Goal: Task Accomplishment & Management: Manage account settings

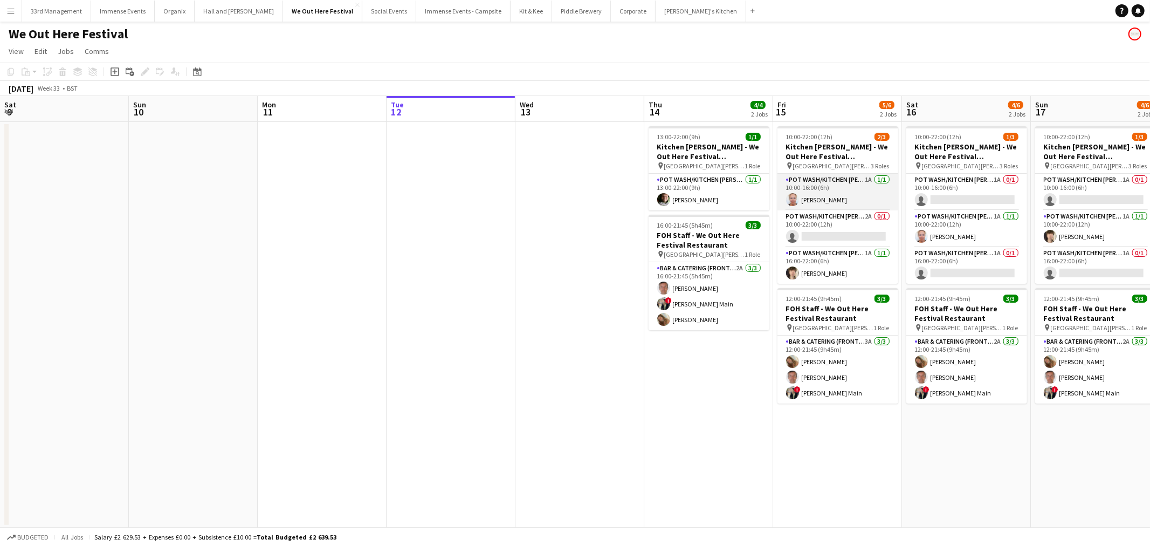
scroll to position [0, 369]
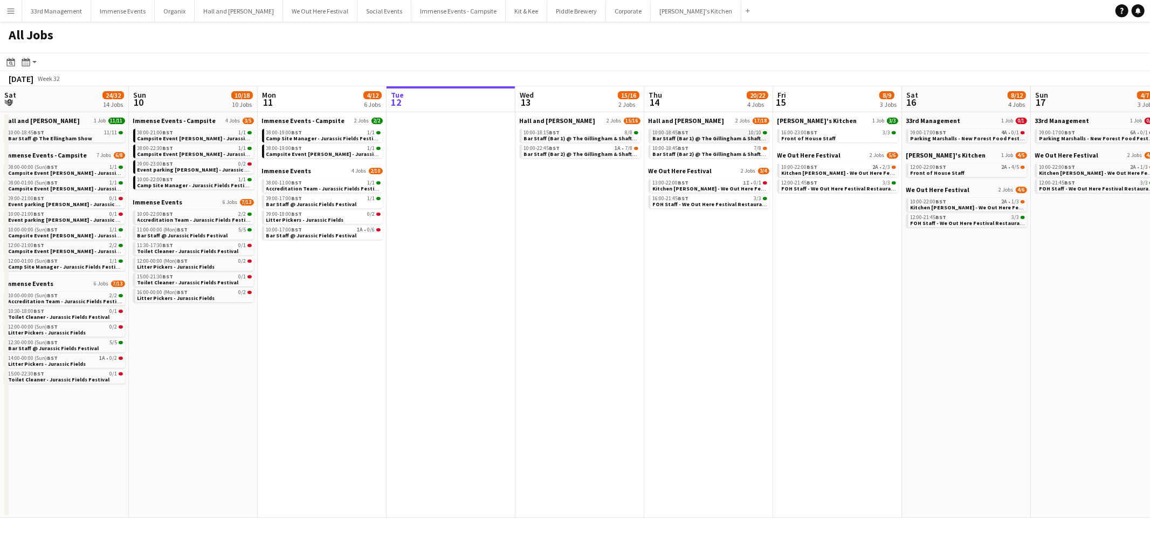
scroll to position [0, 257]
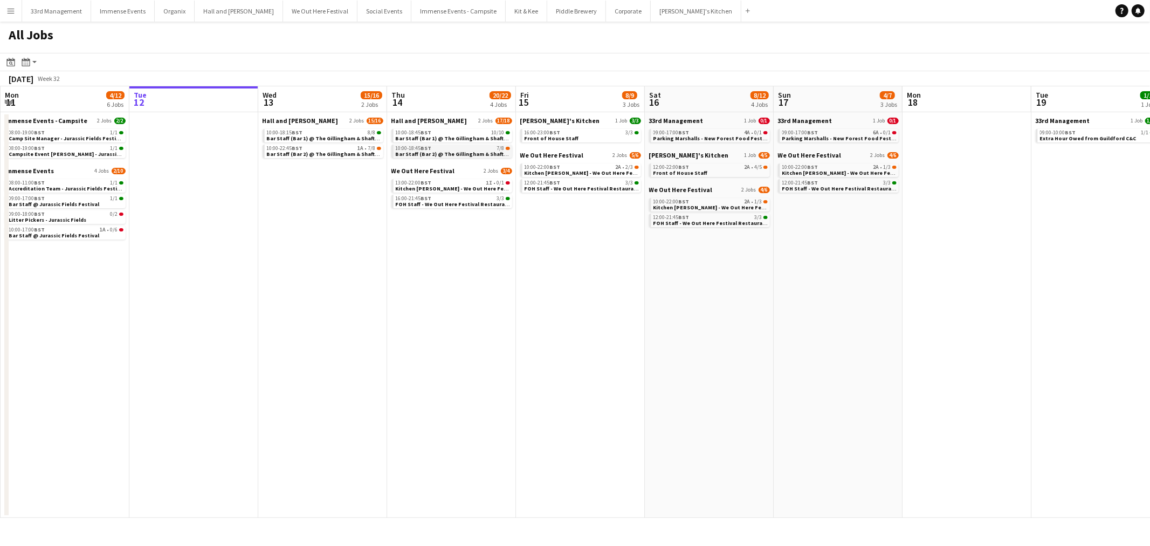
click at [418, 148] on span "10:00-18:45 BST" at bounding box center [414, 148] width 36 height 5
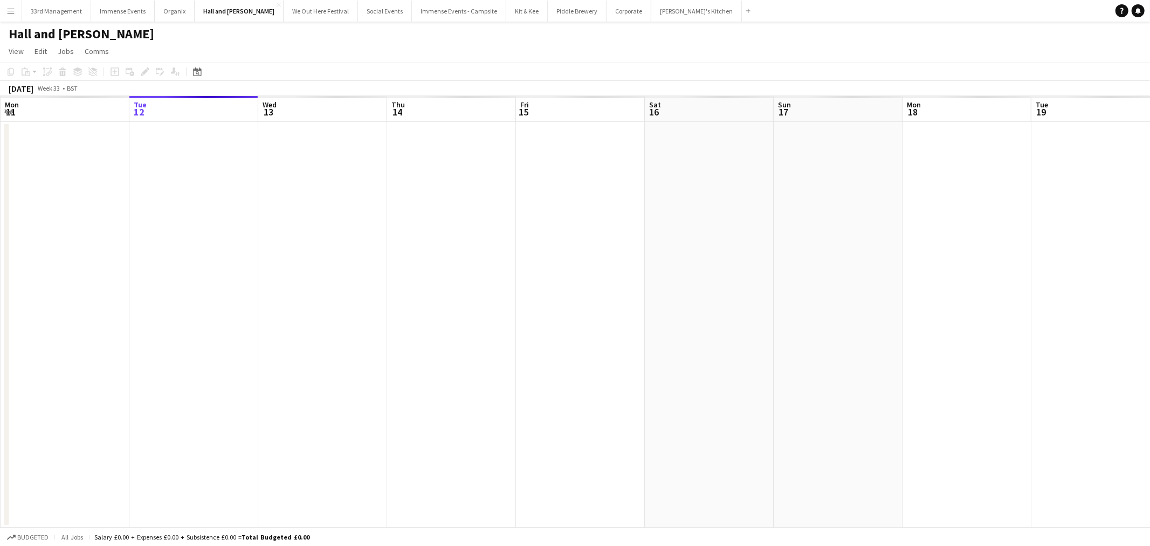
scroll to position [0, 371]
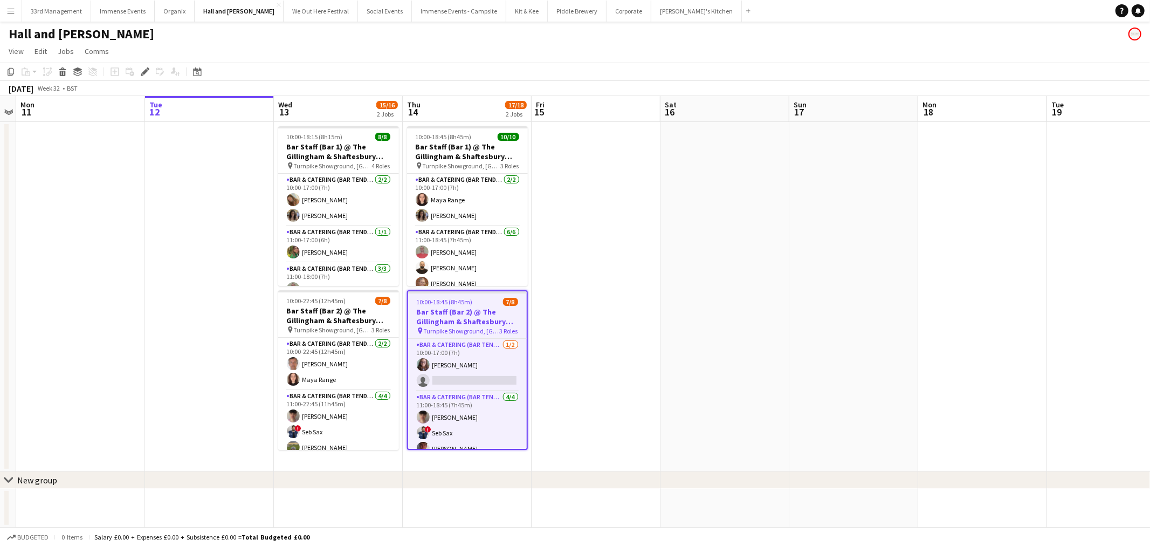
click at [458, 364] on app-card-role "Bar & Catering (Bar Tender) 1/2 10:00-17:00 (7h) Beth Awcock single-neutral-act…" at bounding box center [467, 365] width 119 height 52
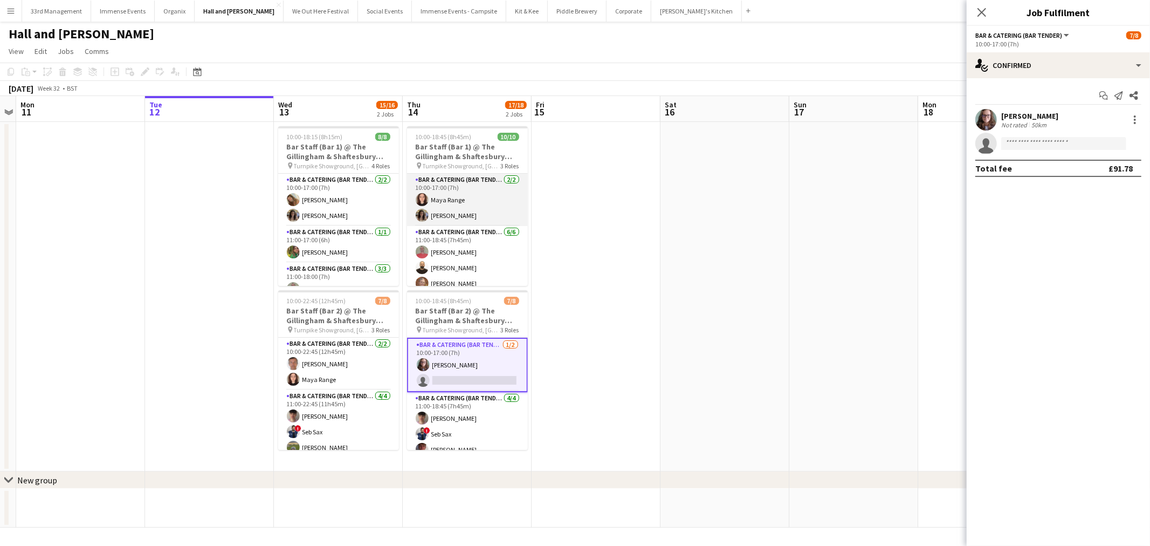
click at [451, 190] on app-card-role "Bar & Catering (Bar Tender) 2/2 10:00-17:00 (7h) Maya Range Sian Smith" at bounding box center [467, 200] width 121 height 52
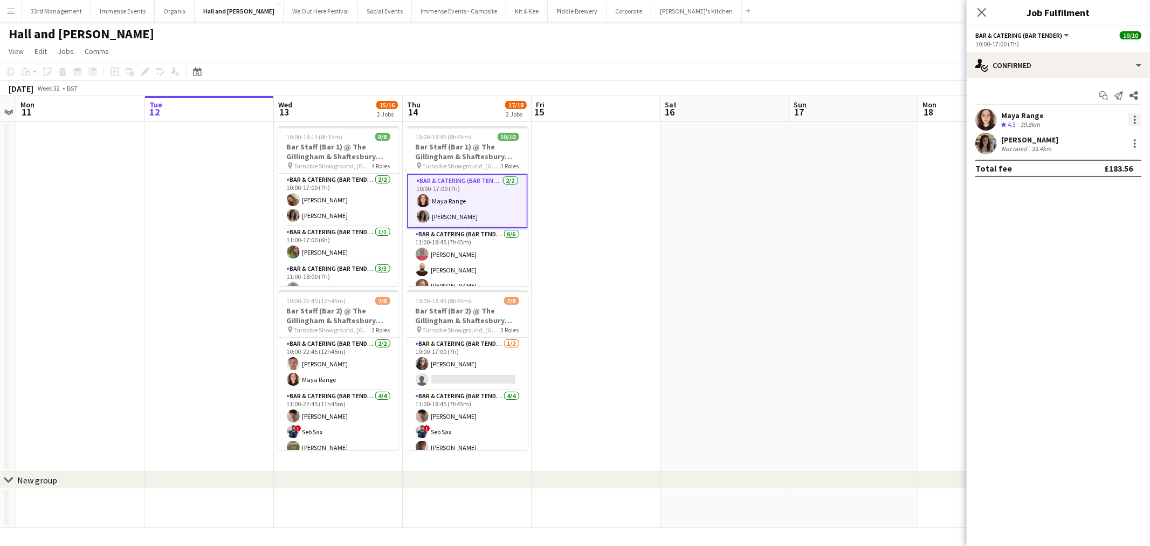
click at [1136, 116] on div at bounding box center [1135, 116] width 2 height 2
click at [1098, 141] on span "Edit fee" at bounding box center [1100, 140] width 67 height 10
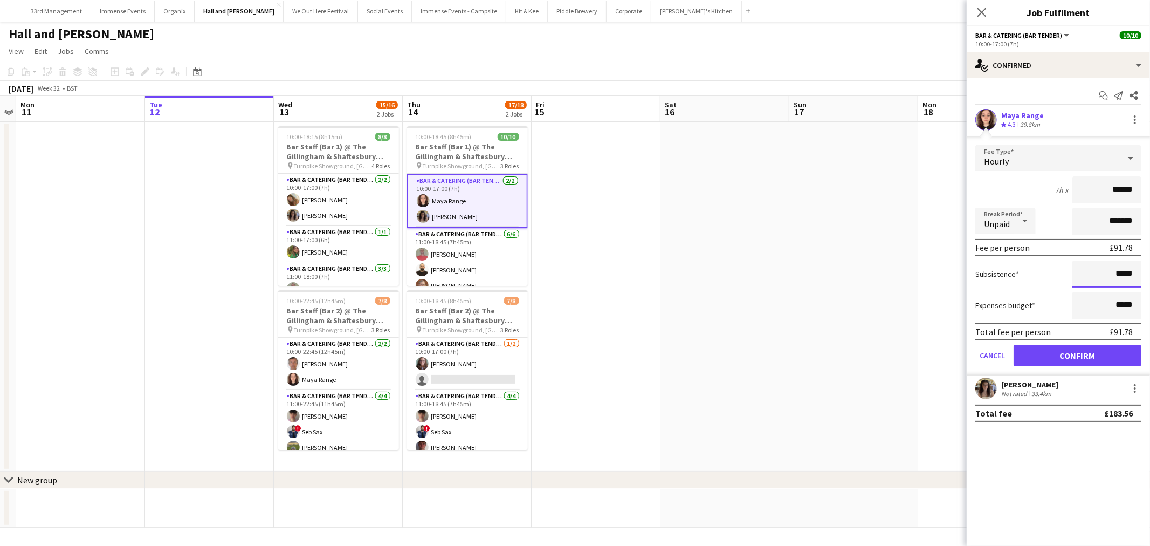
drag, startPoint x: 1116, startPoint y: 272, endPoint x: 1137, endPoint y: 271, distance: 20.5
click at [1137, 271] on input "*****" at bounding box center [1107, 274] width 69 height 27
type input "******"
click at [1098, 350] on button "Confirm" at bounding box center [1078, 356] width 128 height 22
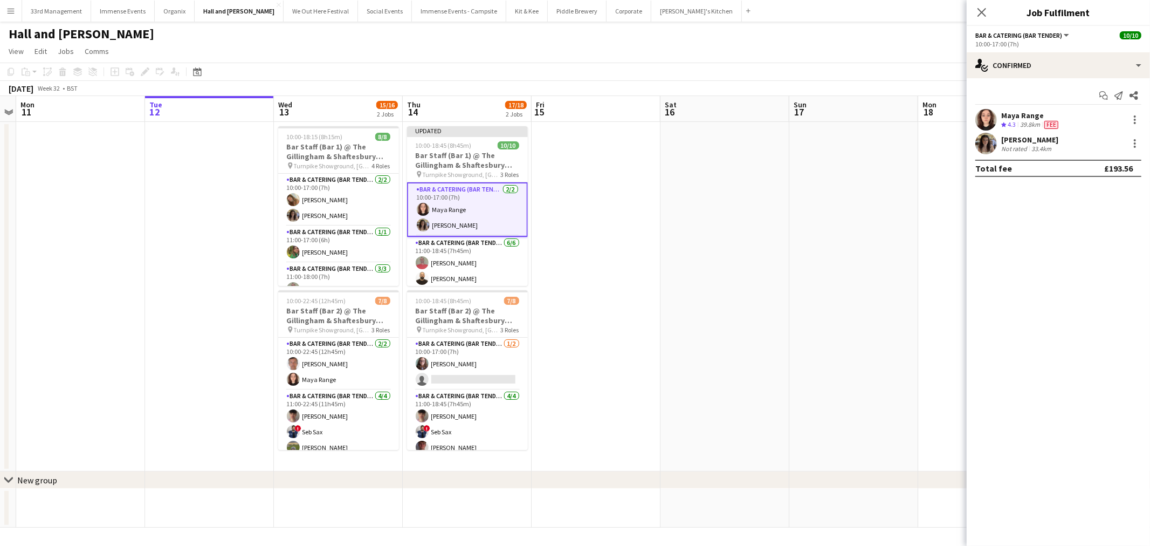
click at [790, 256] on app-date-cell at bounding box center [854, 297] width 129 height 350
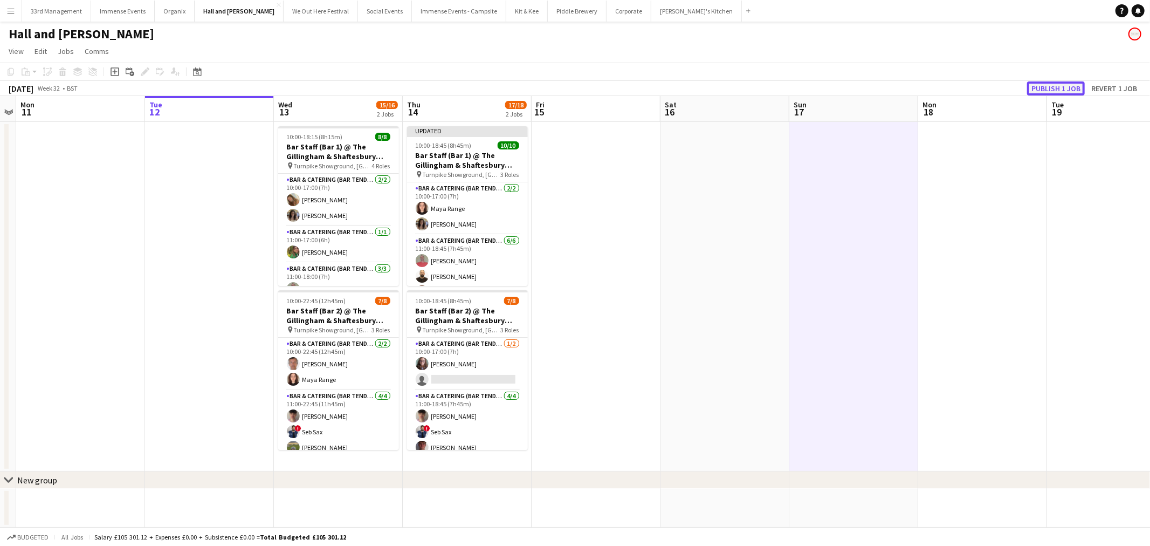
click at [1080, 89] on button "Publish 1 job" at bounding box center [1056, 88] width 58 height 14
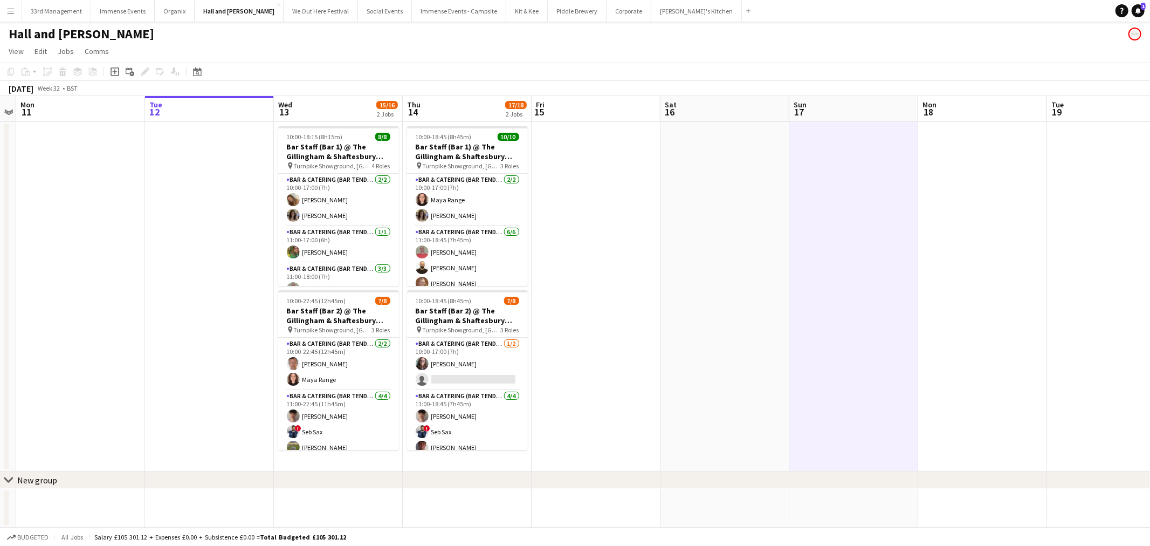
click at [19, 7] on button "Menu" at bounding box center [11, 11] width 22 height 22
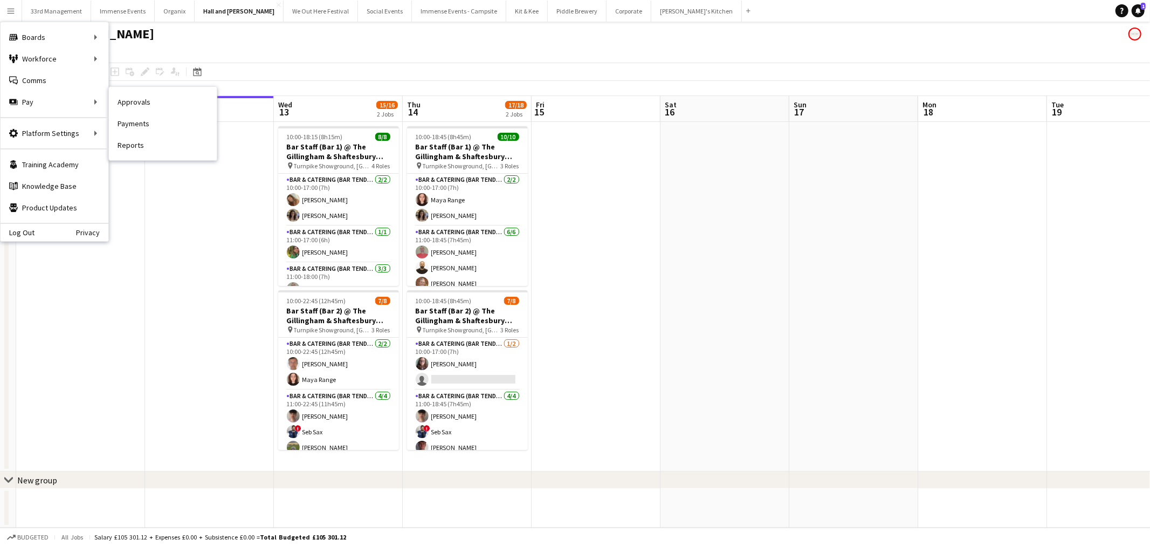
click at [135, 102] on link "Approvals" at bounding box center [163, 102] width 108 height 22
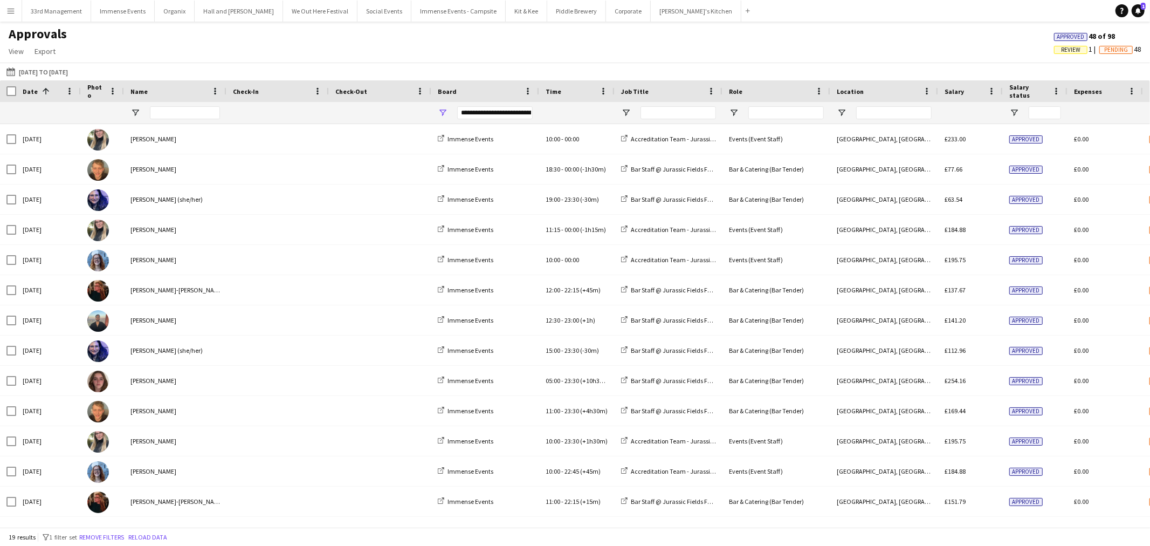
type input "**********"
click at [166, 118] on input "Name Filter Input" at bounding box center [185, 112] width 70 height 13
type input "*****"
type input "***"
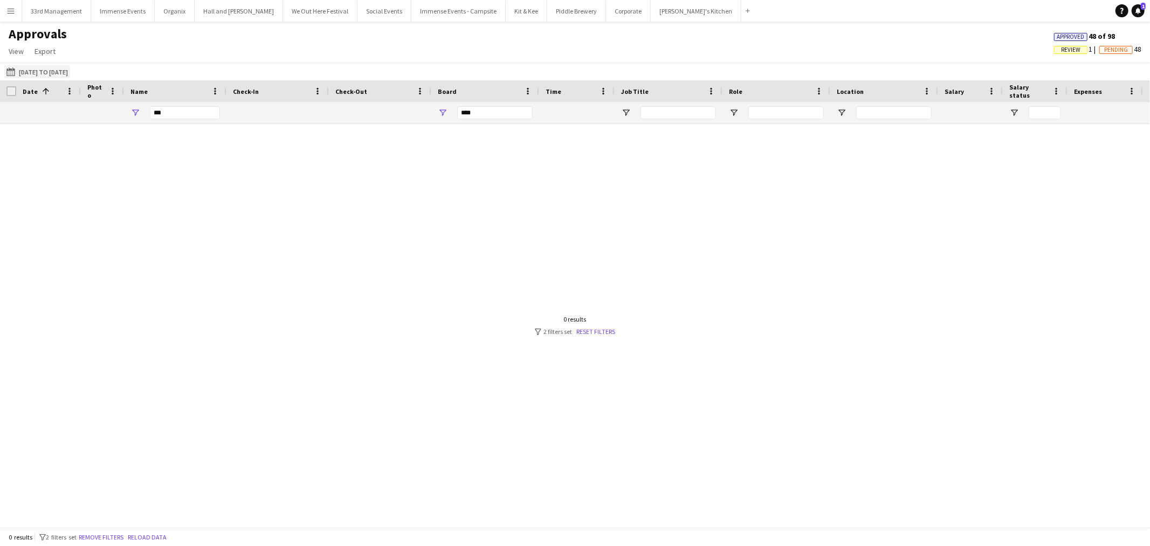
drag, startPoint x: 72, startPoint y: 81, endPoint x: 70, endPoint y: 71, distance: 10.4
click at [71, 80] on main "Approvals View Customise view Customise filters Reset Filters Reset View Reset …" at bounding box center [575, 277] width 1150 height 510
click at [70, 71] on button "06-08-2025 to 11-08-2025 06-08-2025 to 11-08-2025" at bounding box center [37, 71] width 66 height 13
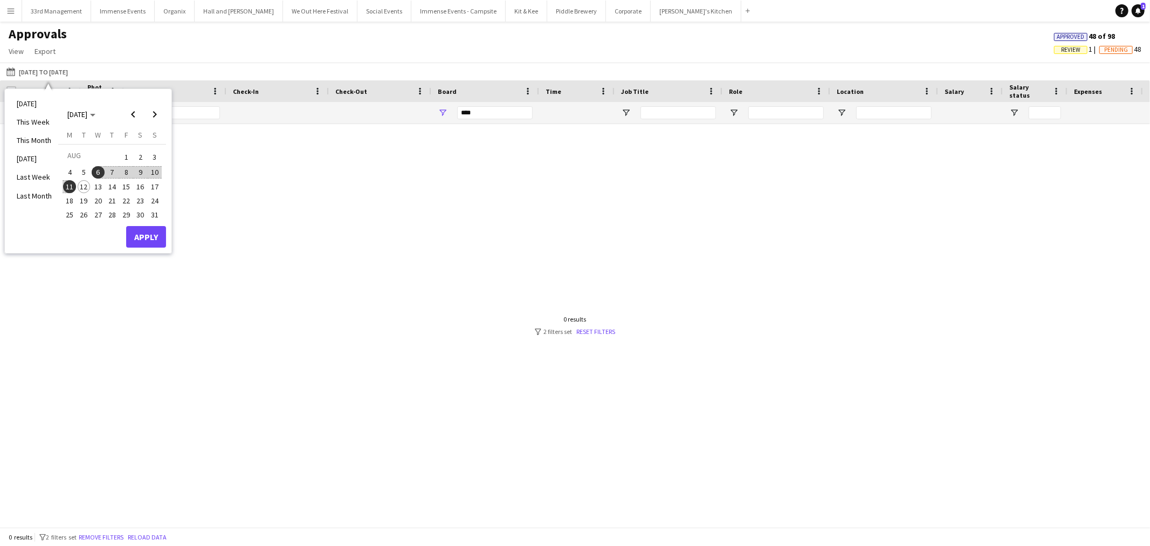
click at [97, 169] on span "6" at bounding box center [98, 172] width 13 height 13
click at [158, 170] on span "10" at bounding box center [154, 172] width 13 height 13
click at [68, 184] on span "11" at bounding box center [69, 186] width 13 height 13
click at [109, 172] on span "7" at bounding box center [112, 172] width 13 height 13
click at [143, 239] on button "Apply" at bounding box center [146, 237] width 40 height 22
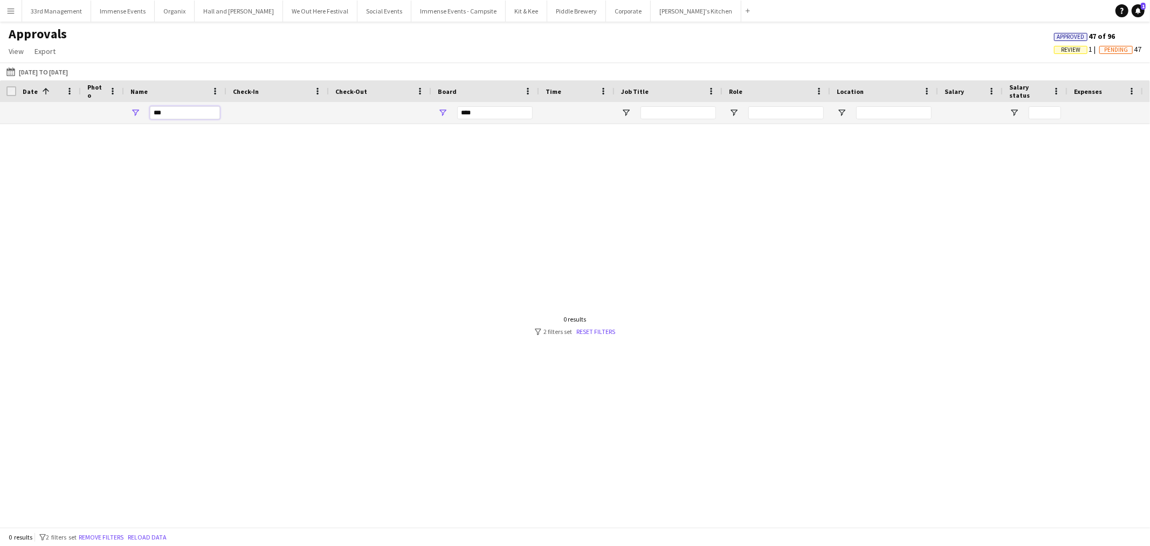
click at [186, 117] on input "***" at bounding box center [185, 112] width 70 height 13
type input "*"
type input "**********"
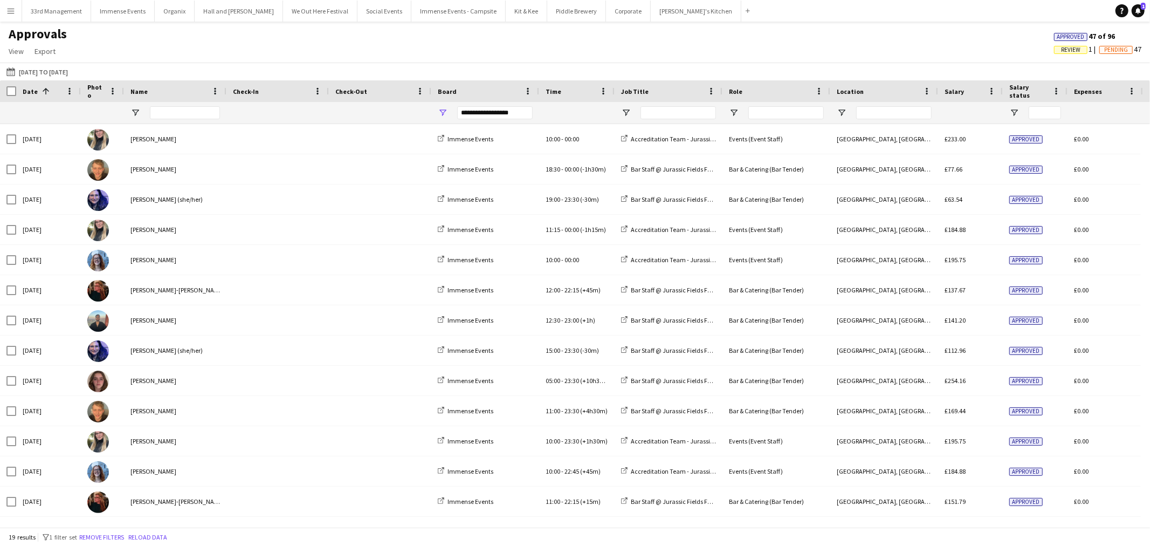
click at [502, 110] on div "**********" at bounding box center [495, 112] width 76 height 13
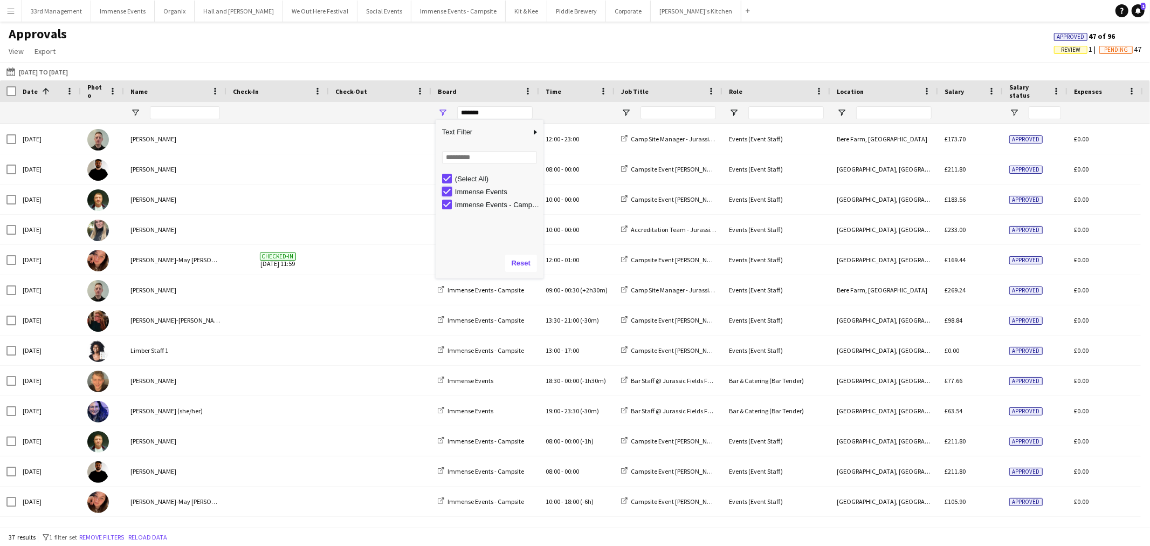
type input "**********"
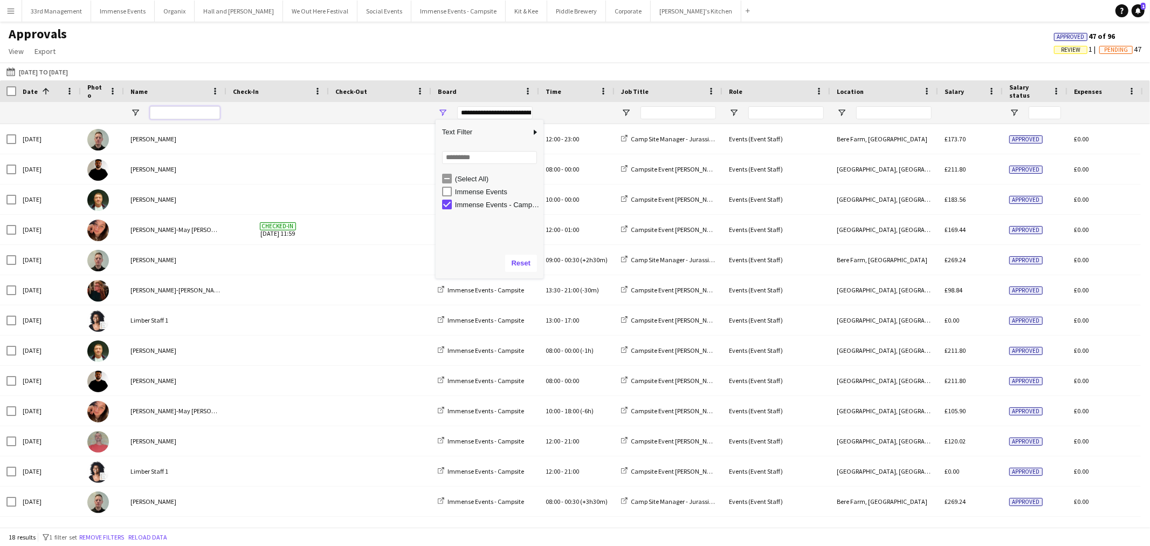
click at [165, 113] on input "Name Filter Input" at bounding box center [185, 112] width 70 height 13
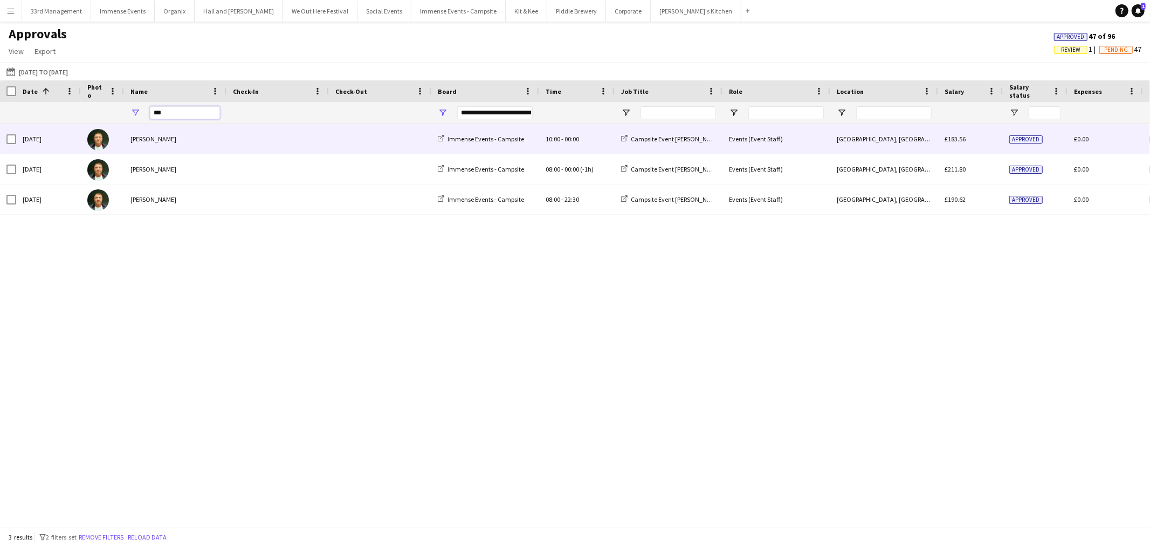
type input "***"
click at [259, 144] on span at bounding box center [278, 139] width 90 height 30
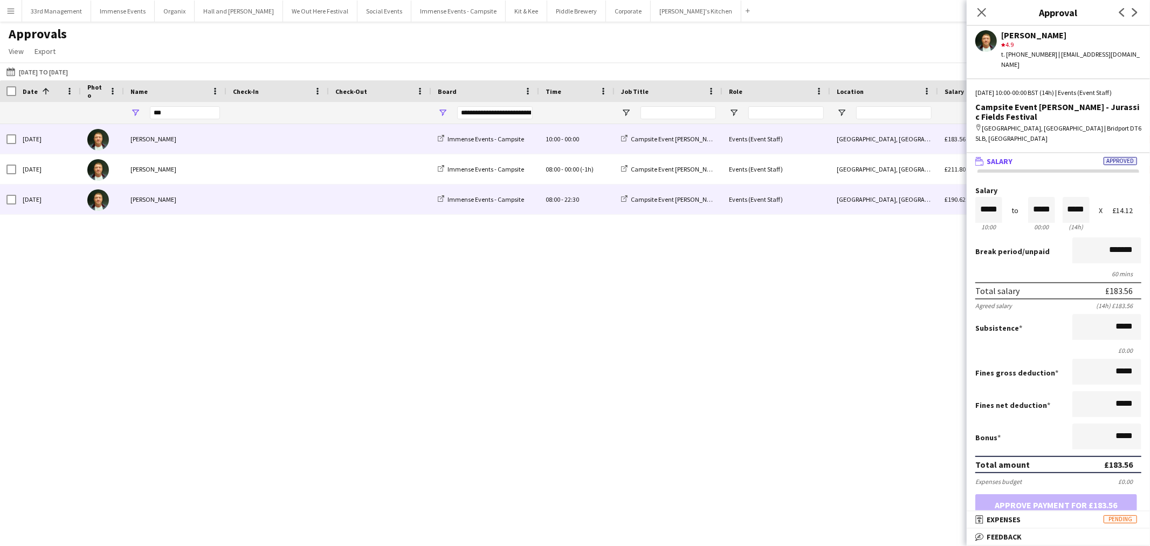
click at [387, 180] on span at bounding box center [380, 169] width 90 height 30
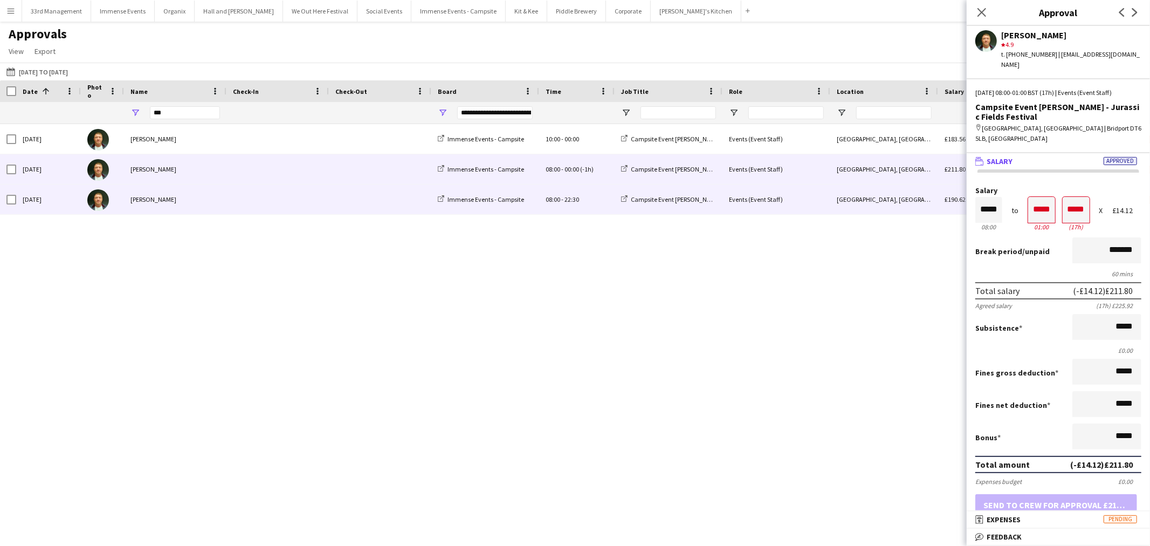
click at [375, 205] on span at bounding box center [380, 199] width 90 height 30
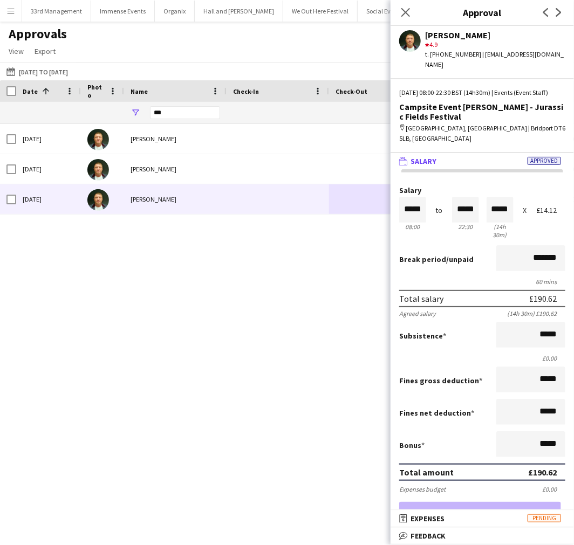
click at [320, 362] on div "Fri, 8 Aug 2025 Ramunas Slezas Immense Events - Campsite 10:00 - 00:00 Campsite…" at bounding box center [287, 320] width 574 height 393
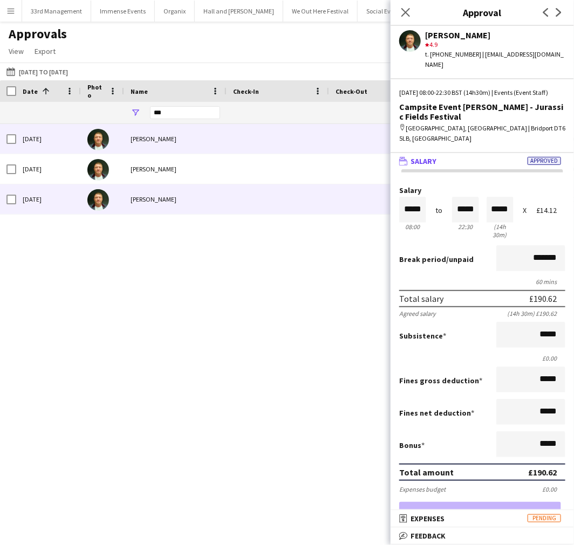
click at [139, 140] on div "[PERSON_NAME]" at bounding box center [175, 139] width 102 height 30
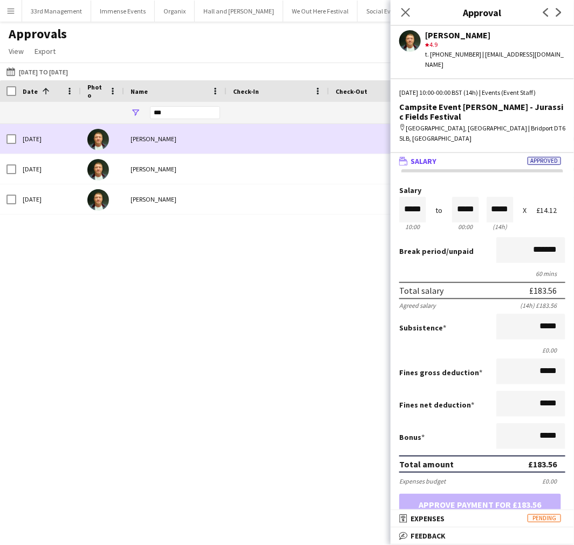
click at [233, 140] on span at bounding box center [278, 139] width 90 height 30
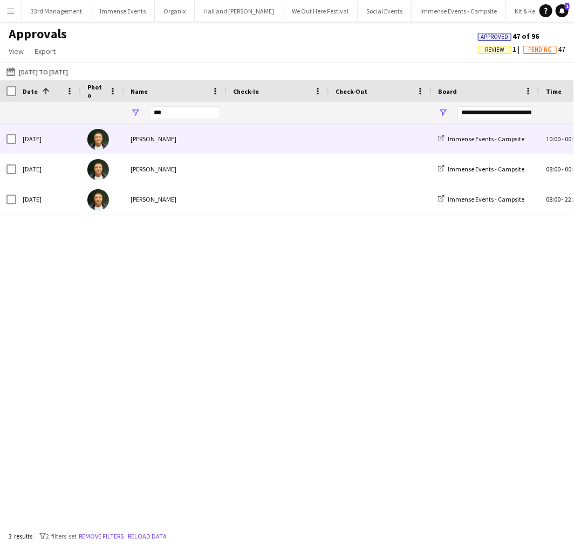
click at [233, 141] on span at bounding box center [278, 139] width 90 height 30
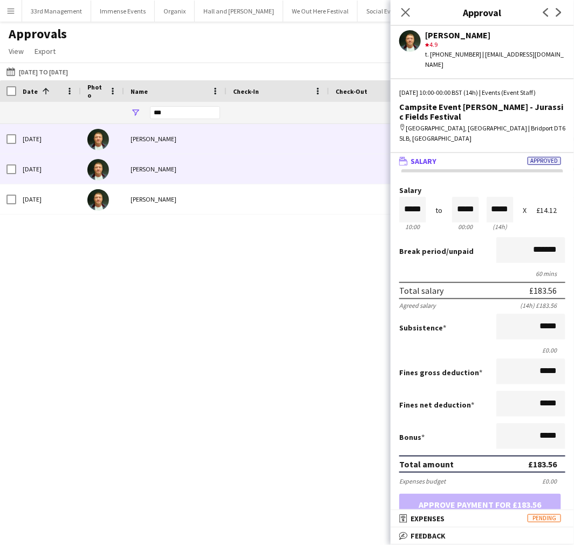
click at [247, 167] on span at bounding box center [278, 169] width 90 height 30
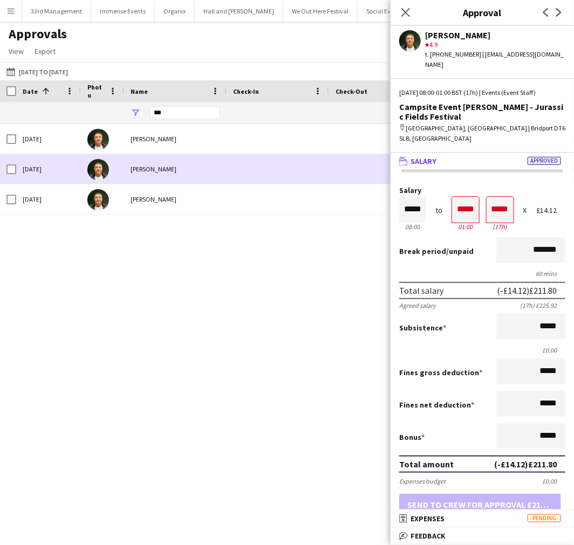
click at [142, 182] on div "[PERSON_NAME]" at bounding box center [175, 169] width 102 height 30
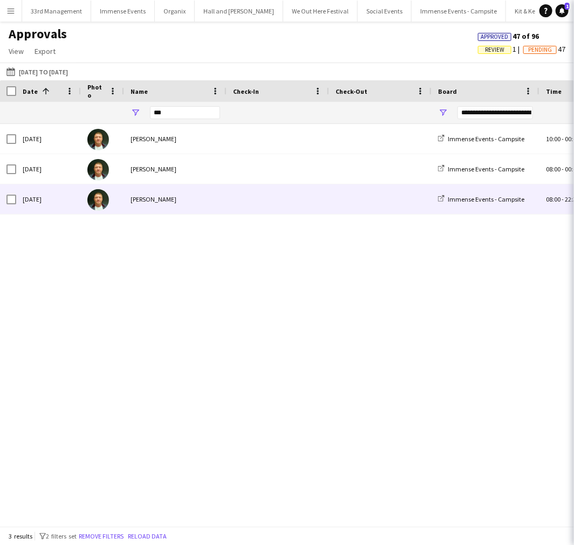
click at [145, 197] on div "[PERSON_NAME]" at bounding box center [175, 199] width 102 height 30
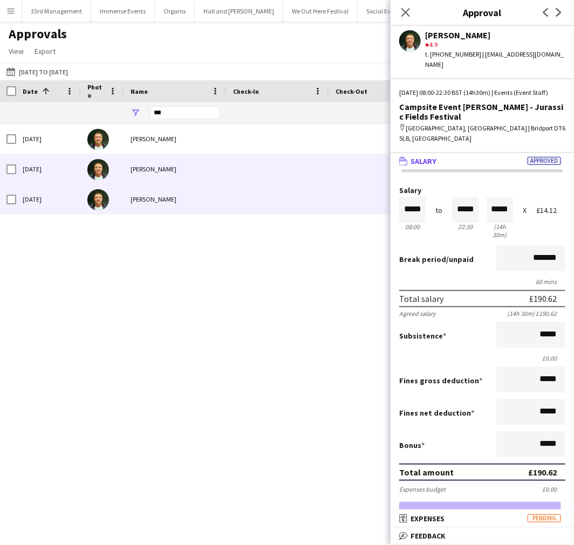
click at [141, 168] on div "[PERSON_NAME]" at bounding box center [175, 169] width 102 height 30
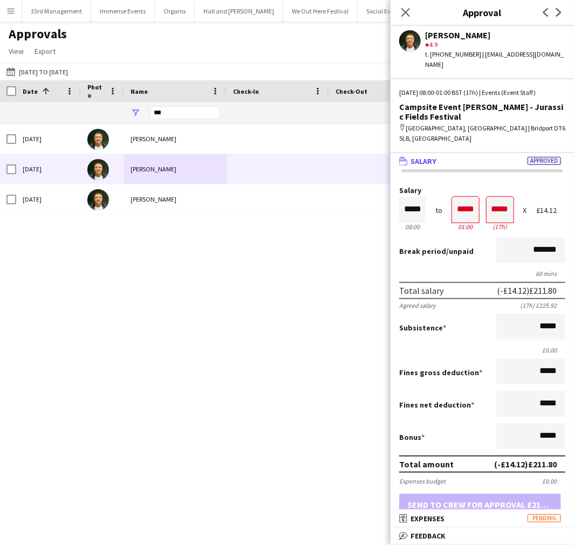
drag, startPoint x: 136, startPoint y: 283, endPoint x: 106, endPoint y: 250, distance: 44.7
click at [136, 282] on div "Fri, 8 Aug 2025 Ramunas Slezas Immense Events - Campsite 10:00 - 00:00 Campsite…" at bounding box center [287, 320] width 574 height 393
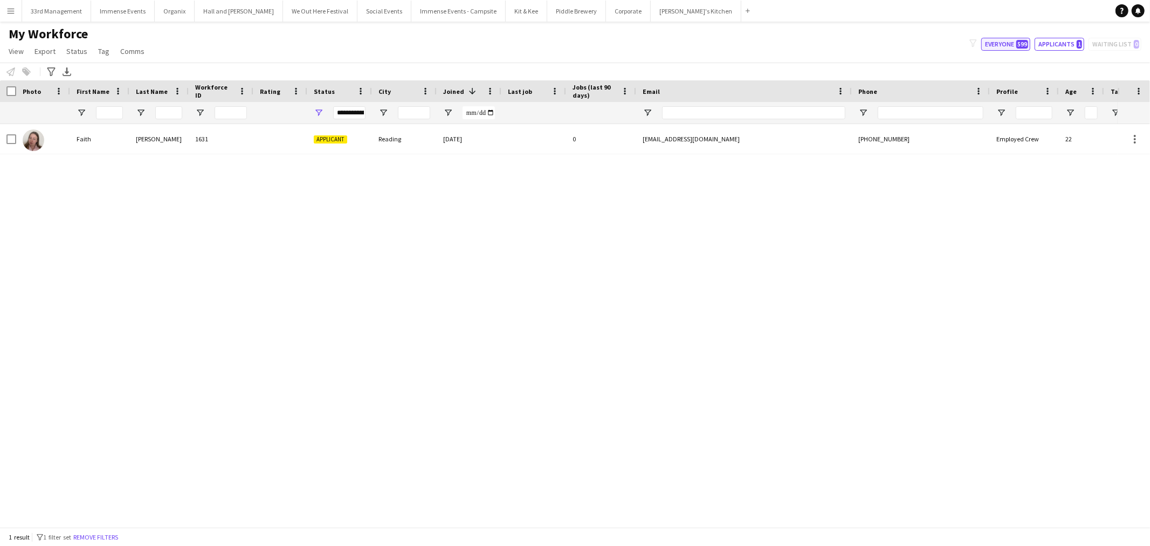
click at [1021, 44] on span "599" at bounding box center [1023, 44] width 12 height 9
type input "**********"
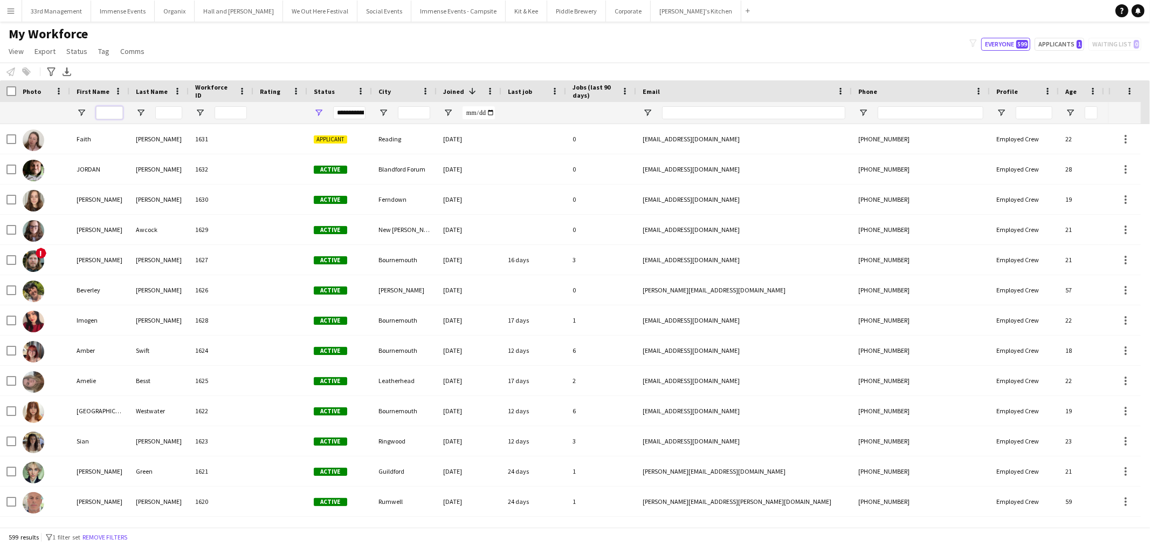
click at [114, 113] on input "First Name Filter Input" at bounding box center [109, 112] width 27 height 13
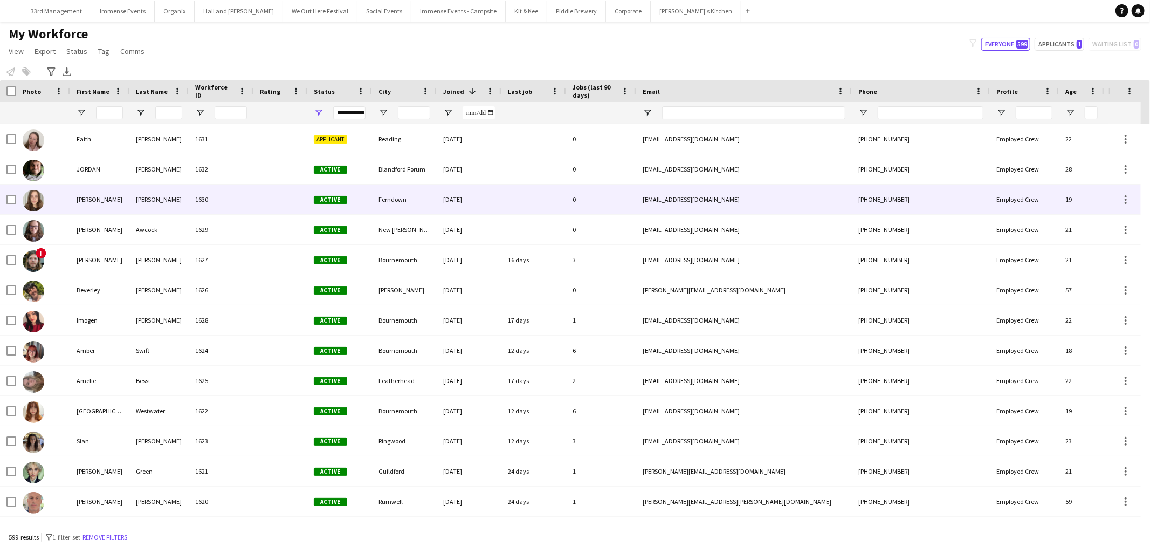
click at [91, 190] on div "Ruby Lee" at bounding box center [99, 199] width 59 height 30
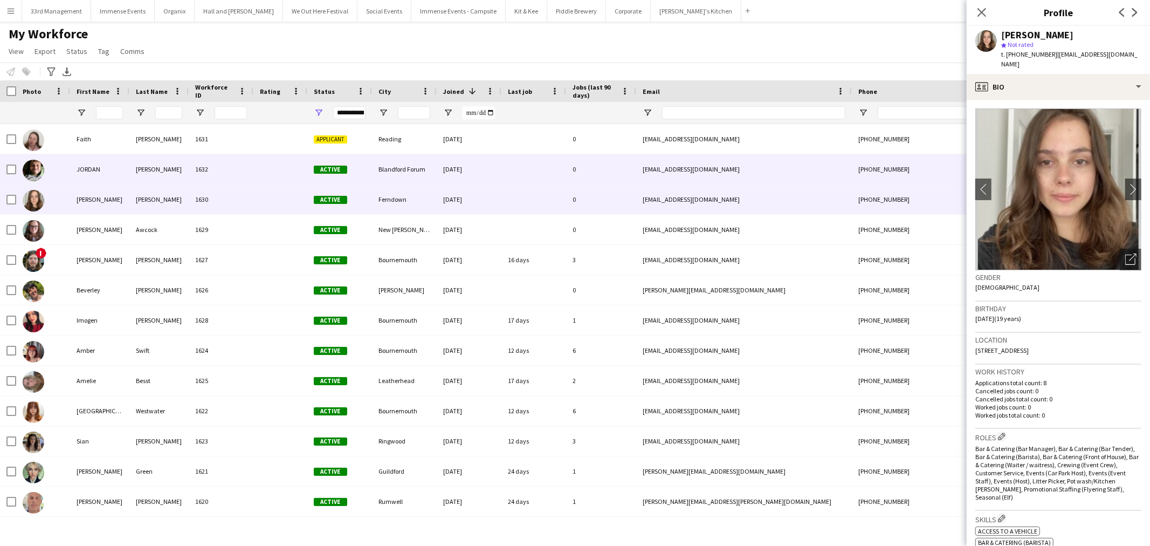
click at [300, 167] on div at bounding box center [281, 169] width 54 height 30
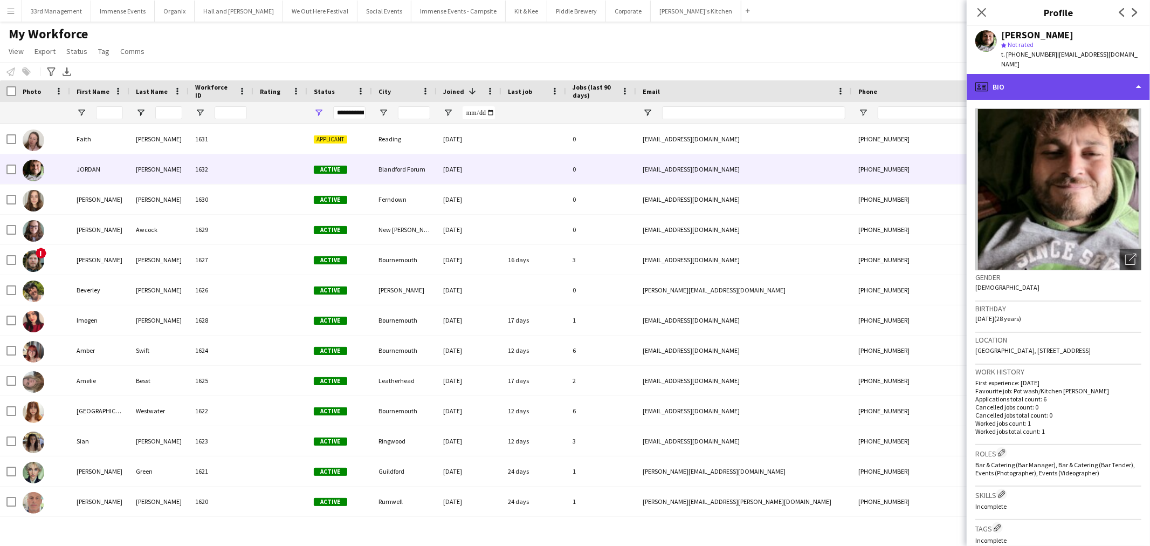
click at [1063, 74] on div "profile Bio" at bounding box center [1058, 87] width 183 height 26
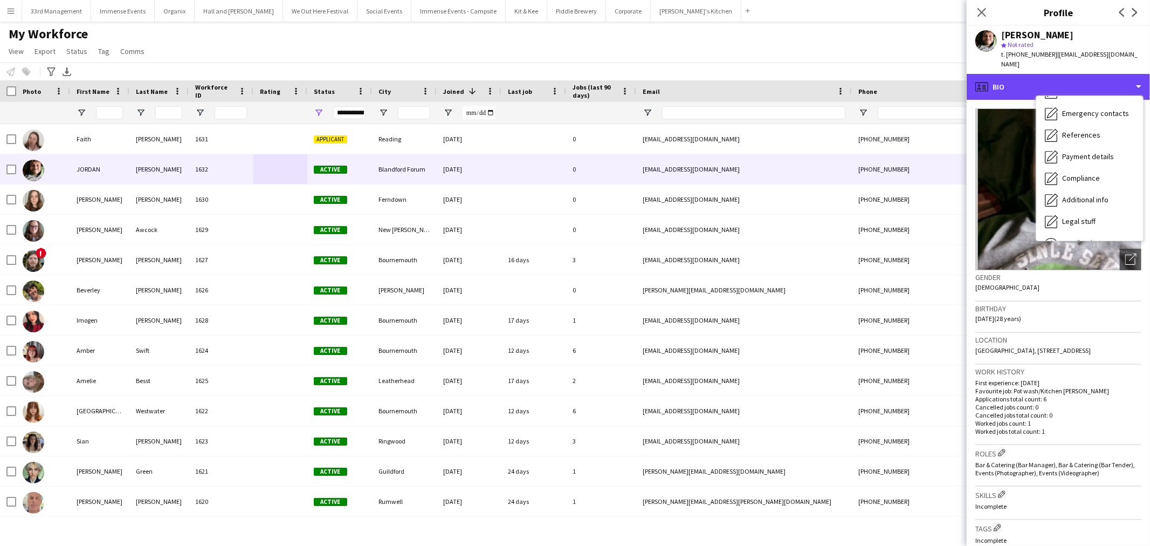
scroll to position [122, 0]
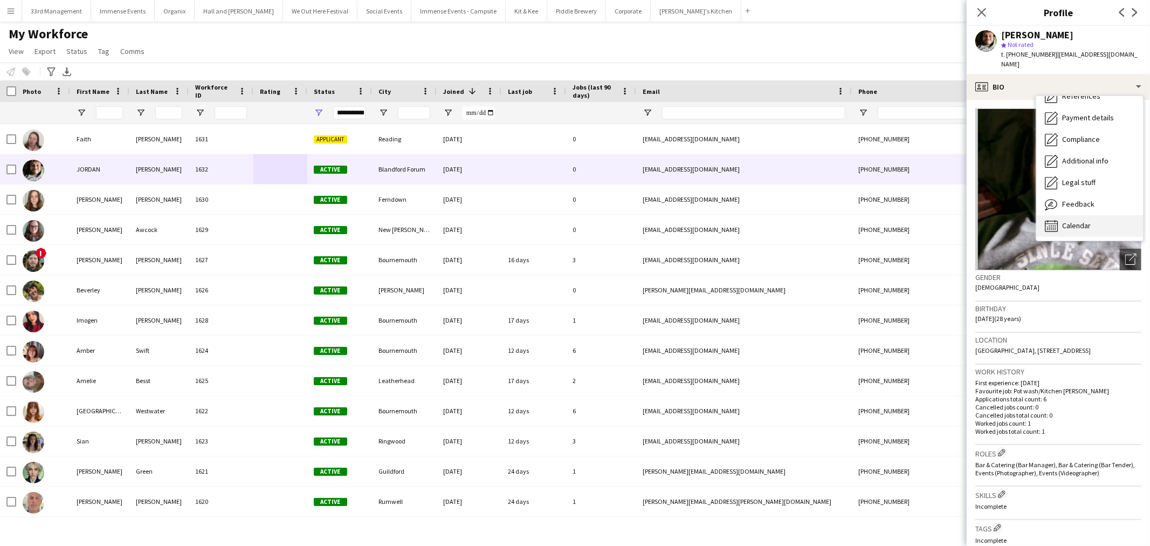
click at [1095, 215] on div "Calendar Calendar" at bounding box center [1090, 226] width 107 height 22
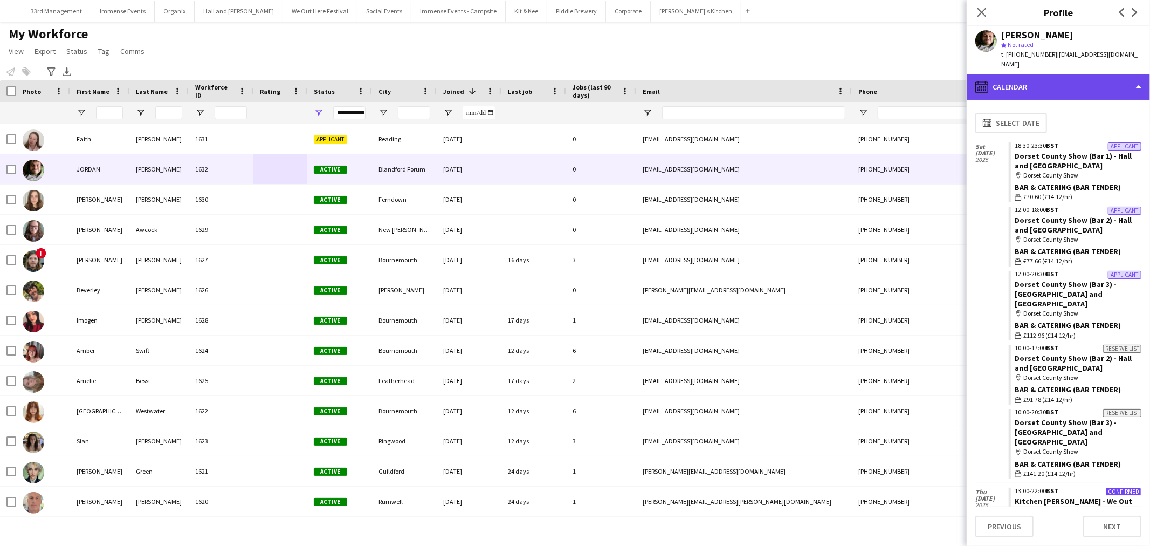
click at [1031, 87] on div "calendar-full Calendar" at bounding box center [1058, 87] width 183 height 26
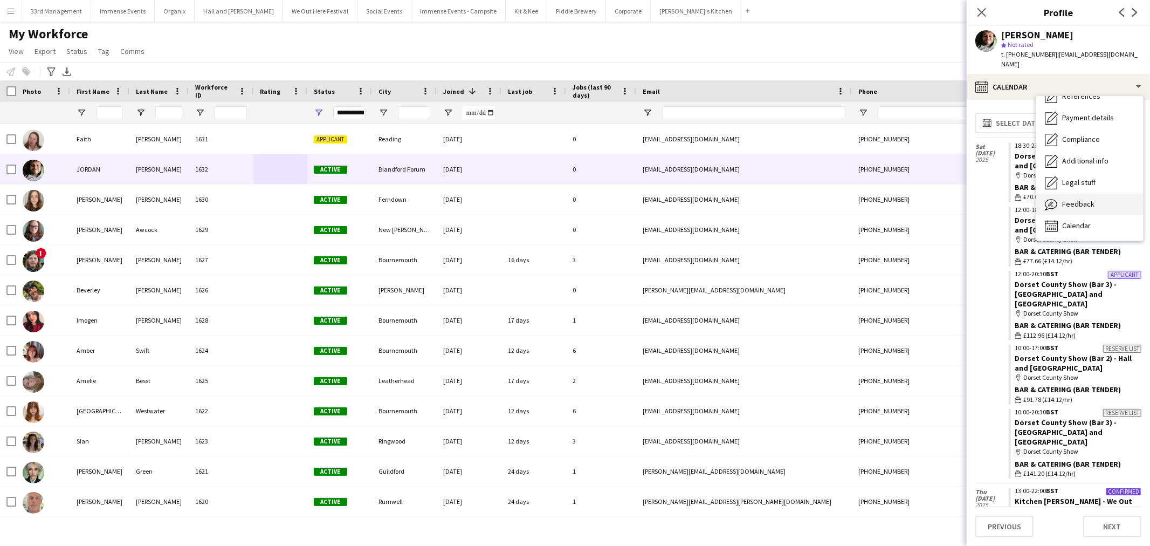
click at [1064, 194] on div "Feedback Feedback" at bounding box center [1090, 205] width 107 height 22
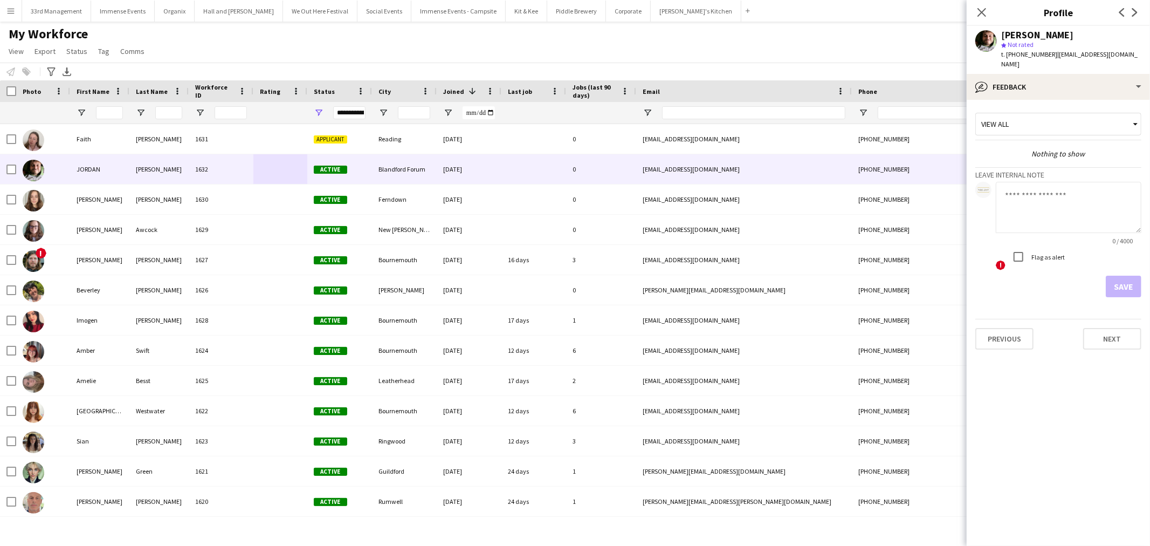
click at [1027, 186] on textarea at bounding box center [1069, 207] width 146 height 51
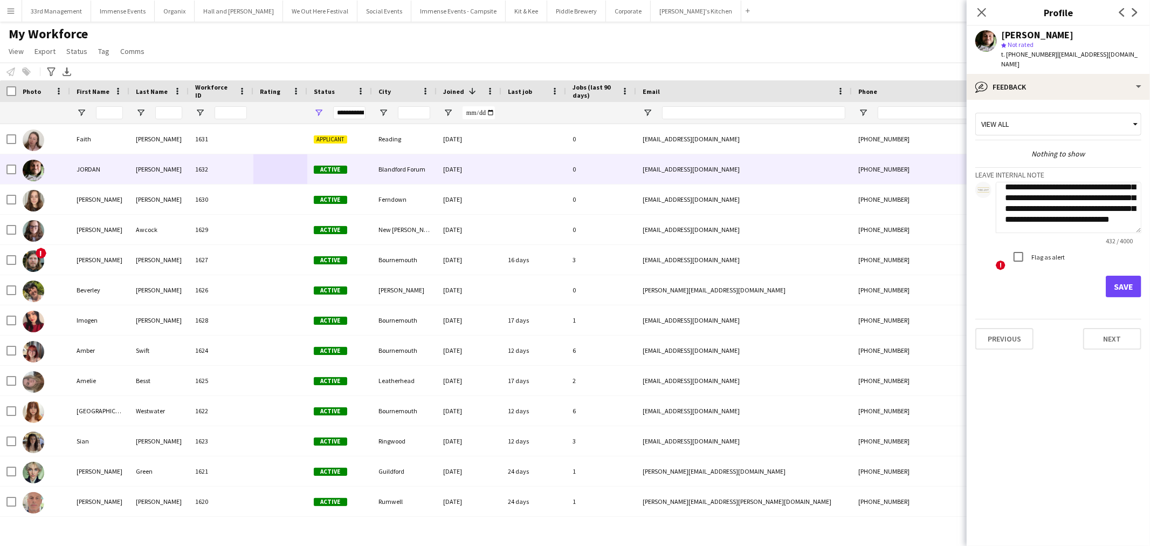
click at [1079, 184] on textarea "**********" at bounding box center [1069, 207] width 146 height 51
click at [1084, 185] on textarea "**********" at bounding box center [1069, 207] width 146 height 51
type textarea "**********"
click at [1133, 278] on button "Save" at bounding box center [1124, 287] width 36 height 22
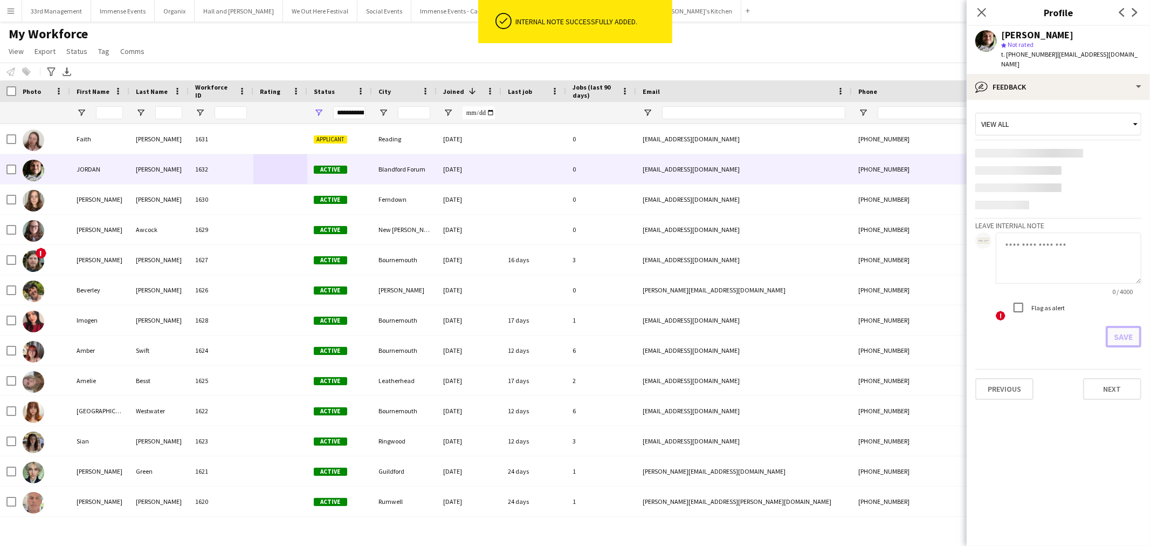
scroll to position [0, 0]
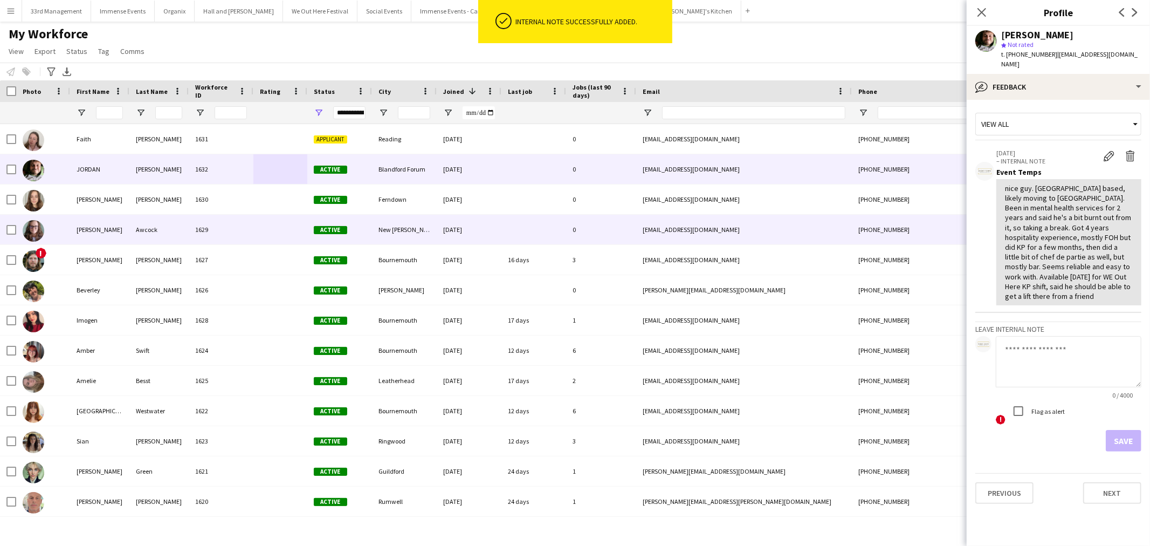
click at [162, 217] on div "Awcock" at bounding box center [158, 230] width 59 height 30
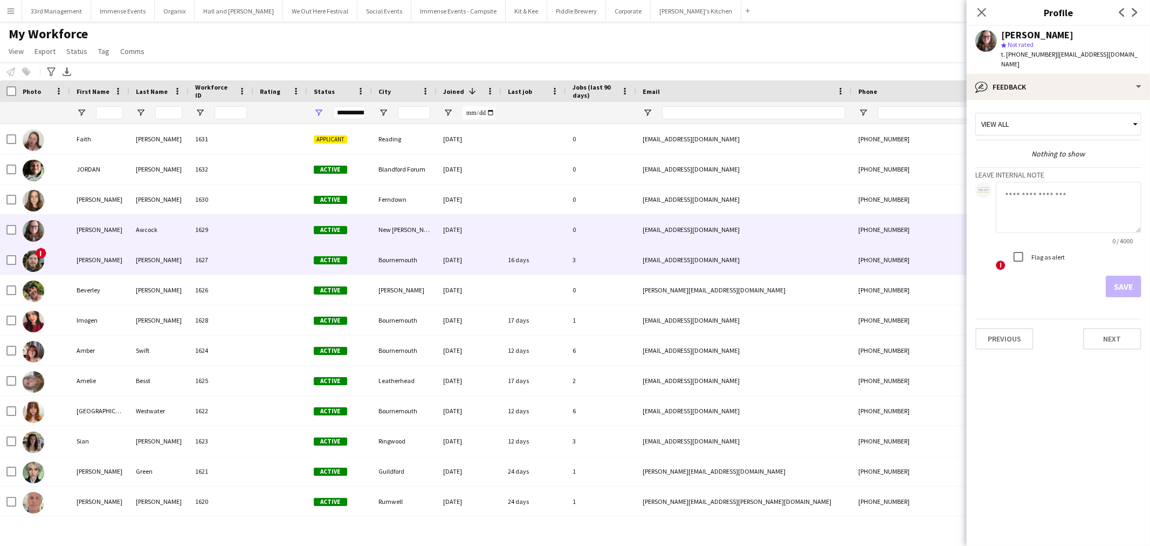
click at [169, 260] on div "Baker" at bounding box center [158, 260] width 59 height 30
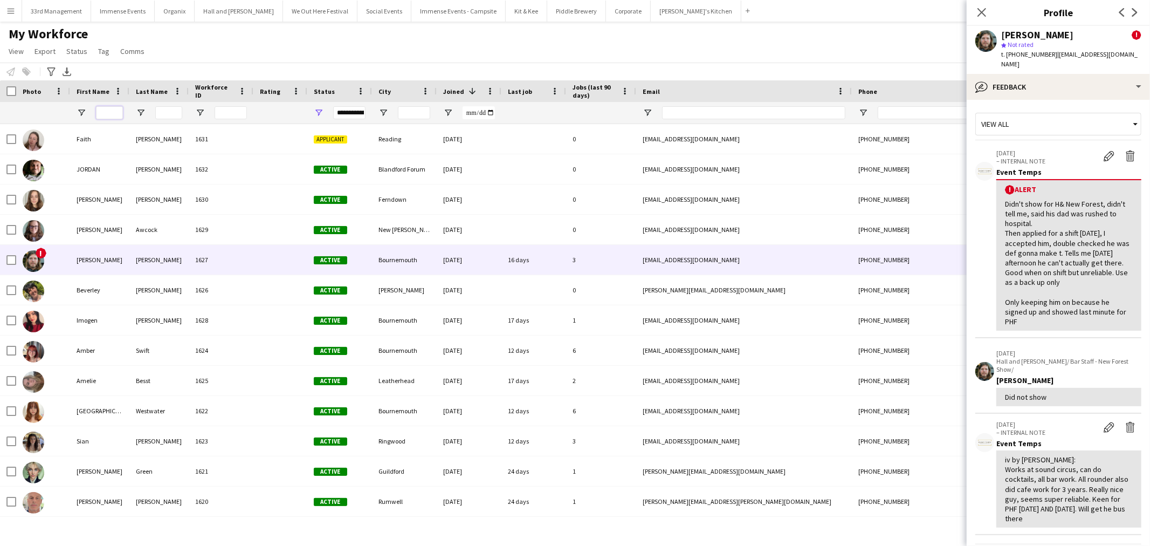
click at [100, 114] on input "First Name Filter Input" at bounding box center [109, 112] width 27 height 13
click at [17, 52] on span "View" at bounding box center [16, 51] width 15 height 10
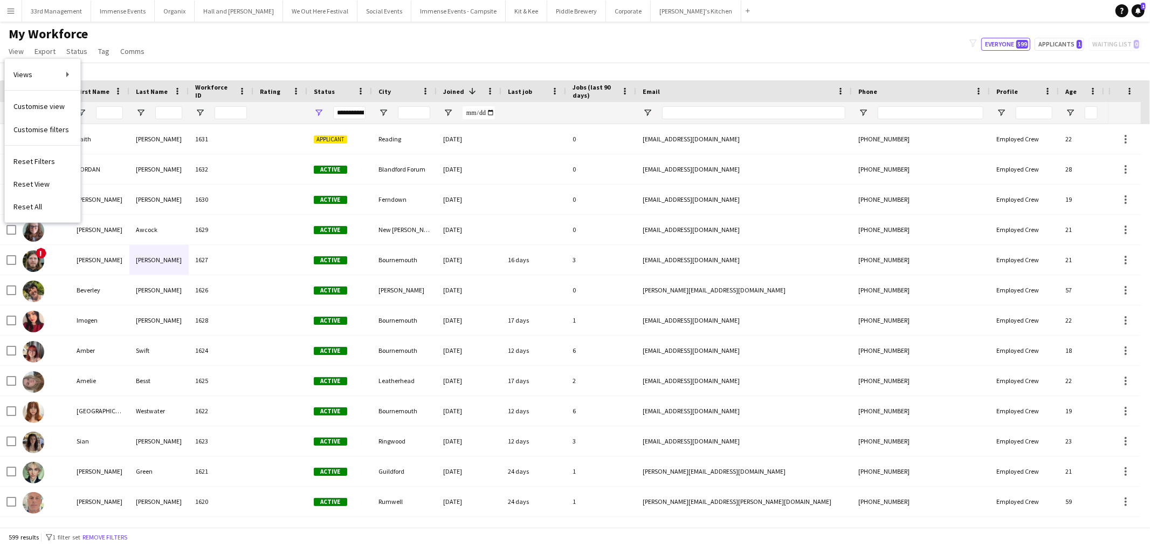
click at [230, 61] on div "My Workforce View Views Default view Language New view Update view Delete view …" at bounding box center [575, 44] width 1150 height 37
click at [50, 71] on icon at bounding box center [51, 71] width 8 height 9
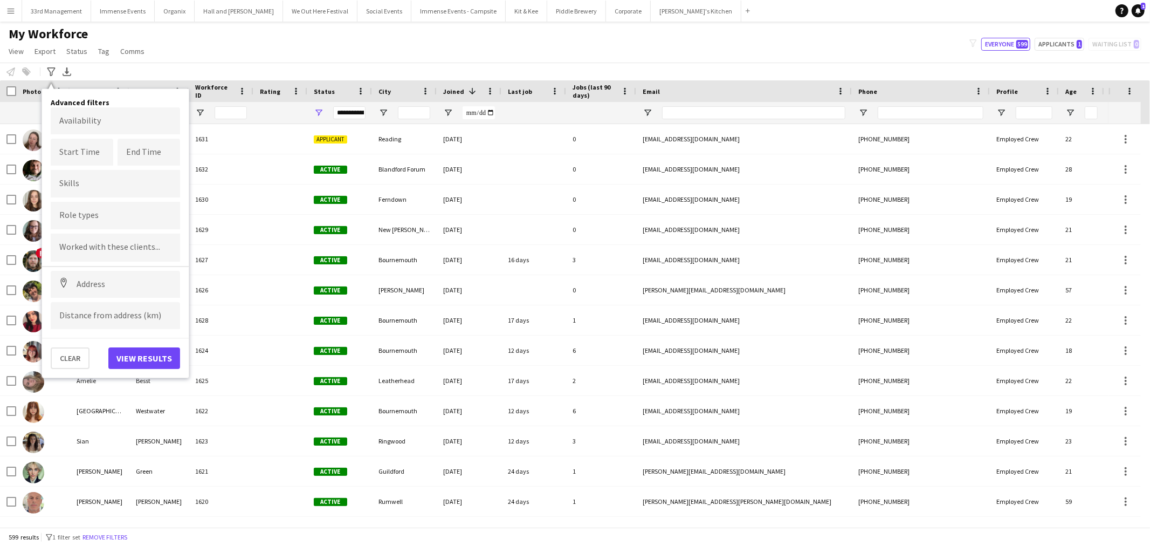
click at [85, 216] on input "Type to search role types..." at bounding box center [115, 216] width 112 height 10
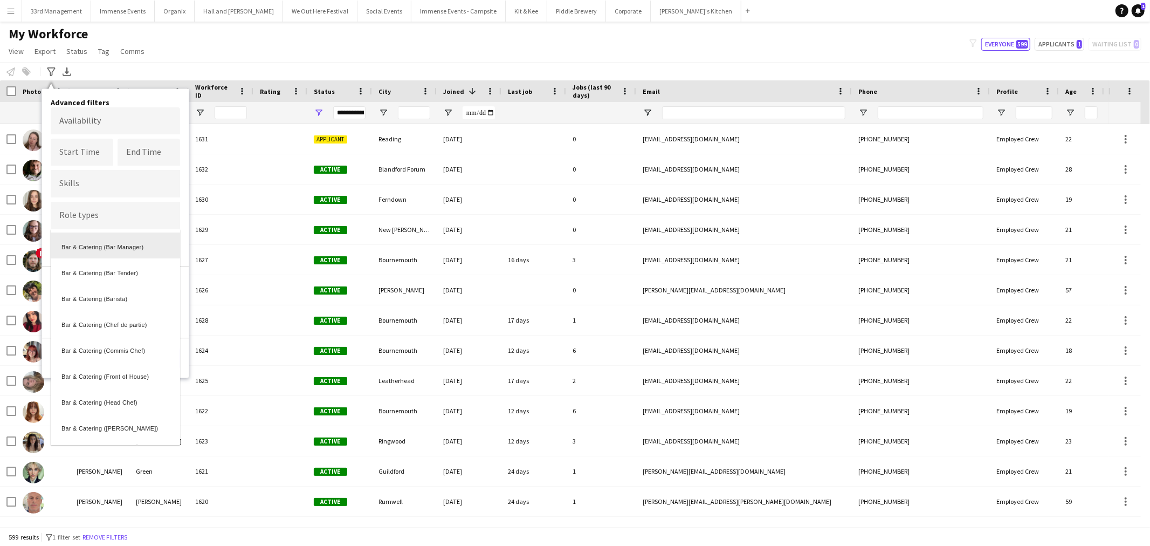
click at [155, 212] on div at bounding box center [575, 273] width 1150 height 546
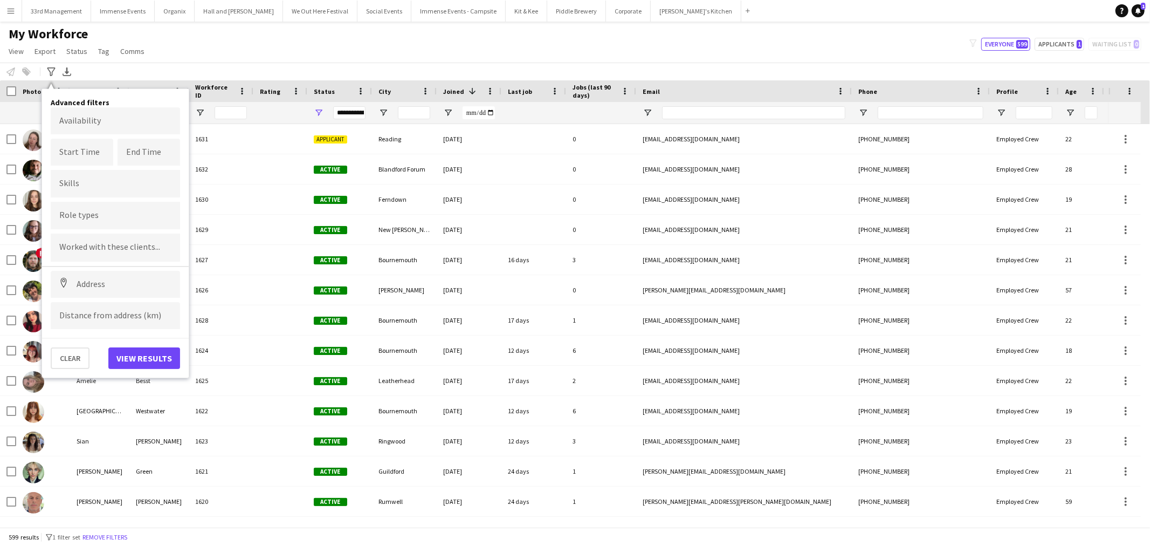
click at [98, 241] on form at bounding box center [115, 246] width 112 height 11
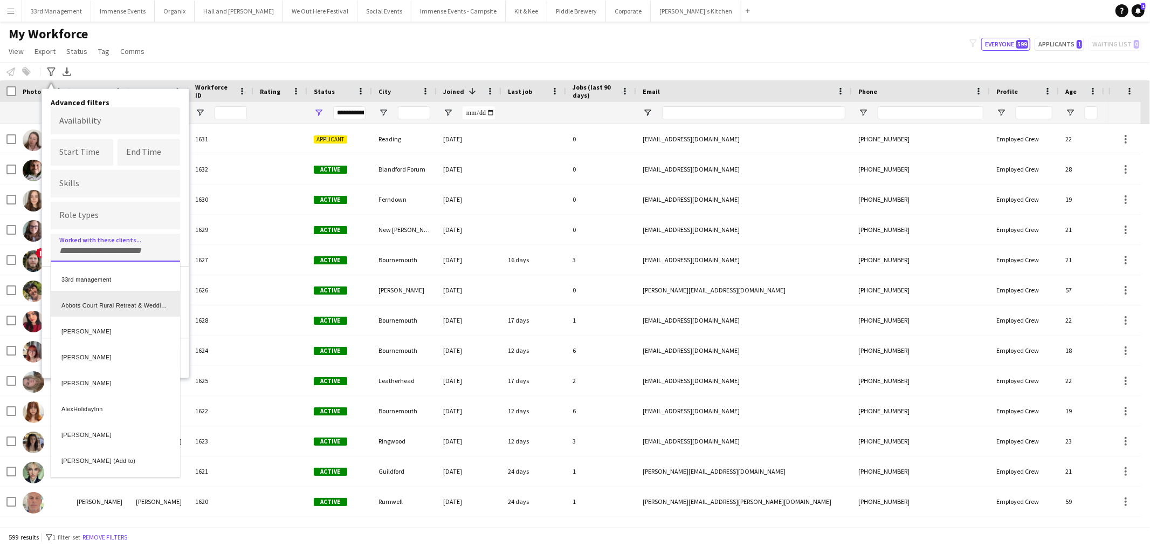
click at [88, 293] on div "Abbots Court Rural Retreat & Wedding Venue" at bounding box center [115, 304] width 129 height 26
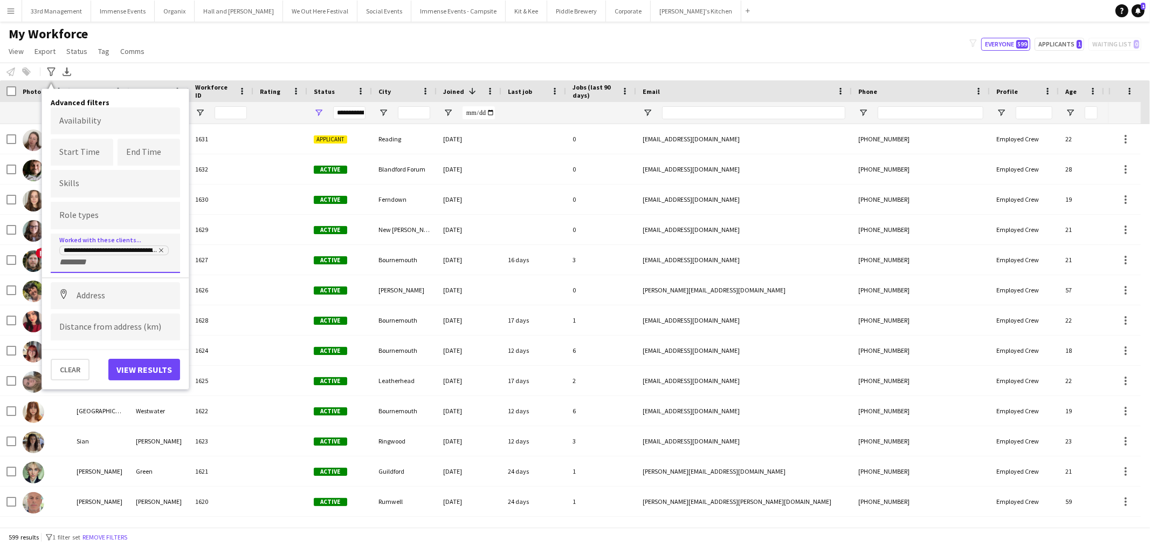
click at [98, 256] on form at bounding box center [82, 261] width 46 height 11
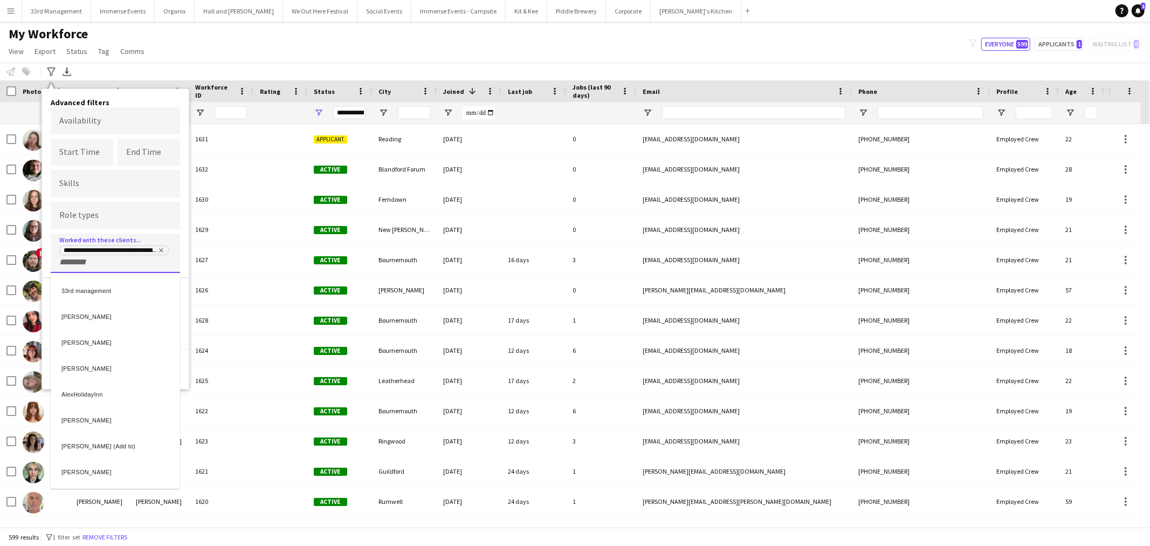
click at [159, 245] on div at bounding box center [575, 273] width 1150 height 546
click at [161, 247] on icon "Remove tag" at bounding box center [161, 250] width 6 height 6
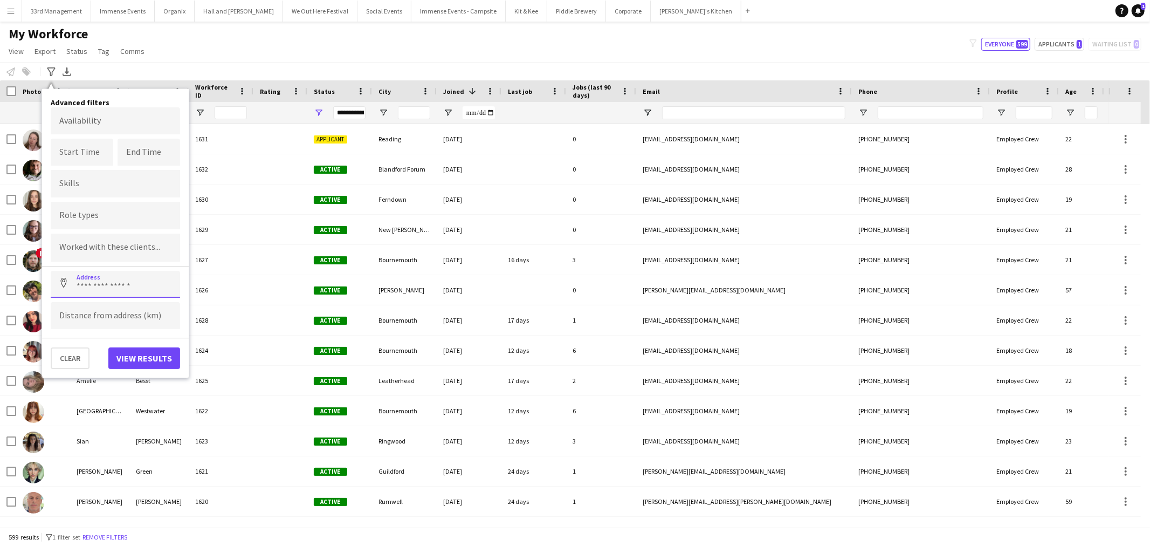
click at [77, 272] on input at bounding box center [115, 284] width 129 height 27
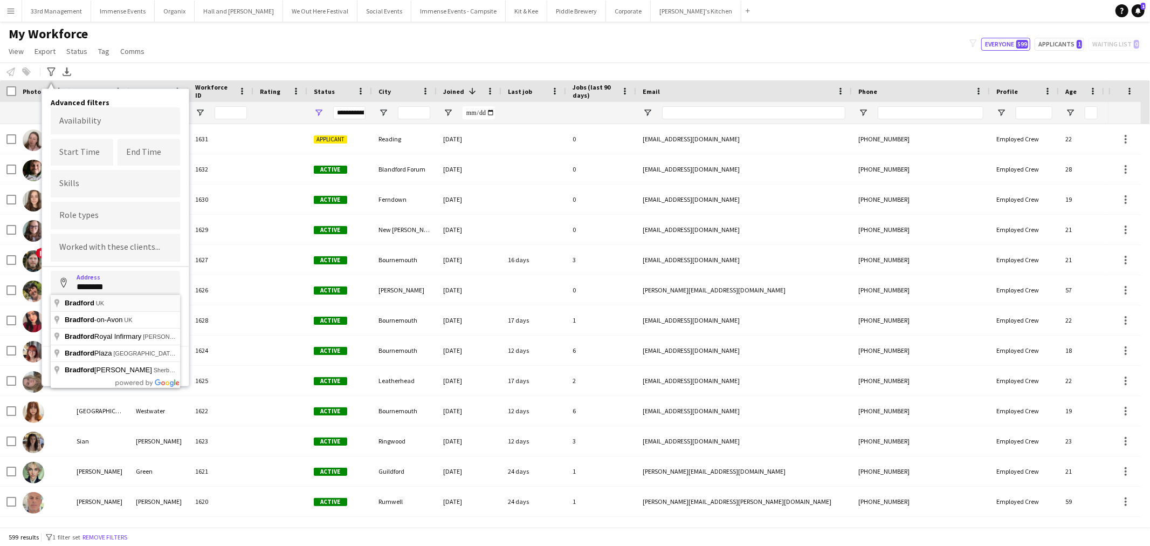
type input "**********"
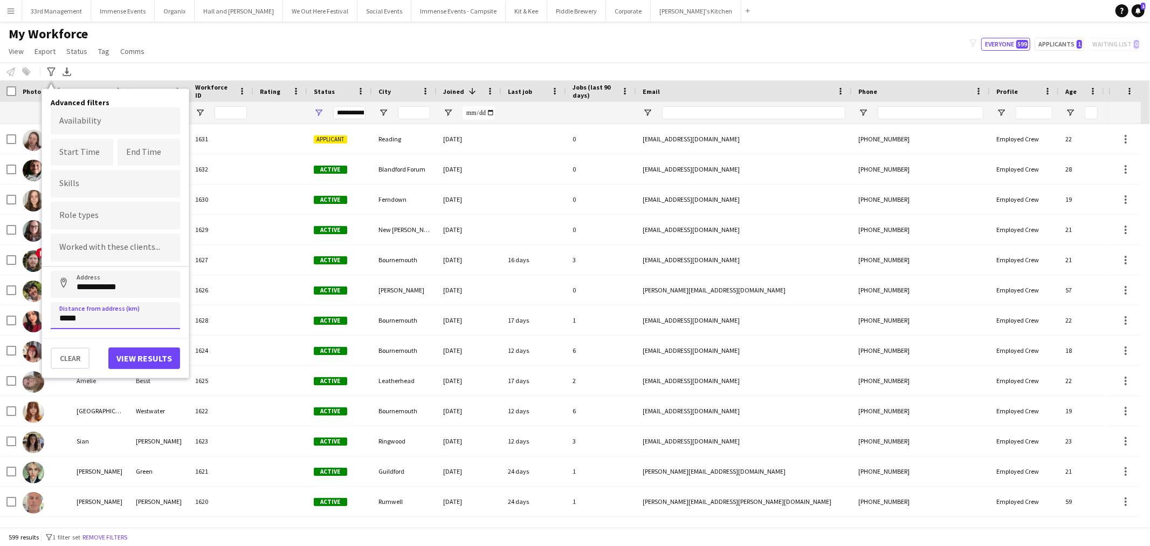
type input "*****"
click at [149, 358] on button "View results" at bounding box center [144, 358] width 72 height 22
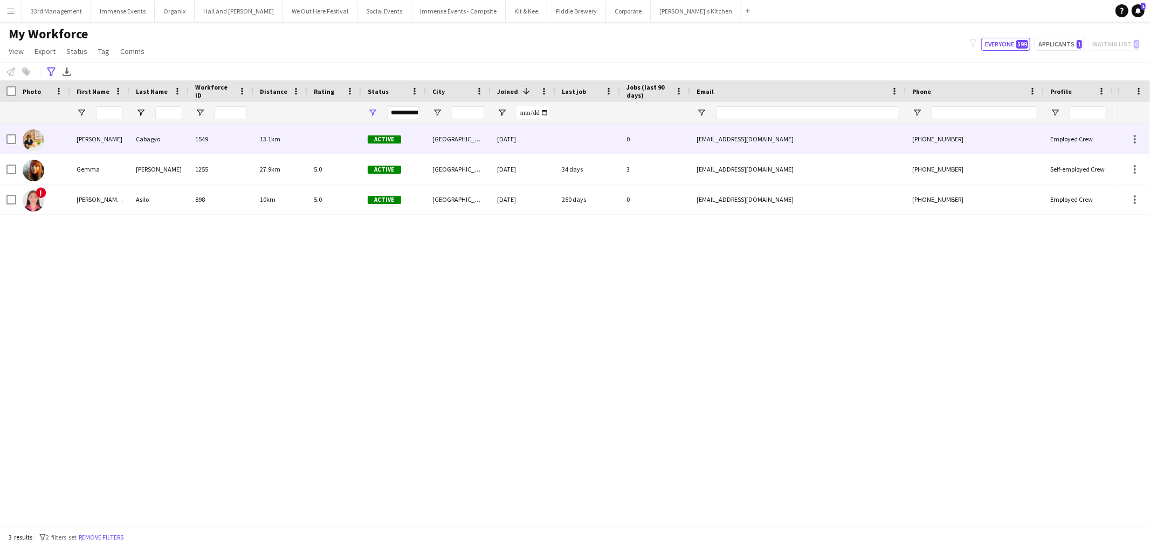
click at [124, 138] on div "Jhoan Mhary" at bounding box center [99, 139] width 59 height 30
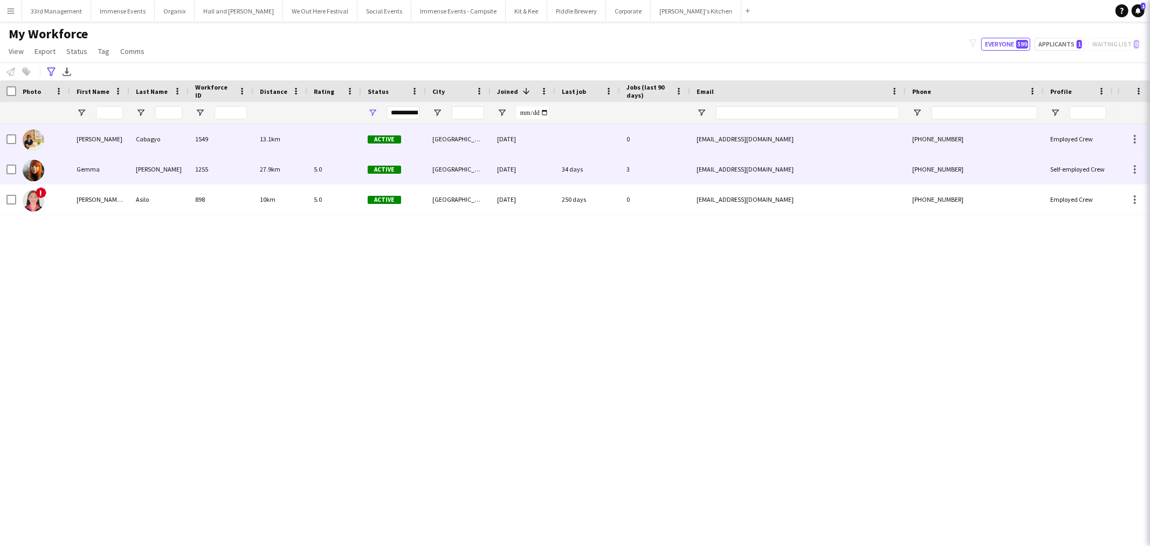
click at [100, 165] on div "Gemma" at bounding box center [99, 169] width 59 height 30
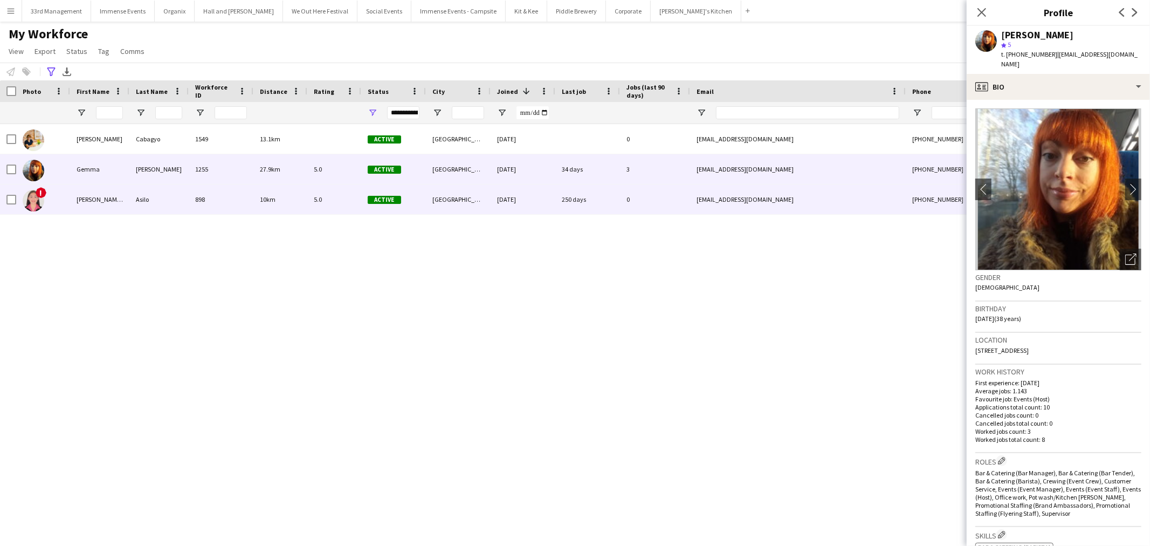
click at [127, 200] on div "Maria Bettina" at bounding box center [99, 199] width 59 height 30
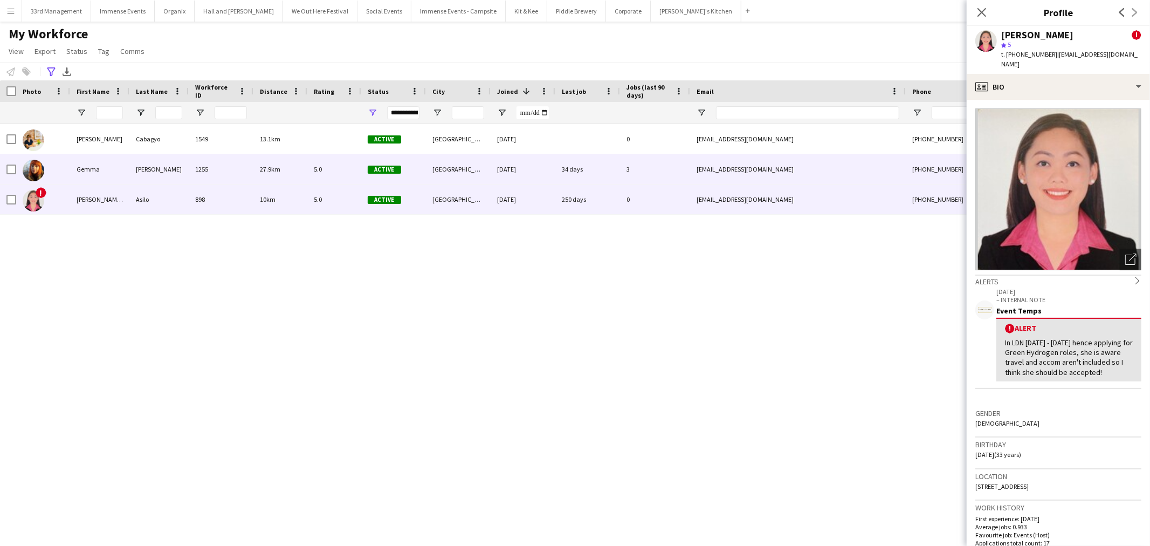
click at [105, 174] on div "Gemma" at bounding box center [99, 169] width 59 height 30
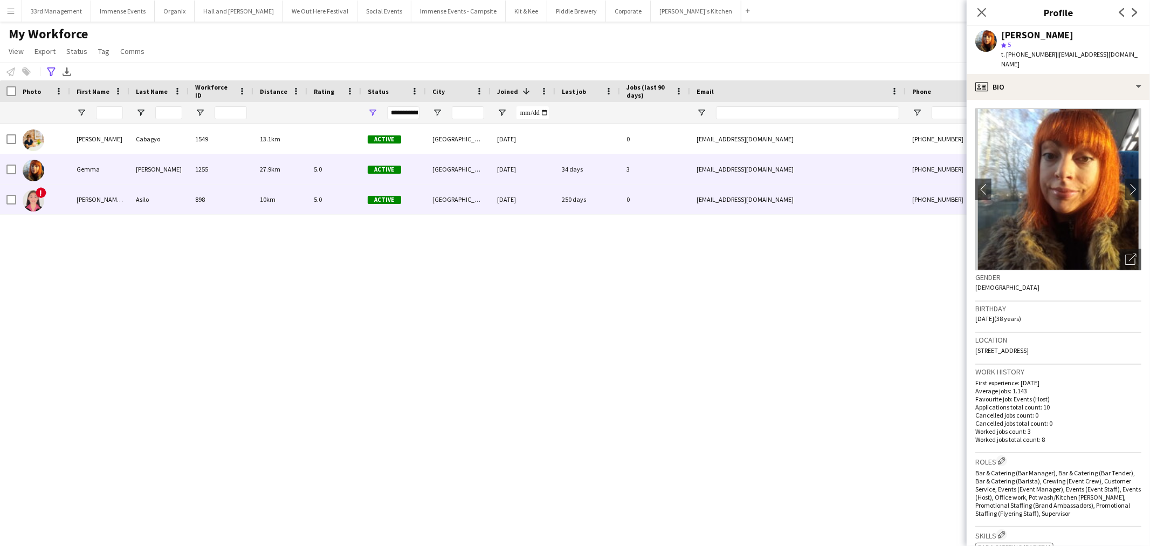
click at [299, 195] on div "10km" at bounding box center [281, 199] width 54 height 30
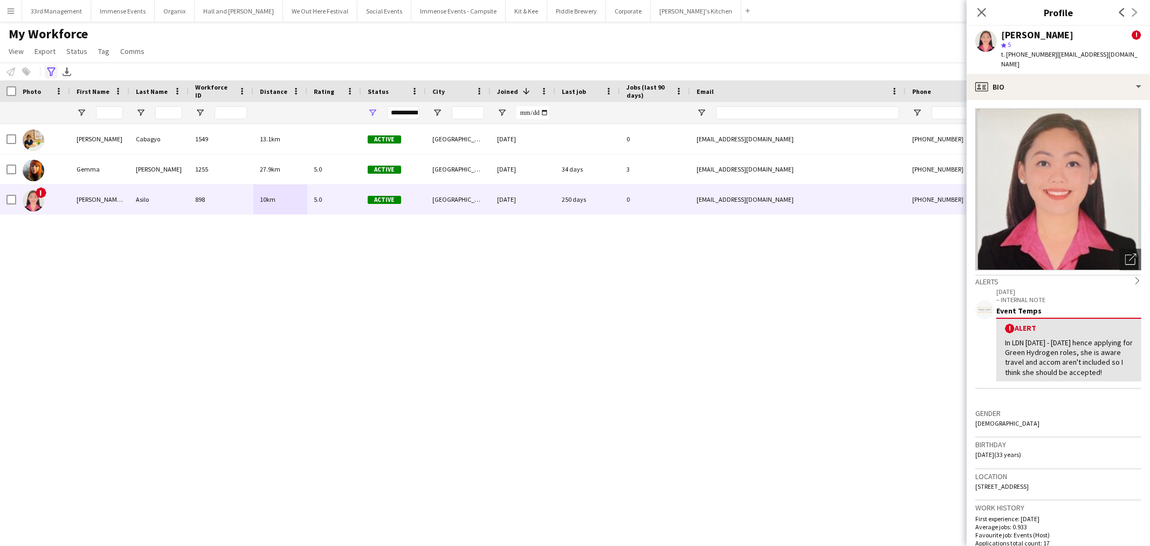
click at [45, 73] on div "Advanced filters" at bounding box center [51, 71] width 13 height 13
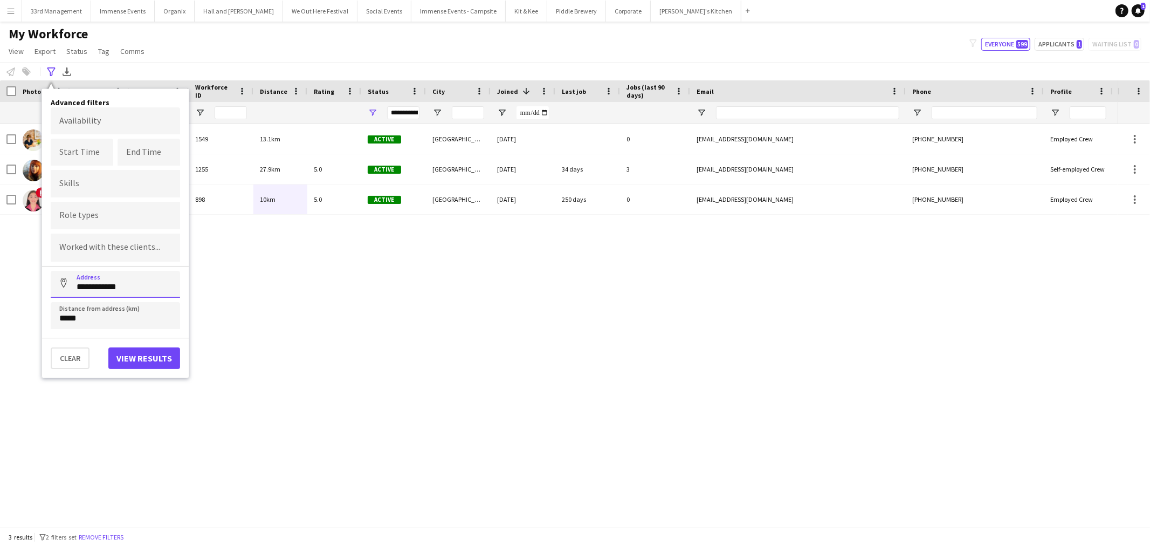
drag, startPoint x: 129, startPoint y: 289, endPoint x: 47, endPoint y: 282, distance: 82.3
click at [47, 282] on div "**********" at bounding box center [115, 233] width 147 height 289
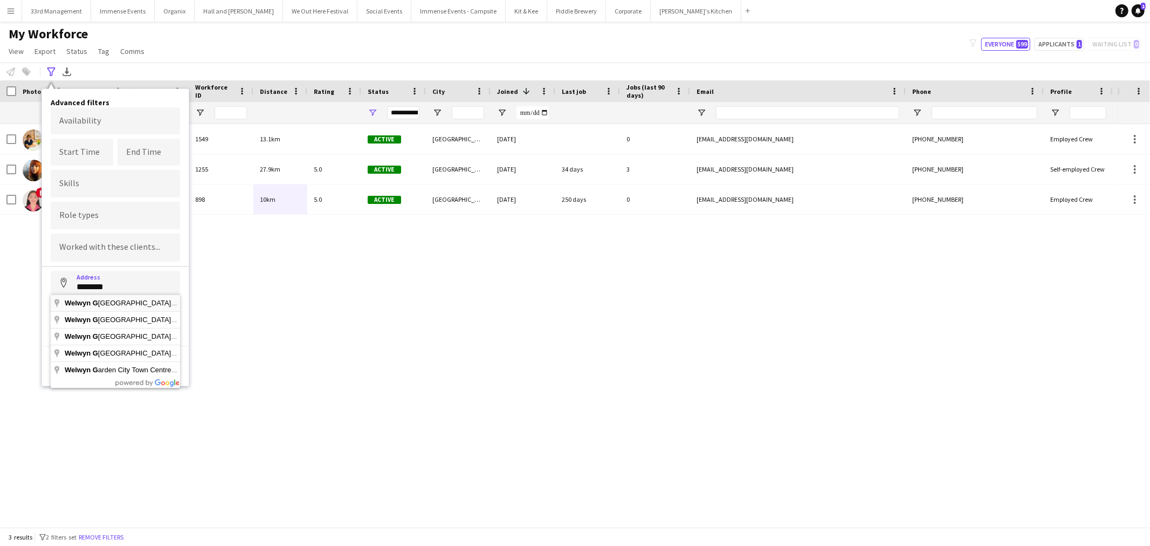
type input "**********"
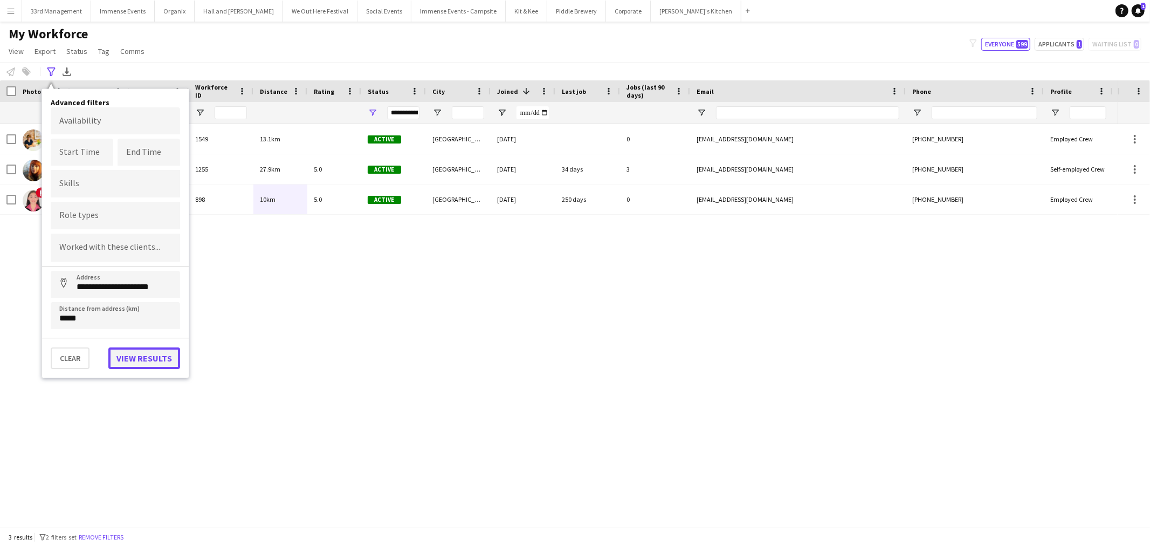
click at [140, 352] on button "View results" at bounding box center [144, 358] width 72 height 22
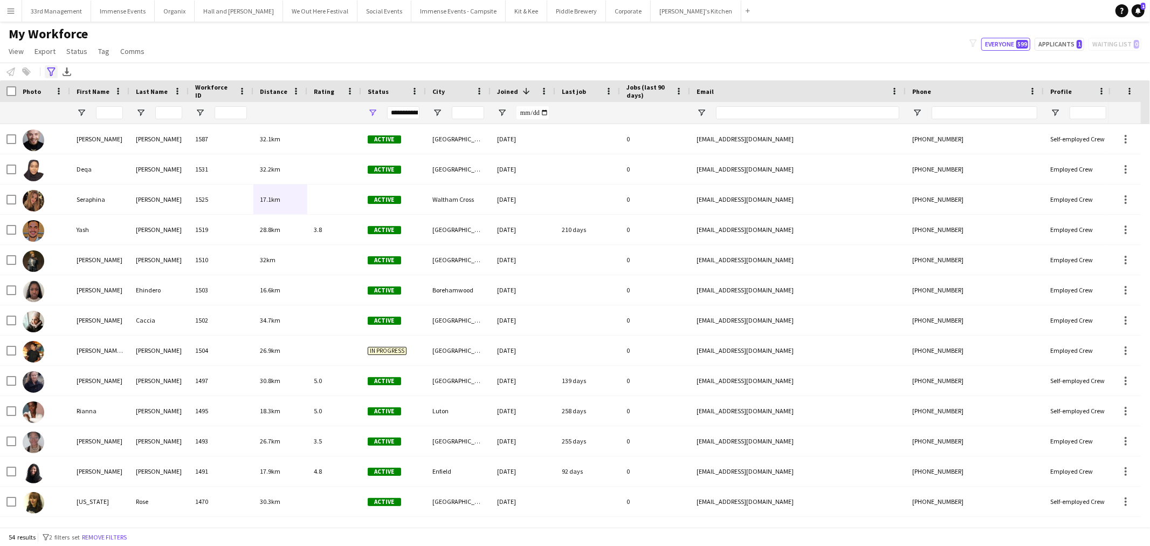
click at [52, 66] on div "Advanced filters" at bounding box center [51, 71] width 13 height 13
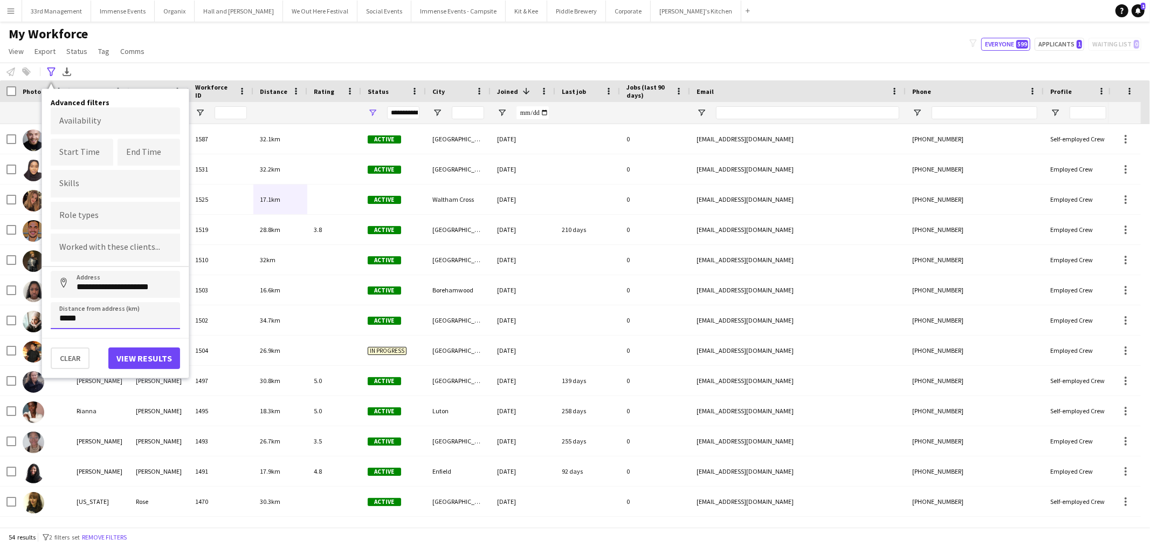
click at [63, 314] on input "*****" at bounding box center [115, 315] width 129 height 27
type input "*****"
click button "Address" at bounding box center [64, 284] width 26 height 26
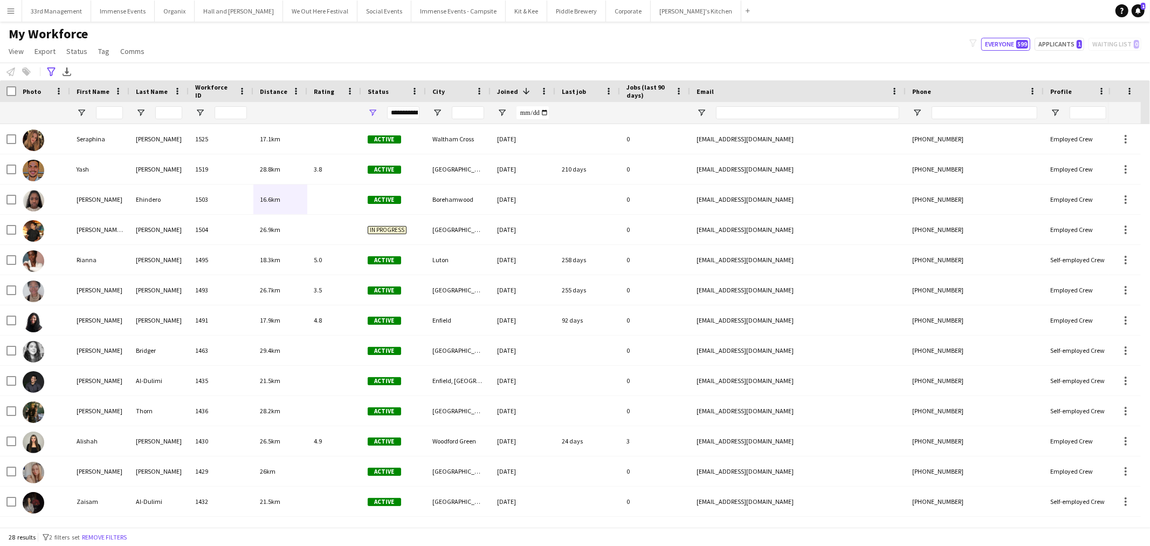
click at [8, 18] on button "Menu" at bounding box center [11, 11] width 22 height 22
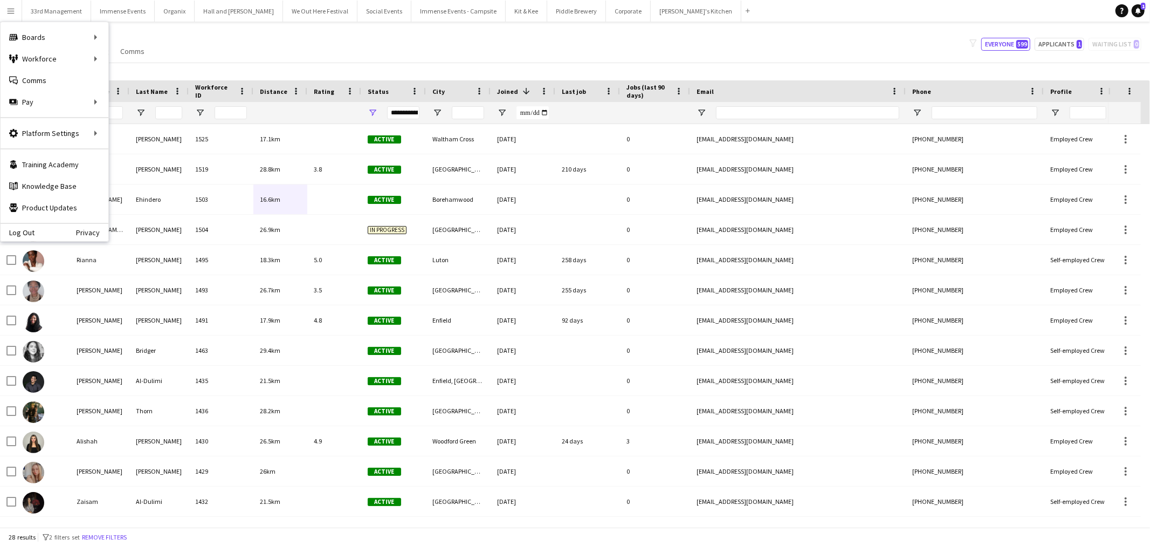
click at [292, 50] on div "My Workforce View Views Default view Language New view Update view Delete view …" at bounding box center [575, 44] width 1150 height 37
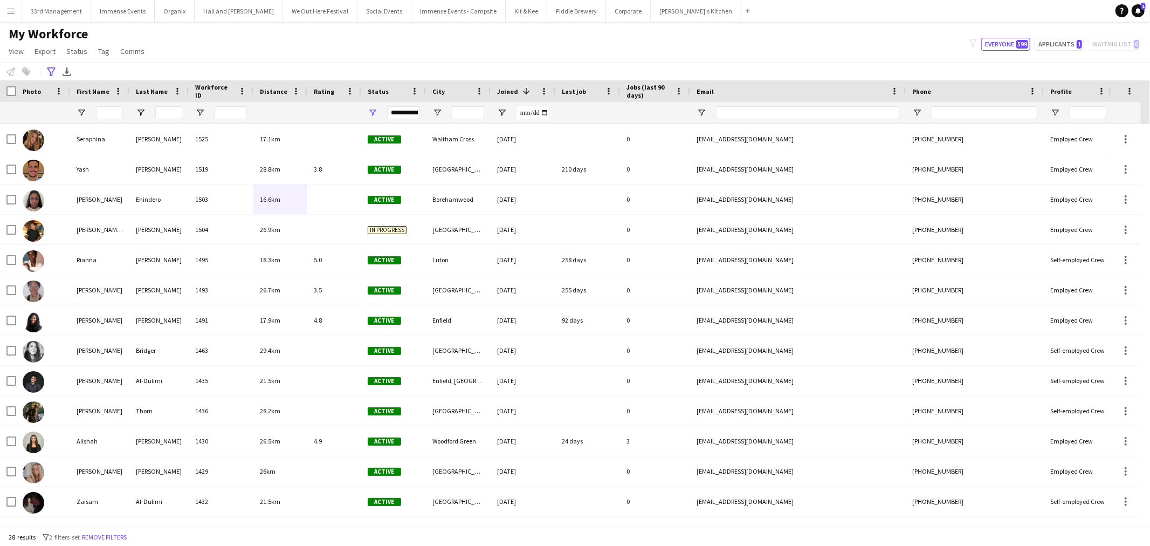
click at [19, 12] on button "Menu" at bounding box center [11, 11] width 22 height 22
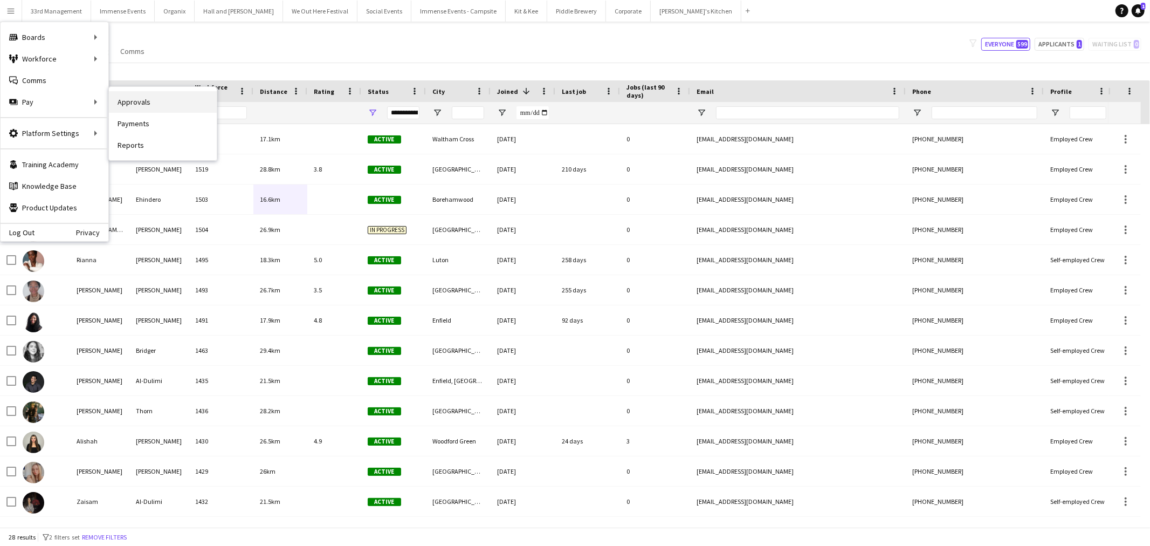
click at [150, 101] on link "Approvals" at bounding box center [163, 102] width 108 height 22
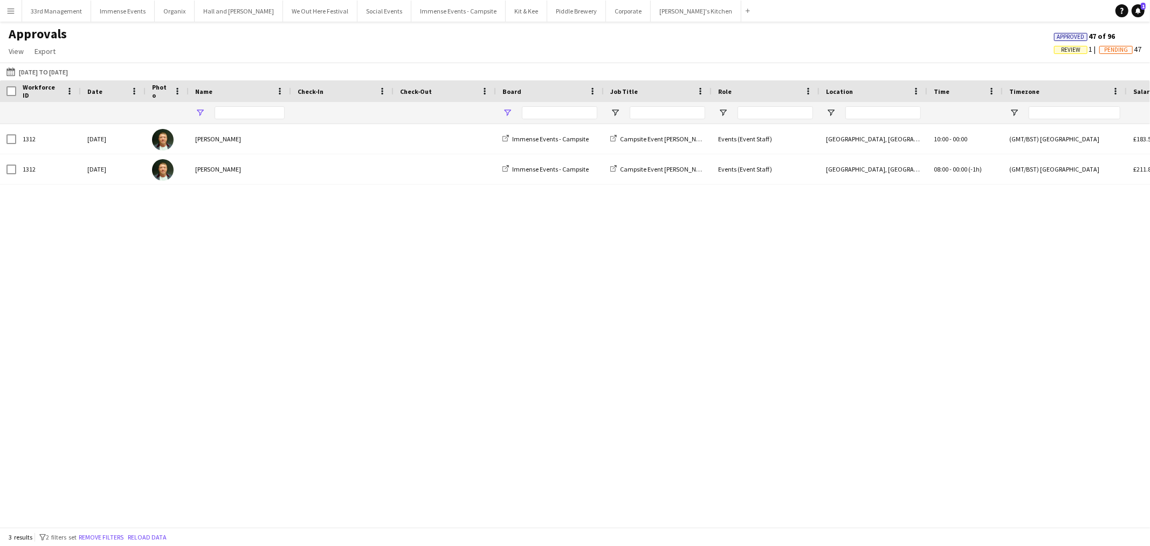
type input "***"
type input "**********"
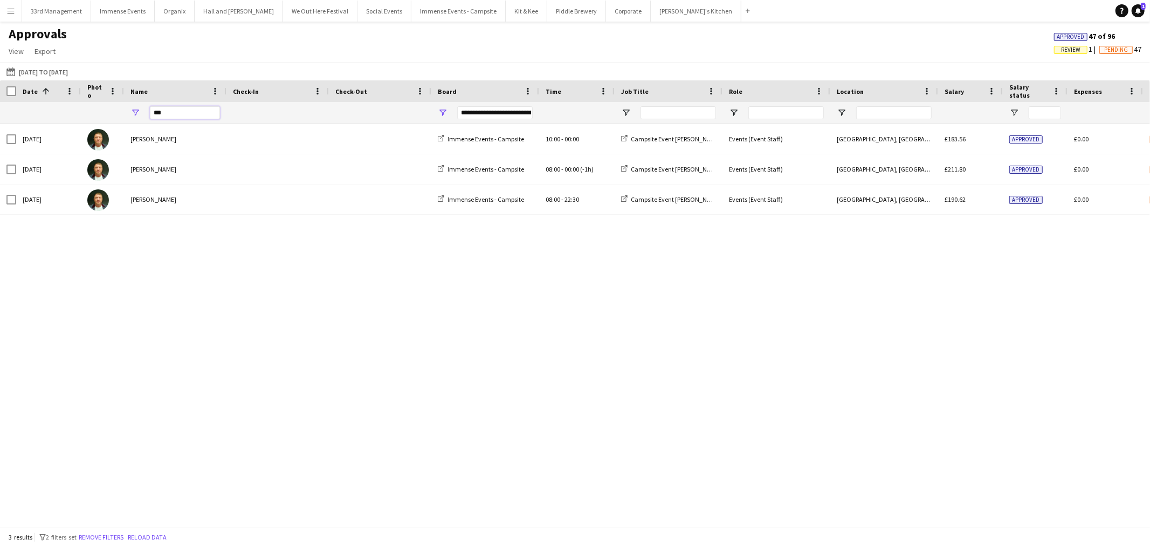
drag, startPoint x: 203, startPoint y: 111, endPoint x: 95, endPoint y: 107, distance: 107.9
click at [95, 106] on div "**********" at bounding box center [979, 113] width 1958 height 22
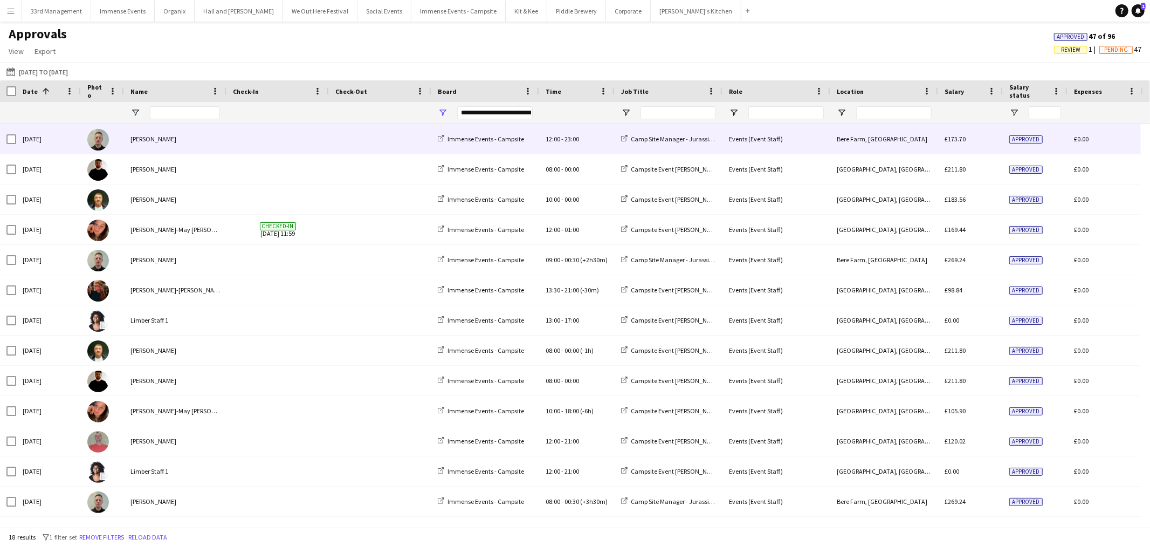
click at [236, 142] on span at bounding box center [278, 139] width 90 height 30
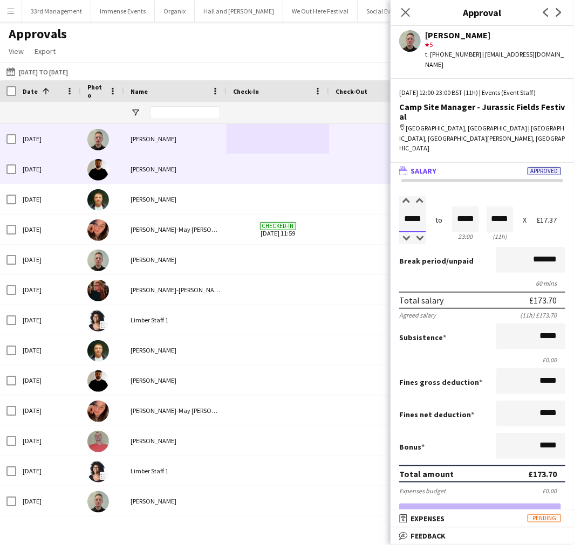
drag, startPoint x: 426, startPoint y: 176, endPoint x: 367, endPoint y: 176, distance: 59.3
click at [367, 176] on body "Menu Boards Boards Boards All jobs Status Workforce Workforce My Workforce Recr…" at bounding box center [287, 272] width 574 height 545
type input "*****"
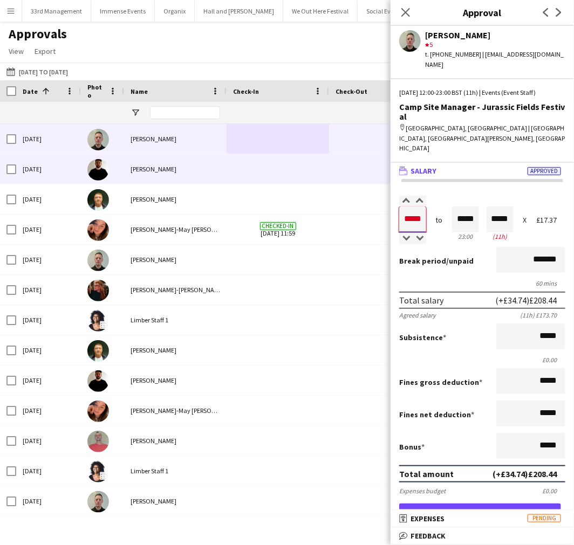
type input "*****"
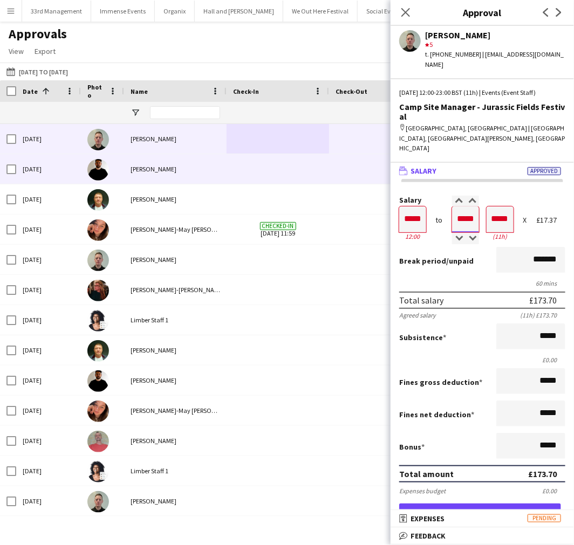
type input "*****"
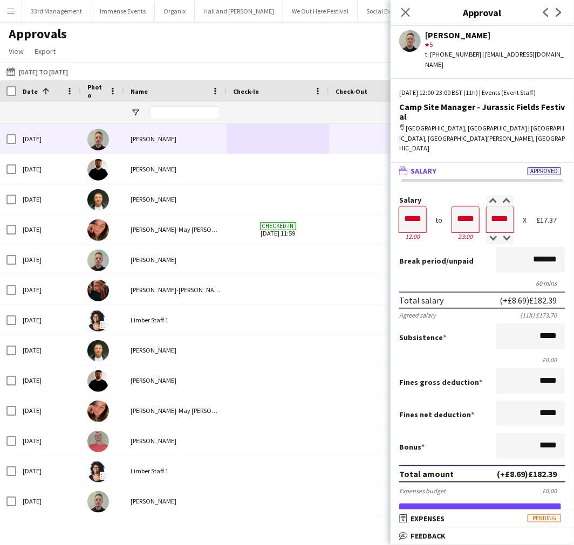
click at [462, 279] on div "60 mins" at bounding box center [482, 283] width 166 height 8
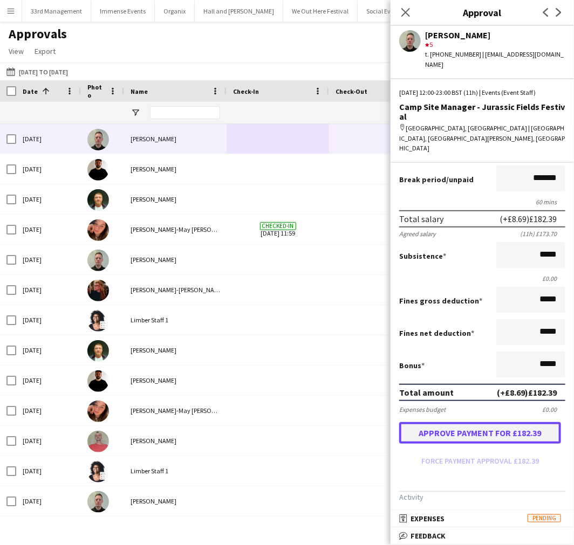
click at [472, 422] on button "Approve payment for £182.39" at bounding box center [480, 433] width 162 height 22
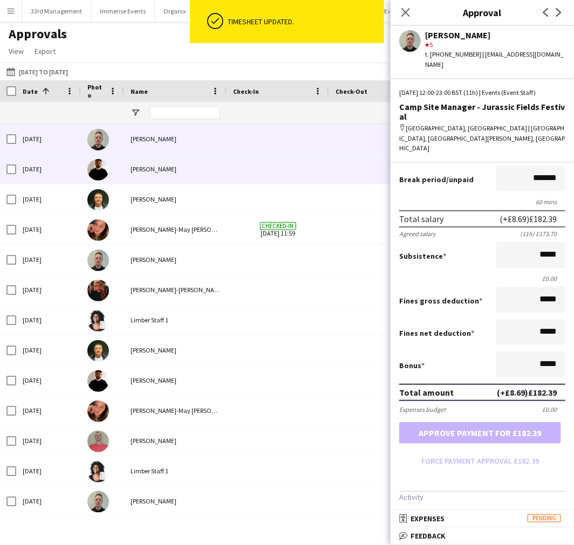
click at [216, 164] on div "James Killick" at bounding box center [175, 169] width 102 height 30
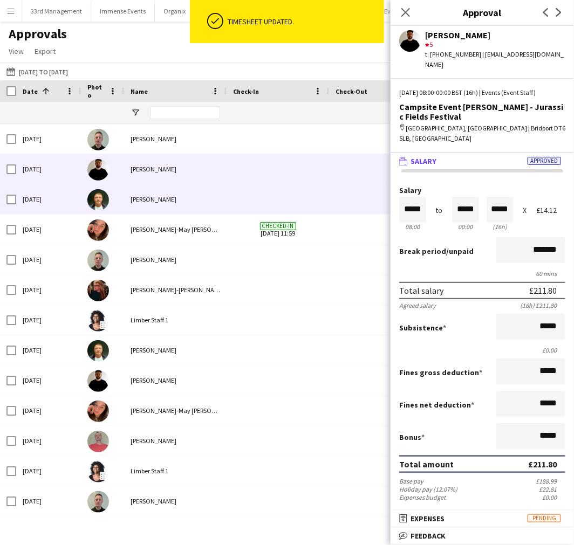
click at [211, 189] on div "Ramunas Slezas" at bounding box center [175, 199] width 102 height 30
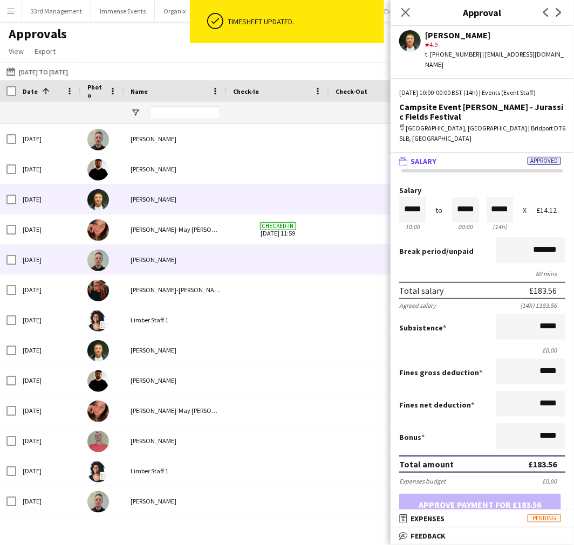
click at [200, 268] on div "phillip sidebotham" at bounding box center [175, 260] width 102 height 30
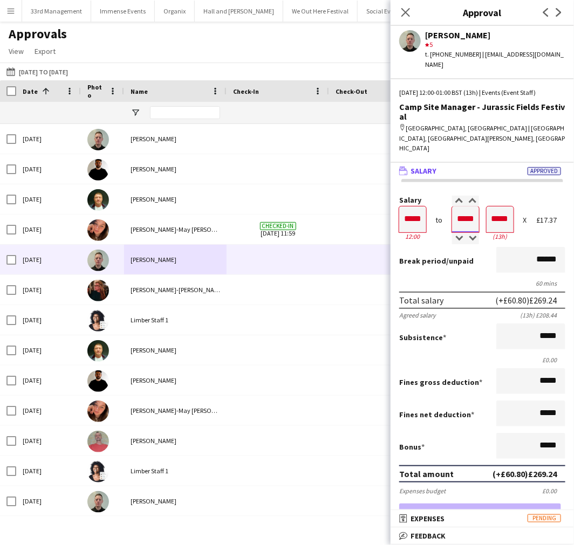
scroll to position [1, 0]
drag, startPoint x: 454, startPoint y: 182, endPoint x: 500, endPoint y: 186, distance: 46.6
click at [500, 196] on div "Salary ***** 12:00 to ***** 01:00 ***** (13h) X £17.37" at bounding box center [482, 219] width 166 height 46
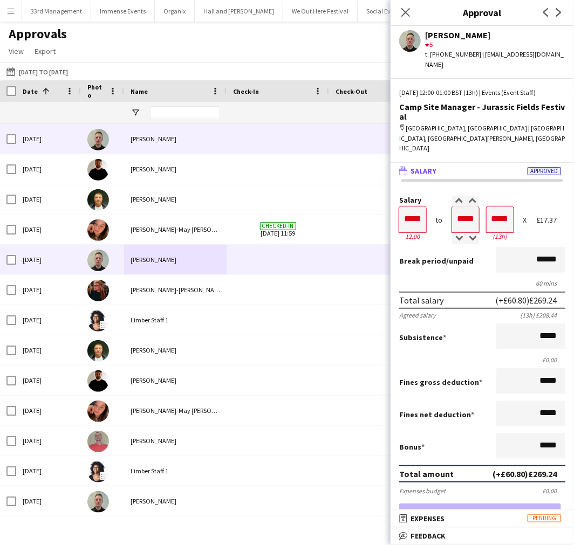
click at [198, 135] on div "phillip sidebotham" at bounding box center [175, 139] width 102 height 30
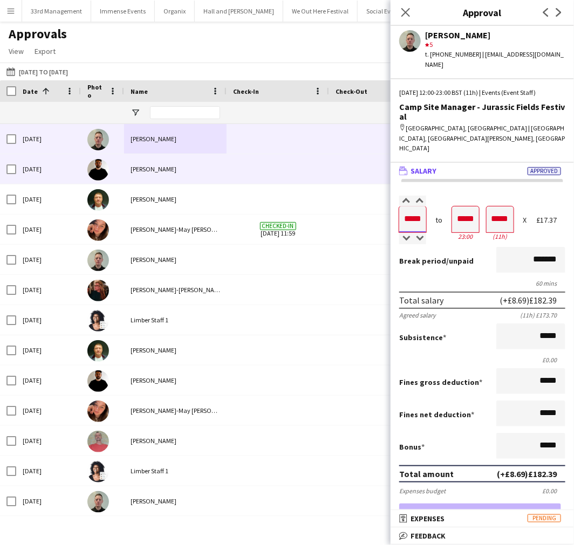
drag, startPoint x: 424, startPoint y: 176, endPoint x: 337, endPoint y: 177, distance: 87.4
click at [337, 177] on body "Menu Boards Boards Boards All jobs Status Workforce Workforce My Workforce Recr…" at bounding box center [287, 272] width 574 height 545
type input "*****"
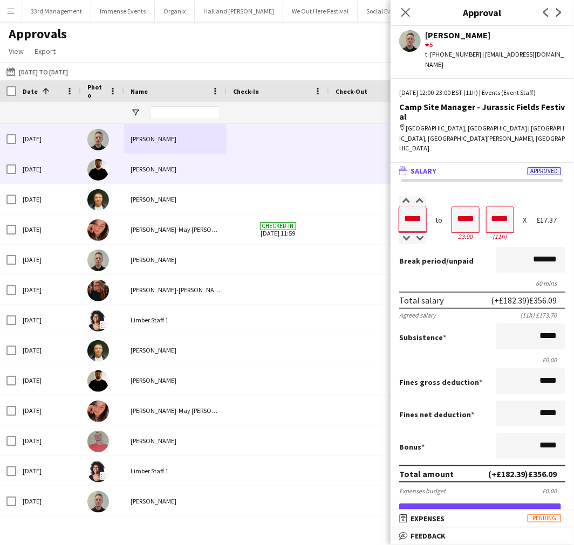
type input "*****"
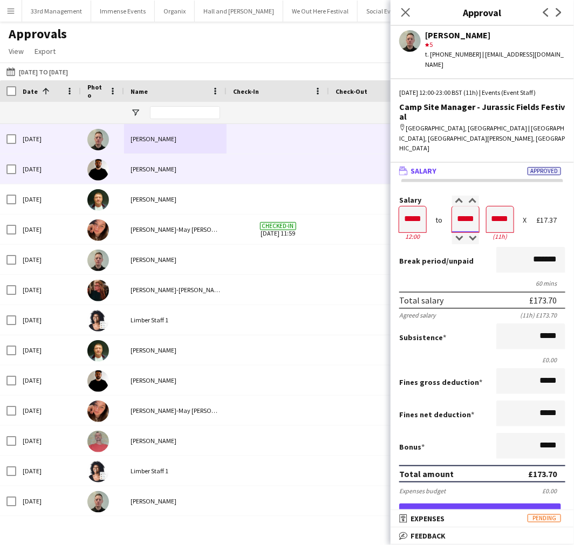
type input "*****"
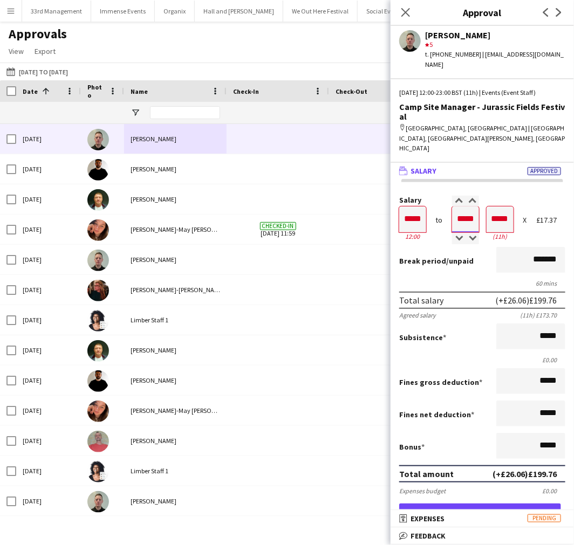
scroll to position [119, 0]
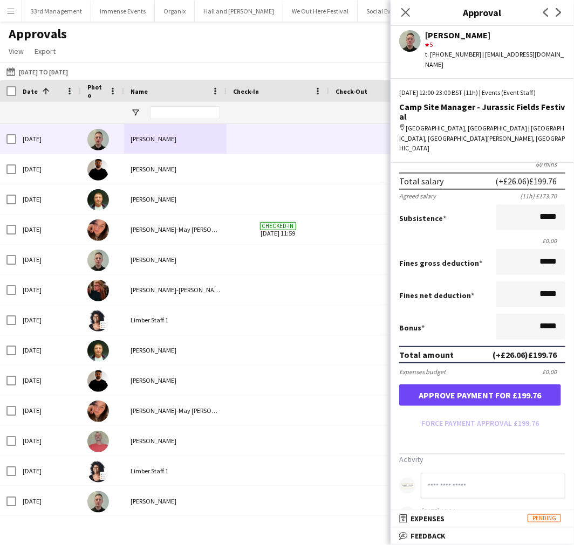
click at [456, 341] on form "Salary ***** 12:00 to ***** 23:00 ***** (11h) X £17.37 Break period /unpaid ***…" at bounding box center [482, 254] width 183 height 355
click at [456, 385] on button "Approve payment for £199.76" at bounding box center [480, 396] width 162 height 22
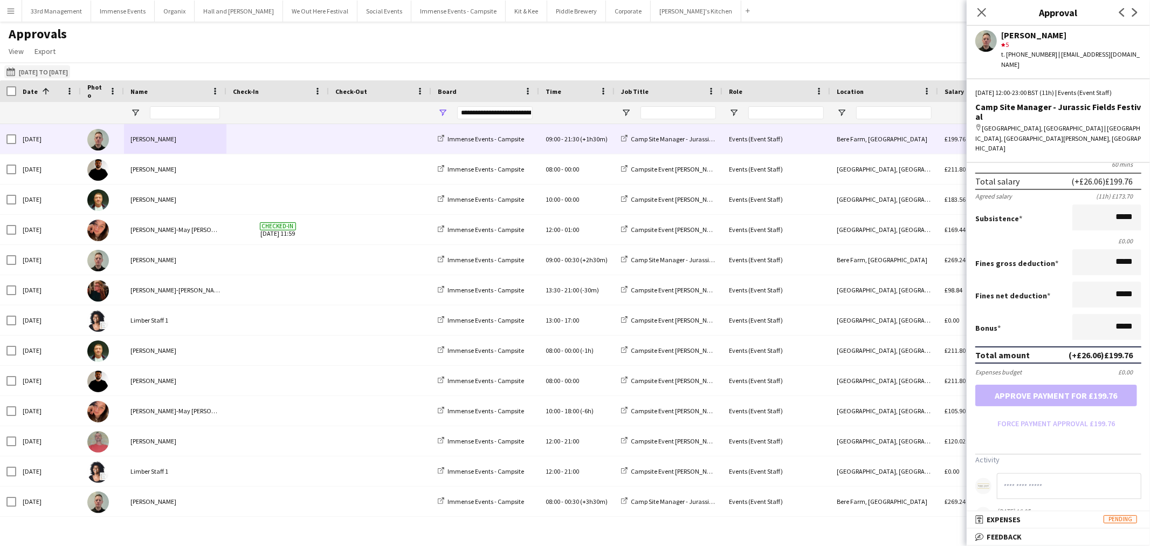
click at [47, 73] on button "11-08-2025 to 07-08-2025 11-08-2025 to 07-08-2025" at bounding box center [37, 71] width 66 height 13
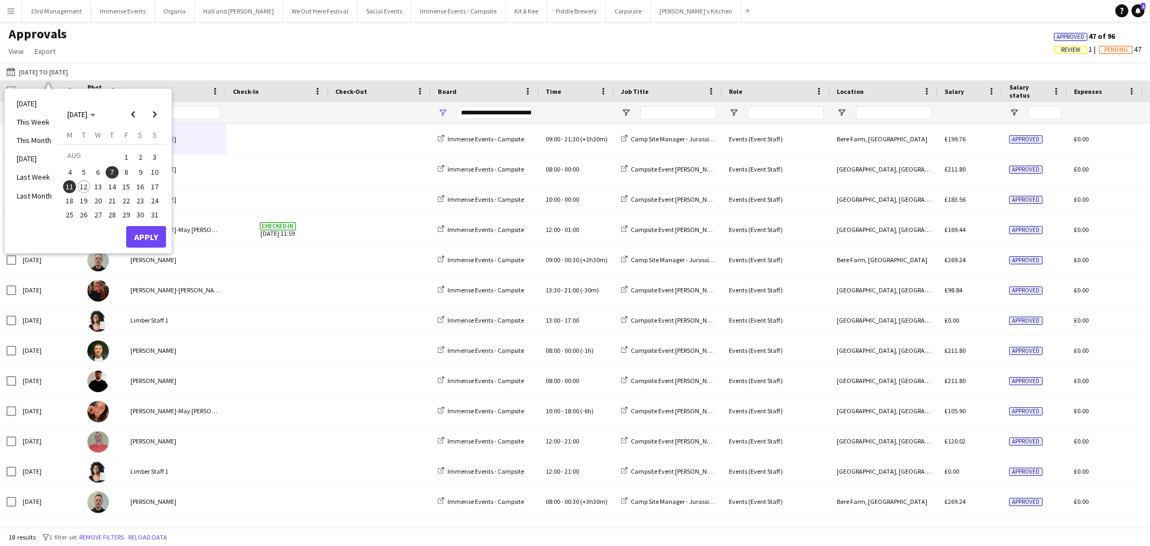
click at [99, 171] on span "6" at bounding box center [98, 172] width 13 height 13
click at [83, 187] on span "12" at bounding box center [84, 186] width 13 height 13
click at [131, 226] on button "Apply" at bounding box center [146, 237] width 40 height 22
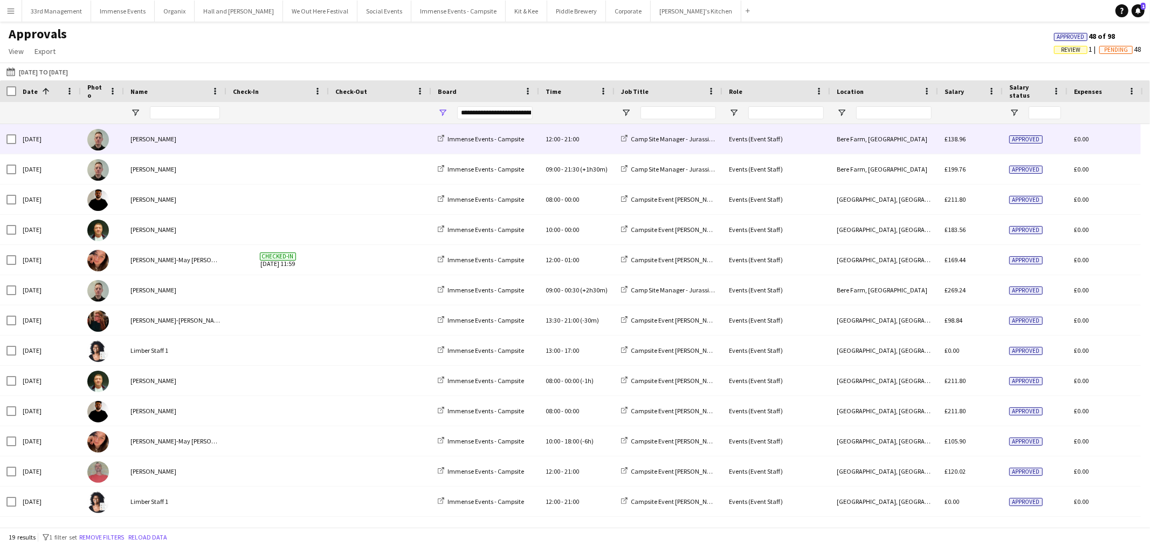
click at [194, 145] on div "phillip sidebotham" at bounding box center [175, 139] width 102 height 30
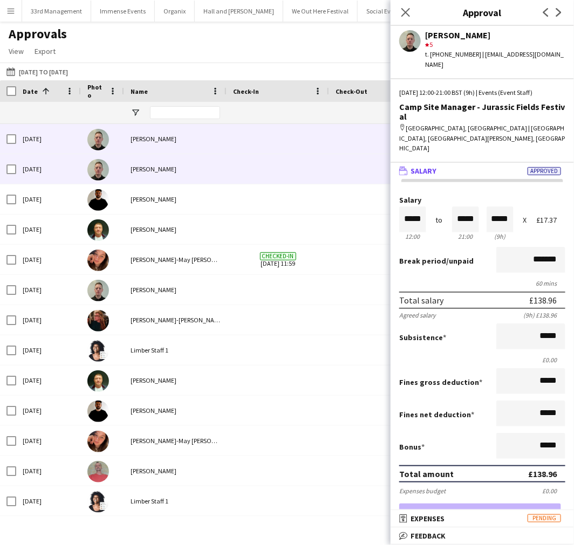
click at [234, 143] on span at bounding box center [278, 139] width 90 height 30
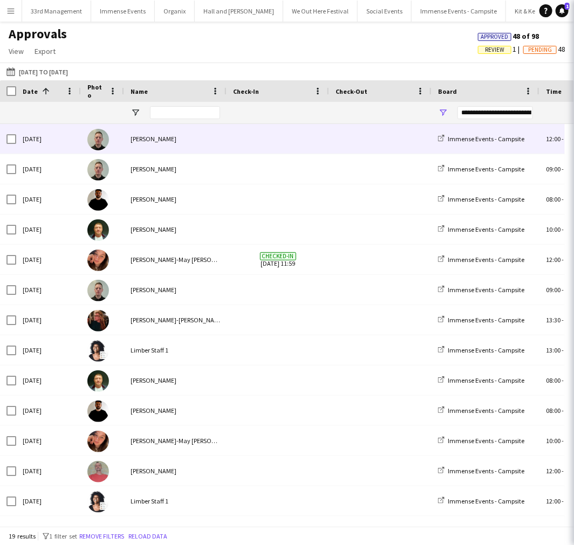
click at [234, 143] on span at bounding box center [278, 139] width 90 height 30
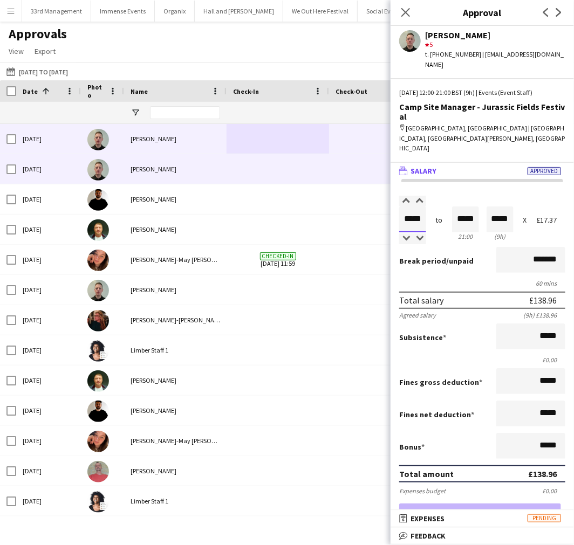
drag, startPoint x: 423, startPoint y: 179, endPoint x: 335, endPoint y: 183, distance: 88.1
click at [335, 183] on body "Menu Boards Boards Boards All jobs Status Workforce Workforce My Workforce Recr…" at bounding box center [287, 272] width 574 height 545
type input "*****"
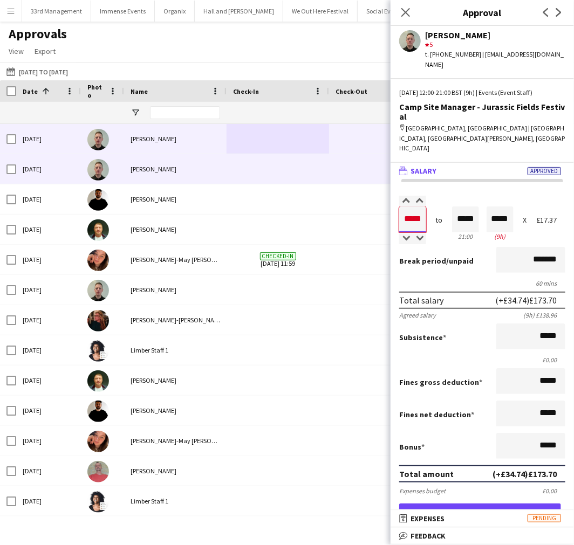
type input "*****"
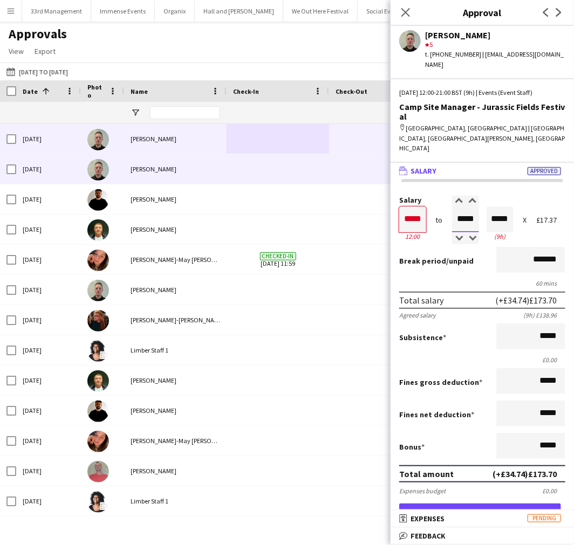
type input "*****"
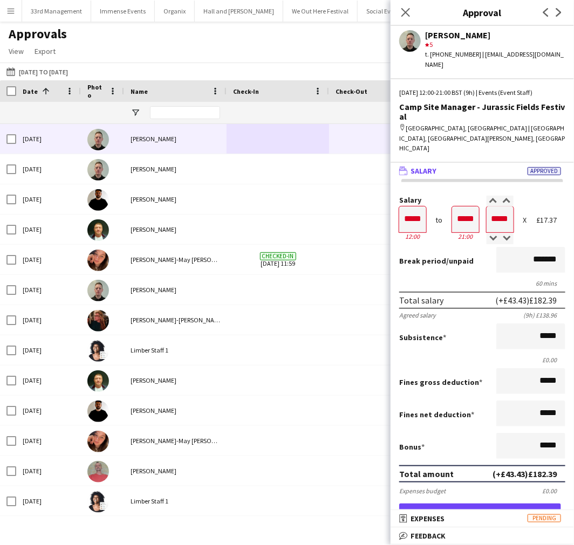
click at [449, 279] on div "60 mins" at bounding box center [482, 283] width 166 height 8
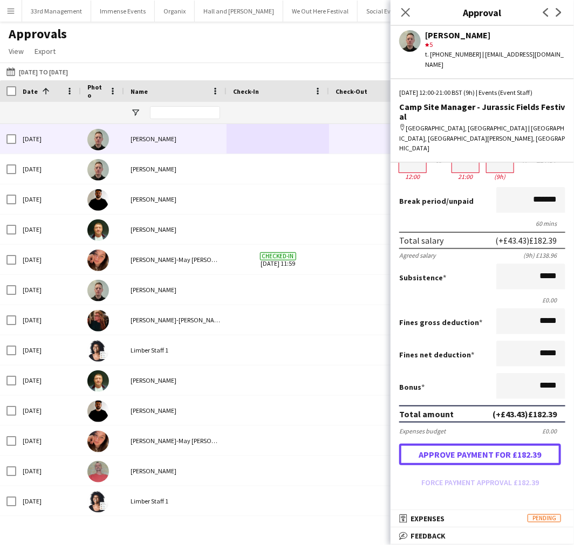
click at [482, 444] on button "Approve payment for £182.39" at bounding box center [480, 455] width 162 height 22
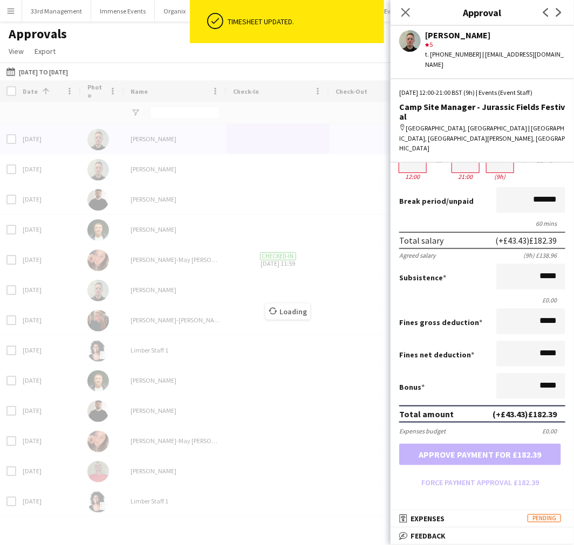
scroll to position [60, 0]
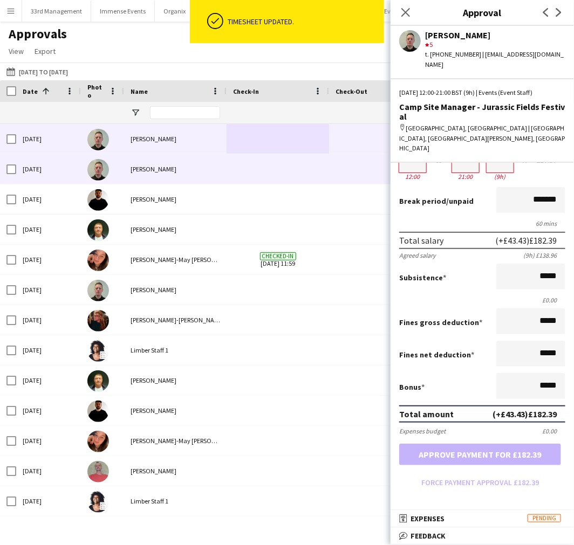
click at [222, 168] on div "phillip sidebotham" at bounding box center [175, 169] width 102 height 30
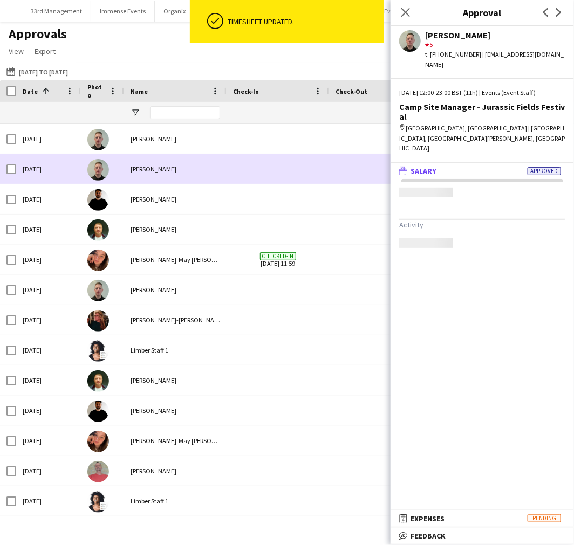
scroll to position [0, 0]
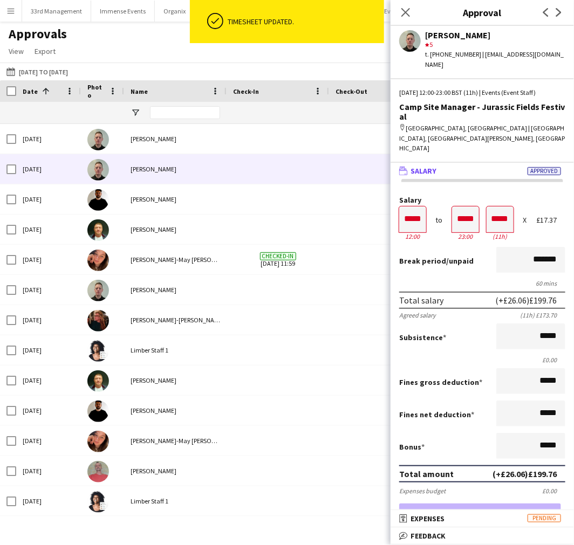
click at [473, 279] on div "60 mins" at bounding box center [482, 283] width 166 height 8
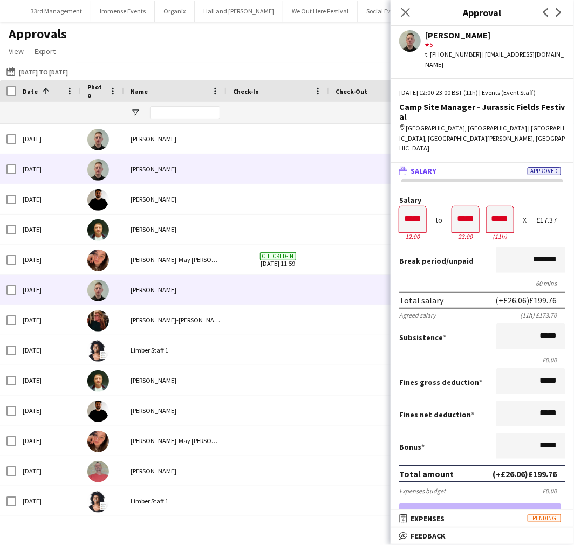
click at [193, 293] on div "phillip sidebotham" at bounding box center [175, 290] width 102 height 30
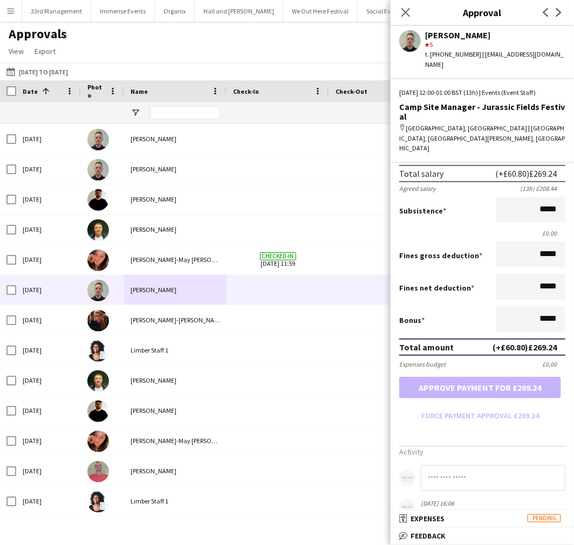
scroll to position [141, 0]
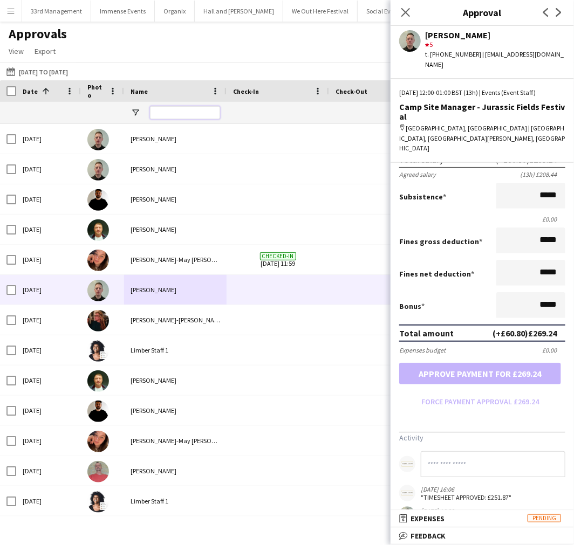
click at [172, 111] on input "Name Filter Input" at bounding box center [185, 112] width 70 height 13
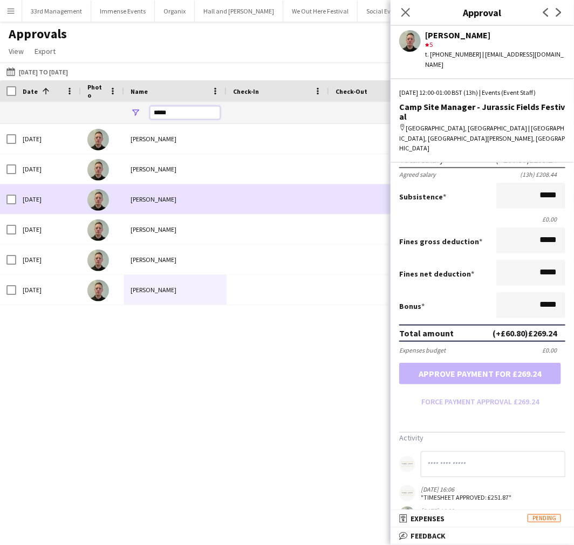
type input "*****"
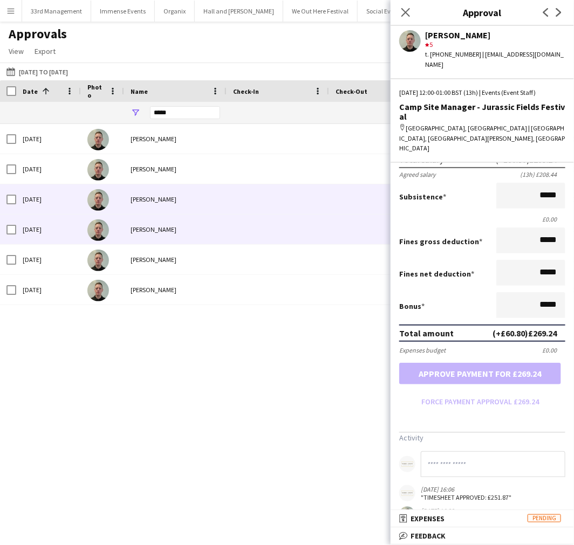
click at [178, 228] on div "phillip sidebotham" at bounding box center [175, 230] width 102 height 30
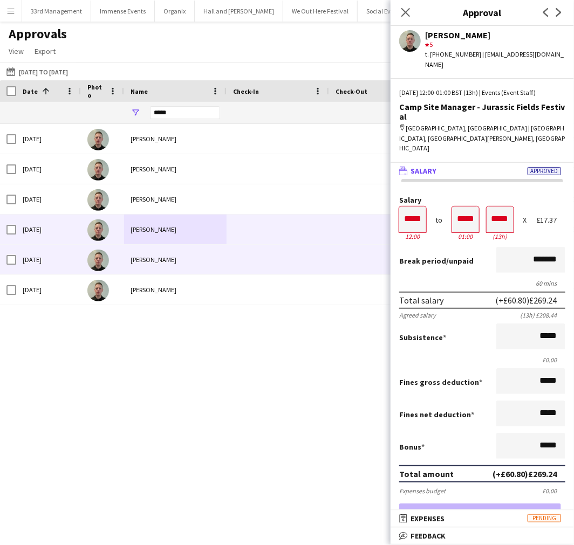
click at [121, 272] on div at bounding box center [102, 260] width 43 height 30
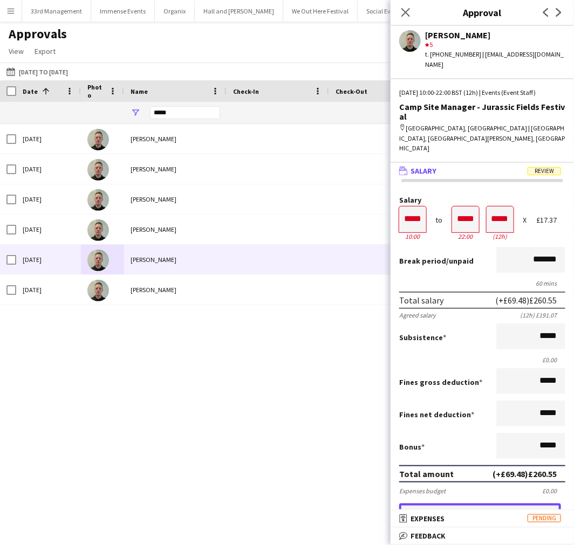
click at [450, 504] on button "Approve payment for £260.55" at bounding box center [480, 515] width 162 height 22
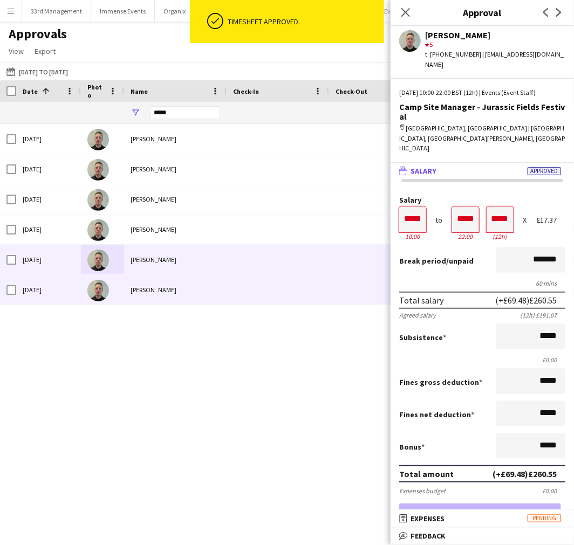
click at [229, 288] on div at bounding box center [278, 290] width 102 height 30
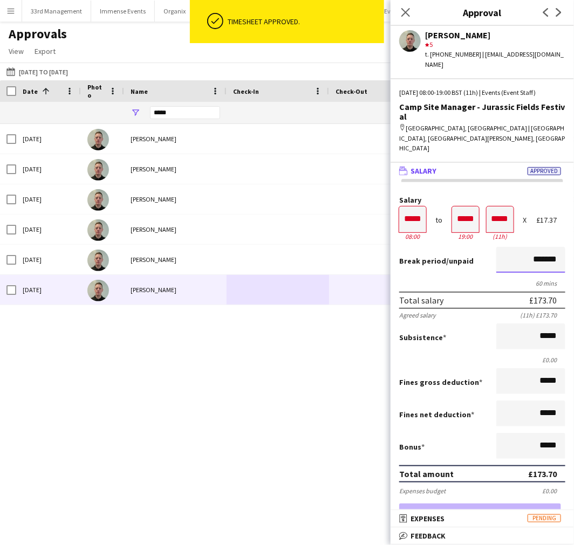
click at [504, 247] on input "*******" at bounding box center [530, 260] width 69 height 26
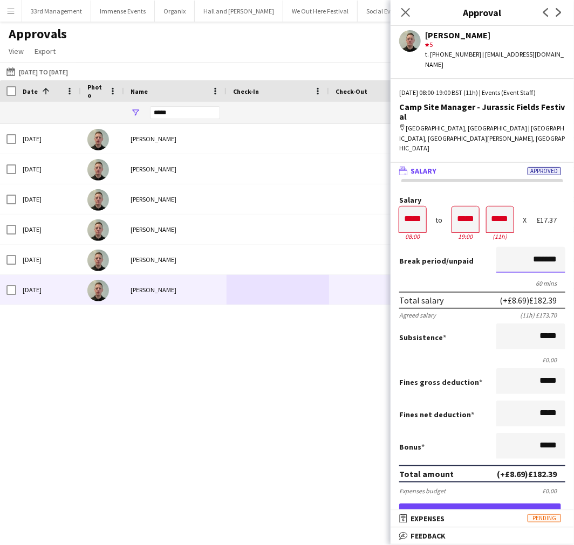
type input "*******"
click at [189, 368] on div "Thu, 7 Aug 2025 phillip sidebotham Immense Events - Campsite 09:00 - 21:30 (+1h…" at bounding box center [287, 320] width 574 height 393
drag, startPoint x: 516, startPoint y: 222, endPoint x: 533, endPoint y: 227, distance: 17.8
click at [533, 247] on input "*******" at bounding box center [530, 260] width 69 height 26
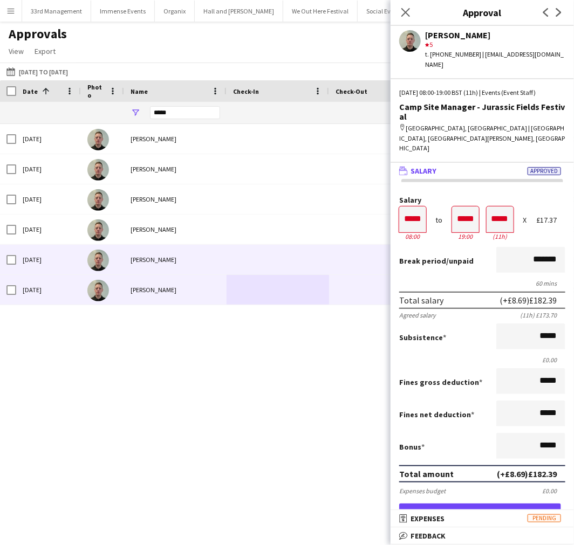
click at [261, 431] on div "Thu, 7 Aug 2025 phillip sidebotham Immense Events - Campsite 09:00 - 21:30 (+1h…" at bounding box center [287, 320] width 574 height 393
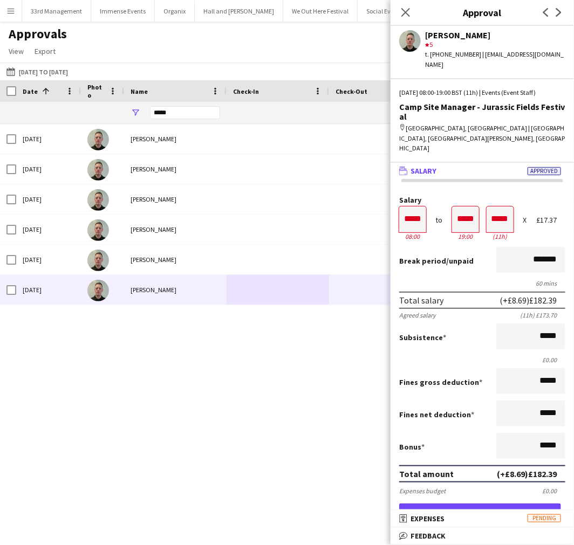
scroll to position [0, 0]
click at [35, 62] on app-page-menu "View Customise view Customise filters Reset Filters Reset View Reset All Export…" at bounding box center [38, 52] width 76 height 20
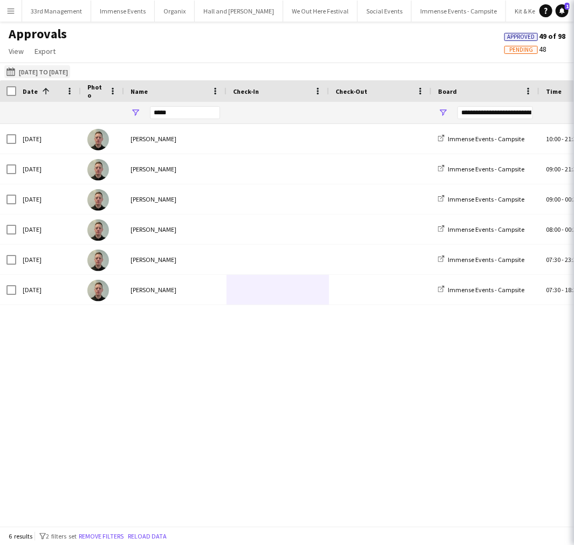
click at [35, 69] on button "11-08-2025 to 07-08-2025 06-08-2025 to 12-08-2025" at bounding box center [37, 71] width 66 height 13
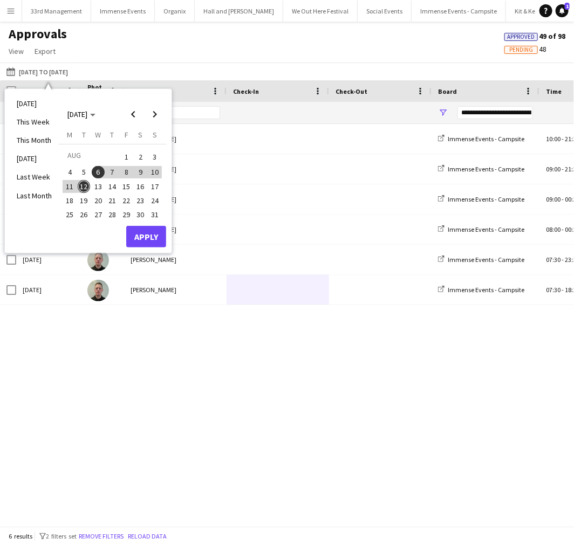
click at [94, 187] on span "13" at bounding box center [98, 186] width 13 height 13
click at [94, 167] on span "6" at bounding box center [98, 172] width 13 height 13
click at [142, 234] on button "Apply" at bounding box center [146, 237] width 40 height 22
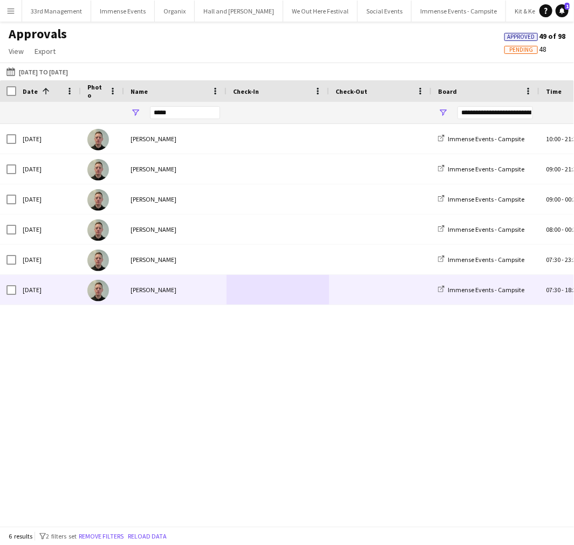
click at [178, 294] on div "phillip sidebotham" at bounding box center [175, 290] width 102 height 30
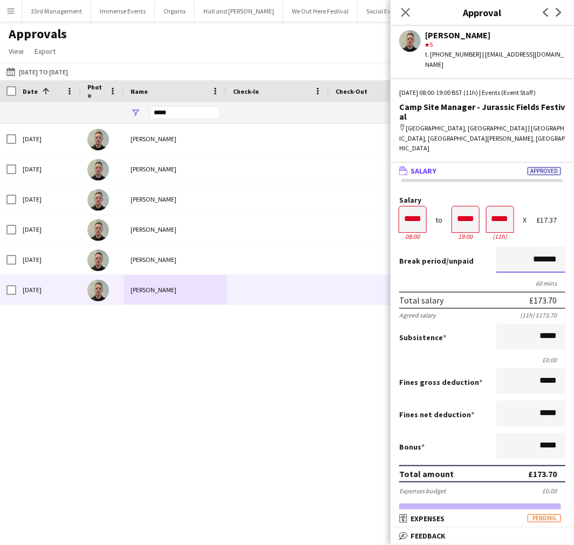
click at [520, 247] on input "*******" at bounding box center [530, 260] width 69 height 26
click at [57, 425] on div "Thu, 7 Aug 2025 phillip sidebotham Immense Events - Campsite 09:00 - 21:30 (+1h…" at bounding box center [287, 320] width 574 height 393
click at [172, 114] on input "*****" at bounding box center [185, 112] width 70 height 13
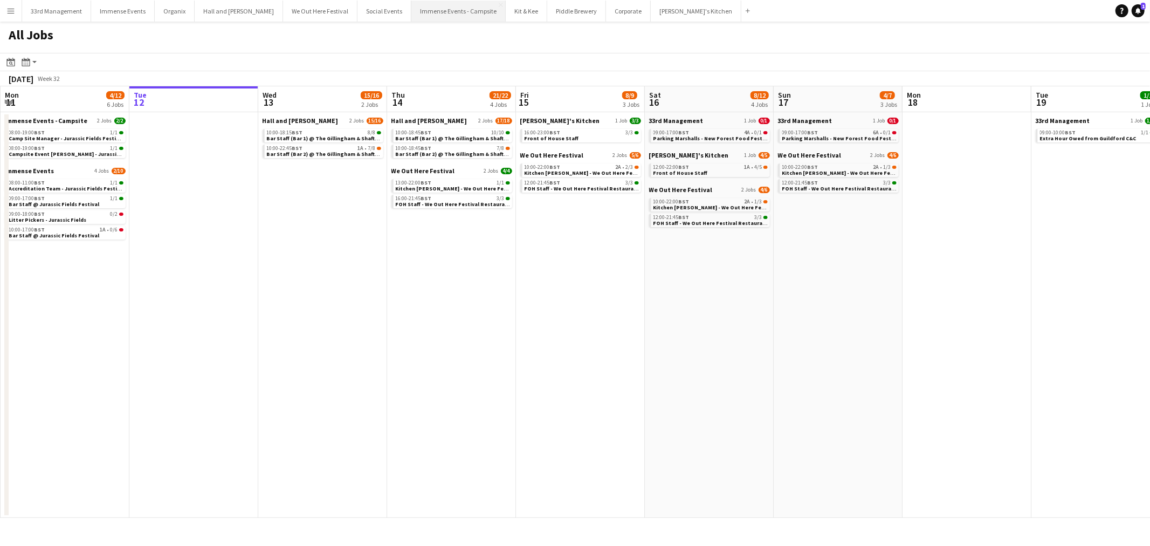
click at [412, 17] on button "Immense Events - Campsite Close" at bounding box center [459, 11] width 94 height 21
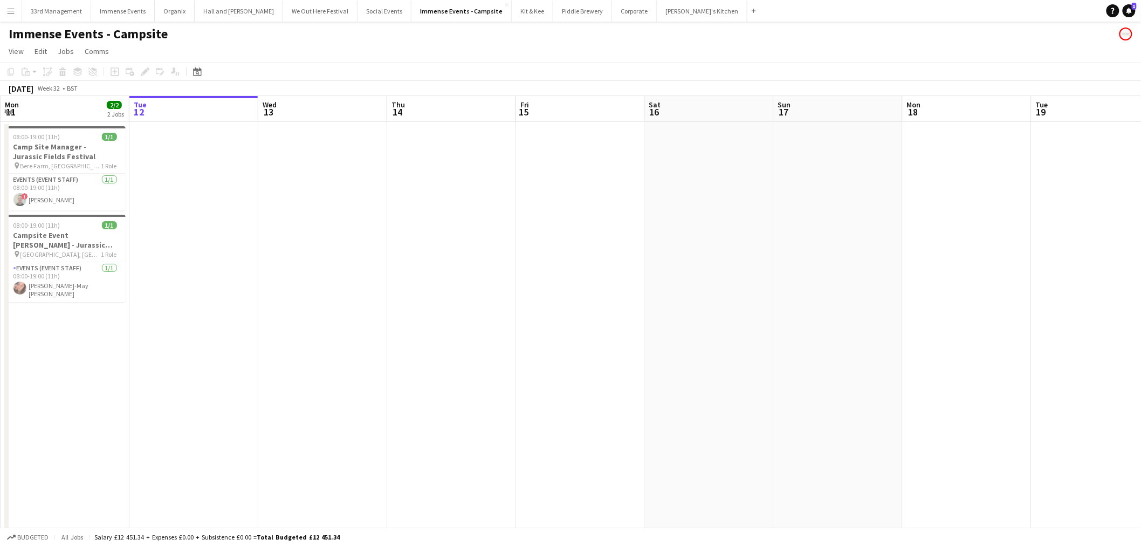
scroll to position [0, 371]
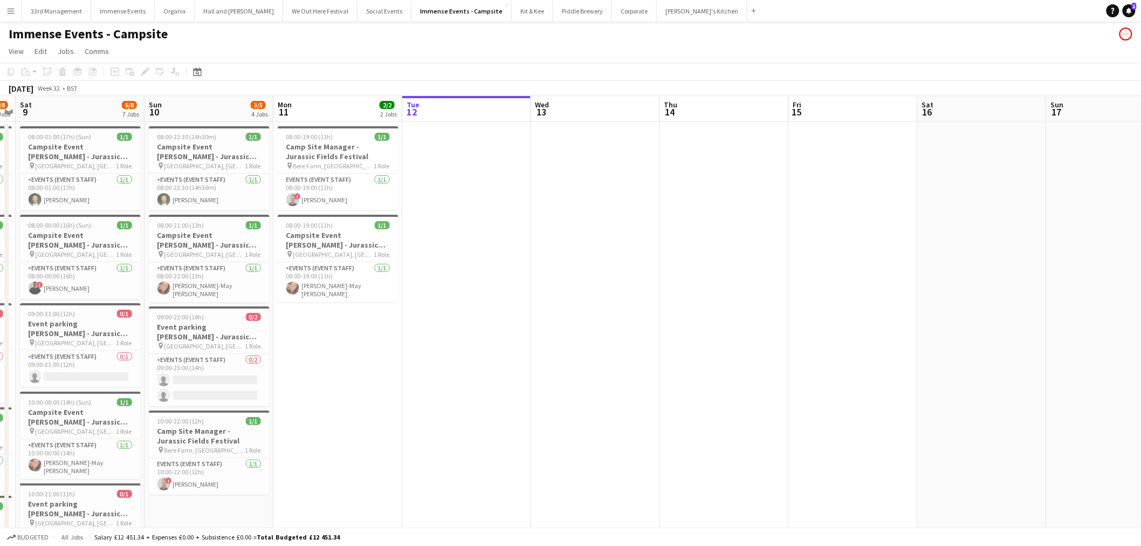
click at [636, 236] on app-calendar-viewport "Wed 6 1/1 1 Job Thu 7 1/1 1 Job Fri 8 6/8 6 Jobs Sat 9 6/8 7 Jobs Sun 10 3/5 4 …" at bounding box center [570, 440] width 1141 height 688
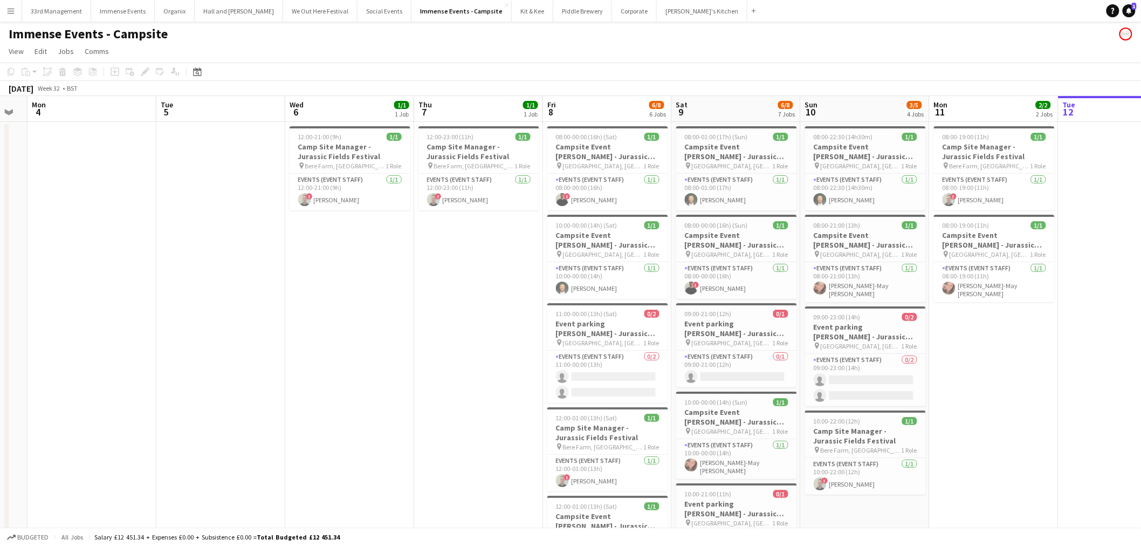
drag, startPoint x: 583, startPoint y: 286, endPoint x: 991, endPoint y: 335, distance: 410.6
click at [1063, 361] on app-calendar-viewport "Sat 2 Sun 3 Mon 4 Tue 5 Wed 6 1/1 1 Job Thu 7 1/1 1 Job Fri 8 6/8 6 Jobs Sat 9 …" at bounding box center [570, 440] width 1141 height 688
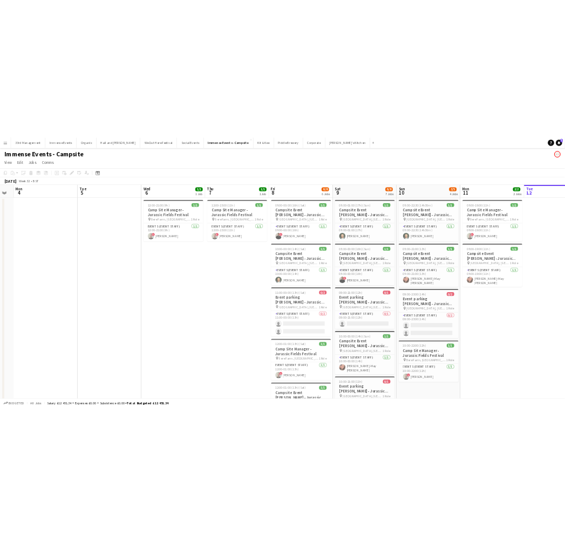
scroll to position [0, 280]
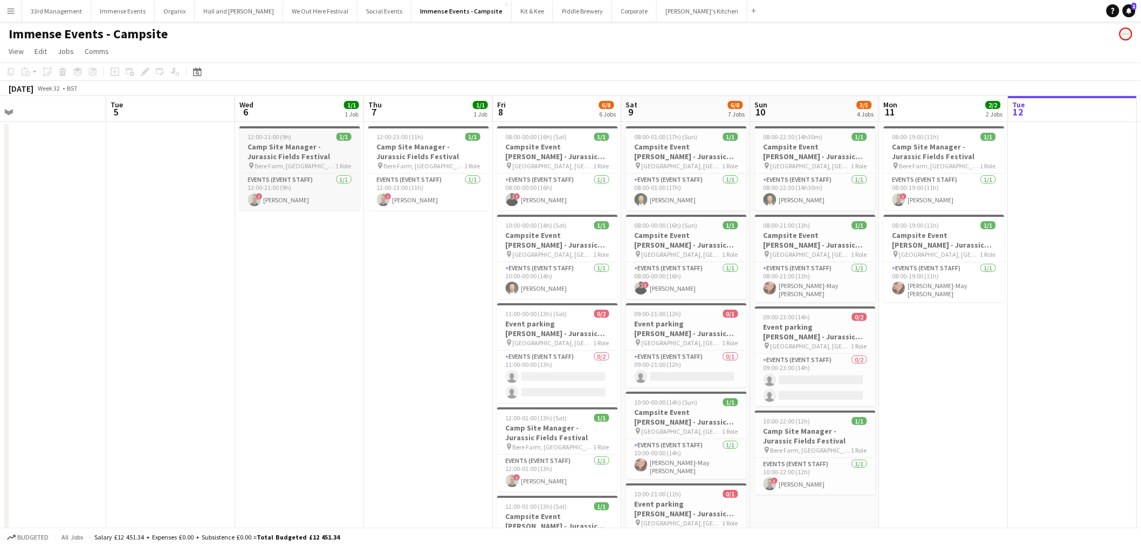
click at [319, 138] on div "12:00-21:00 (9h) 1/1" at bounding box center [299, 137] width 121 height 8
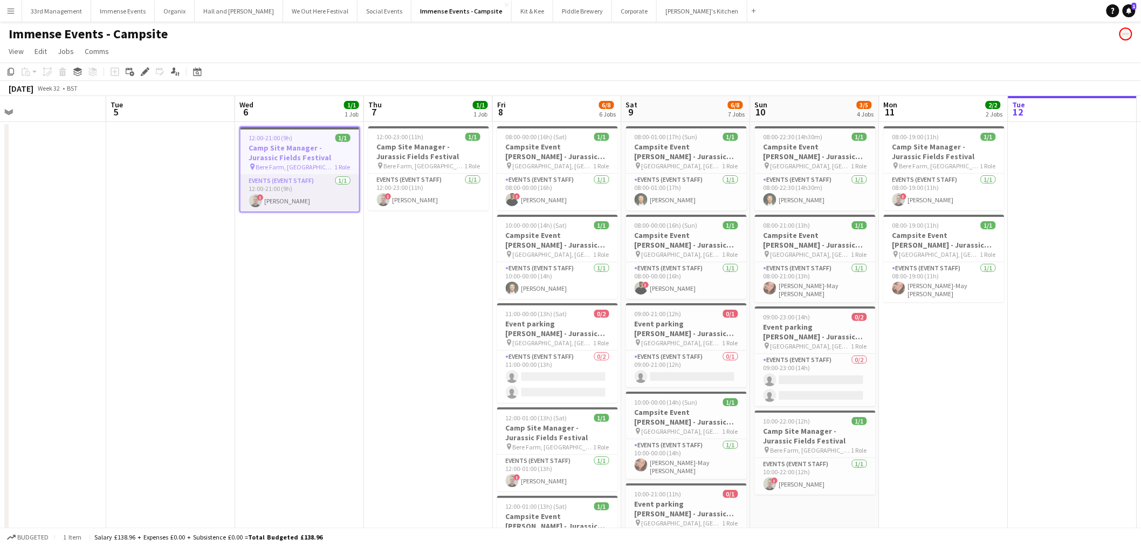
click at [294, 191] on app-card-role "Events (Event Staff) 1/1 12:00-21:00 (9h) ! phillip sidebotham" at bounding box center [300, 193] width 119 height 37
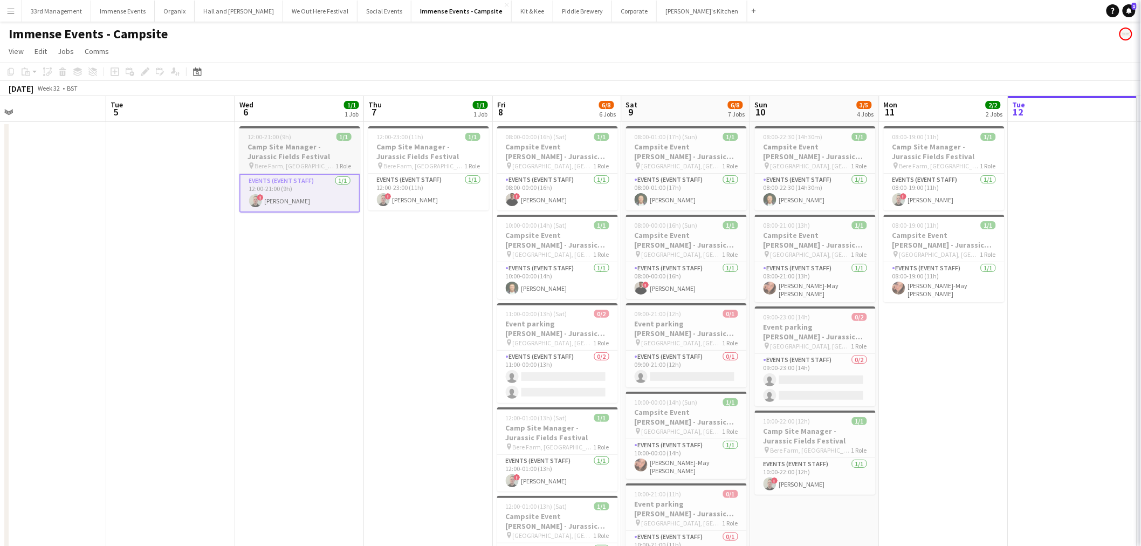
click at [284, 157] on h3 "Camp Site Manager - Jurassic Fields Festival" at bounding box center [299, 151] width 121 height 19
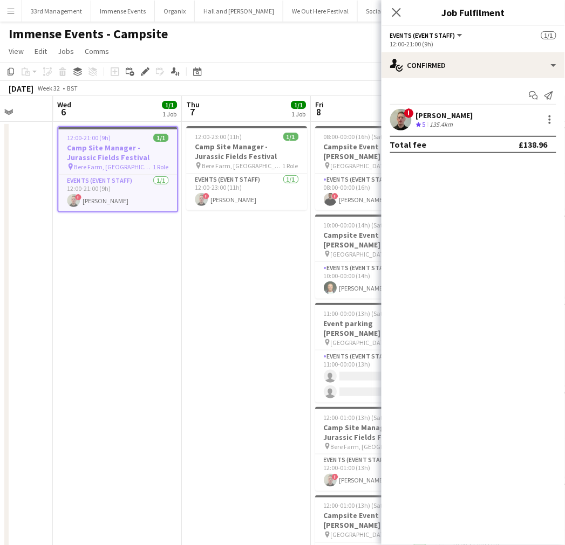
drag, startPoint x: 217, startPoint y: 259, endPoint x: -30, endPoint y: 293, distance: 248.8
click at [0, 293] on html "Menu Boards Boards Boards All jobs Status Workforce Workforce My Workforce Recr…" at bounding box center [282, 401] width 565 height 803
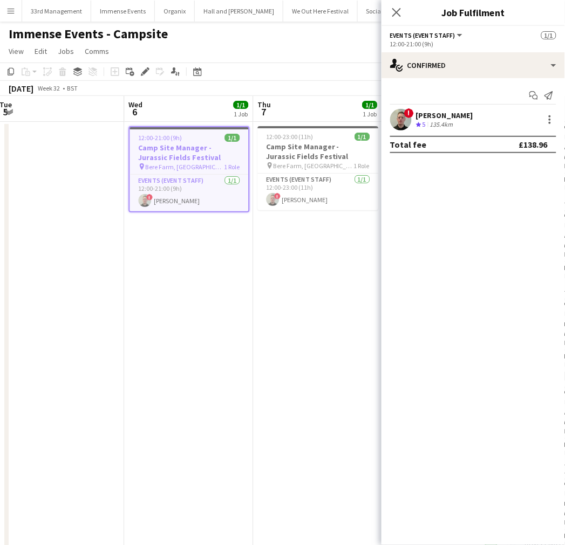
drag, startPoint x: 124, startPoint y: 301, endPoint x: 33, endPoint y: 300, distance: 91.2
click at [0, 311] on html "Menu Boards Boards Boards All jobs Status Workforce Workforce My Workforce Recr…" at bounding box center [282, 401] width 565 height 803
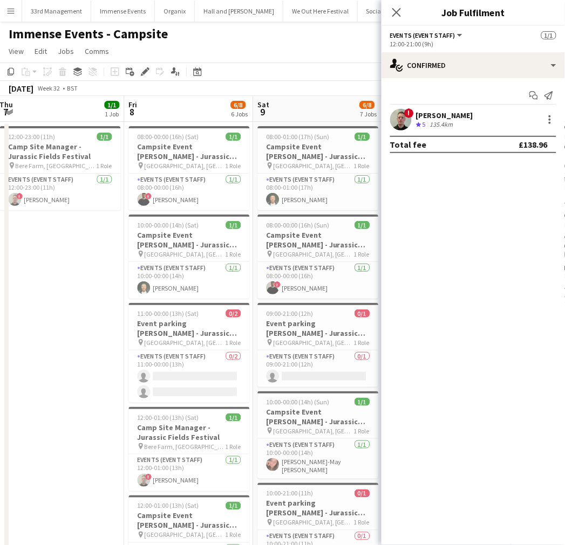
click at [19, 345] on app-calendar-viewport "Mon 4 Tue 5 Wed 6 1/1 1 Job Thu 7 1/1 1 Job Fri 8 6/8 6 Jobs Sat 9 6/8 7 Jobs S…" at bounding box center [282, 440] width 565 height 688
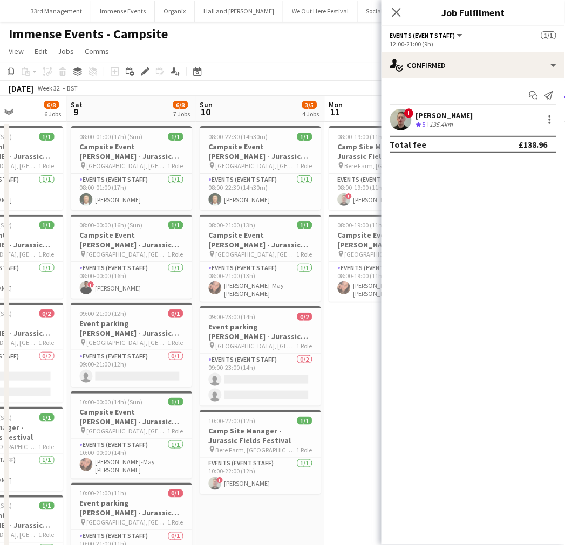
drag, startPoint x: 270, startPoint y: 315, endPoint x: 88, endPoint y: 314, distance: 181.8
click at [63, 331] on app-calendar-viewport "Wed 6 1/1 1 Job Thu 7 1/1 1 Job Fri 8 6/8 6 Jobs Sat 9 6/8 7 Jobs Sun 10 3/5 4 …" at bounding box center [282, 440] width 565 height 688
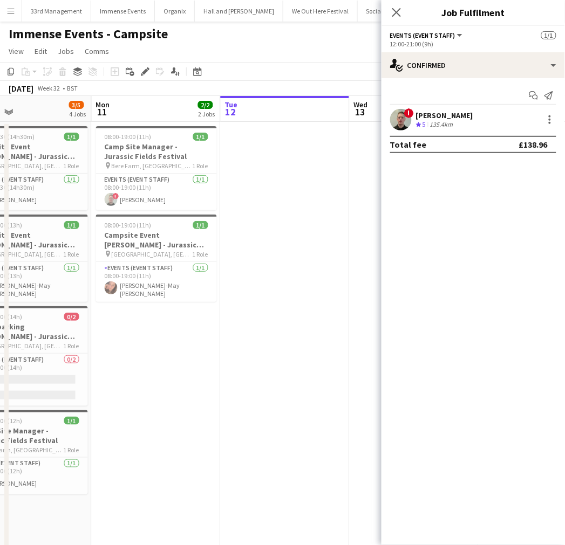
click at [105, 317] on app-calendar-viewport "Fri 8 6/8 6 Jobs Sat 9 6/8 7 Jobs Sun 10 3/5 4 Jobs Mon 11 2/2 2 Jobs Tue 12 We…" at bounding box center [282, 440] width 565 height 688
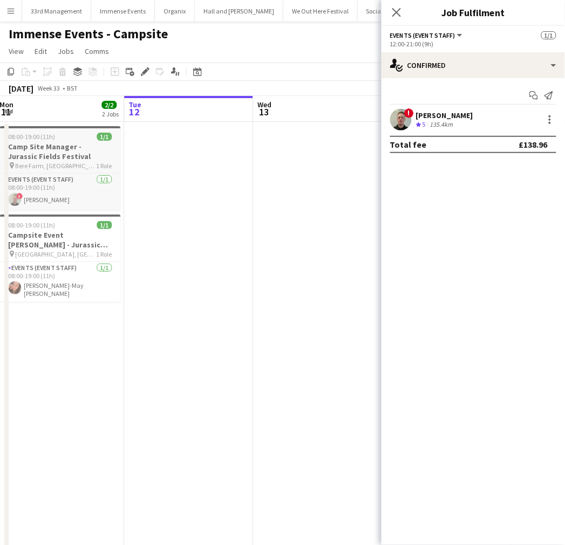
click at [76, 153] on h3 "Camp Site Manager - Jurassic Fields Festival" at bounding box center [59, 151] width 121 height 19
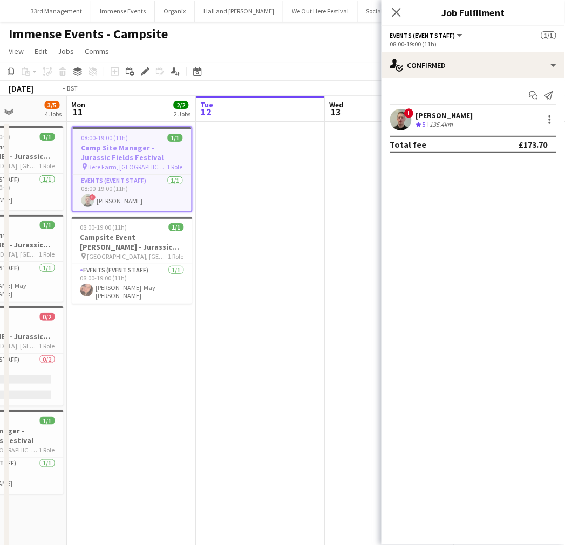
drag, startPoint x: 249, startPoint y: 286, endPoint x: 283, endPoint y: 284, distance: 33.5
click at [283, 284] on app-calendar-viewport "Fri 8 6/8 6 Jobs Sat 9 6/8 7 Jobs Sun 10 3/5 4 Jobs Mon 11 2/2 2 Jobs Tue 12 We…" at bounding box center [282, 440] width 565 height 688
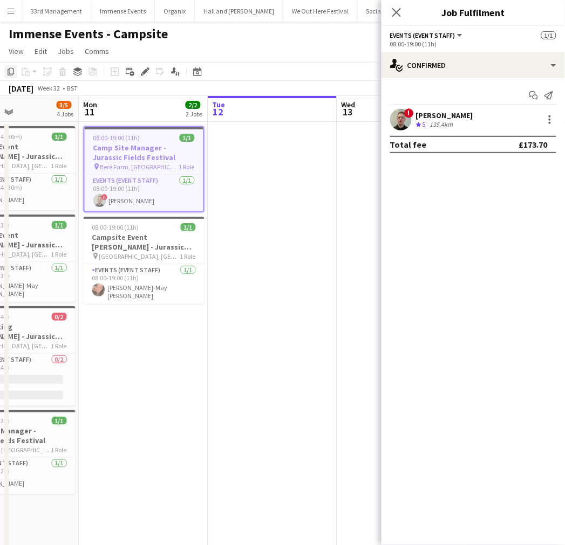
click at [11, 72] on icon "Copy" at bounding box center [10, 71] width 9 height 9
click at [270, 156] on app-date-cell at bounding box center [272, 453] width 129 height 662
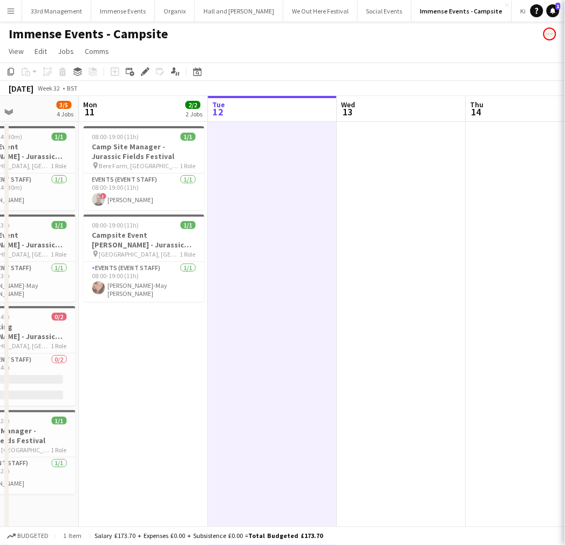
scroll to position [0, 308]
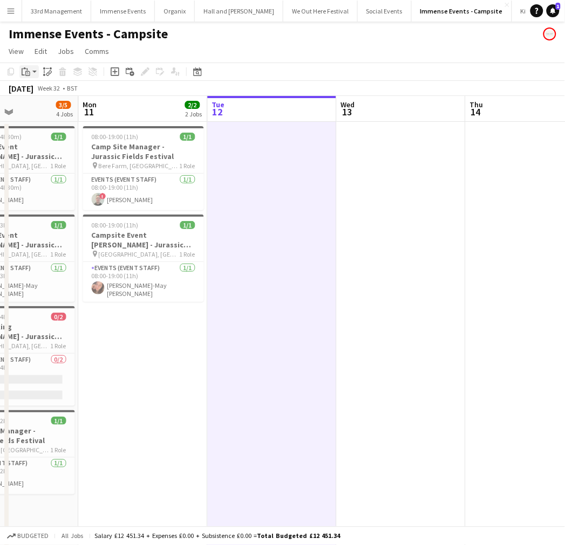
click at [25, 77] on div "Paste" at bounding box center [25, 71] width 13 height 13
click at [46, 94] on link "Paste Ctrl+V" at bounding box center [79, 92] width 101 height 10
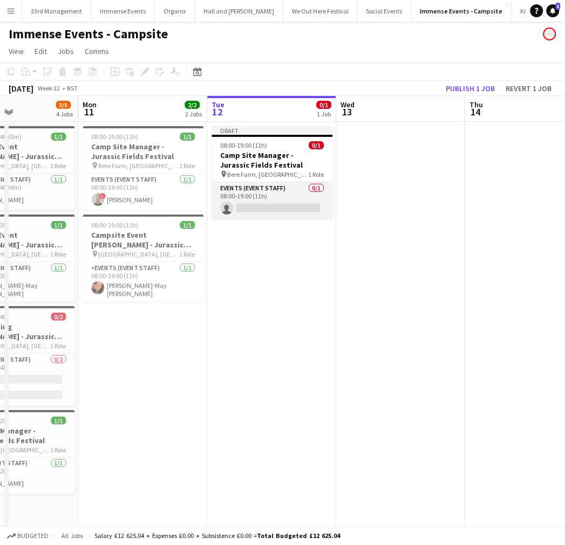
click at [286, 198] on app-card-role "Events (Event Staff) 0/1 08:00-19:00 (11h) single-neutral-actions" at bounding box center [272, 200] width 121 height 37
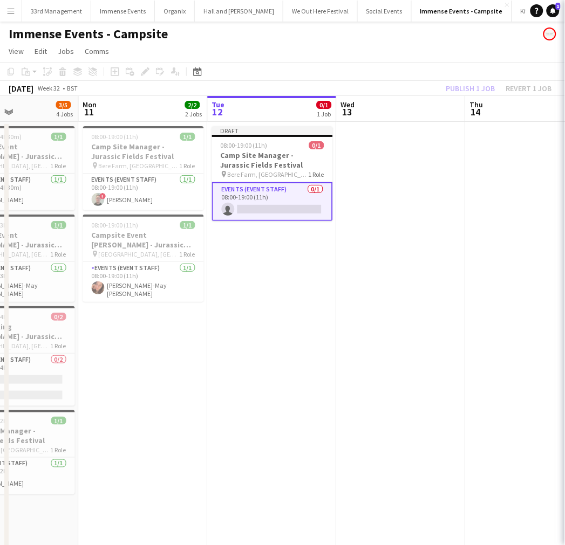
click at [273, 143] on div "08:00-19:00 (11h) 0/1" at bounding box center [272, 145] width 121 height 8
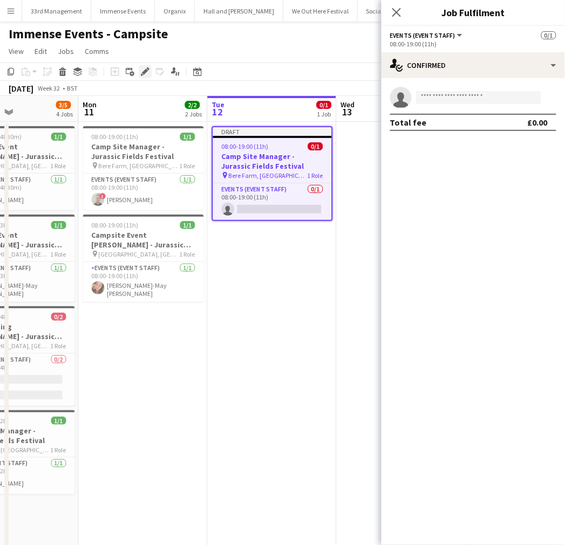
click at [142, 77] on div "Edit" at bounding box center [145, 71] width 13 height 13
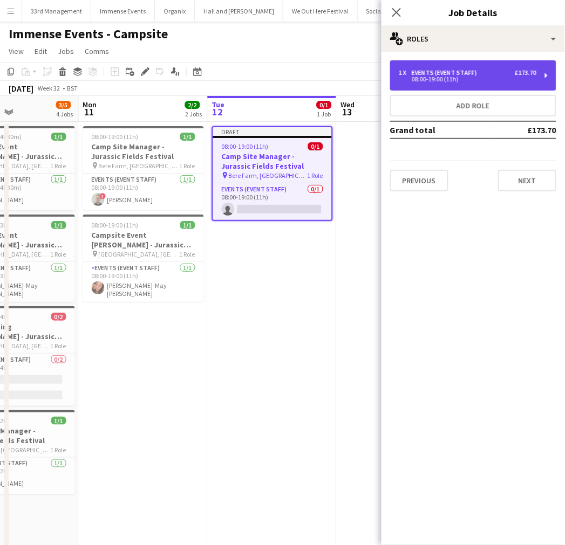
click at [506, 85] on div "1 x Events (Event Staff) £173.70 08:00-19:00 (11h)" at bounding box center [473, 75] width 166 height 30
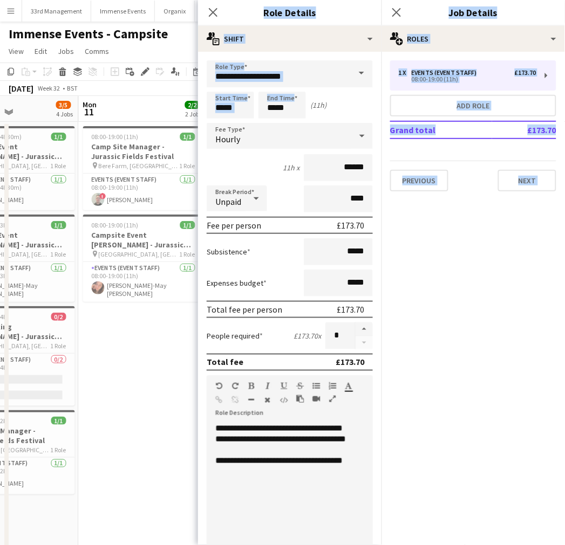
drag, startPoint x: 256, startPoint y: 109, endPoint x: 146, endPoint y: 121, distance: 110.2
click at [146, 121] on body "Menu Boards Boards Boards All jobs Status Workforce Workforce My Workforce Recr…" at bounding box center [282, 401] width 565 height 803
click at [236, 109] on input "*****" at bounding box center [230, 105] width 47 height 27
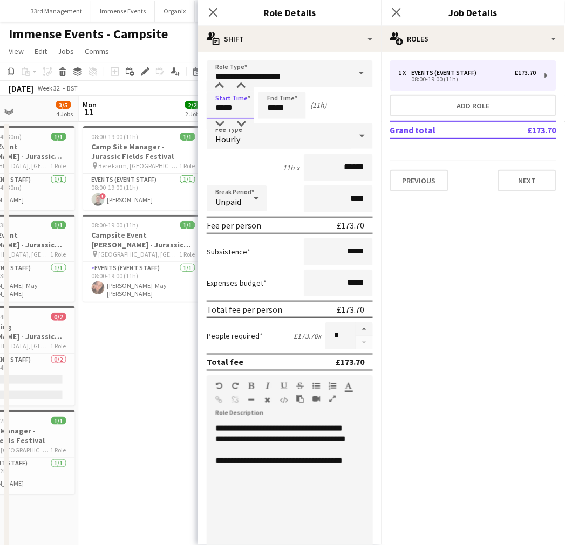
click at [200, 106] on form "**********" at bounding box center [289, 367] width 183 height 615
type input "*****"
click at [348, 196] on input "****" at bounding box center [338, 199] width 69 height 27
click at [337, 196] on input "****" at bounding box center [338, 199] width 69 height 27
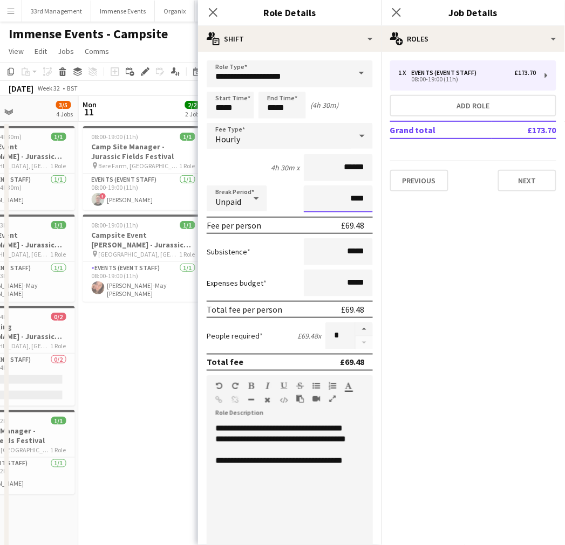
type input "****"
click at [293, 239] on div "Subsistence *****" at bounding box center [290, 251] width 166 height 27
click at [287, 112] on input "*****" at bounding box center [281, 105] width 47 height 27
click at [287, 120] on div at bounding box center [293, 124] width 22 height 11
type input "*****"
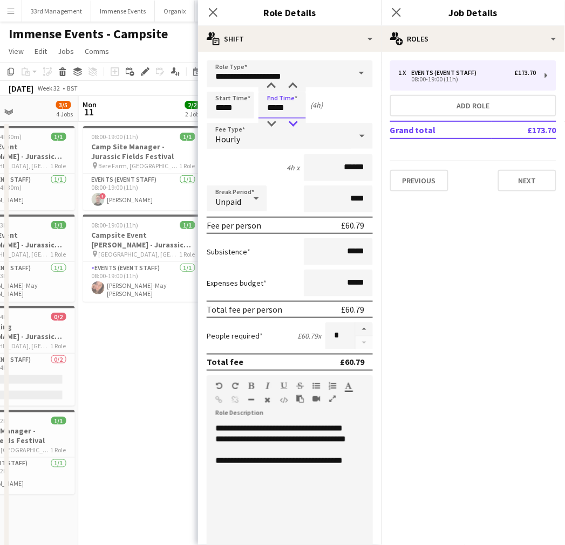
click at [292, 120] on div at bounding box center [293, 124] width 22 height 11
click at [249, 154] on div "4h x ******" at bounding box center [290, 167] width 166 height 27
click at [162, 351] on app-date-cell "08:00-19:00 (11h) 1/1 Camp Site Manager - Jurassic Fields Festival pin Bere Far…" at bounding box center [143, 453] width 129 height 662
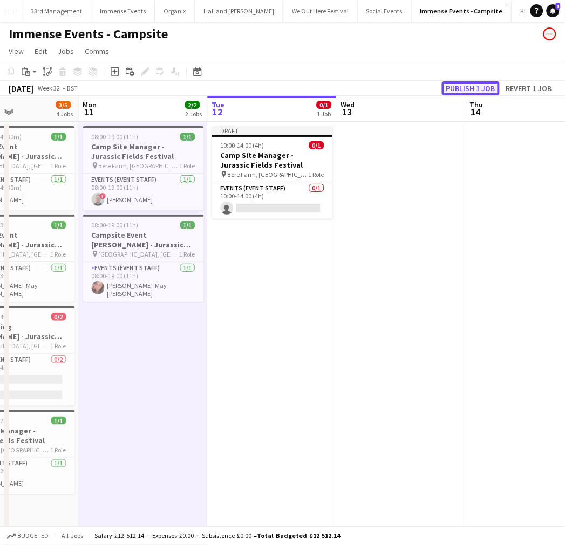
click at [475, 82] on button "Publish 1 job" at bounding box center [471, 88] width 58 height 14
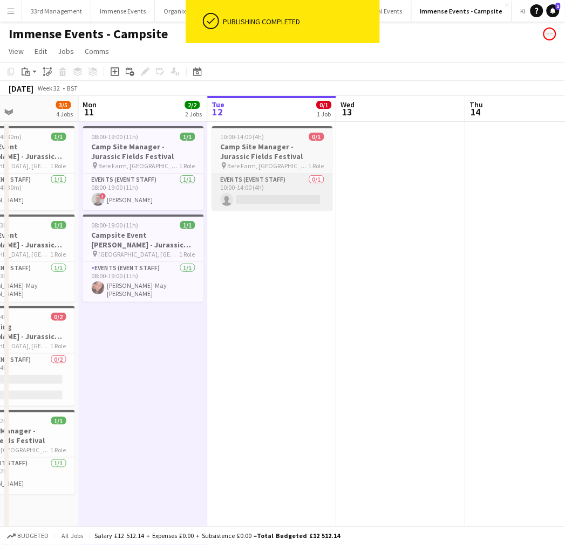
click at [238, 195] on app-card-role "Events (Event Staff) 0/1 10:00-14:00 (4h) single-neutral-actions" at bounding box center [272, 192] width 121 height 37
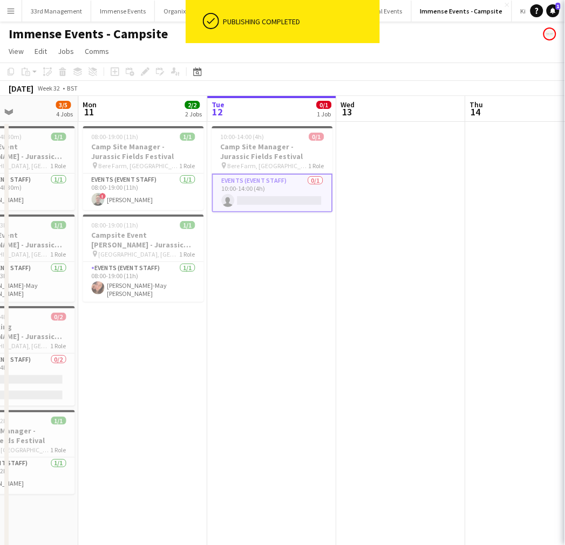
scroll to position [0, 307]
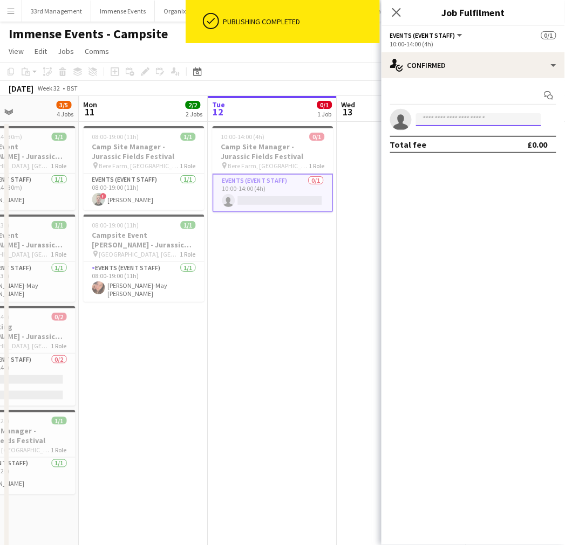
click at [455, 113] on input at bounding box center [478, 119] width 125 height 13
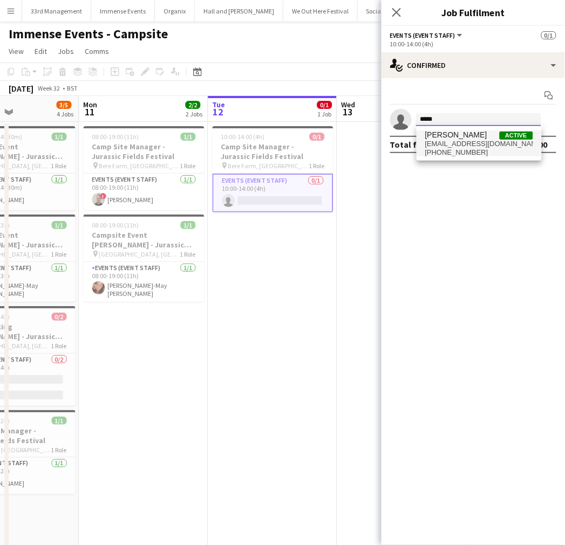
type input "*****"
click at [447, 144] on span "p_sidebotham@hotmail.com" at bounding box center [479, 144] width 108 height 9
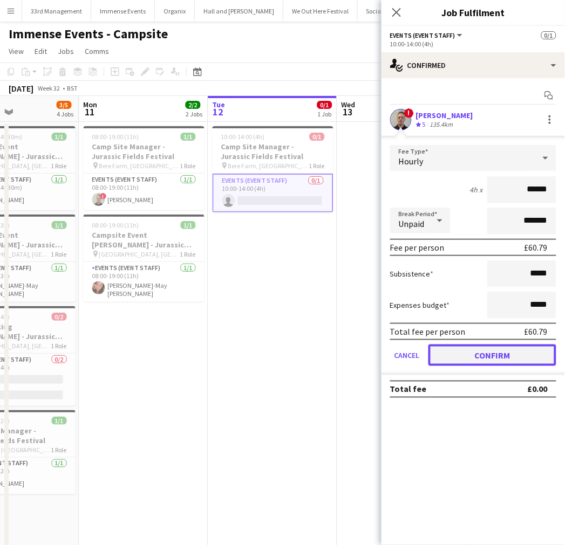
click at [451, 345] on button "Confirm" at bounding box center [492, 356] width 128 height 22
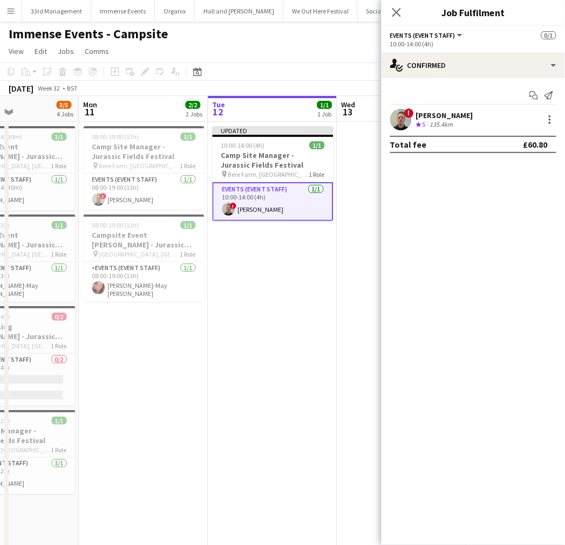
click at [228, 293] on app-date-cell "Updated 10:00-14:00 (4h) 1/1 Camp Site Manager - Jurassic Fields Festival pin B…" at bounding box center [272, 453] width 129 height 662
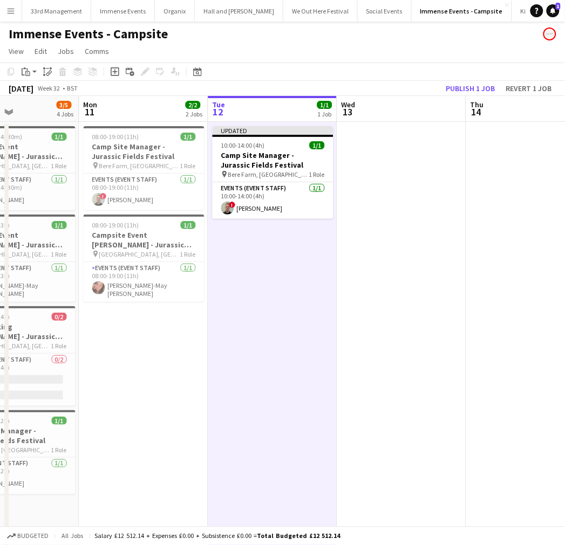
click at [459, 97] on app-board-header-date "Wed 13" at bounding box center [401, 109] width 129 height 26
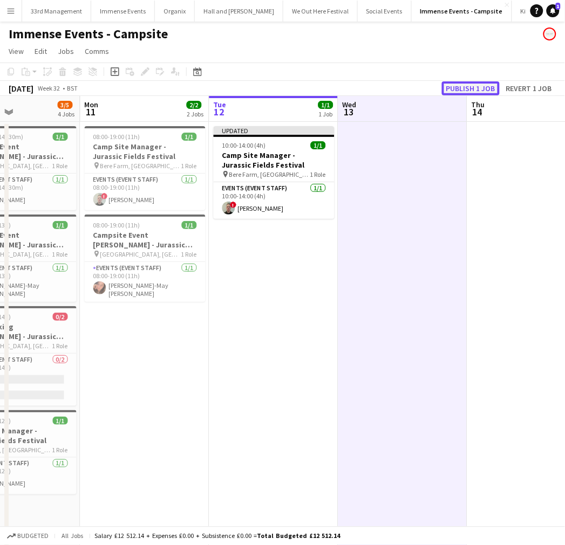
click at [457, 87] on button "Publish 1 job" at bounding box center [471, 88] width 58 height 14
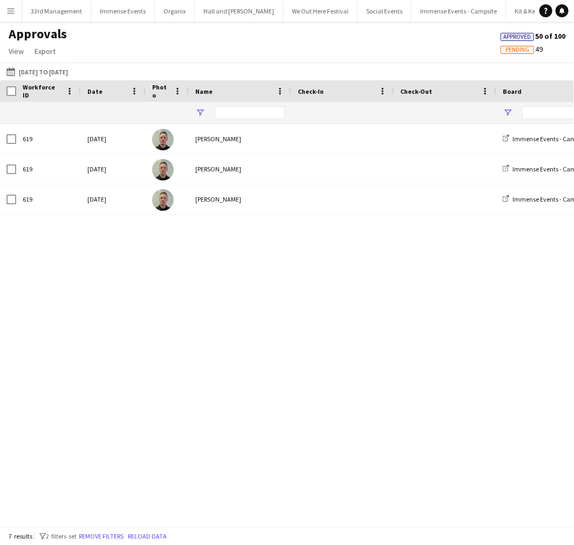
type input "*****"
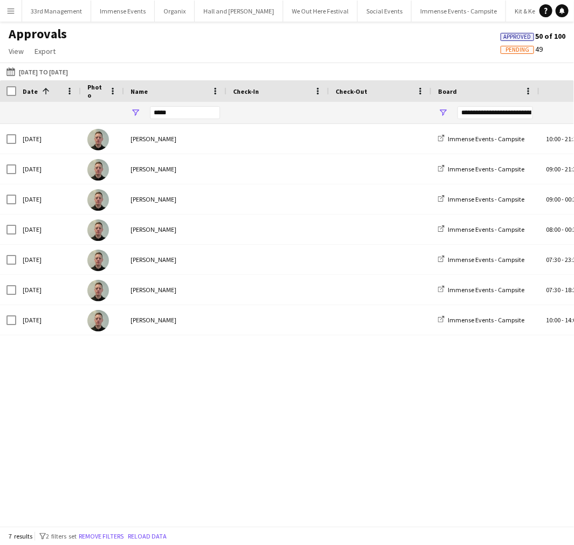
type input "**********"
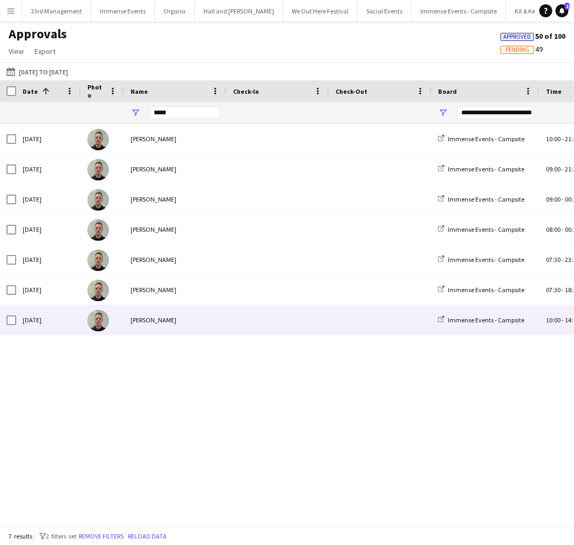
click at [158, 326] on div "[PERSON_NAME]" at bounding box center [175, 320] width 102 height 30
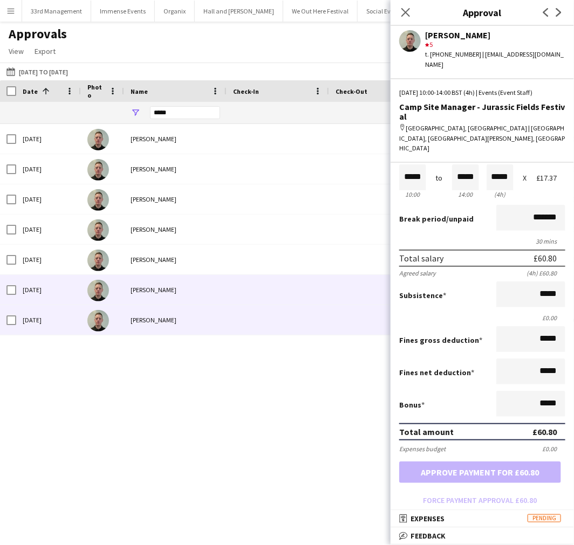
scroll to position [81, 0]
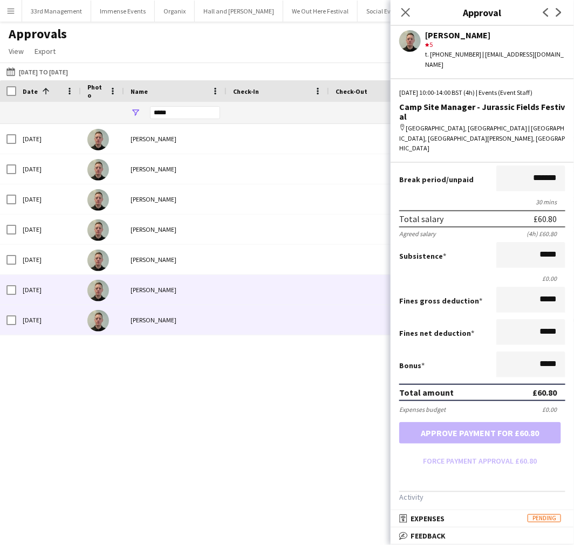
click at [158, 300] on div "[PERSON_NAME]" at bounding box center [175, 290] width 102 height 30
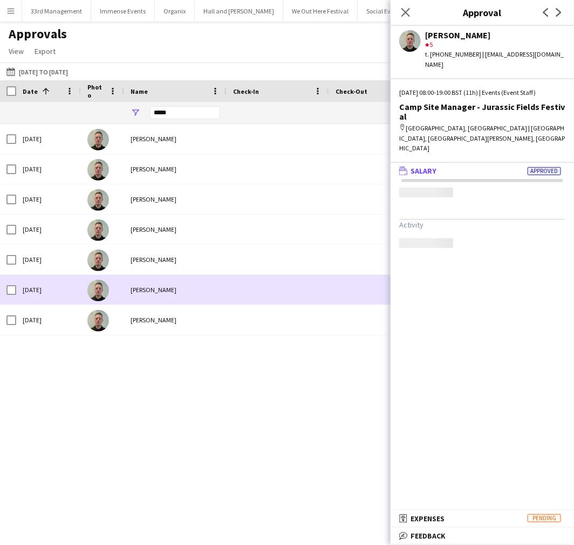
scroll to position [0, 0]
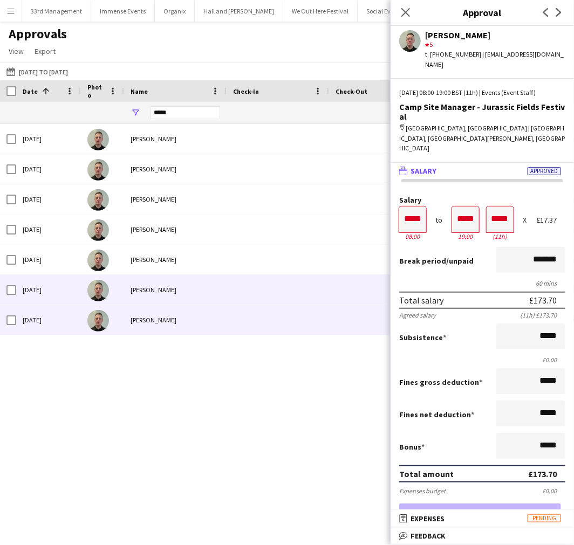
click at [159, 313] on div "[PERSON_NAME]" at bounding box center [175, 320] width 102 height 30
click at [187, 293] on div "[PERSON_NAME]" at bounding box center [175, 290] width 102 height 30
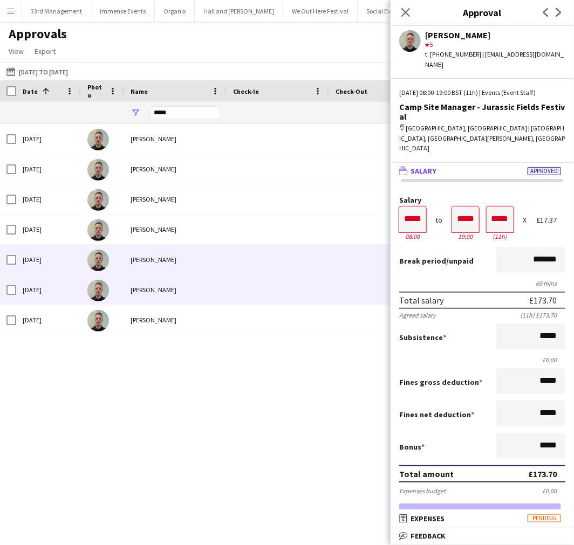
click at [187, 266] on div "[PERSON_NAME]" at bounding box center [175, 260] width 102 height 30
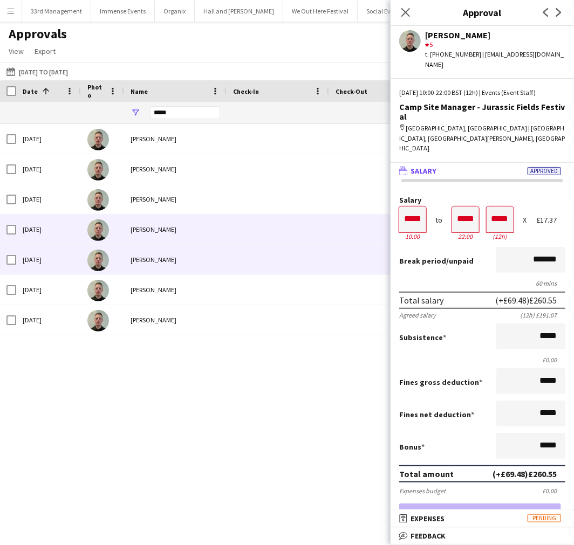
click at [186, 234] on div "[PERSON_NAME]" at bounding box center [175, 230] width 102 height 30
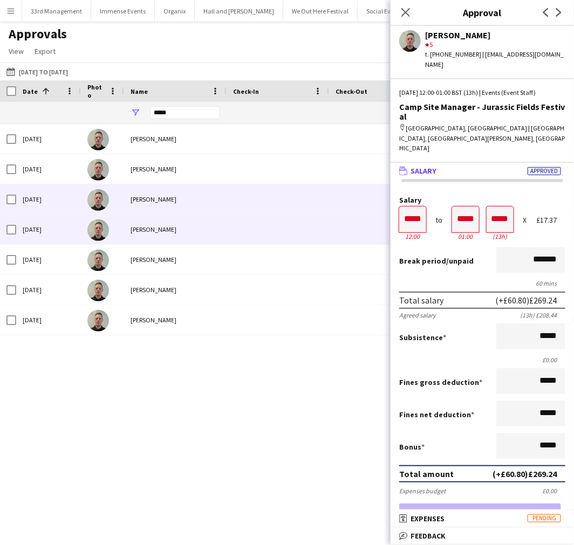
click at [187, 201] on div "[PERSON_NAME]" at bounding box center [175, 199] width 102 height 30
click at [197, 225] on div "[PERSON_NAME]" at bounding box center [175, 230] width 102 height 30
click at [219, 197] on div "phillip sidebotham" at bounding box center [175, 199] width 102 height 30
click at [166, 233] on div "phillip sidebotham" at bounding box center [175, 230] width 102 height 30
click at [148, 204] on div "phillip sidebotham" at bounding box center [175, 199] width 102 height 30
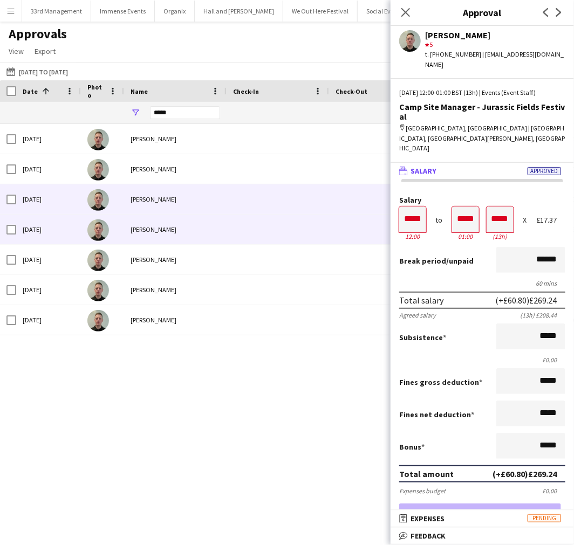
click at [149, 225] on div "phillip sidebotham" at bounding box center [175, 230] width 102 height 30
click at [163, 196] on div "phillip sidebotham" at bounding box center [175, 199] width 102 height 30
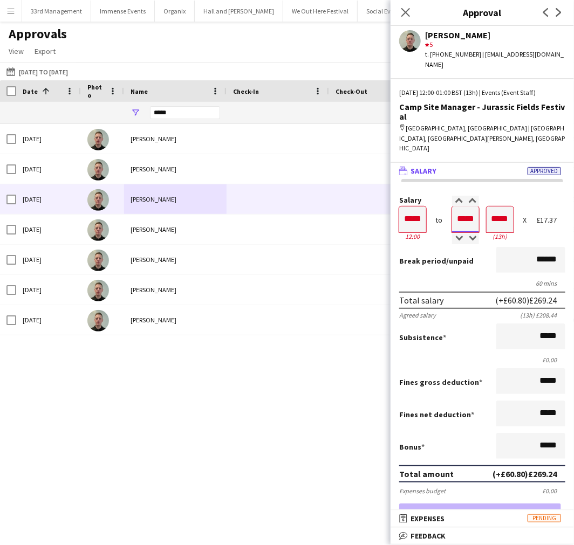
click at [467, 207] on input "*****" at bounding box center [465, 220] width 27 height 26
click at [513, 247] on input "******" at bounding box center [530, 260] width 69 height 26
type input "*******"
click at [485, 279] on div "60 mins" at bounding box center [482, 283] width 166 height 8
click at [461, 504] on button "Approve payment for £251.87" at bounding box center [480, 515] width 162 height 22
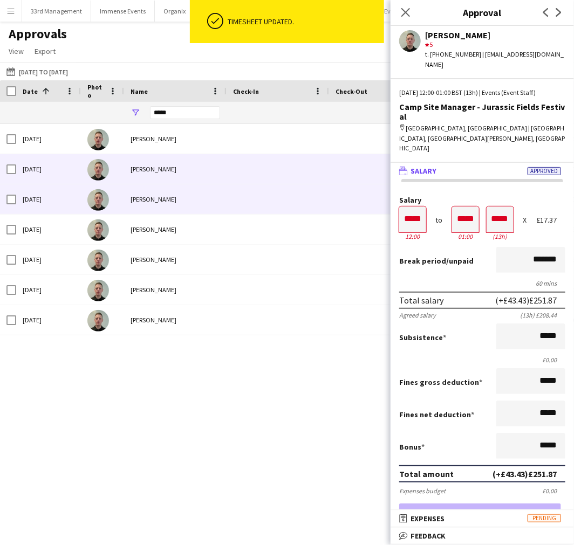
click at [242, 175] on span at bounding box center [278, 169] width 90 height 30
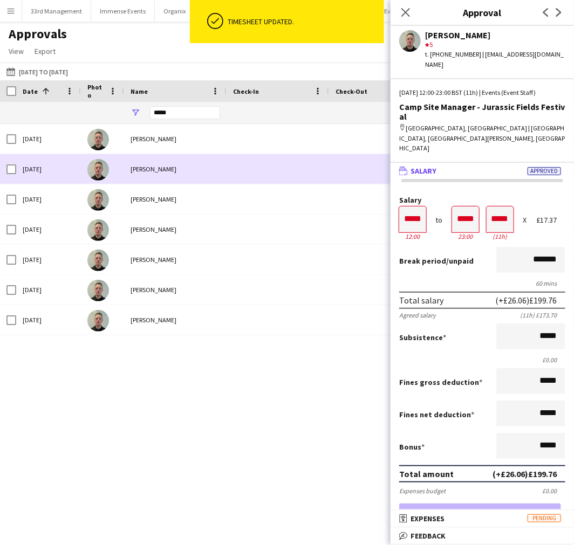
click at [238, 206] on span at bounding box center [278, 199] width 90 height 30
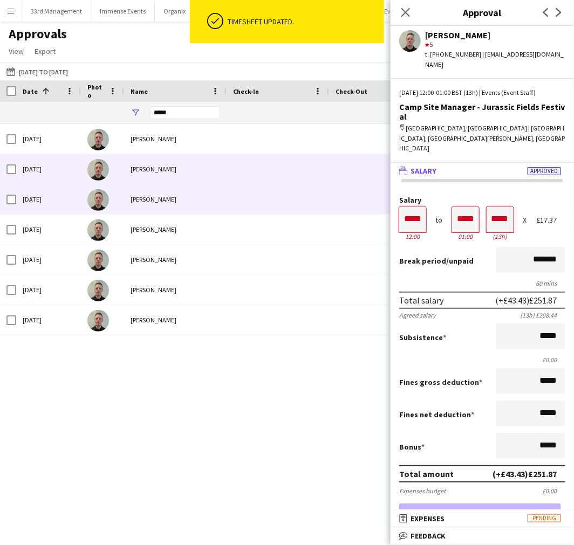
click at [223, 179] on div "phillip sidebotham" at bounding box center [175, 169] width 102 height 30
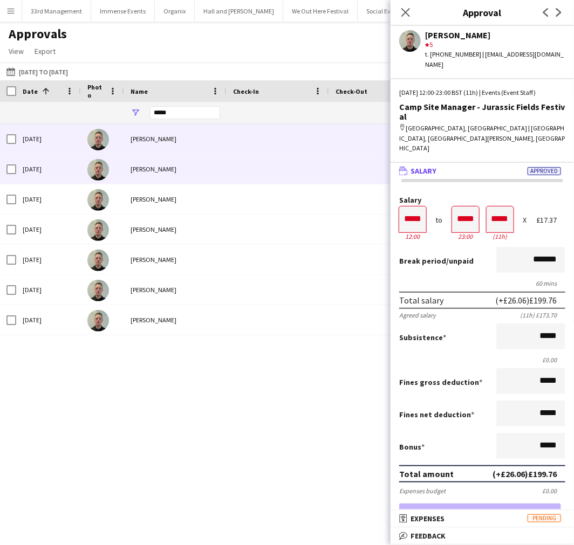
click at [223, 151] on div "phillip sidebotham" at bounding box center [175, 139] width 102 height 30
click at [205, 176] on div "phillip sidebotham" at bounding box center [175, 169] width 102 height 30
click at [228, 128] on div at bounding box center [278, 139] width 102 height 30
click at [146, 170] on div "phillip sidebotham" at bounding box center [175, 169] width 102 height 30
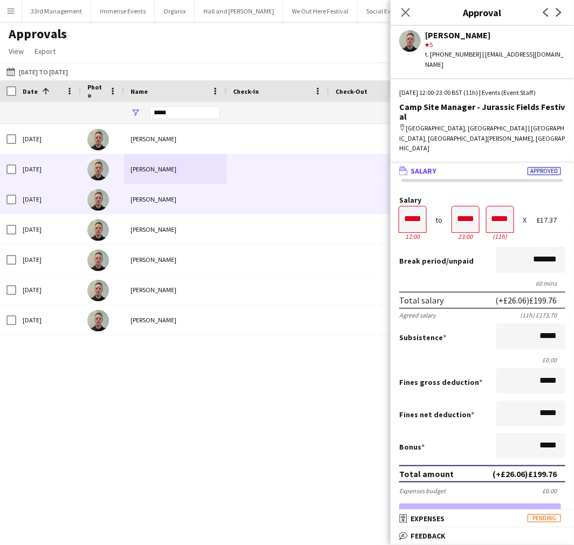
click at [259, 197] on span at bounding box center [278, 199] width 90 height 30
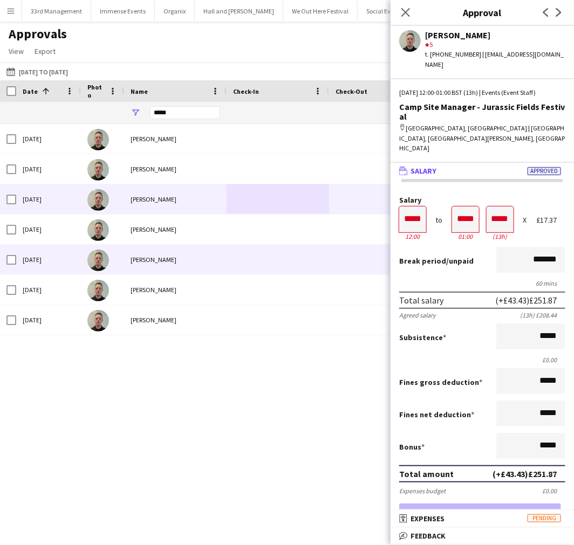
click at [208, 235] on div "phillip sidebotham" at bounding box center [175, 230] width 102 height 30
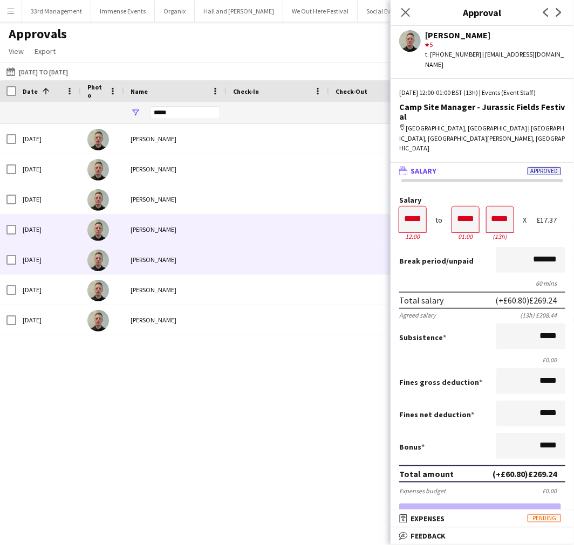
click at [125, 267] on div "phillip sidebotham" at bounding box center [175, 260] width 102 height 30
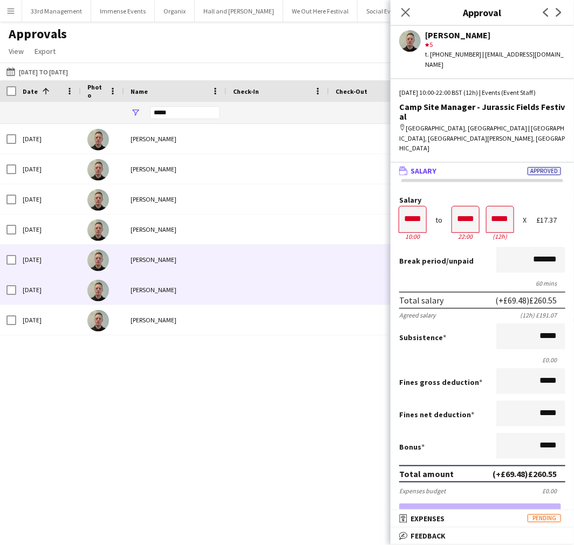
click at [221, 293] on div "phillip sidebotham" at bounding box center [175, 290] width 102 height 30
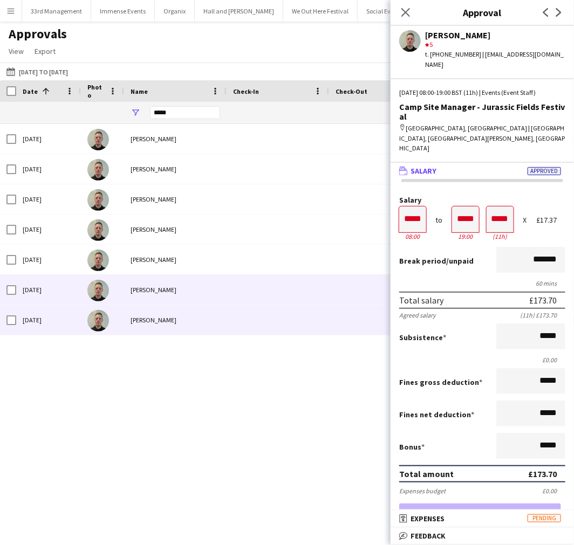
click at [247, 308] on span at bounding box center [278, 320] width 90 height 30
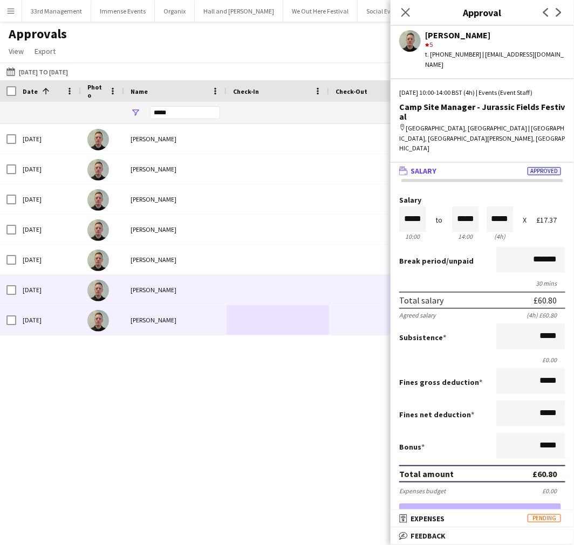
click at [165, 298] on div "phillip sidebotham" at bounding box center [175, 290] width 102 height 30
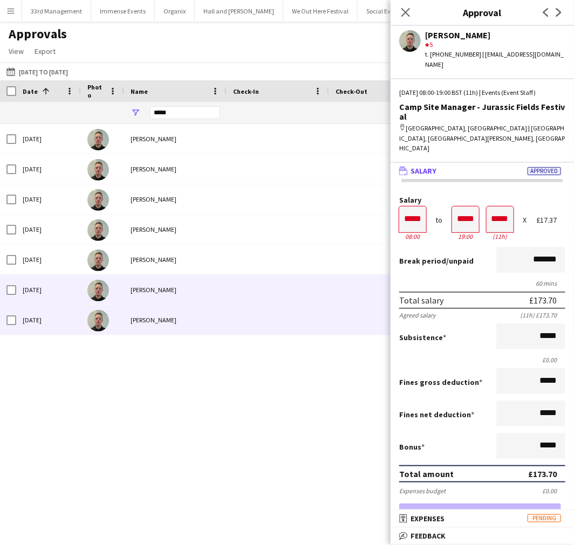
click at [182, 313] on div "phillip sidebotham" at bounding box center [175, 320] width 102 height 30
click at [217, 296] on div "phillip sidebotham" at bounding box center [175, 290] width 102 height 30
click at [209, 312] on div "phillip sidebotham" at bounding box center [175, 320] width 102 height 30
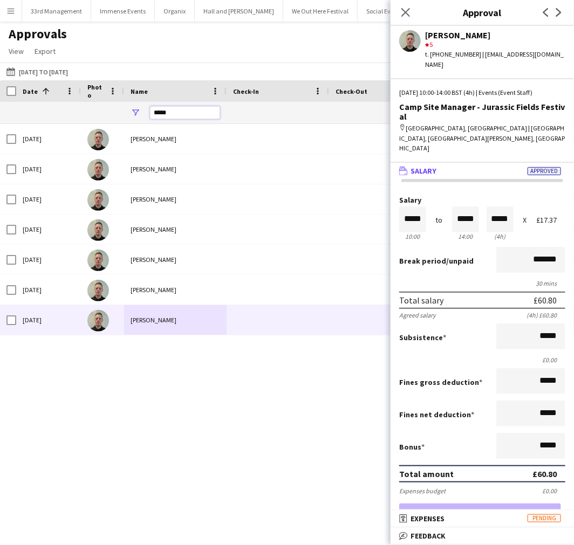
drag, startPoint x: 171, startPoint y: 116, endPoint x: 125, endPoint y: 114, distance: 46.4
click at [125, 114] on div "*****" at bounding box center [175, 113] width 102 height 22
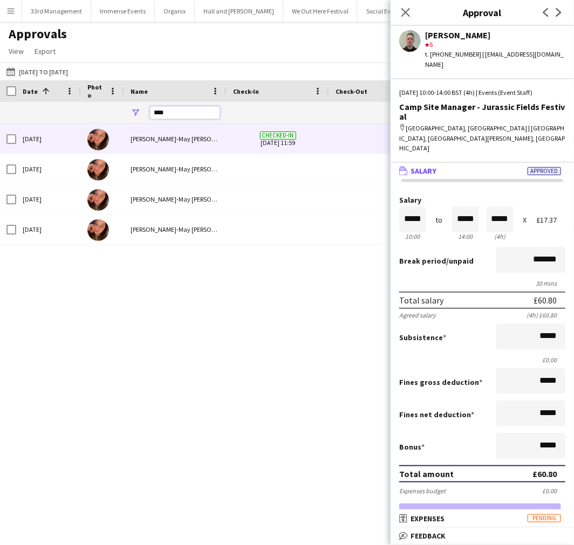
type input "****"
click at [176, 141] on div "Jessica-May Sheppard" at bounding box center [175, 139] width 102 height 30
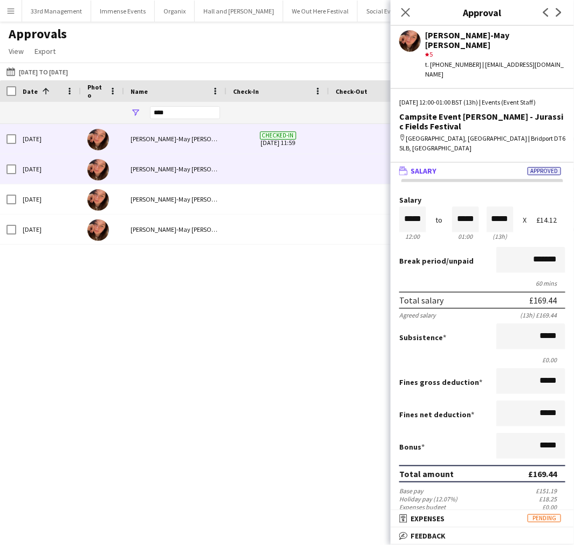
click at [196, 170] on div "Jessica-May Sheppard" at bounding box center [175, 169] width 102 height 30
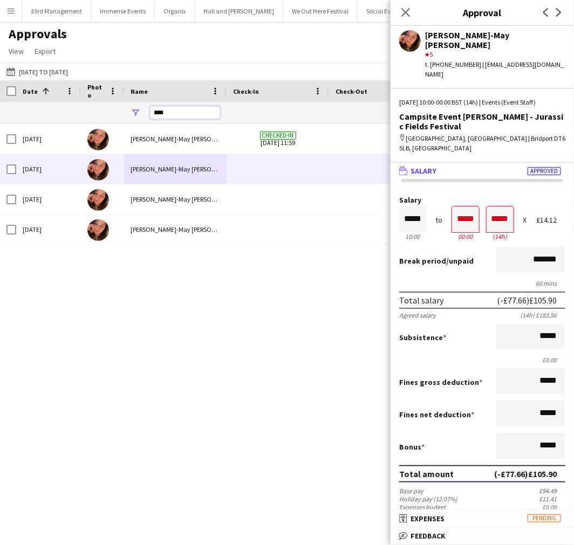
drag, startPoint x: 179, startPoint y: 115, endPoint x: 112, endPoint y: 110, distance: 67.1
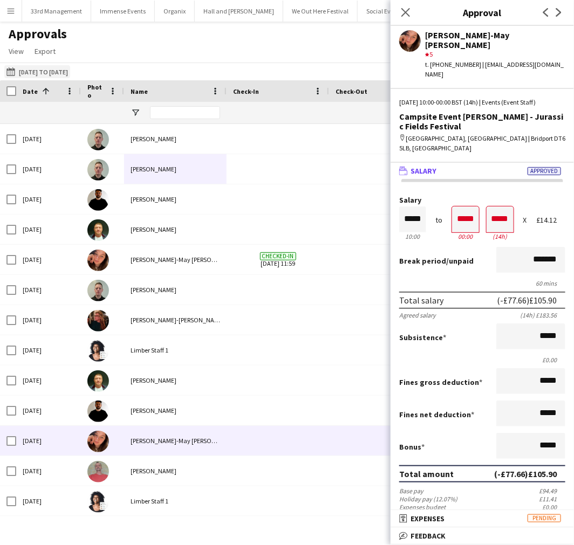
click at [51, 74] on button "13-08-2025 to 06-08-2025 13-08-2025 to 06-08-2025" at bounding box center [37, 71] width 66 height 13
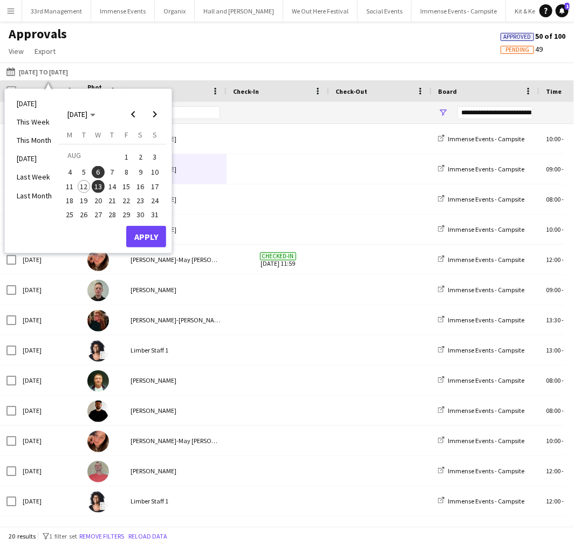
click at [209, 47] on div "Approvals View Customise view Customise filters Reset Filters Reset View Reset …" at bounding box center [287, 44] width 574 height 37
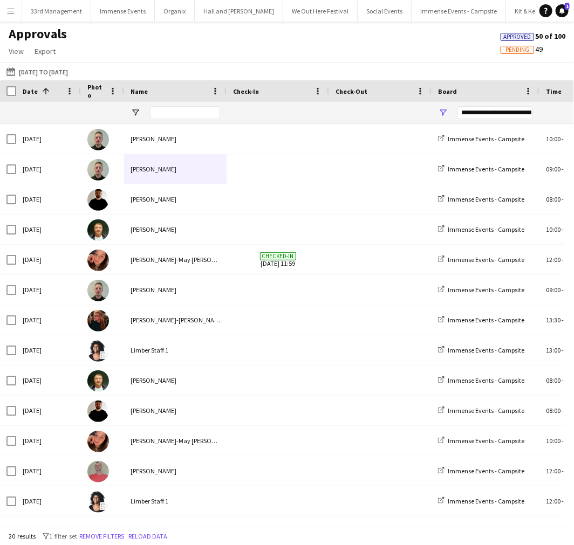
click at [38, 88] on span at bounding box center [44, 91] width 13 height 10
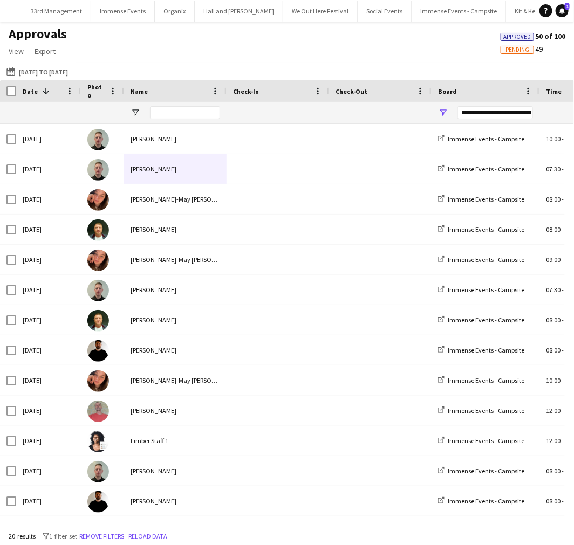
click at [38, 88] on span at bounding box center [44, 91] width 13 height 10
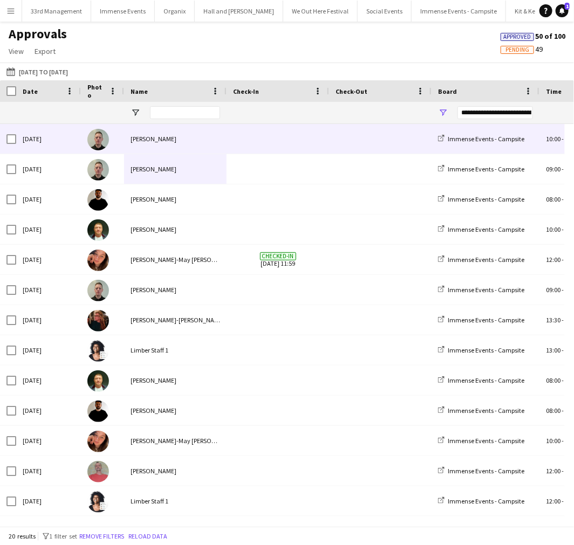
click at [187, 135] on div "phillip sidebotham" at bounding box center [175, 139] width 102 height 30
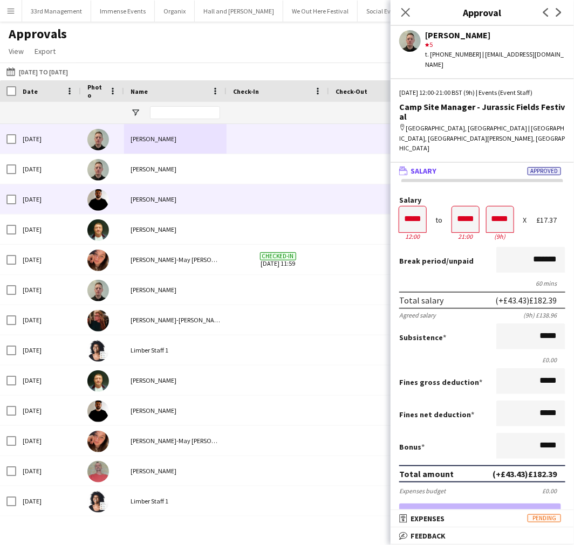
click at [217, 184] on div "James Killick" at bounding box center [175, 199] width 102 height 30
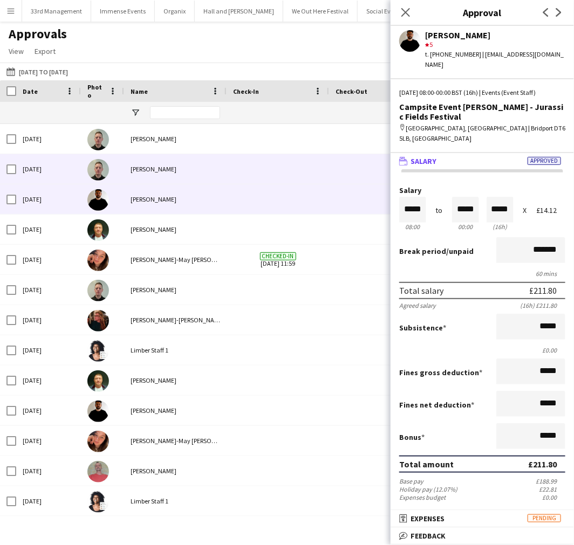
click at [212, 160] on div "phillip sidebotham" at bounding box center [175, 169] width 102 height 30
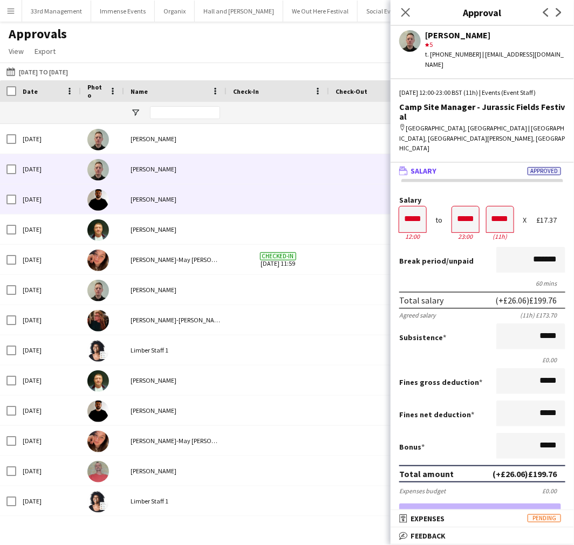
click at [152, 203] on div "James Killick" at bounding box center [175, 199] width 102 height 30
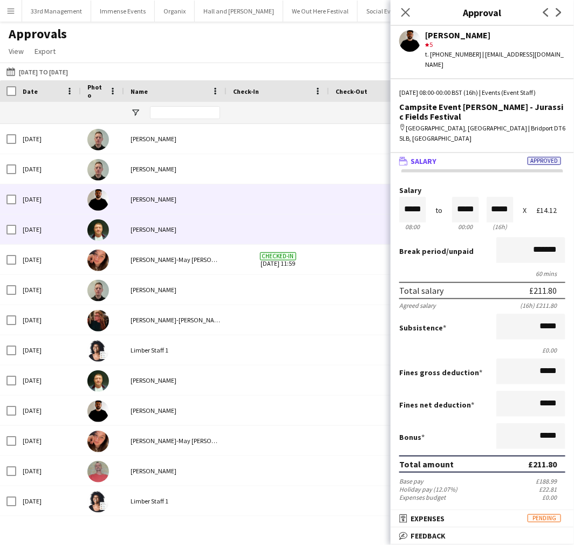
click at [174, 230] on div "Ramunas Slezas" at bounding box center [175, 230] width 102 height 30
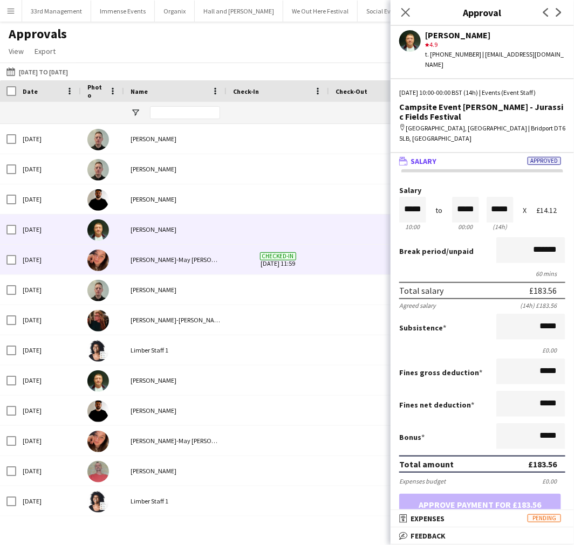
click at [216, 262] on div "Jessica-May Sheppard" at bounding box center [175, 260] width 102 height 30
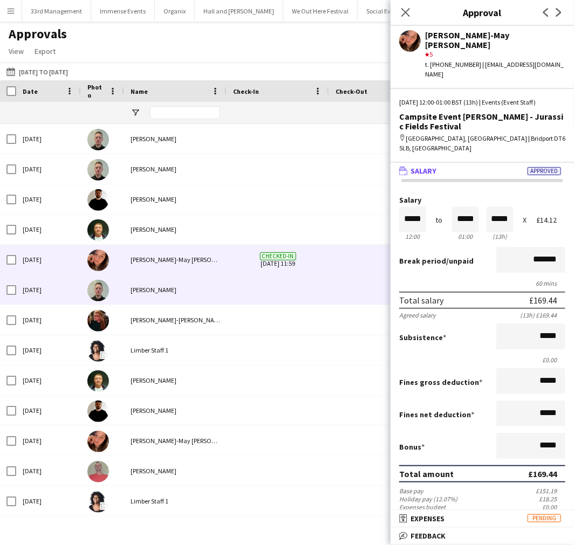
click at [182, 292] on div "phillip sidebotham" at bounding box center [175, 290] width 102 height 30
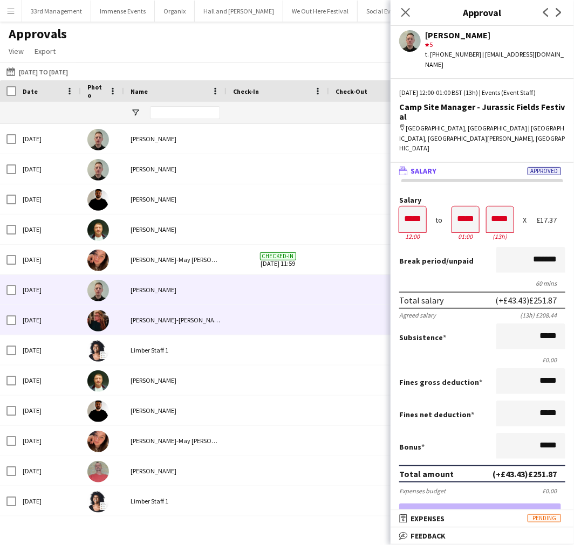
click at [127, 333] on div "Haley-Jane Ferguson" at bounding box center [175, 320] width 102 height 30
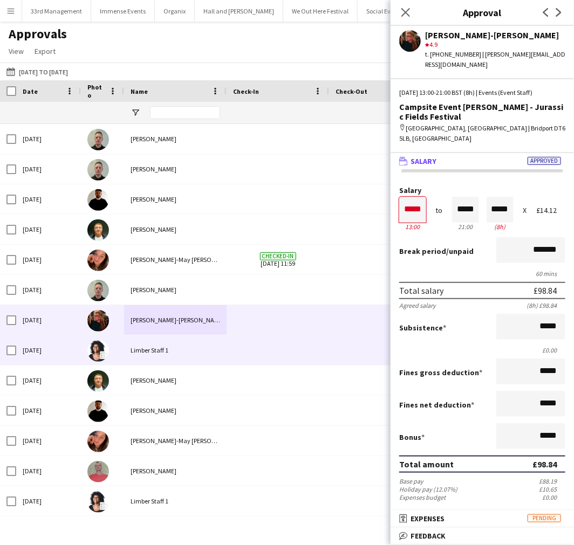
click at [149, 360] on div "Limber Staff 1" at bounding box center [175, 350] width 102 height 30
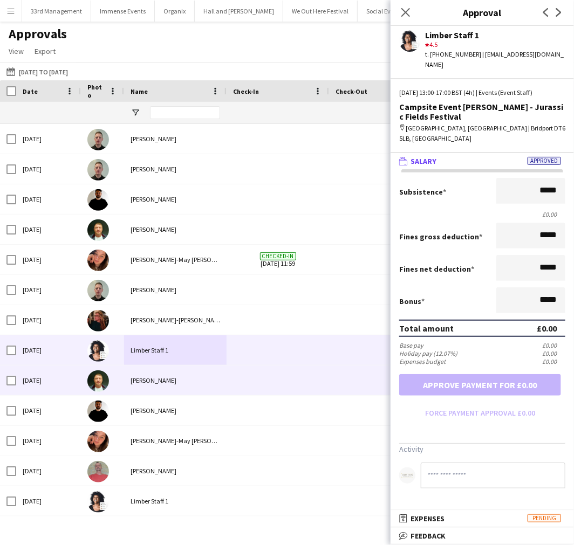
click at [214, 383] on div "Ramunas Slezas" at bounding box center [175, 381] width 102 height 30
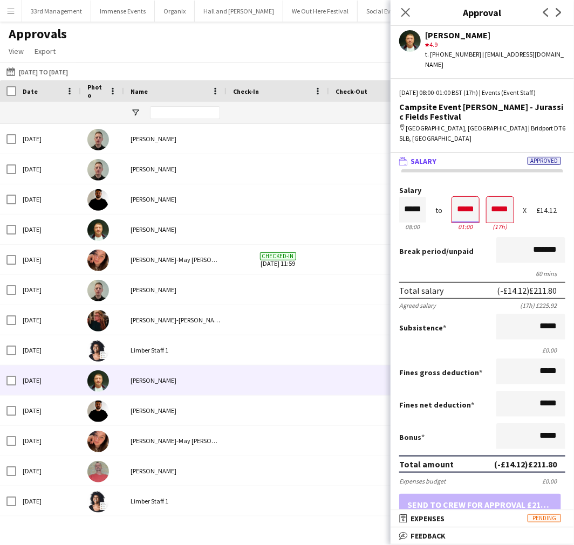
click at [470, 197] on input "*****" at bounding box center [465, 210] width 27 height 26
click at [485, 169] on div "Salary ***** 08:00 to ***** 01:00 ***** (17h) X £14.12 Break period /unpaid ***…" at bounding box center [482, 426] width 183 height 515
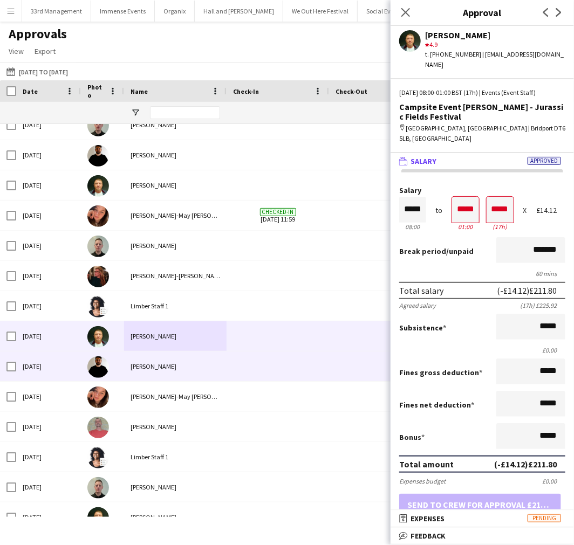
scroll to position [60, 0]
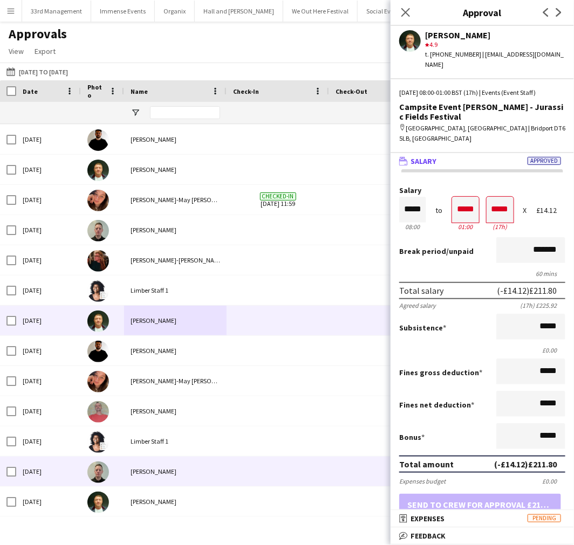
click at [209, 481] on div "phillip sidebotham" at bounding box center [175, 472] width 102 height 30
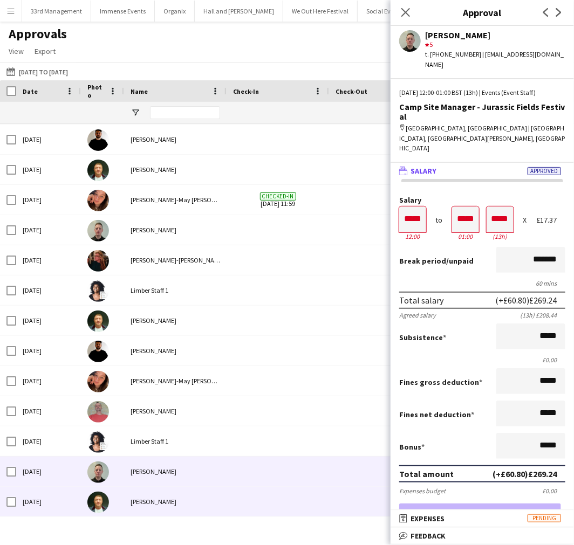
scroll to position [120, 0]
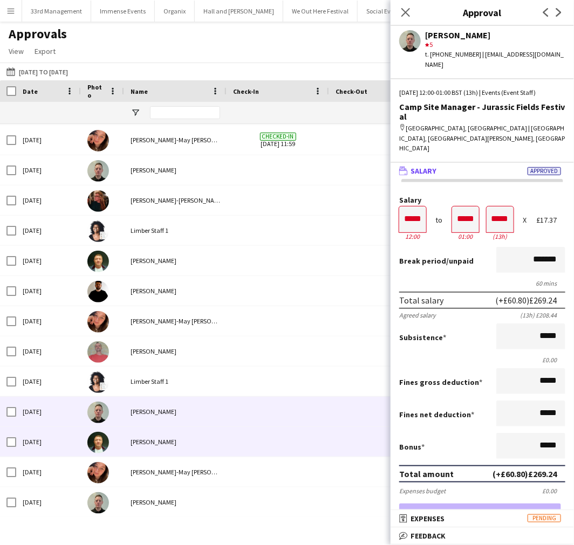
click at [213, 432] on div "Ramunas Slezas" at bounding box center [175, 442] width 102 height 30
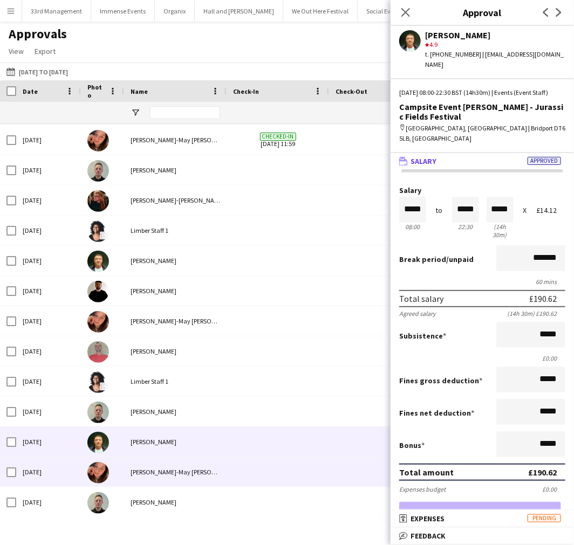
click at [162, 479] on div "Jessica-May Sheppard" at bounding box center [175, 472] width 102 height 30
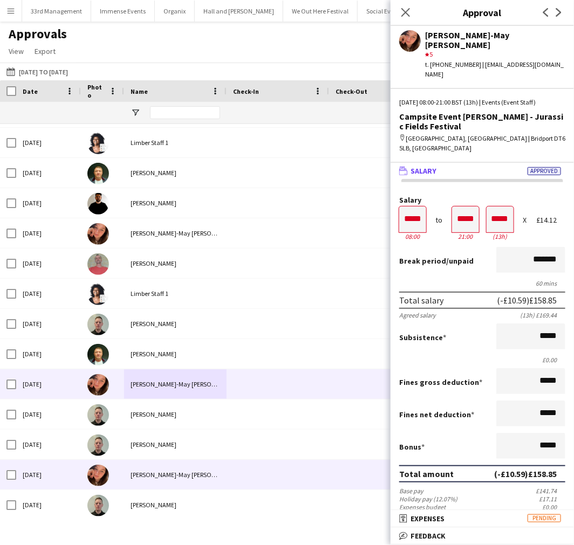
scroll to position [211, 0]
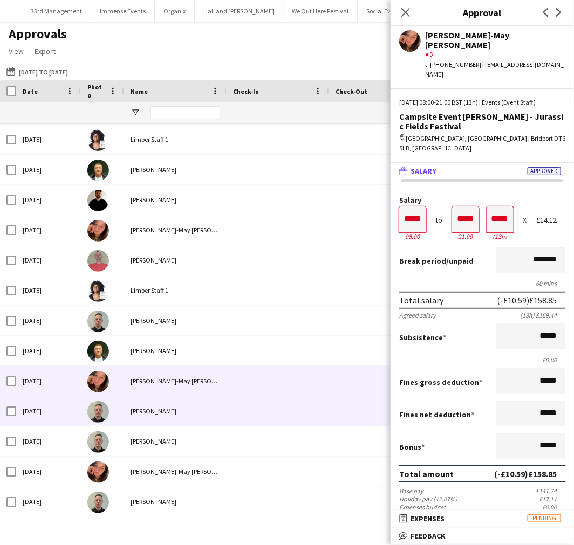
click at [165, 421] on div "phillip sidebotham" at bounding box center [175, 411] width 102 height 30
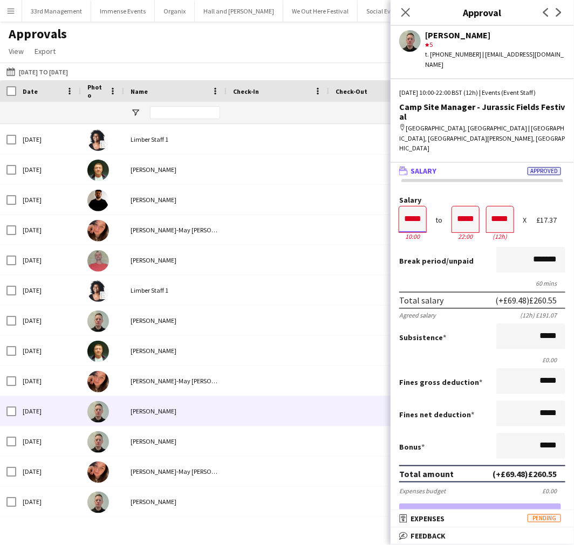
click at [423, 207] on input "*****" at bounding box center [412, 220] width 27 height 26
click at [437, 204] on form "Salary ***** 10:00 to ***** 22:00 ***** (12h) X £17.37 Break period /unpaid ***…" at bounding box center [482, 373] width 183 height 355
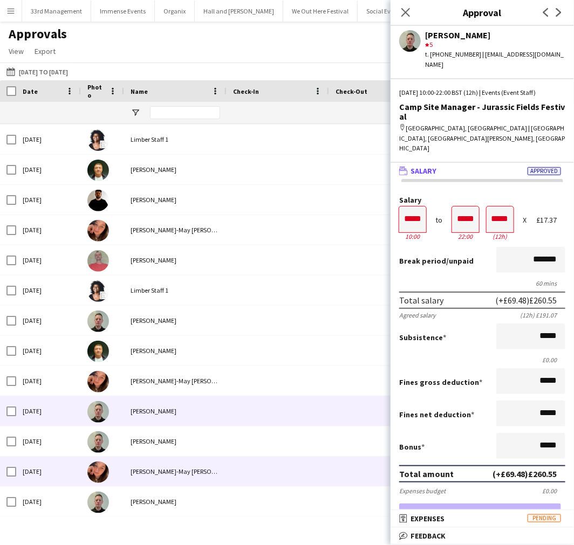
click at [196, 465] on div "Jessica-May Sheppard" at bounding box center [175, 472] width 102 height 30
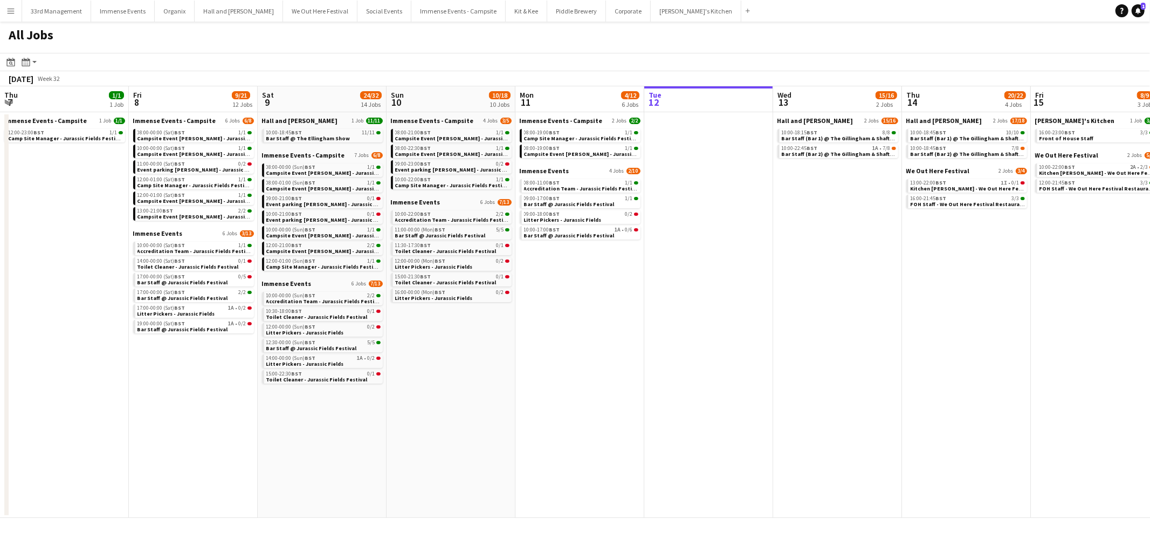
scroll to position [0, 257]
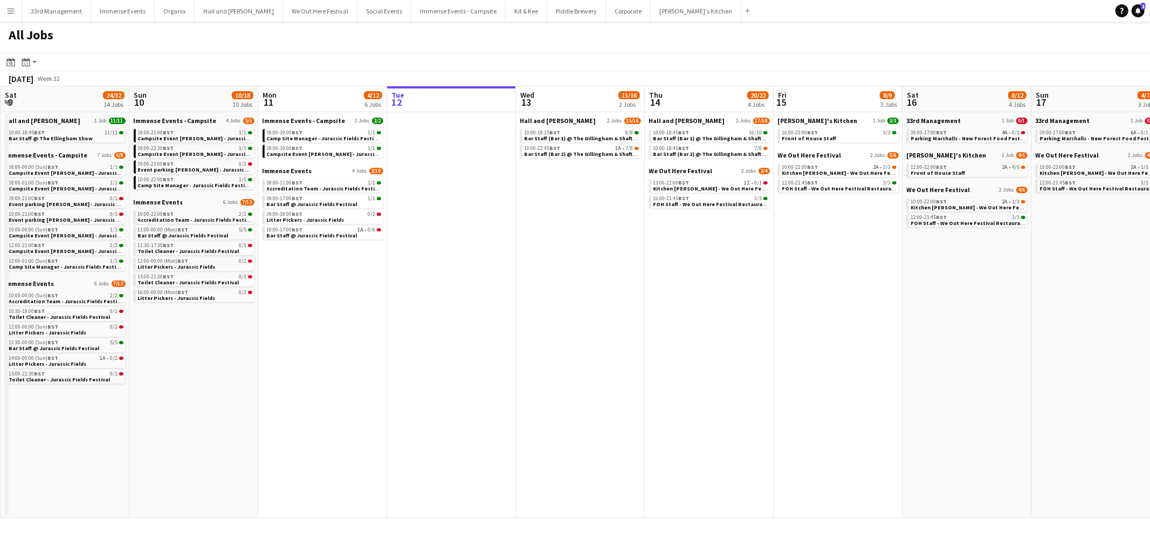
click at [12, 10] on app-icon "Menu" at bounding box center [10, 10] width 9 height 9
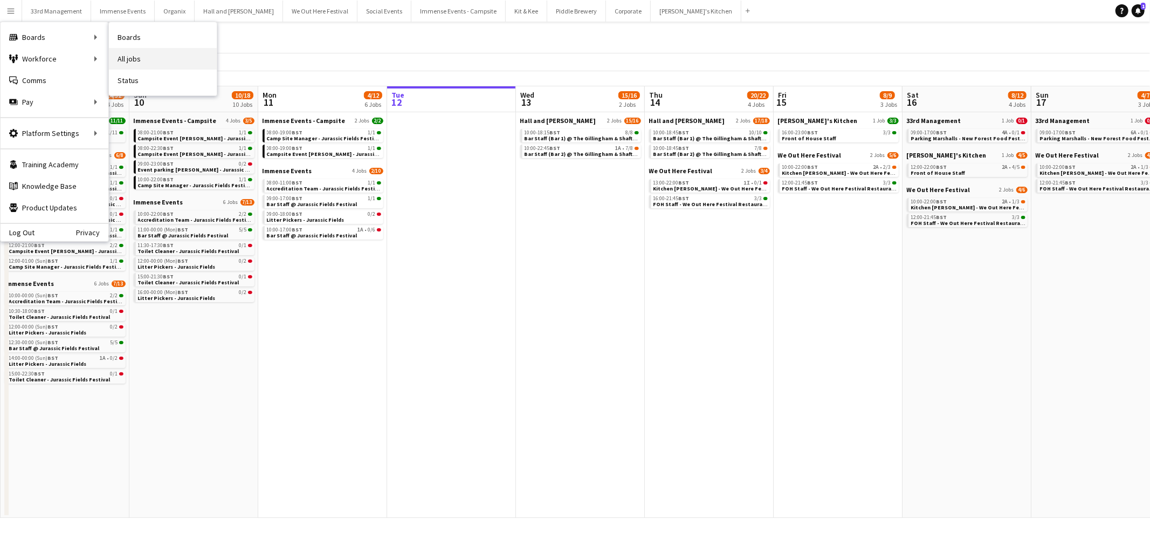
click at [162, 60] on link "All jobs" at bounding box center [163, 59] width 108 height 22
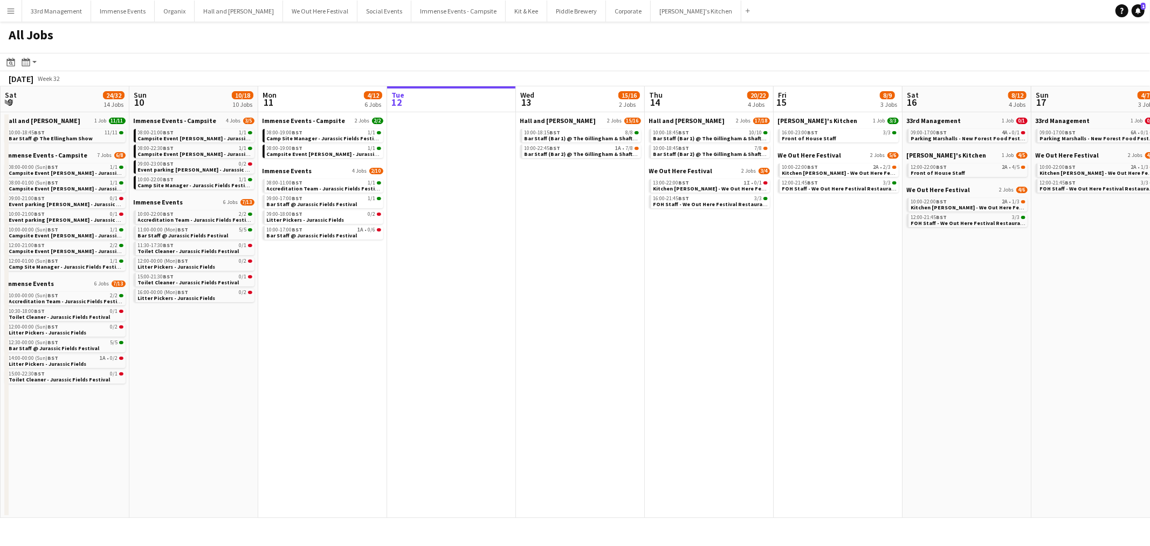
click at [2, 6] on button "Menu" at bounding box center [11, 11] width 22 height 22
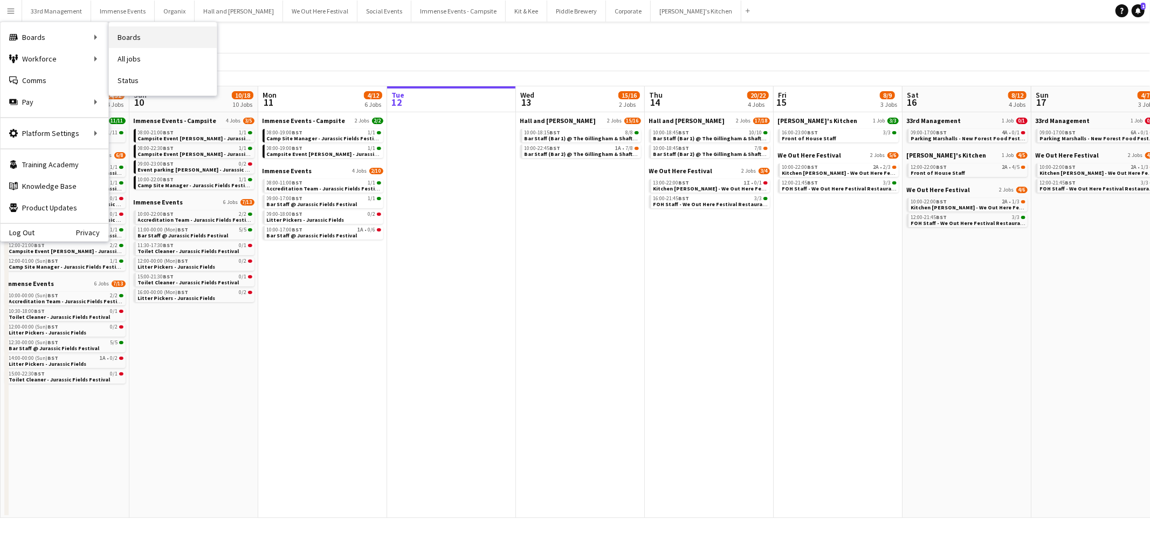
click at [119, 38] on link "Boards" at bounding box center [163, 37] width 108 height 22
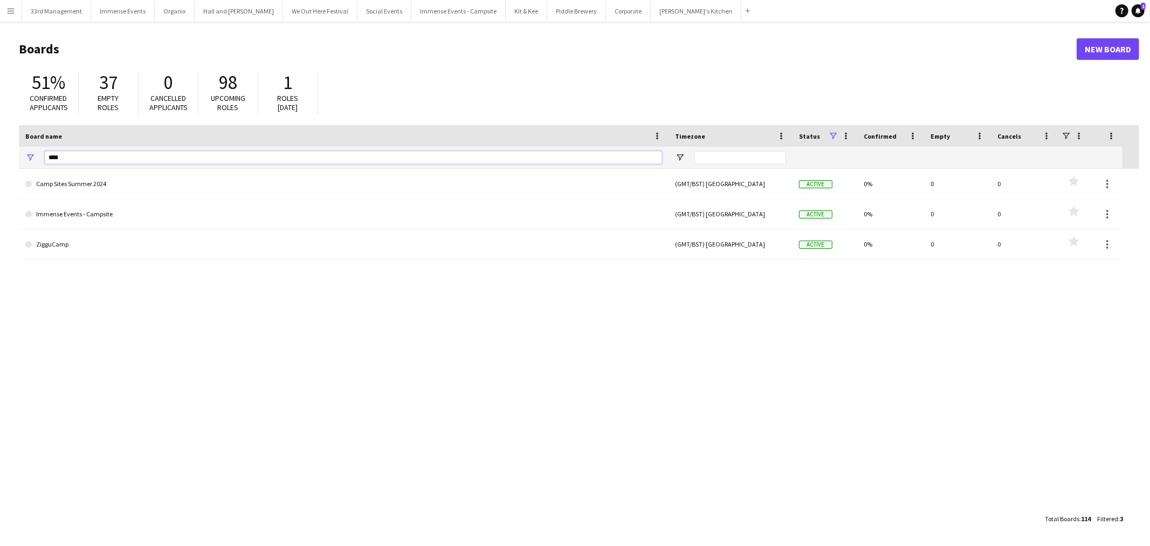
drag, startPoint x: 119, startPoint y: 162, endPoint x: 35, endPoint y: 157, distance: 84.3
click at [35, 157] on div "****" at bounding box center [344, 158] width 650 height 22
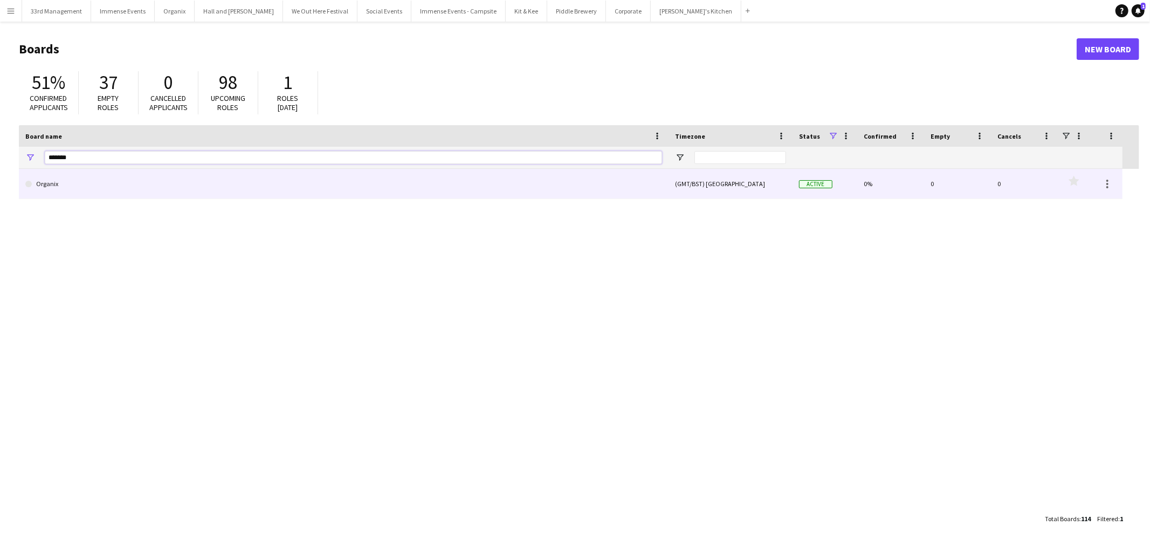
type input "*******"
click at [67, 190] on link "Organix" at bounding box center [343, 184] width 637 height 30
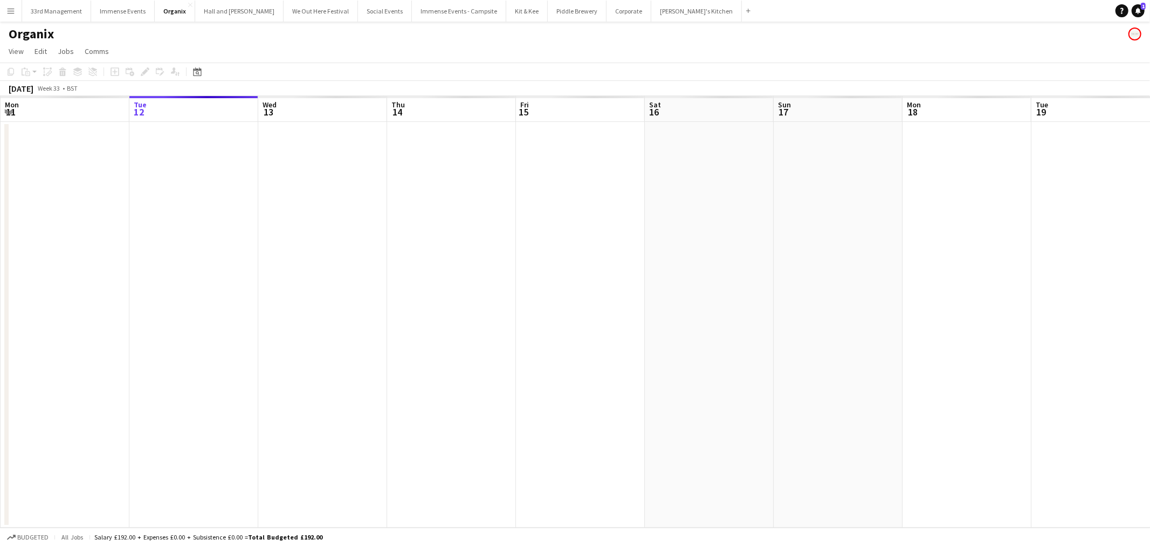
drag, startPoint x: 614, startPoint y: 386, endPoint x: 360, endPoint y: 376, distance: 254.2
click at [311, 386] on app-calendar-viewport "Sat 9 Sun 10 Mon 11 Tue 12 Wed 13 Thu 14 Fri 15 Sat 16 Sun 17 Mon 18 Tue 19 Wed…" at bounding box center [575, 311] width 1150 height 431
drag, startPoint x: 783, startPoint y: 427, endPoint x: 1092, endPoint y: 376, distance: 312.6
click at [1092, 376] on app-calendar-viewport "Sat 9 Sun 10 Mon 11 Tue 12 Wed 13 Thu 14 Fri 15 Sat 16 Sun 17 Mon 18 Tue 19 Wed…" at bounding box center [575, 311] width 1150 height 431
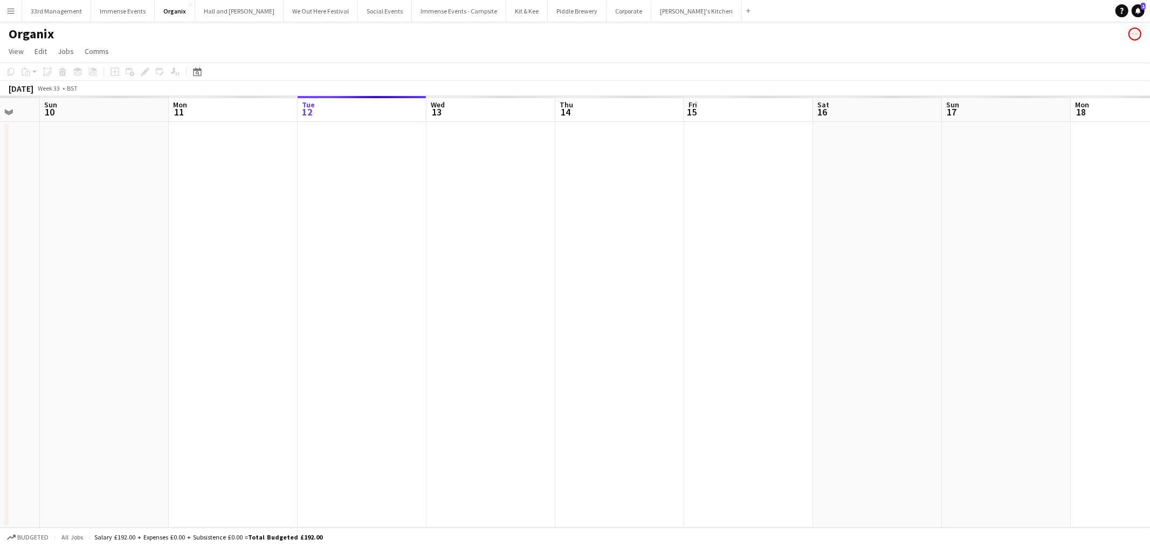
drag, startPoint x: 470, startPoint y: 376, endPoint x: 109, endPoint y: 355, distance: 362.0
click at [101, 358] on app-calendar-viewport "Thu 7 Fri 8 Sat 9 Sun 10 Mon 11 Tue 12 Wed 13 Thu 14 Fri 15 Sat 16 Sun 17 Mon 1…" at bounding box center [575, 311] width 1150 height 431
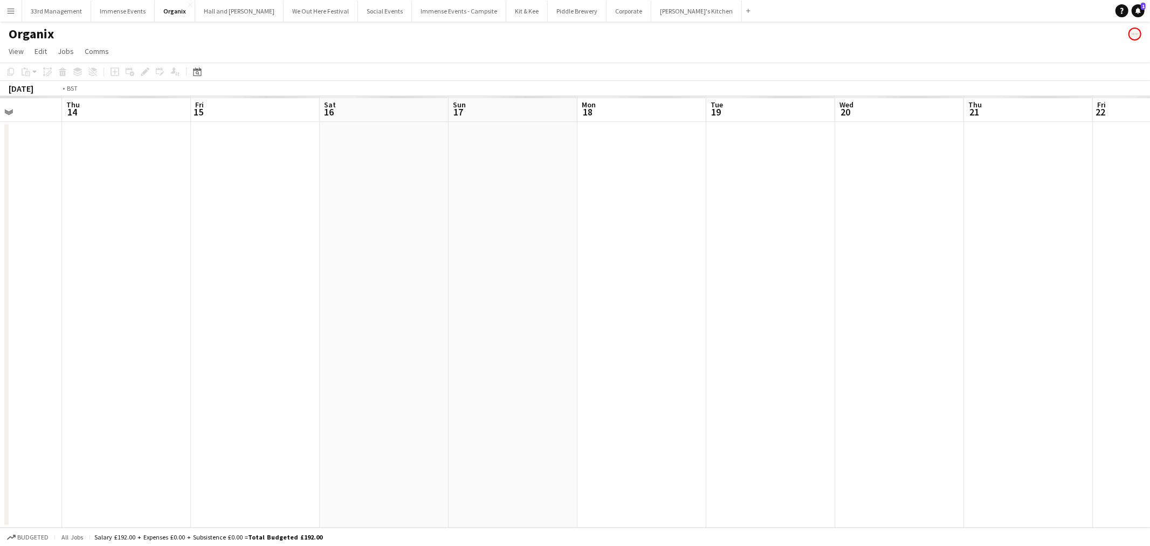
drag, startPoint x: 608, startPoint y: 330, endPoint x: 1112, endPoint y: 326, distance: 503.2
click at [1150, 321] on app-calendar-viewport "Mon 11 Tue 12 Wed 13 Thu 14 Fri 15 Sat 16 Sun 17 Mon 18 Tue 19 Wed 20 Thu 21 Fr…" at bounding box center [575, 311] width 1150 height 431
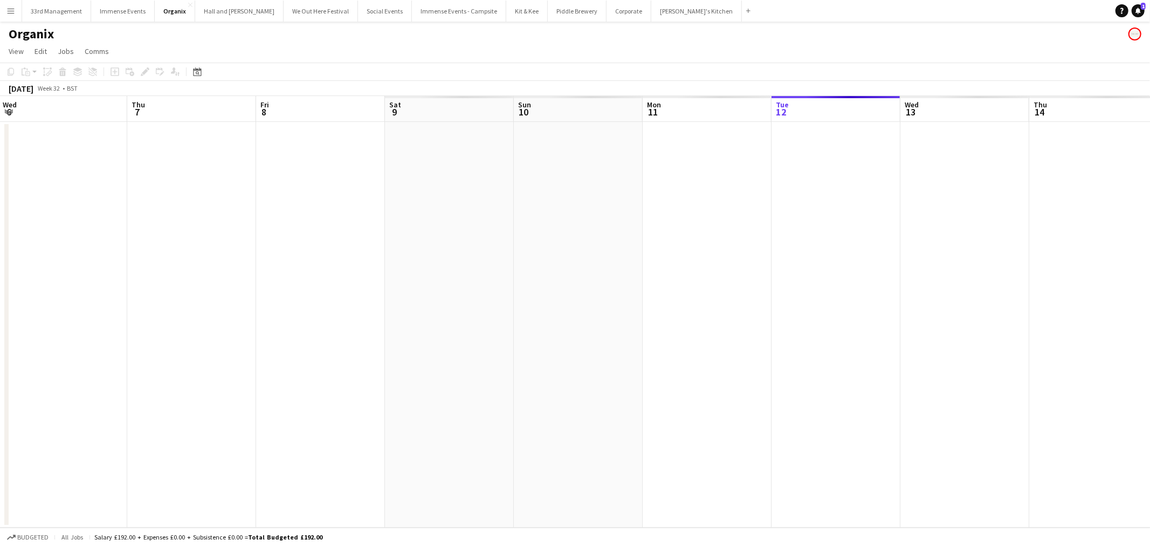
drag, startPoint x: 421, startPoint y: 332, endPoint x: 828, endPoint y: 320, distance: 407.4
click at [828, 320] on app-calendar-viewport "Mon 4 Tue 5 Wed 6 Thu 7 Fri 8 Sat 9 Sun 10 Mon 11 Tue 12 Wed 13 Thu 14 Fri 15 S…" at bounding box center [575, 311] width 1150 height 431
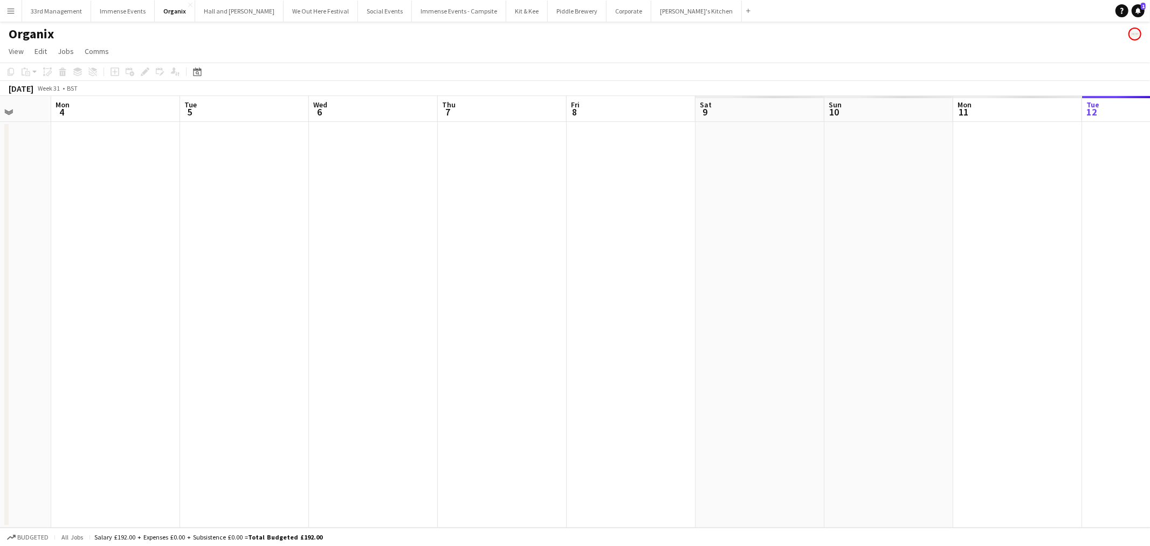
drag, startPoint x: 563, startPoint y: 333, endPoint x: 599, endPoint y: 353, distance: 41.8
click at [833, 327] on app-calendar-viewport "Fri 1 Sat 2 Sun 3 Mon 4 Tue 5 Wed 6 Thu 7 Fri 8 Sat 9 Sun 10 Mon 11 Tue 12 Wed …" at bounding box center [575, 311] width 1150 height 431
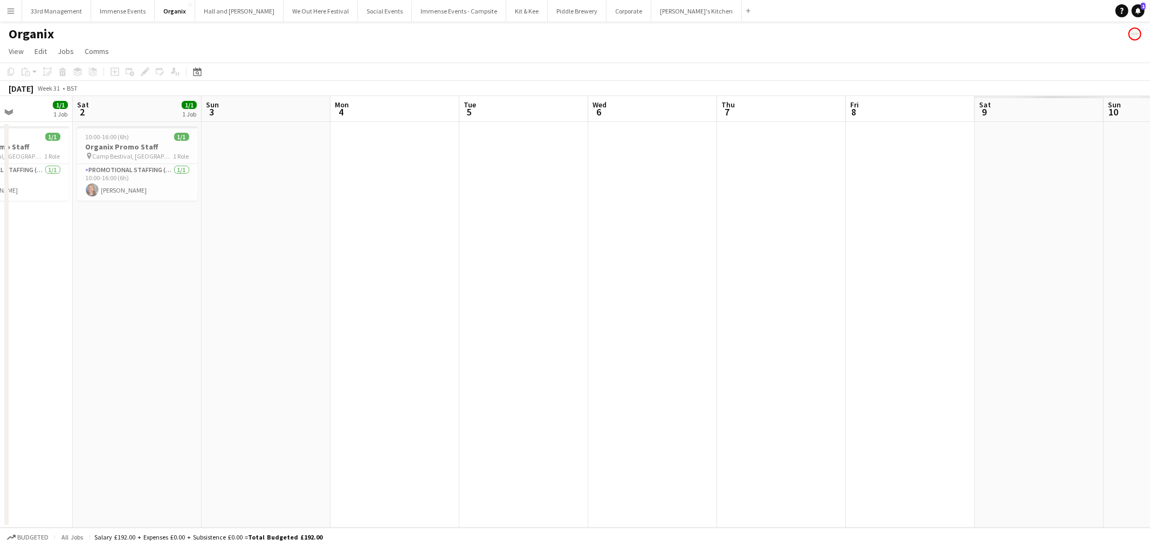
drag, startPoint x: 417, startPoint y: 352, endPoint x: 705, endPoint y: 347, distance: 287.5
click at [895, 352] on app-calendar-viewport "Wed 30 Thu 31 Fri 1 1/1 1 Job Sat 2 1/1 1 Job Sun 3 Mon 4 Tue 5 Wed 6 Thu 7 Fri…" at bounding box center [575, 311] width 1150 height 431
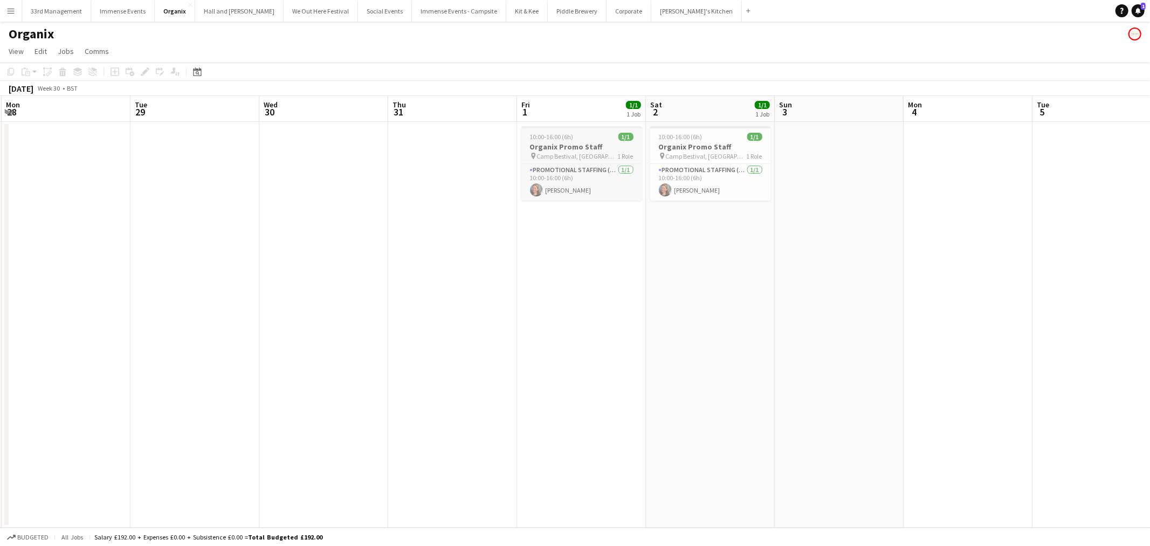
click at [557, 133] on span "10:00-16:00 (6h)" at bounding box center [552, 137] width 44 height 8
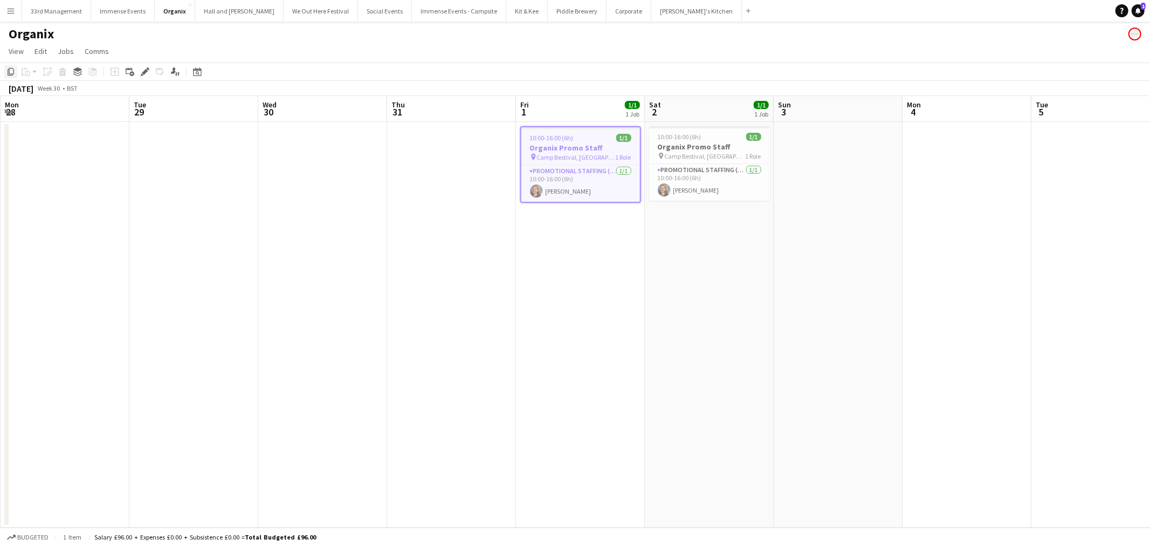
click at [8, 76] on icon "Copy" at bounding box center [10, 71] width 9 height 9
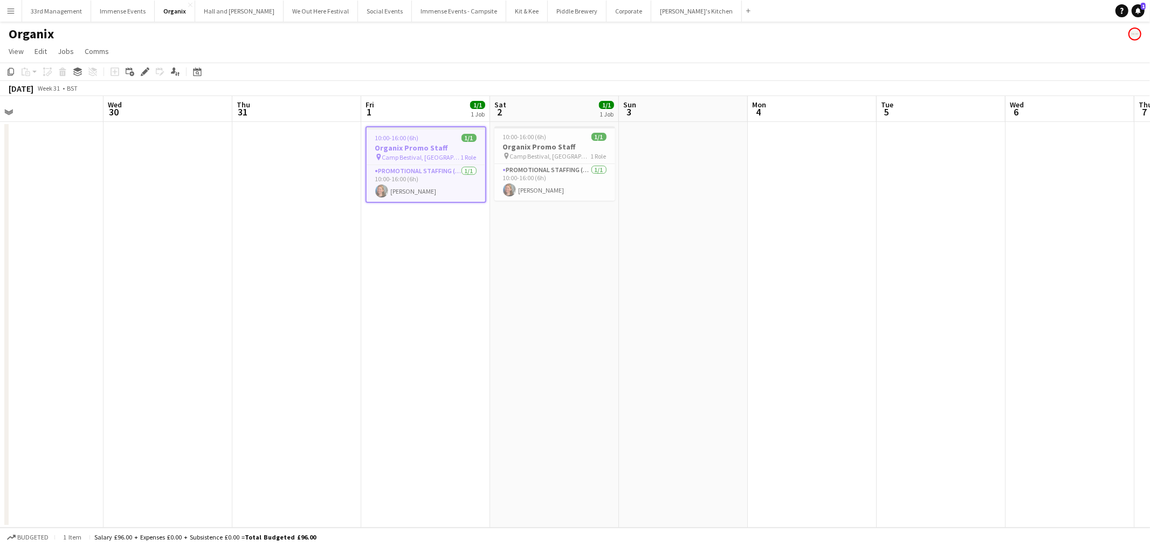
drag, startPoint x: 612, startPoint y: 342, endPoint x: 641, endPoint y: 294, distance: 56.6
click at [236, 328] on app-calendar-viewport "Sun 27 Mon 28 Tue 29 Wed 30 Thu 31 Fri 1 1/1 1 Job Sat 2 1/1 1 Job Sun 3 Mon 4 …" at bounding box center [575, 311] width 1150 height 431
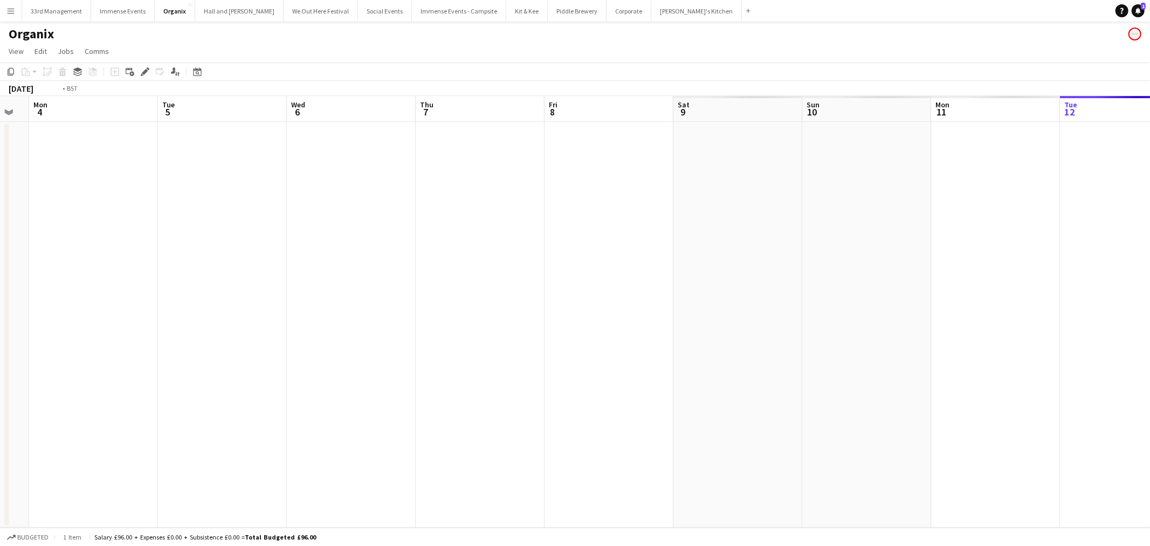
drag, startPoint x: 734, startPoint y: 299, endPoint x: 751, endPoint y: 291, distance: 19.6
click at [297, 321] on app-calendar-viewport "Fri 1 1/1 1 Job Sat 2 1/1 1 Job Sun 3 Mon 4 Tue 5 Wed 6 Thu 7 Fri 8 Sat 9 Sun 1…" at bounding box center [575, 311] width 1150 height 431
drag, startPoint x: 746, startPoint y: 293, endPoint x: 478, endPoint y: 320, distance: 269.4
click at [478, 320] on app-calendar-viewport "Mon 4 Tue 5 Wed 6 Thu 7 Fri 8 Sat 9 Sun 10 Mon 11 Tue 12 Wed 13 Thu 14 Fri 15 S…" at bounding box center [575, 311] width 1150 height 431
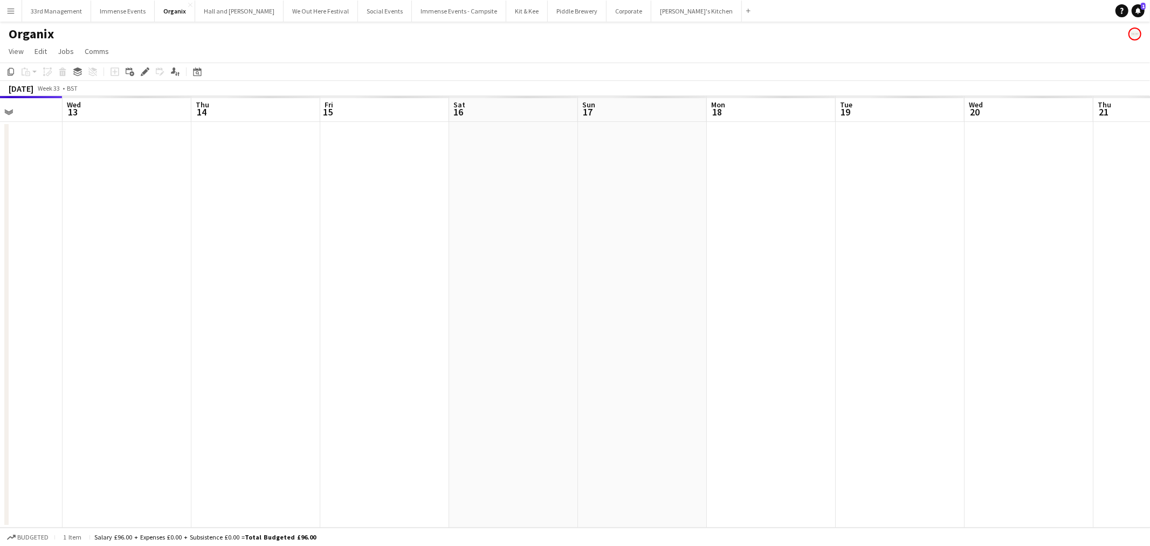
drag, startPoint x: 953, startPoint y: 299, endPoint x: 470, endPoint y: 352, distance: 485.6
click at [470, 352] on app-calendar-viewport "Sun 10 Mon 11 Tue 12 Wed 13 Thu 14 Fri 15 Sat 16 Sun 17 Mon 18 Tue 19 Wed 20 Th…" at bounding box center [575, 311] width 1150 height 431
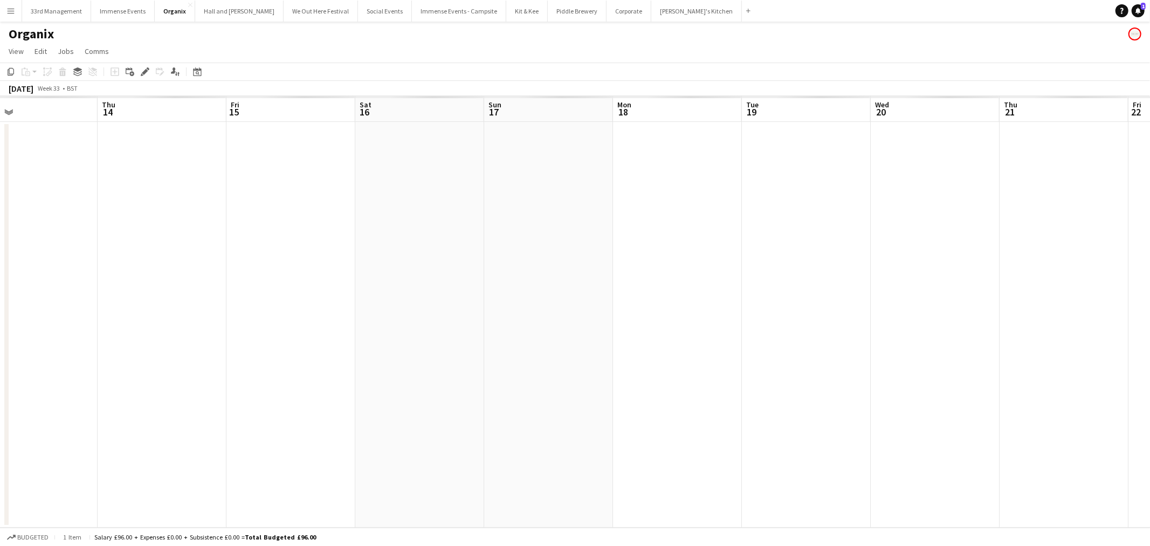
drag, startPoint x: 788, startPoint y: 236, endPoint x: 700, endPoint y: 243, distance: 88.7
click at [700, 243] on app-calendar-viewport "Sun 10 Mon 11 Tue 12 Wed 13 Thu 14 Fri 15 Sat 16 Sun 17 Mon 18 Tue 19 Wed 20 Th…" at bounding box center [575, 311] width 1150 height 431
click at [937, 159] on app-date-cell at bounding box center [935, 325] width 129 height 406
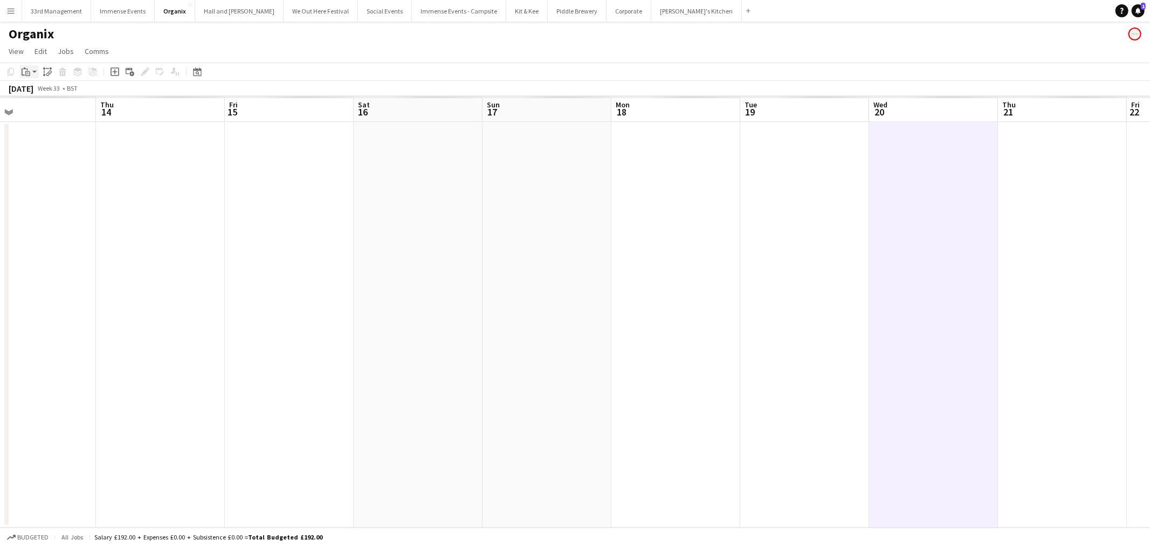
click at [30, 71] on icon "Paste" at bounding box center [26, 71] width 9 height 9
click at [42, 92] on link "Paste Ctrl+V" at bounding box center [79, 92] width 101 height 10
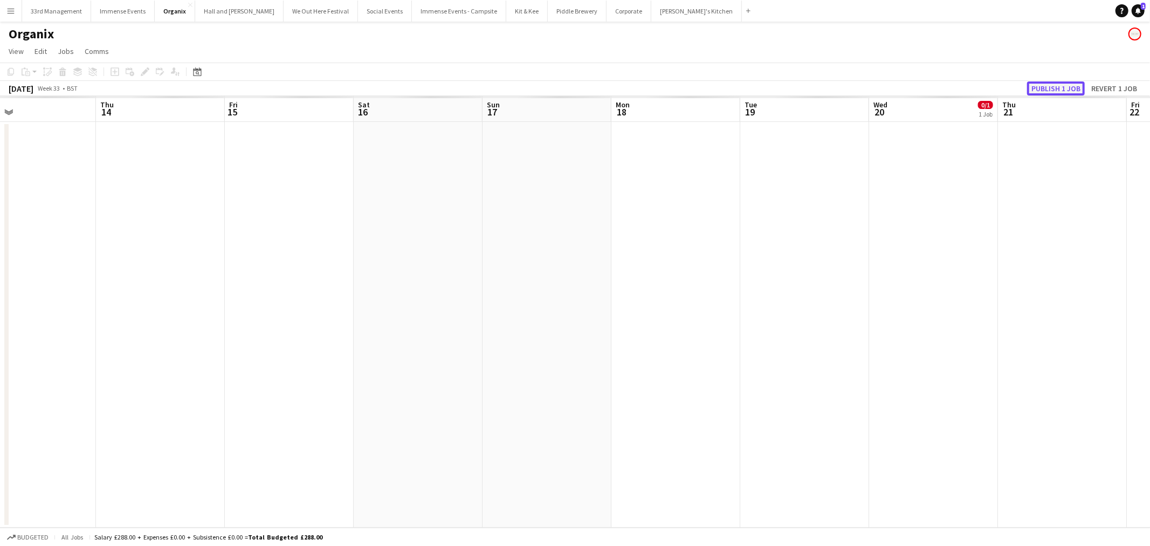
click at [1056, 89] on button "Publish 1 job" at bounding box center [1056, 88] width 58 height 14
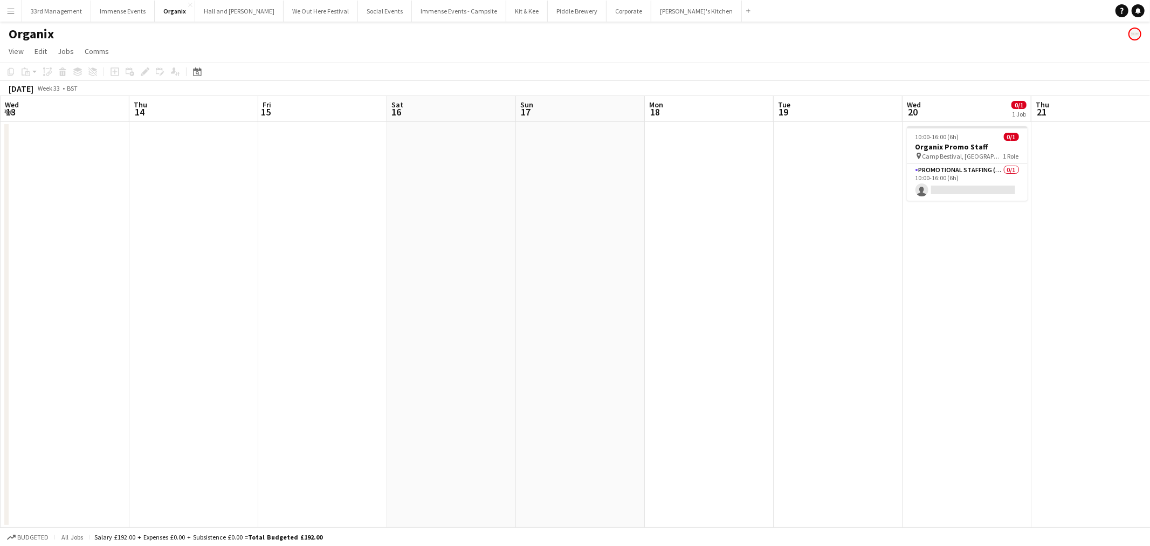
drag, startPoint x: 577, startPoint y: 272, endPoint x: 547, endPoint y: 273, distance: 29.7
click at [547, 273] on app-calendar-viewport "Mon 11 Tue 12 Wed 13 Thu 14 Fri 15 Sat 16 Sun 17 Mon 18 Tue 19 Wed 20 0/1 1 Job…" at bounding box center [575, 311] width 1150 height 431
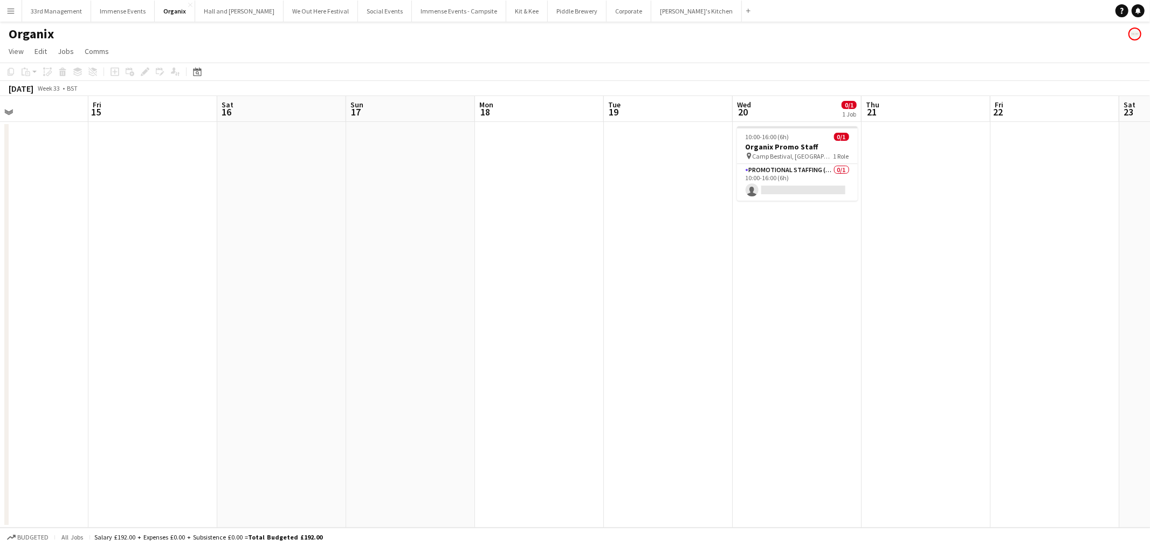
drag, startPoint x: 854, startPoint y: 224, endPoint x: 800, endPoint y: 227, distance: 53.4
click at [804, 230] on app-calendar-viewport "Mon 11 Tue 12 Wed 13 Thu 14 Fri 15 Sat 16 Sun 17 Mon 18 Tue 19 Wed 20 0/1 1 Job…" at bounding box center [575, 311] width 1150 height 431
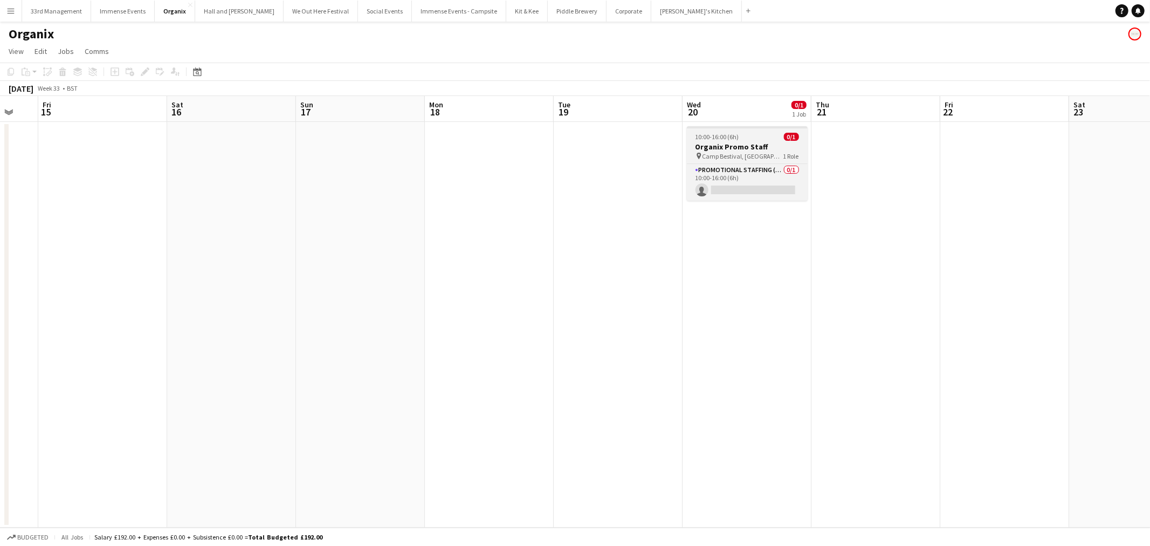
click at [769, 128] on app-job-card "10:00-16:00 (6h) 0/1 Organix Promo Staff pin Camp Bestival, East Lulworth 1 Rol…" at bounding box center [747, 163] width 121 height 74
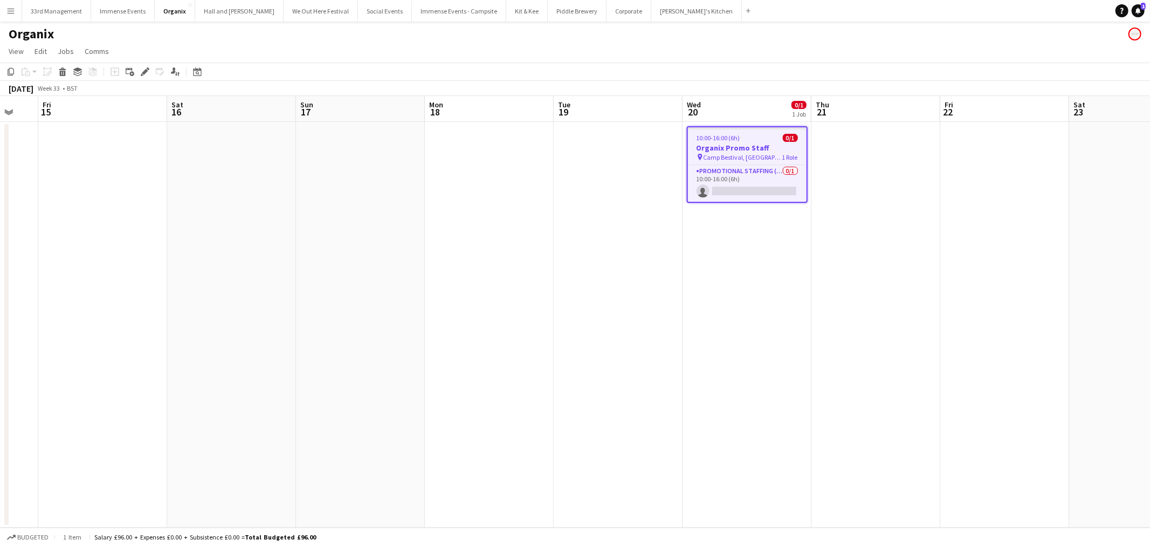
drag, startPoint x: 143, startPoint y: 72, endPoint x: 266, endPoint y: 94, distance: 125.4
click at [145, 72] on icon at bounding box center [145, 72] width 6 height 6
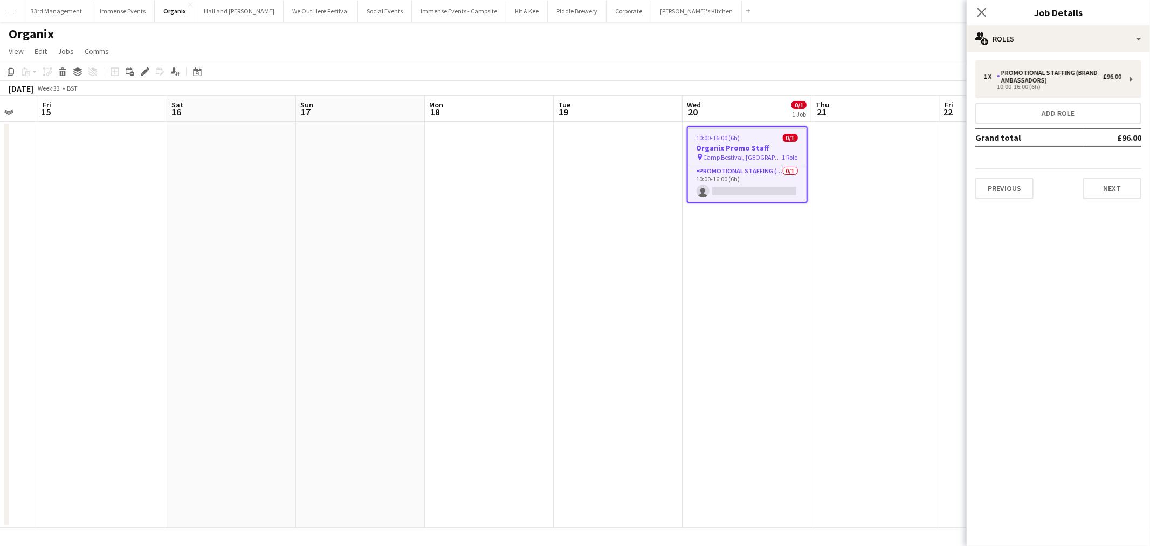
click at [1093, 175] on div "Previous Next" at bounding box center [1059, 183] width 166 height 31
click at [1094, 180] on button "Next" at bounding box center [1113, 188] width 58 height 22
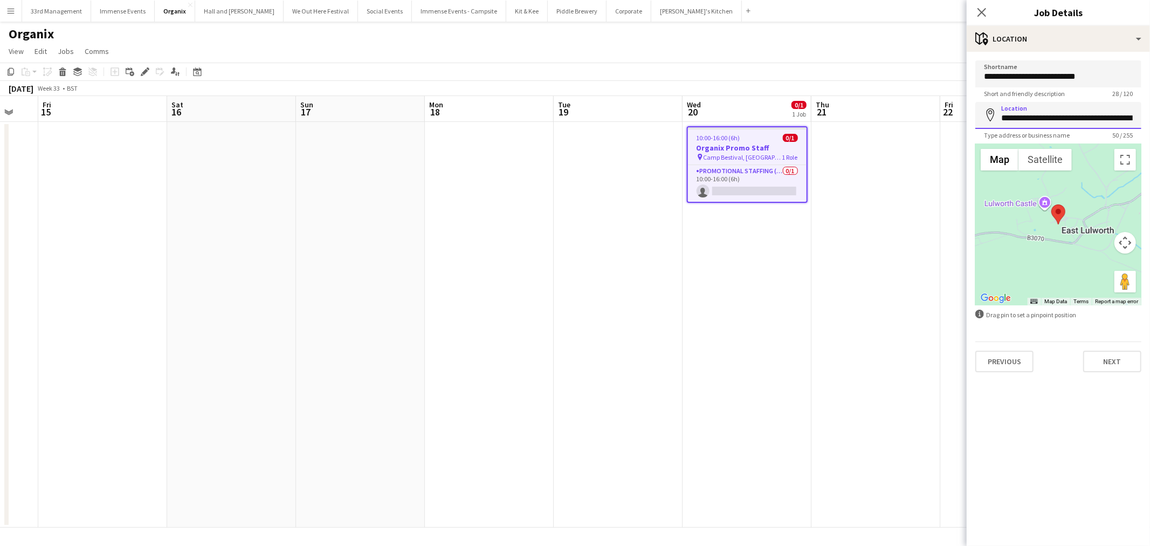
scroll to position [0, 0]
drag, startPoint x: 1136, startPoint y: 120, endPoint x: 839, endPoint y: 126, distance: 297.3
click at [839, 126] on body "Menu Boards Boards Boards All jobs Status Workforce Workforce My Workforce Recr…" at bounding box center [575, 273] width 1150 height 546
type input "**********"
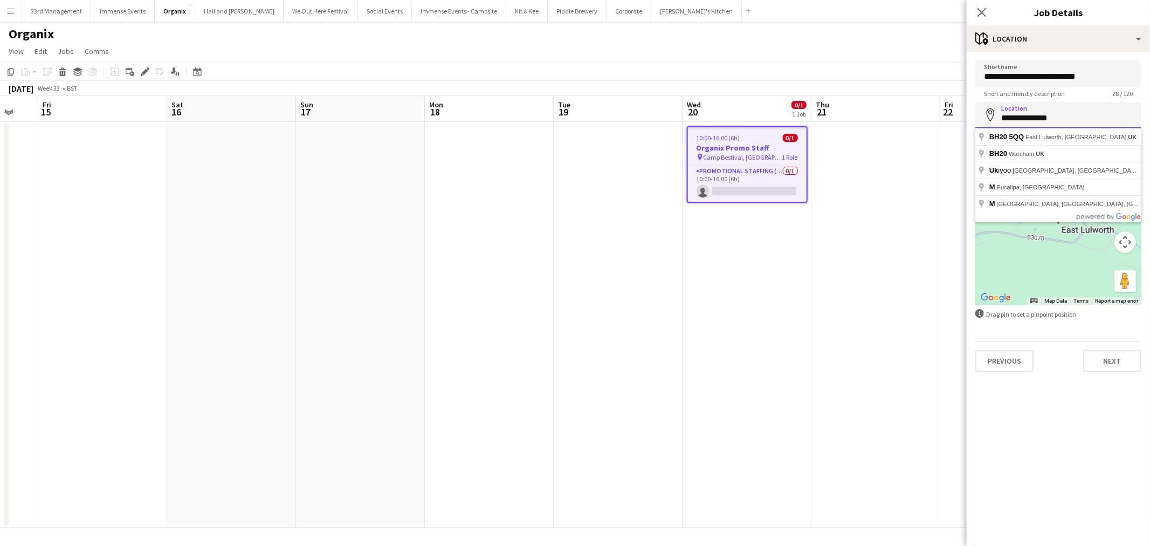
drag, startPoint x: 1068, startPoint y: 119, endPoint x: 896, endPoint y: 120, distance: 171.5
click at [896, 120] on body "Menu Boards Boards Boards All jobs Status Workforce Workforce My Workforce Recr…" at bounding box center [575, 273] width 1150 height 546
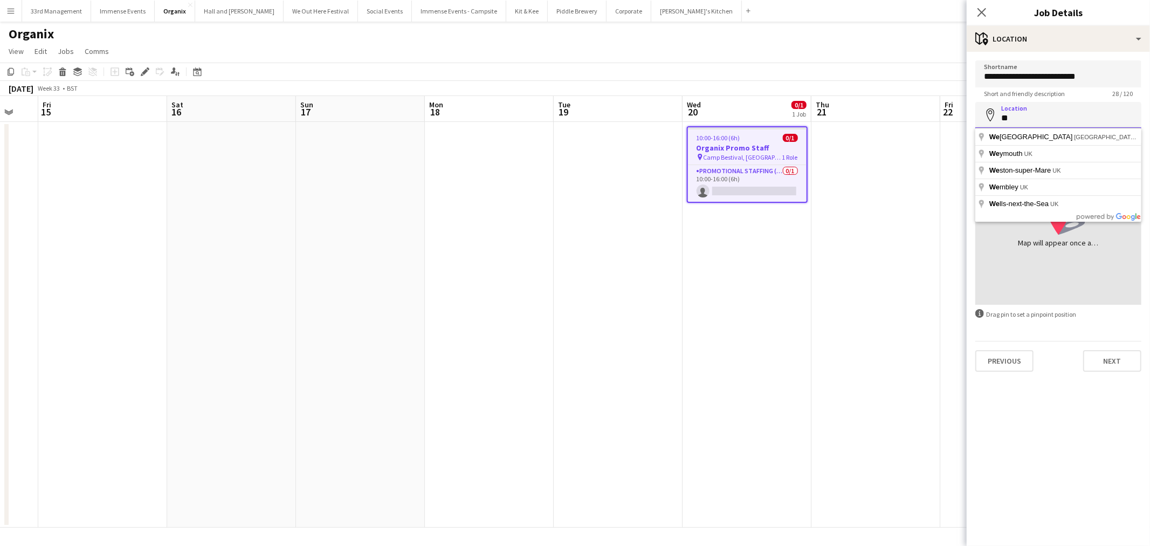
drag, startPoint x: 1029, startPoint y: 115, endPoint x: 986, endPoint y: 116, distance: 43.2
click at [986, 116] on div "Location map-marker **" at bounding box center [1059, 115] width 166 height 26
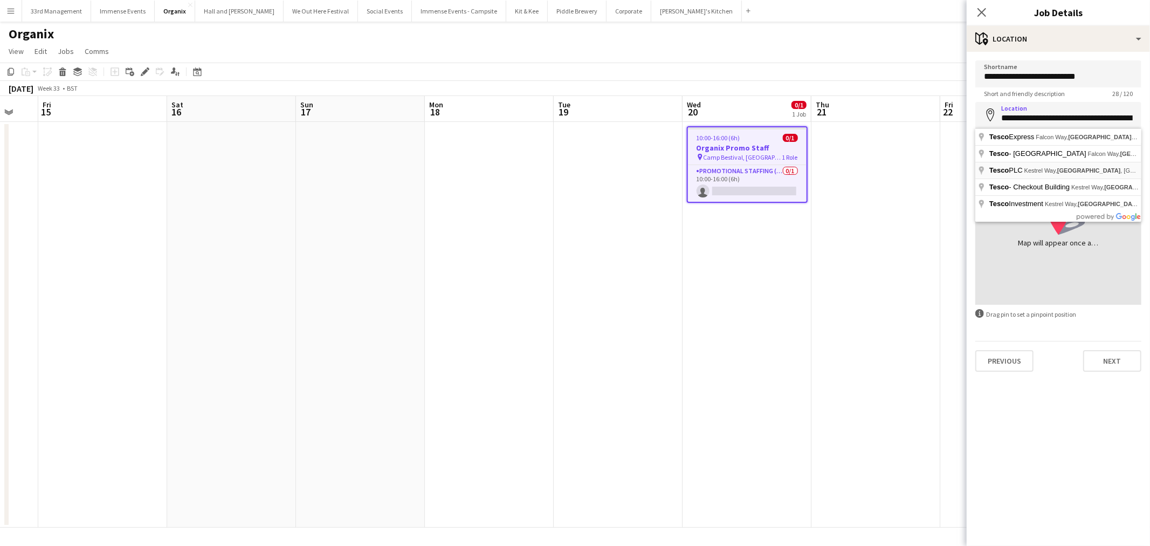
type input "**********"
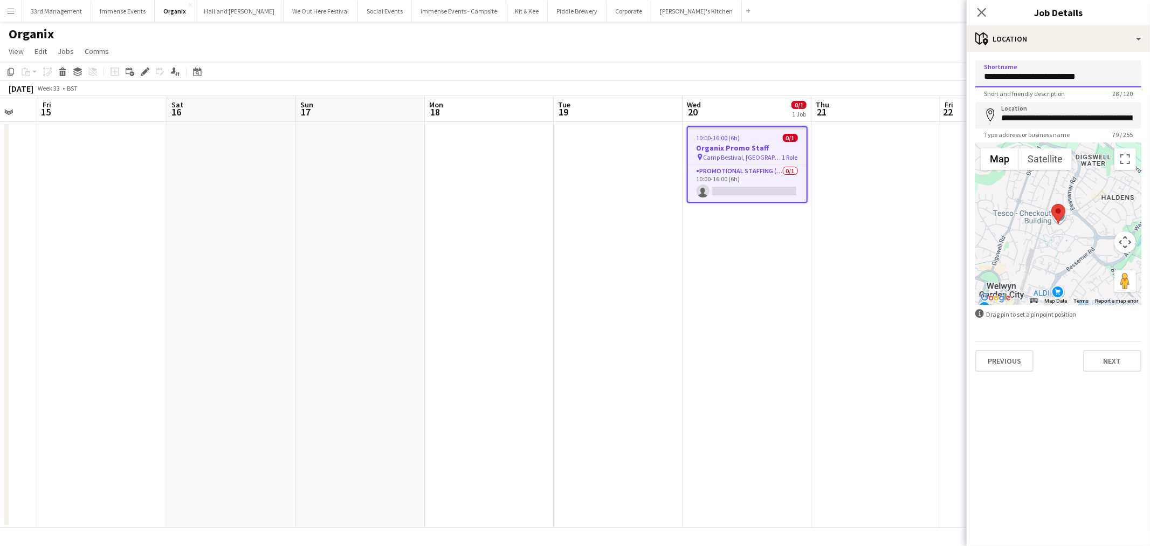
drag, startPoint x: 1104, startPoint y: 74, endPoint x: 896, endPoint y: 83, distance: 207.8
click at [898, 83] on body "Menu Boards Boards Boards All jobs Status Workforce Workforce My Workforce Recr…" at bounding box center [575, 273] width 1150 height 546
type input "**********"
click at [1095, 361] on button "Next" at bounding box center [1113, 361] width 58 height 22
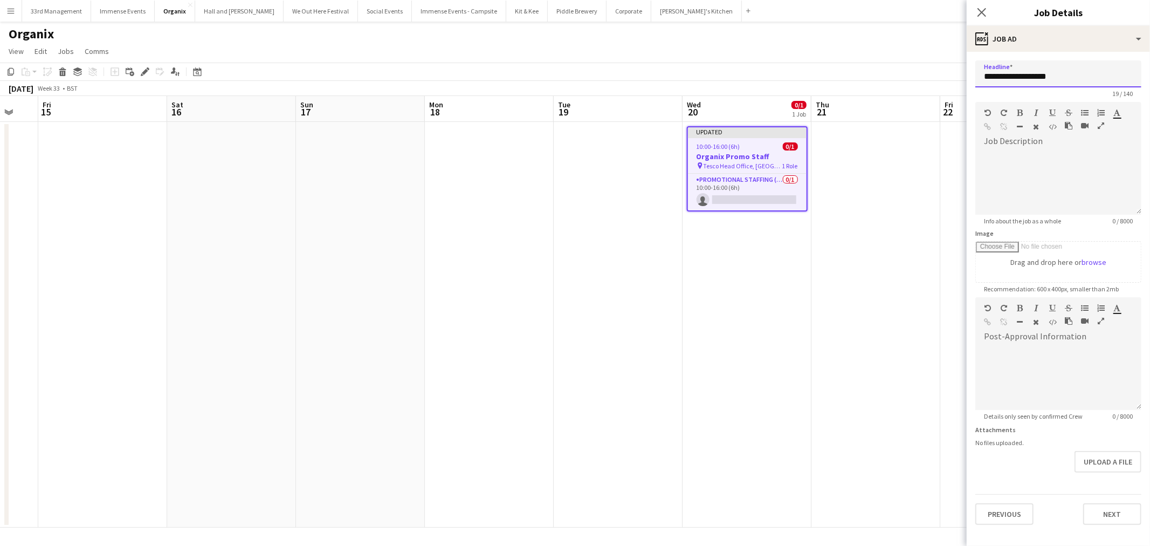
click at [1066, 81] on input "**********" at bounding box center [1059, 73] width 166 height 27
click at [1124, 525] on div "**********" at bounding box center [1058, 293] width 183 height 482
click at [1123, 524] on div "**********" at bounding box center [1058, 293] width 183 height 482
click at [1122, 522] on button "Next" at bounding box center [1113, 514] width 58 height 22
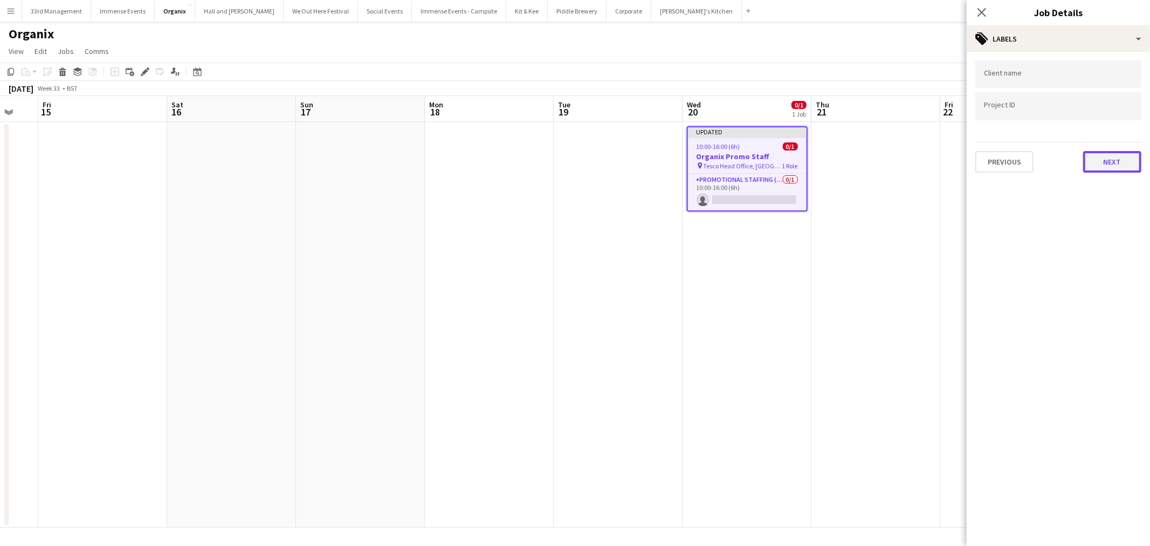
click at [1101, 162] on button "Next" at bounding box center [1113, 162] width 58 height 22
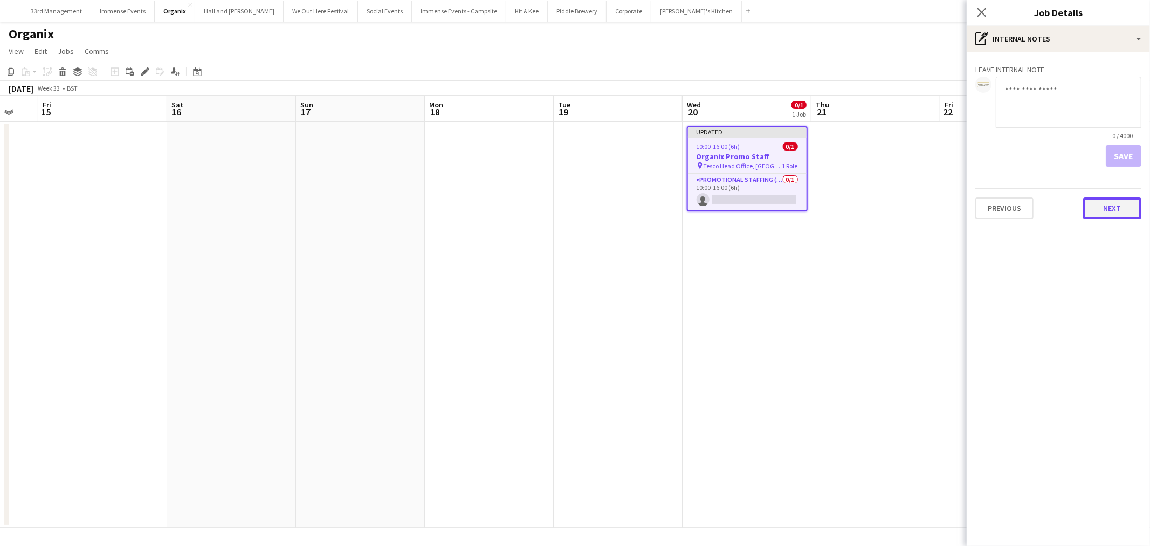
click at [1115, 213] on button "Next" at bounding box center [1113, 208] width 58 height 22
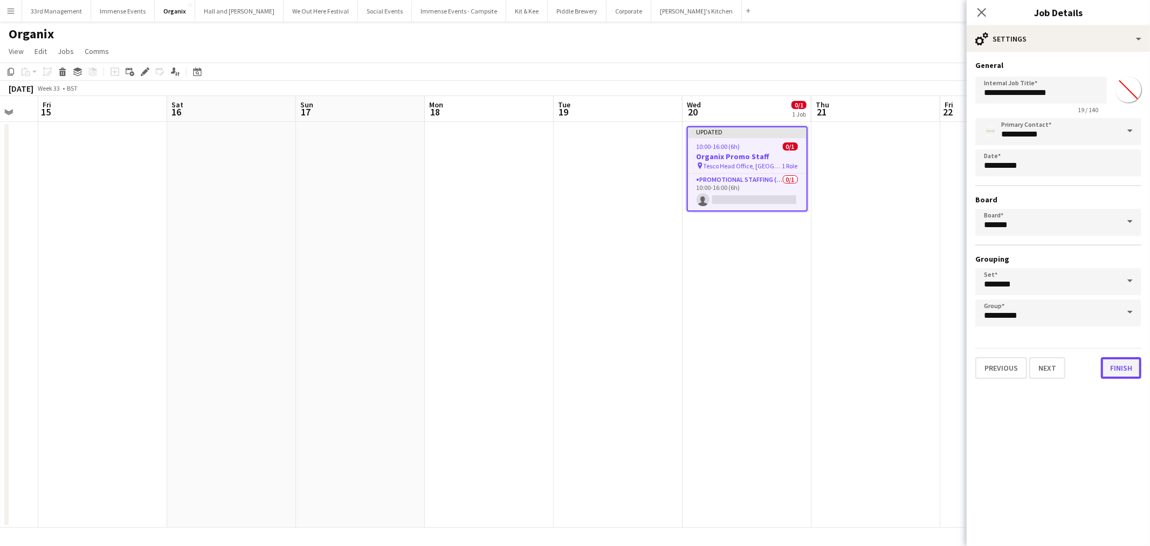
click at [1131, 365] on button "Finish" at bounding box center [1121, 368] width 40 height 22
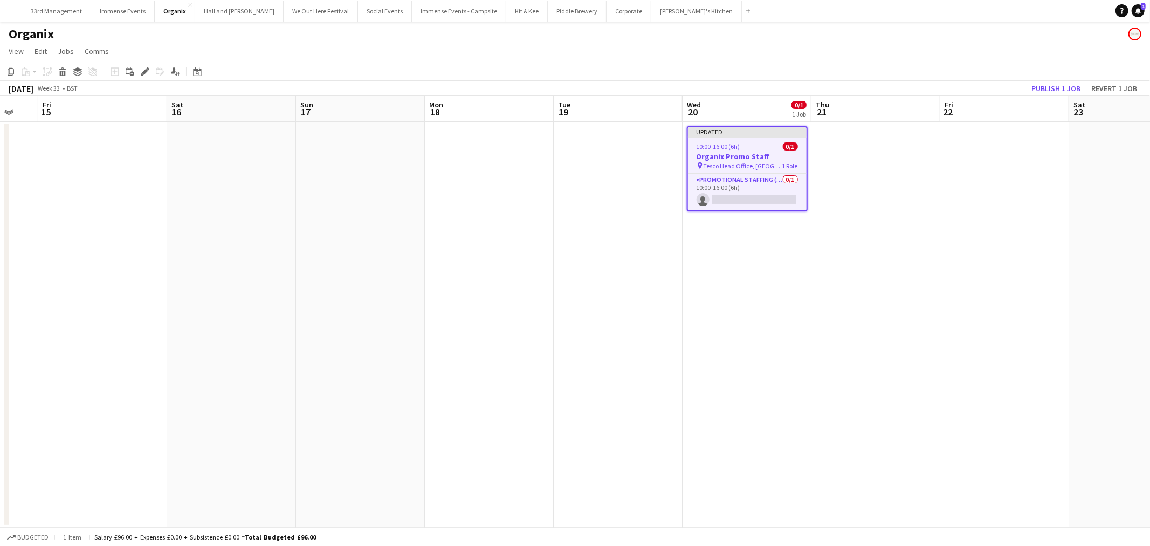
click at [746, 162] on span "Tesco Head Office, [GEOGRAPHIC_DATA]" at bounding box center [743, 166] width 79 height 8
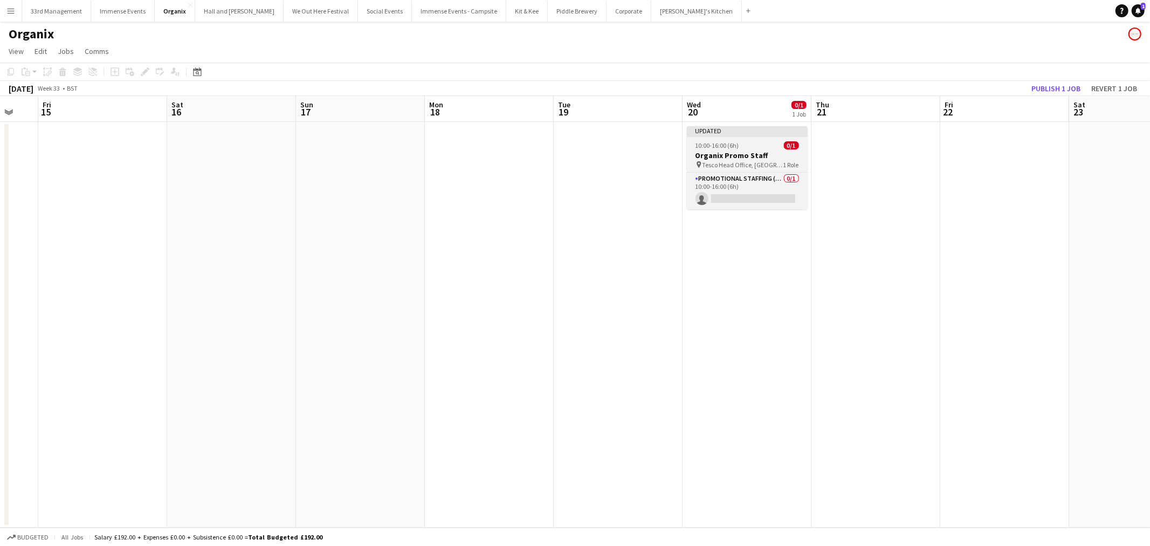
click at [756, 152] on h3 "Organix Promo Staff" at bounding box center [747, 155] width 121 height 10
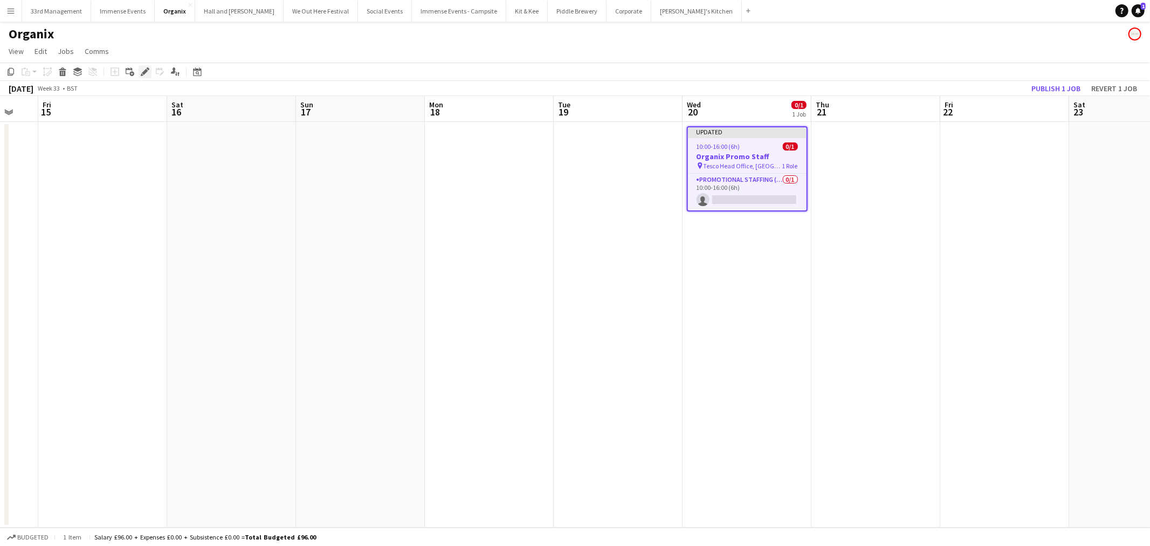
click at [146, 73] on icon "Edit" at bounding box center [145, 71] width 9 height 9
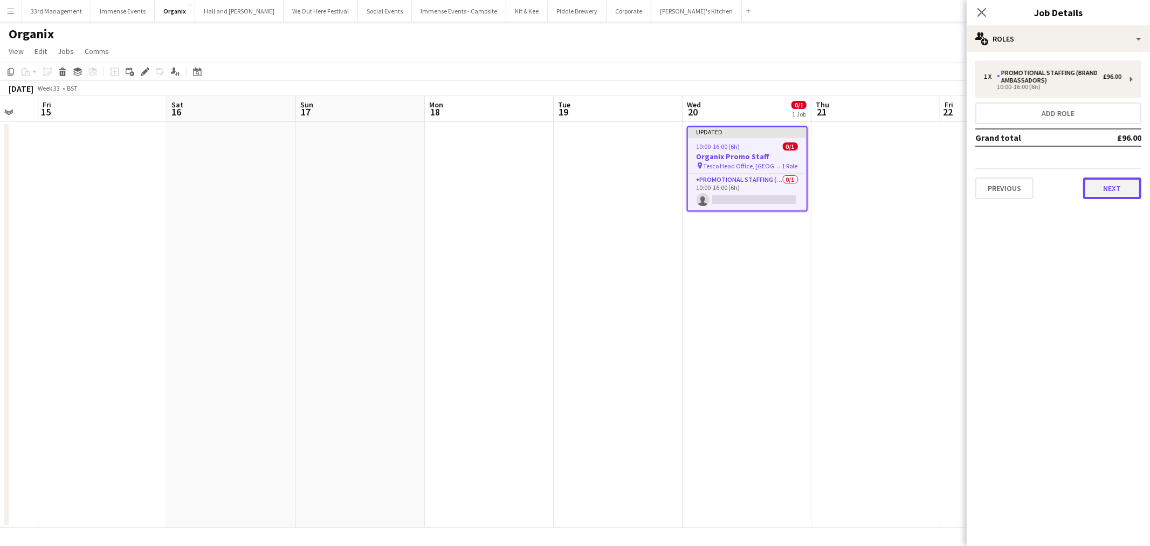
click at [1109, 192] on button "Next" at bounding box center [1113, 188] width 58 height 22
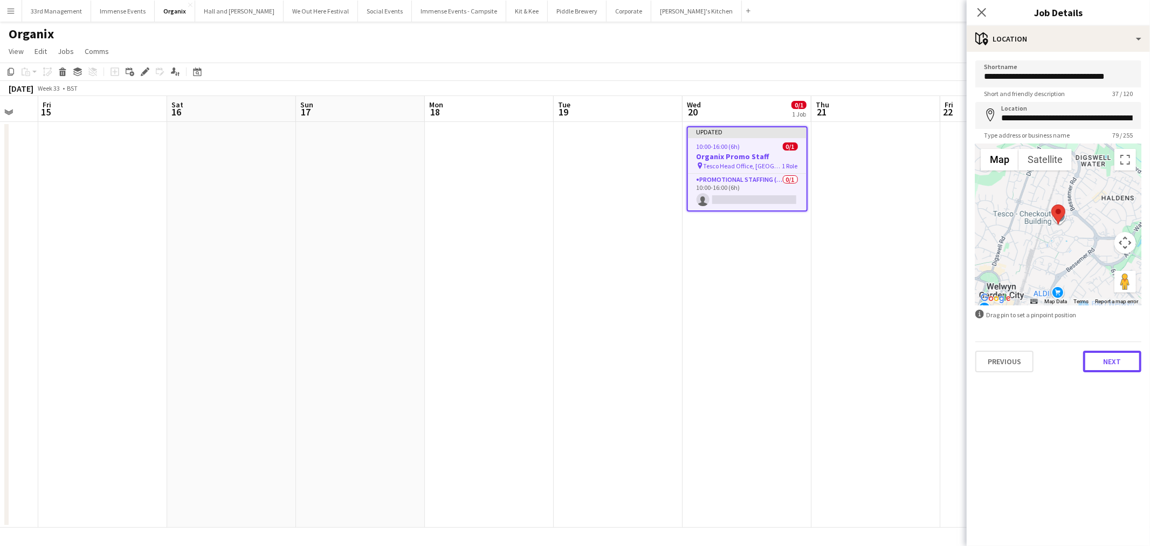
click at [1105, 352] on button "Next" at bounding box center [1113, 362] width 58 height 22
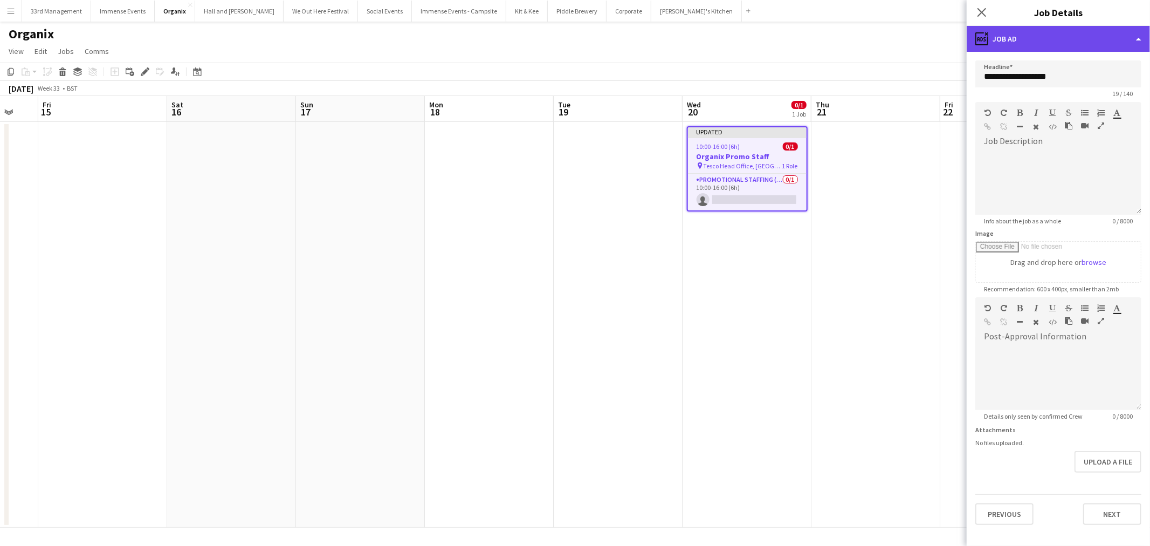
click at [1044, 36] on div "ads-window Job Ad" at bounding box center [1058, 39] width 183 height 26
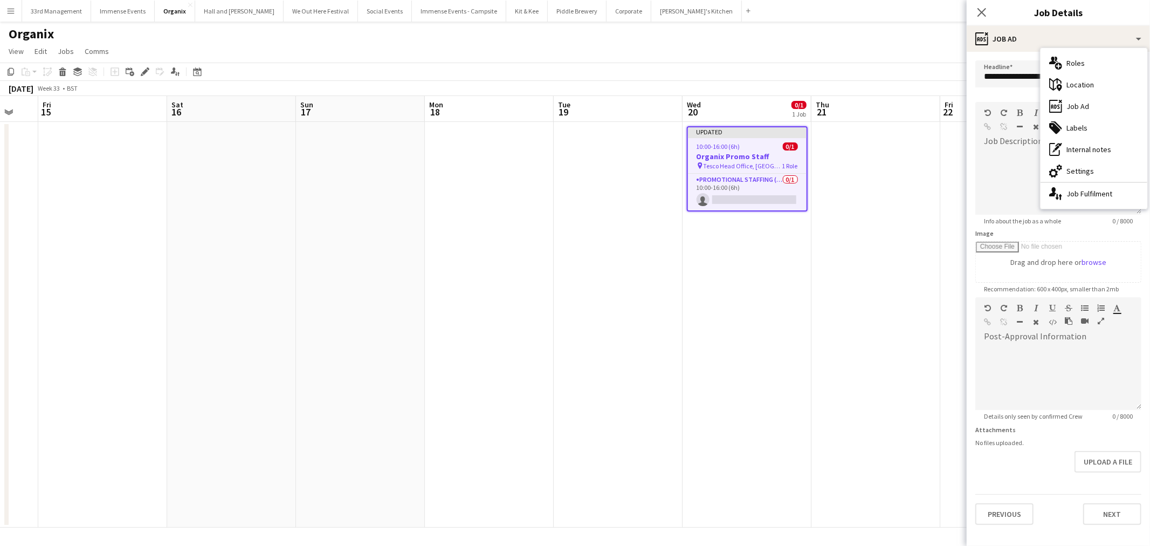
click at [707, 148] on span "10:00-16:00 (6h)" at bounding box center [719, 146] width 44 height 8
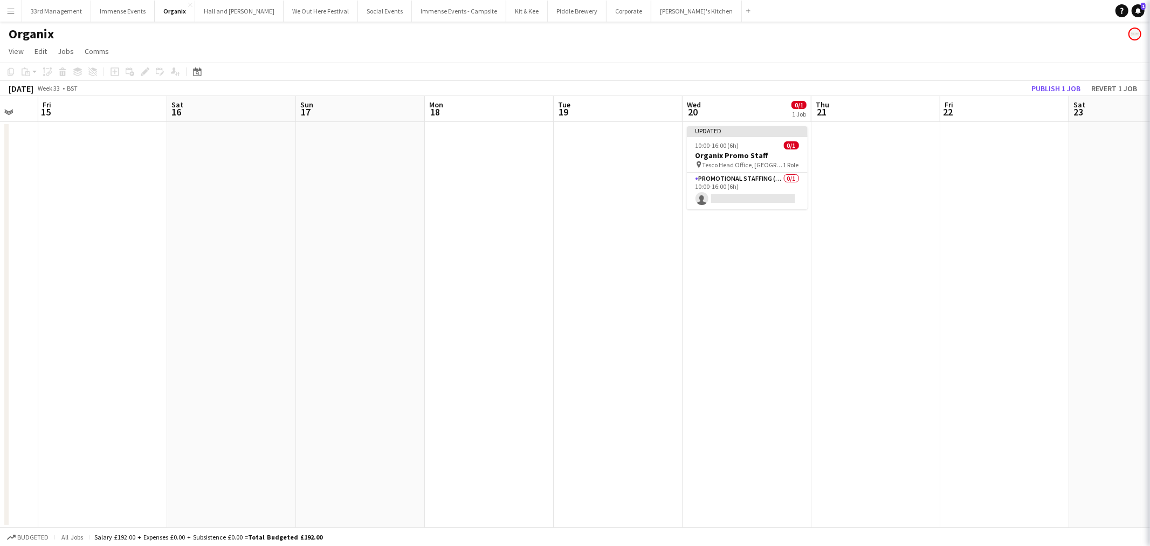
scroll to position [0, 347]
click at [729, 156] on h3 "Organix Promo Staff" at bounding box center [749, 155] width 121 height 10
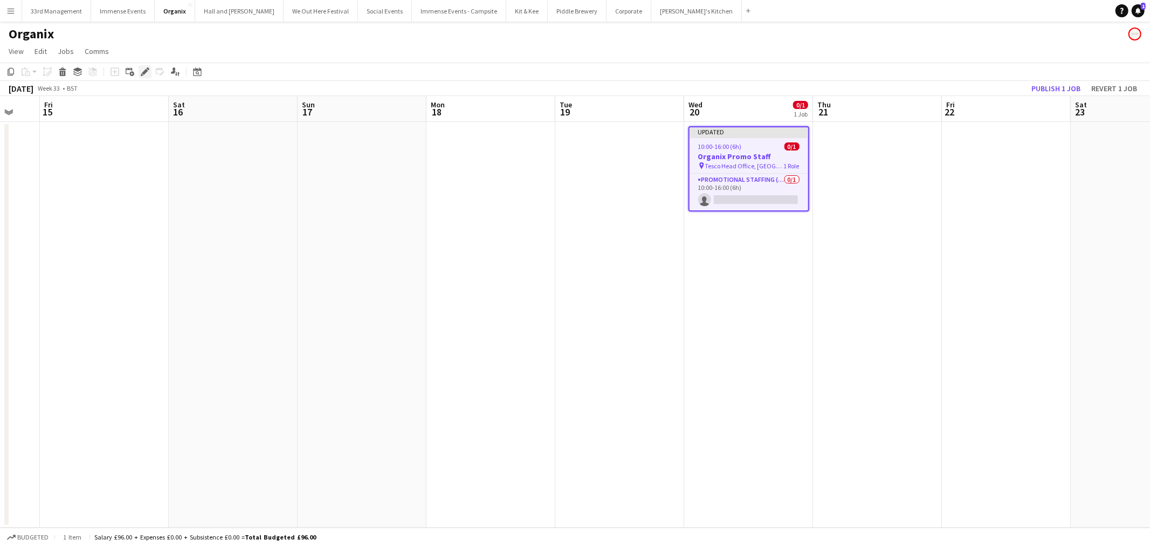
click at [141, 72] on icon "Edit" at bounding box center [145, 71] width 9 height 9
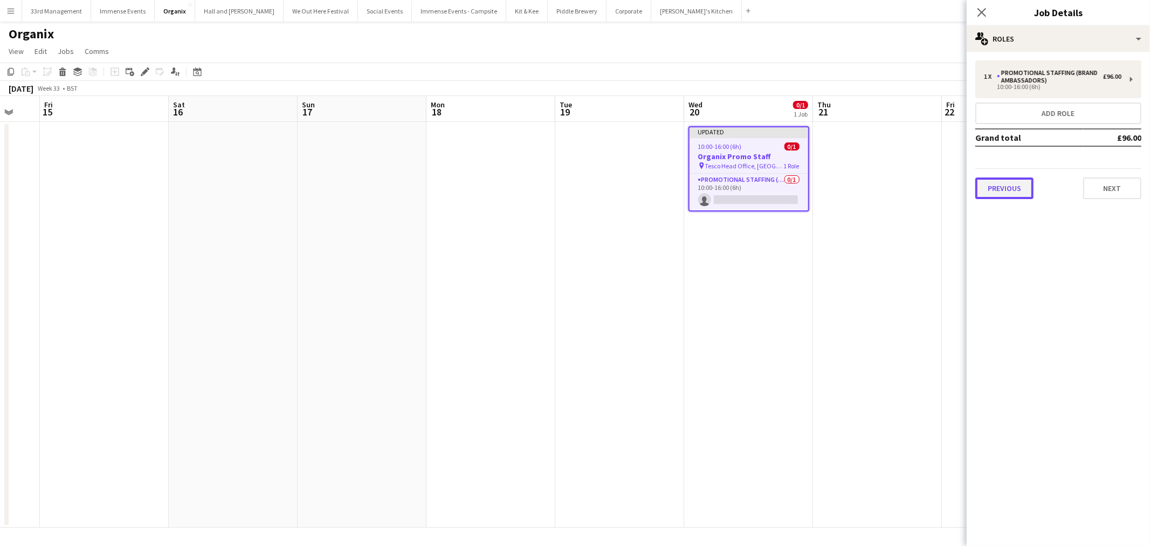
click at [1006, 180] on button "Previous" at bounding box center [1005, 188] width 58 height 22
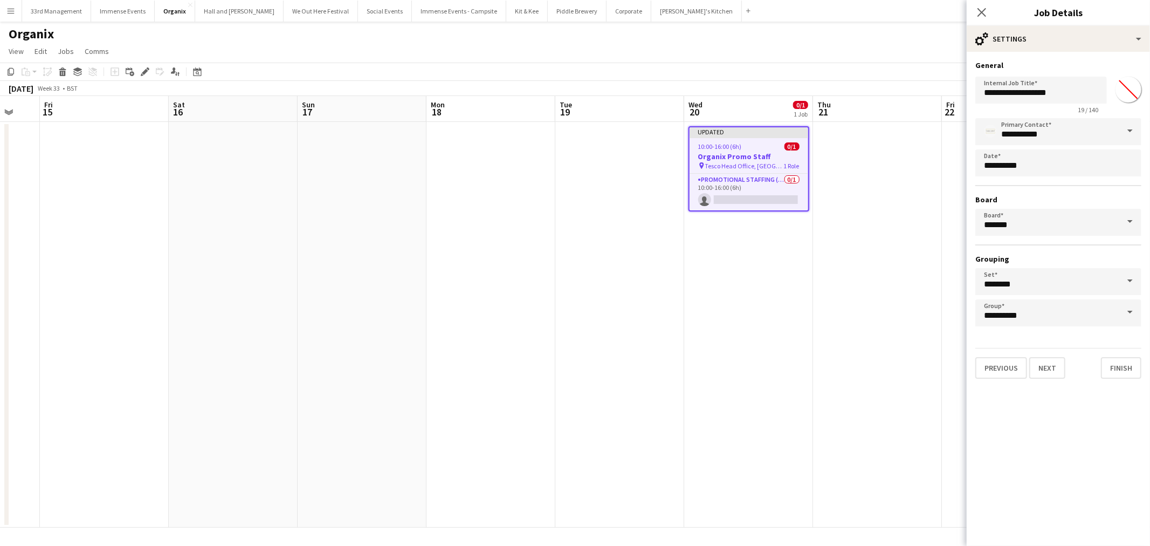
click at [741, 157] on h3 "Organix Promo Staff" at bounding box center [749, 157] width 119 height 10
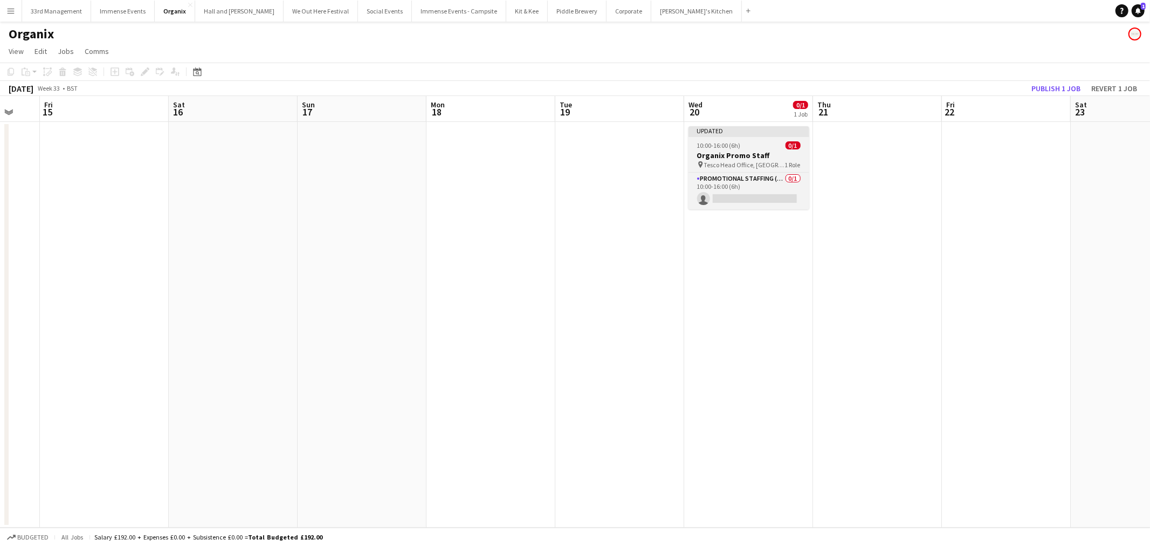
click at [737, 155] on h3 "Organix Promo Staff" at bounding box center [749, 155] width 121 height 10
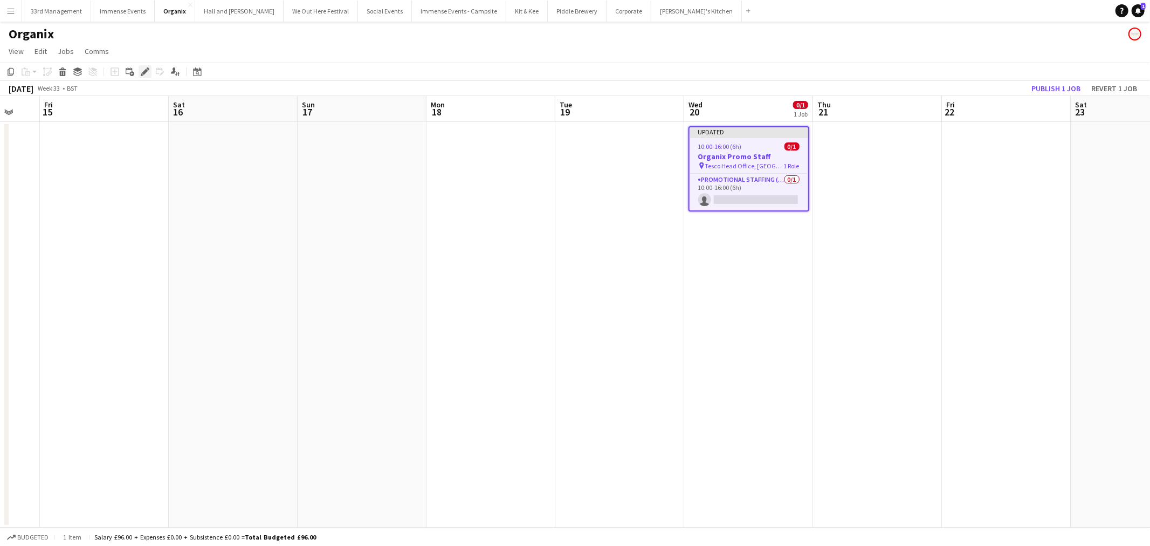
click at [141, 72] on icon "Edit" at bounding box center [145, 71] width 9 height 9
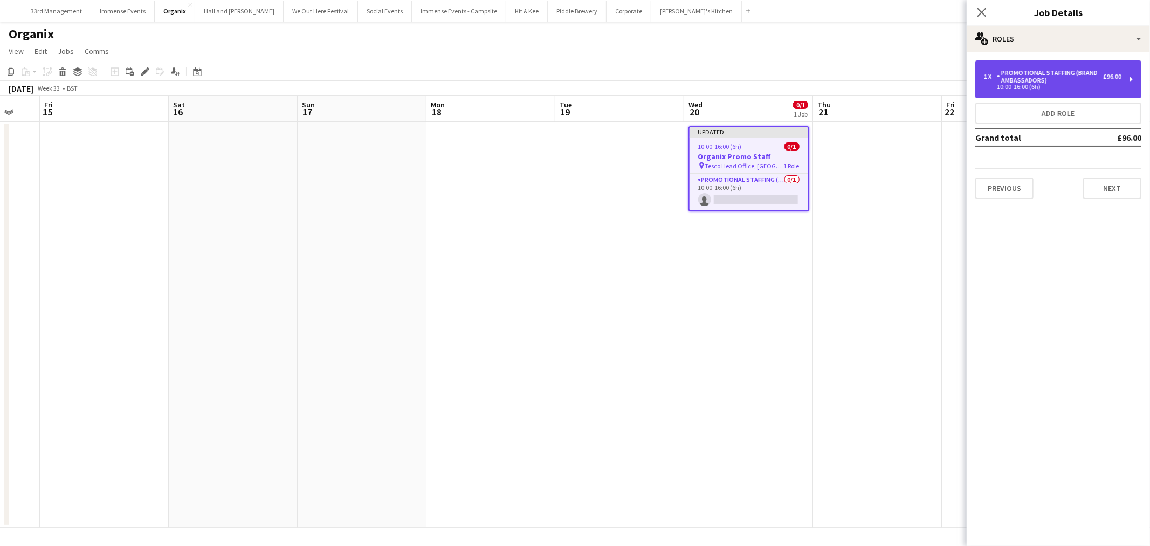
click at [1037, 82] on div "Promotional Staffing (Brand Ambassadors)" at bounding box center [1050, 76] width 106 height 15
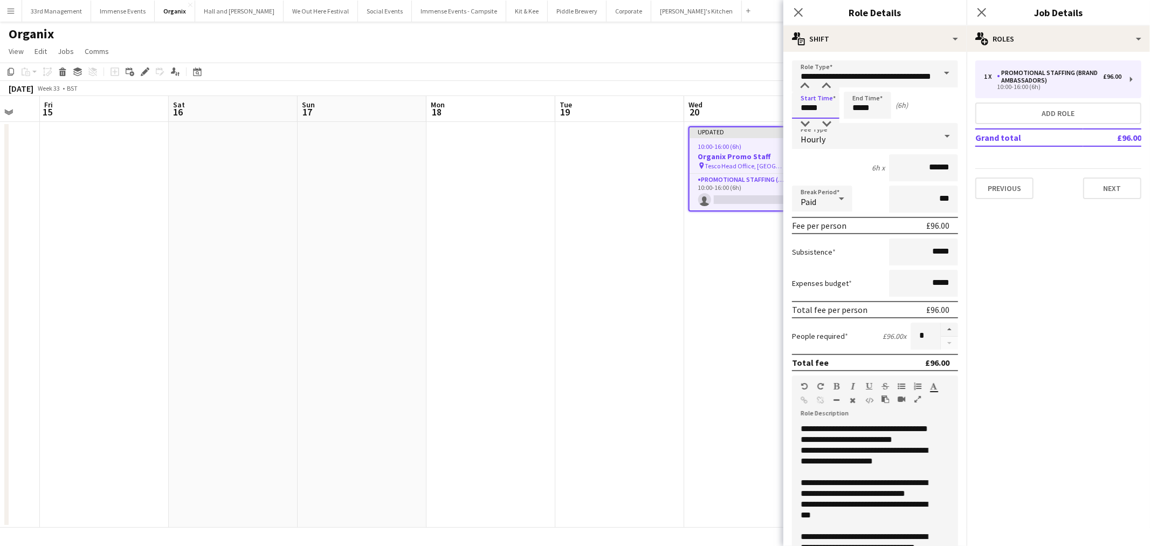
drag, startPoint x: 826, startPoint y: 107, endPoint x: 757, endPoint y: 103, distance: 69.1
click at [757, 103] on body "Menu Boards Boards Boards All jobs Status Workforce Workforce My Workforce Recr…" at bounding box center [575, 273] width 1150 height 546
type input "*****"
click at [832, 202] on div at bounding box center [842, 199] width 22 height 22
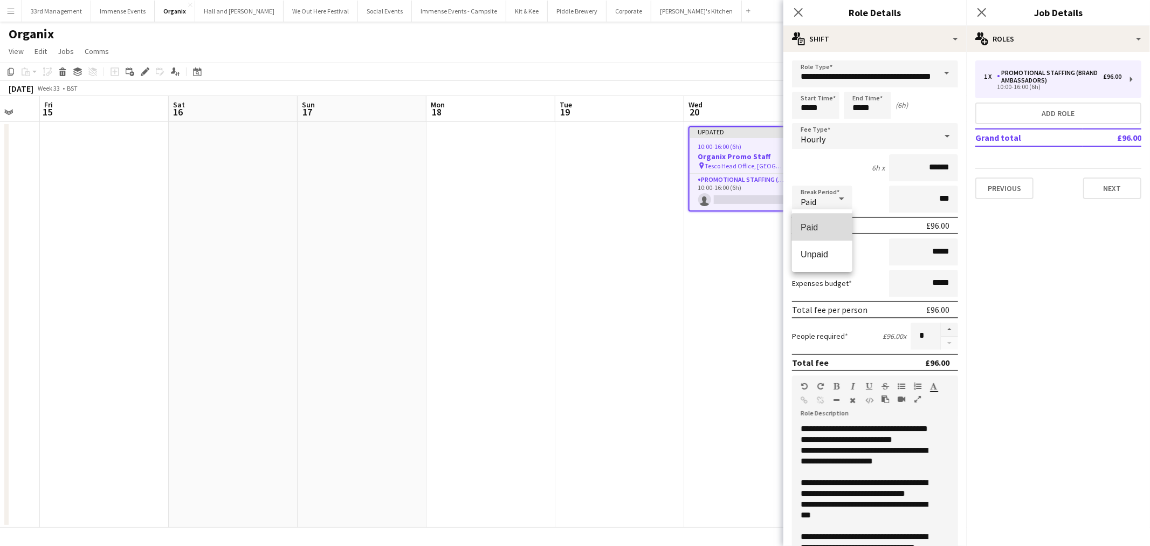
click at [827, 233] on mat-option "Paid" at bounding box center [822, 227] width 60 height 27
click at [831, 175] on div "6h x ******" at bounding box center [875, 167] width 166 height 27
drag, startPoint x: 929, startPoint y: 435, endPoint x: 899, endPoint y: 437, distance: 29.7
click at [899, 437] on div "**********" at bounding box center [870, 487] width 157 height 129
click at [941, 327] on button "button" at bounding box center [949, 330] width 17 height 14
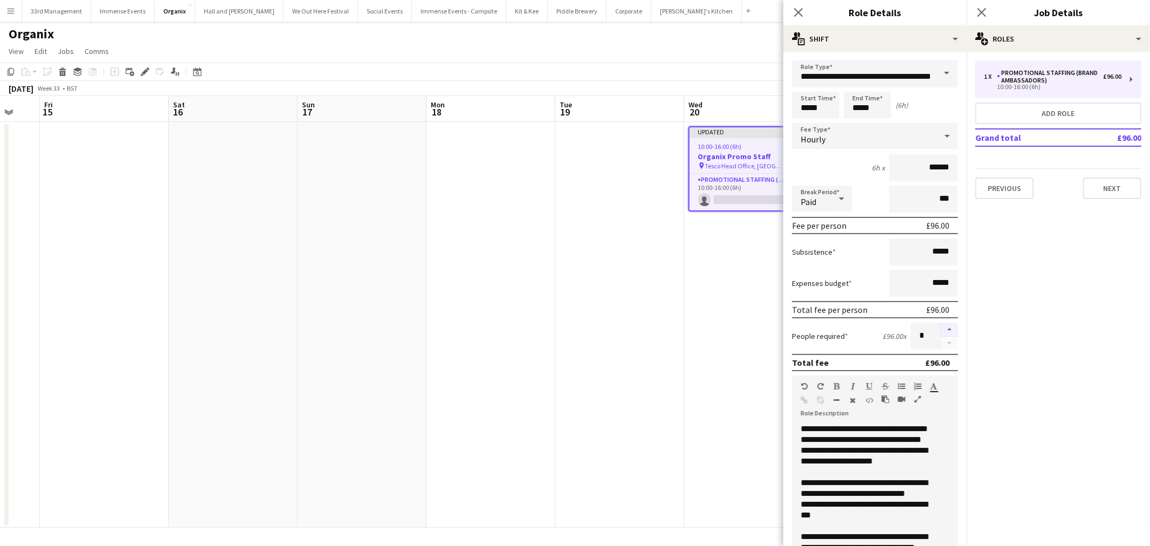
type input "*"
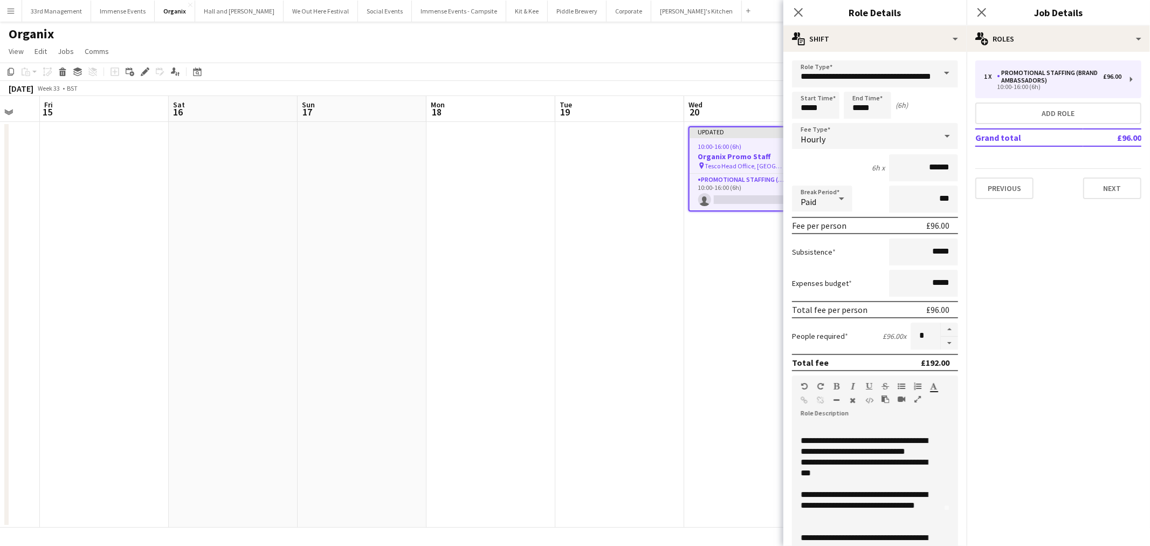
scroll to position [60, 0]
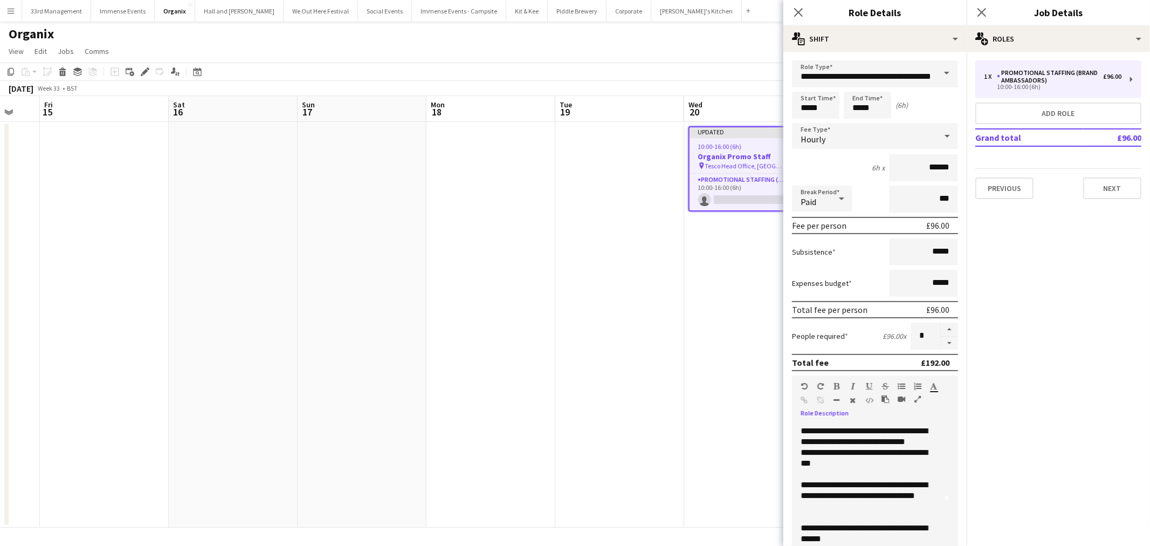
click at [851, 437] on div "**********" at bounding box center [866, 437] width 131 height 22
drag, startPoint x: 847, startPoint y: 459, endPoint x: 783, endPoint y: 432, distance: 70.1
click at [783, 432] on body "Menu Boards Boards Boards All jobs Status Workforce Workforce My Workforce Recr…" at bounding box center [575, 273] width 1150 height 546
click at [844, 462] on div at bounding box center [871, 463] width 140 height 11
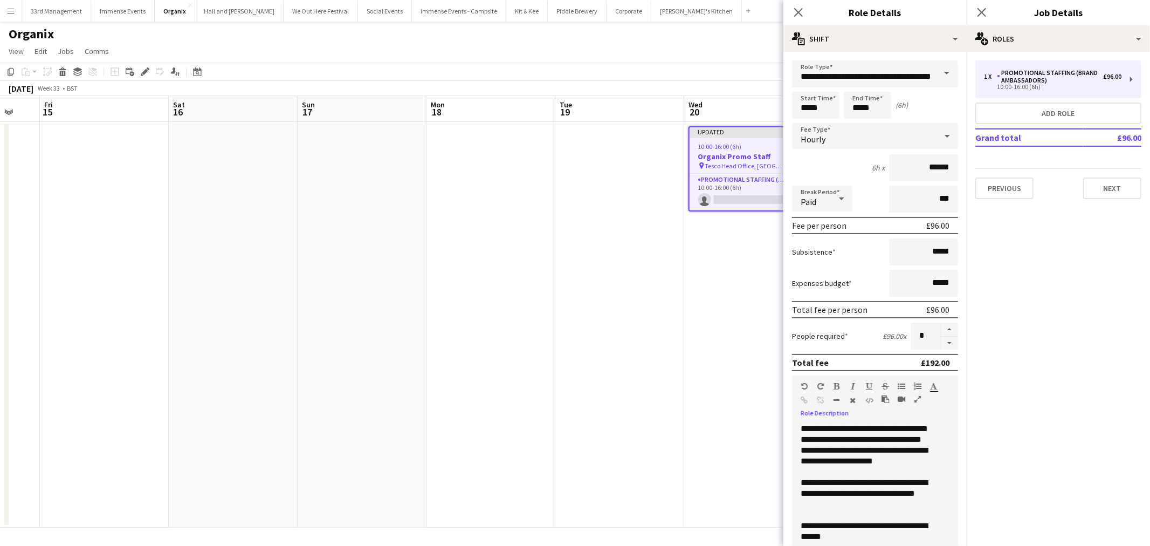
click at [847, 499] on div "**********" at bounding box center [866, 493] width 131 height 32
click at [846, 503] on div "**********" at bounding box center [866, 493] width 131 height 32
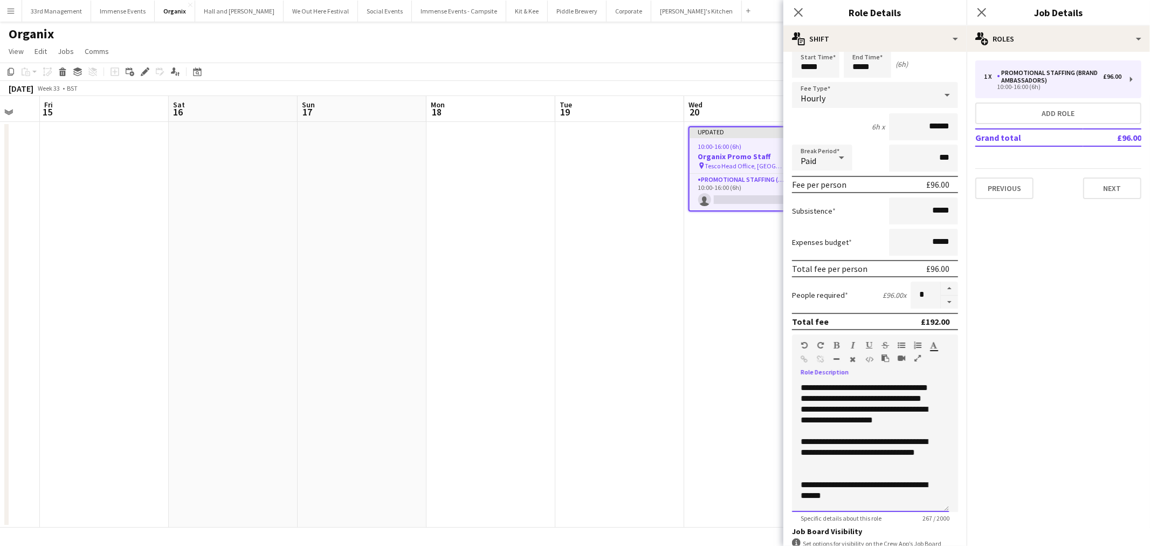
scroll to position [60, 0]
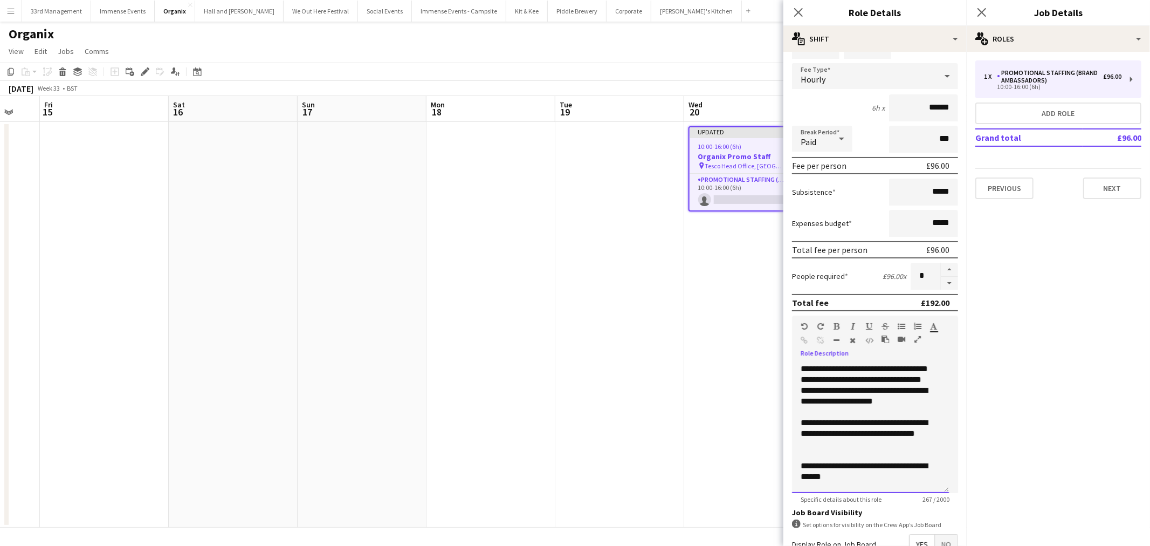
click at [854, 445] on div "**********" at bounding box center [866, 433] width 131 height 32
drag, startPoint x: 859, startPoint y: 423, endPoint x: 925, endPoint y: 430, distance: 66.2
click at [860, 423] on div "**********" at bounding box center [866, 433] width 131 height 32
click at [852, 476] on div "**********" at bounding box center [866, 472] width 131 height 22
drag, startPoint x: 816, startPoint y: 471, endPoint x: 789, endPoint y: 461, distance: 28.3
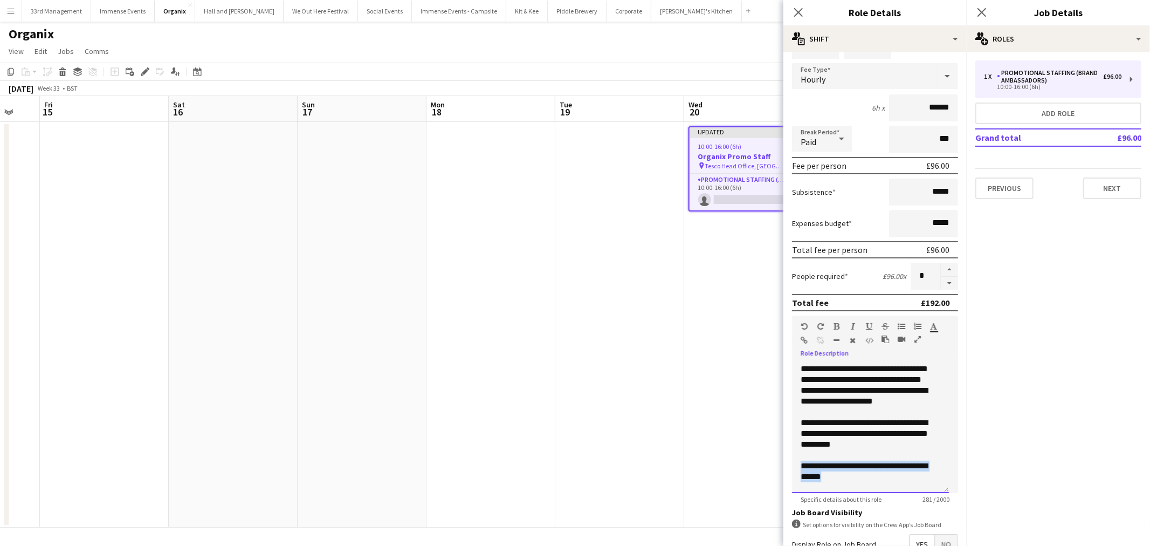
click at [789, 461] on form "**********" at bounding box center [875, 336] width 183 height 670
click at [857, 475] on div "**********" at bounding box center [866, 472] width 131 height 22
drag, startPoint x: 858, startPoint y: 473, endPoint x: 853, endPoint y: 466, distance: 8.2
click at [853, 466] on div "**********" at bounding box center [866, 472] width 131 height 22
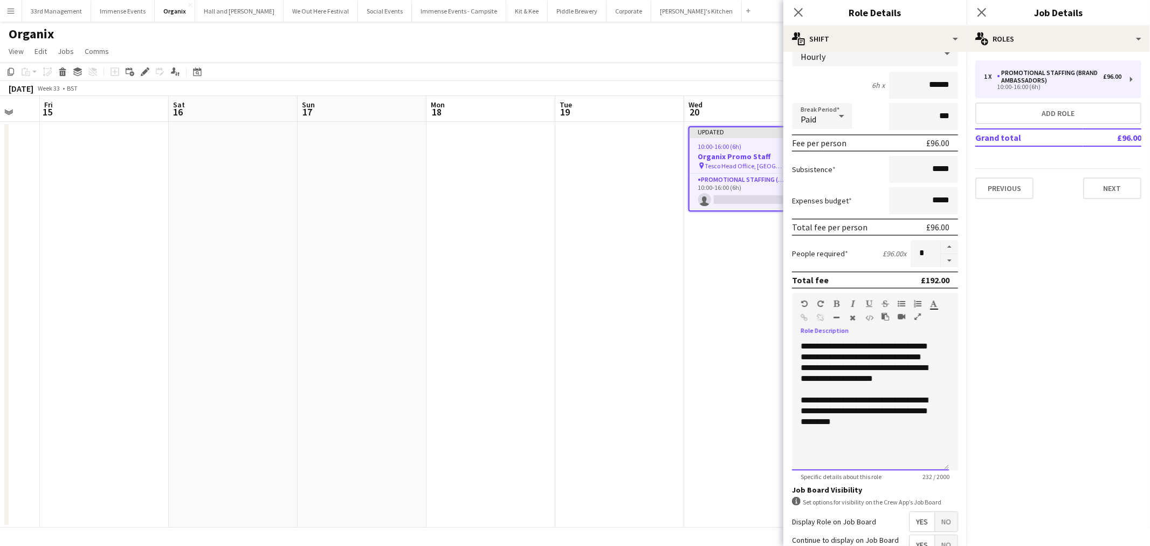
scroll to position [0, 0]
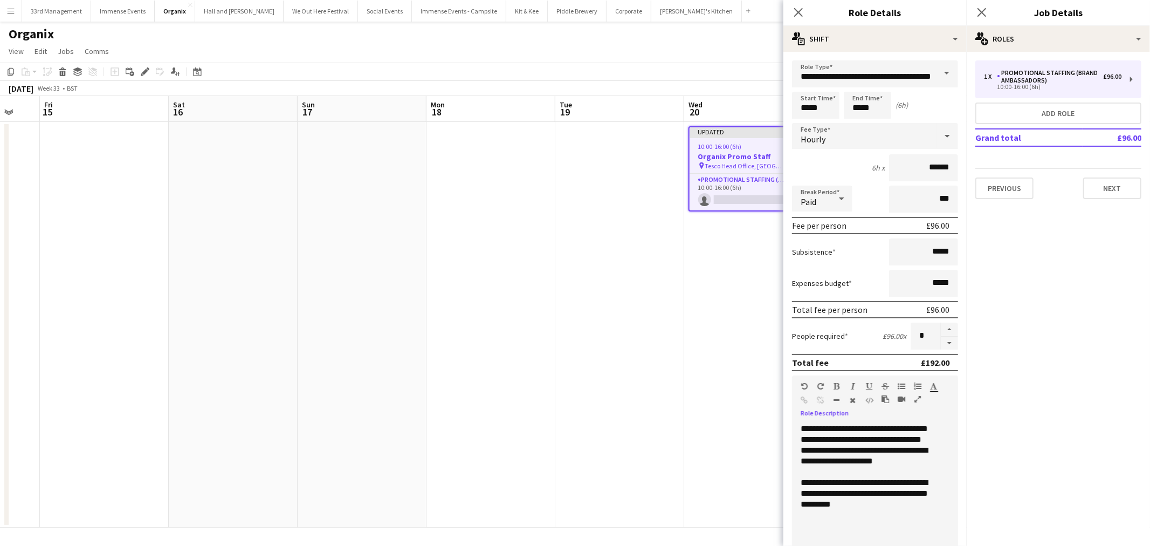
click at [548, 375] on app-date-cell at bounding box center [491, 325] width 129 height 406
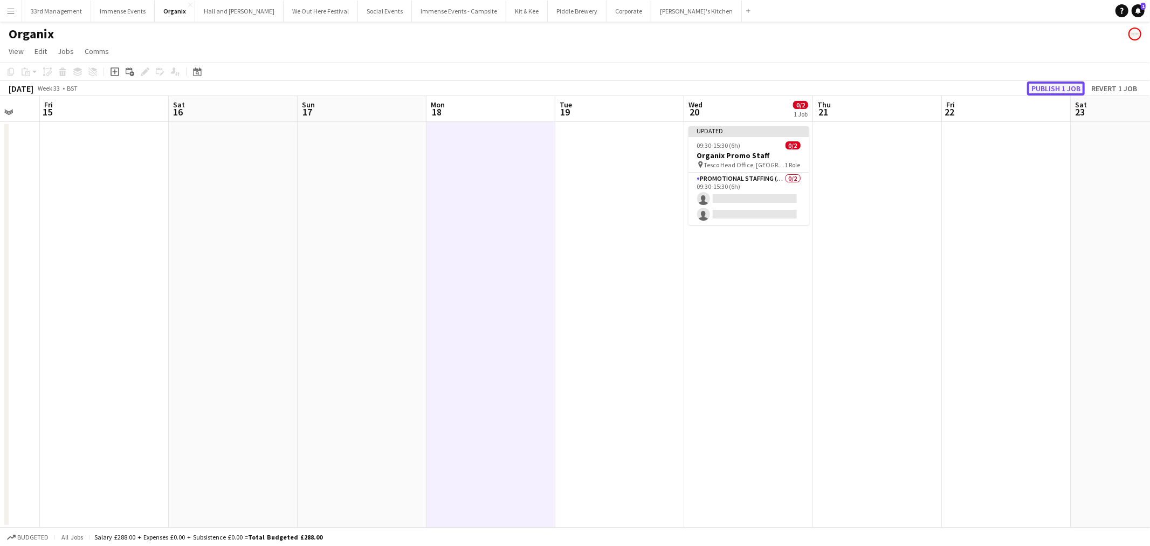
click at [1063, 87] on button "Publish 1 job" at bounding box center [1056, 88] width 58 height 14
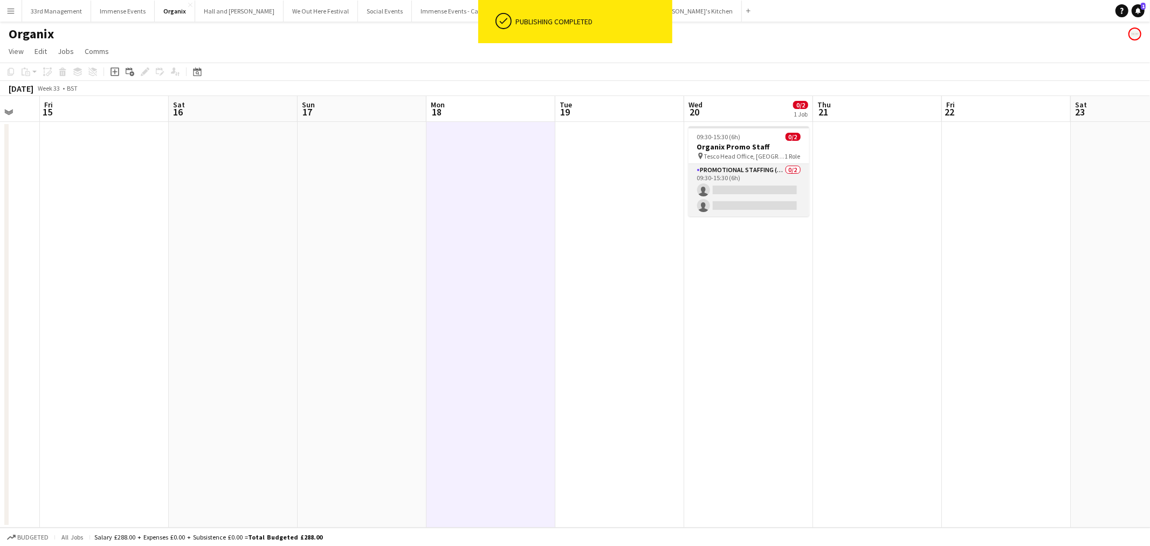
click at [719, 186] on app-card-role "Promotional Staffing (Brand Ambassadors) 0/2 09:30-15:30 (6h) single-neutral-ac…" at bounding box center [749, 190] width 121 height 52
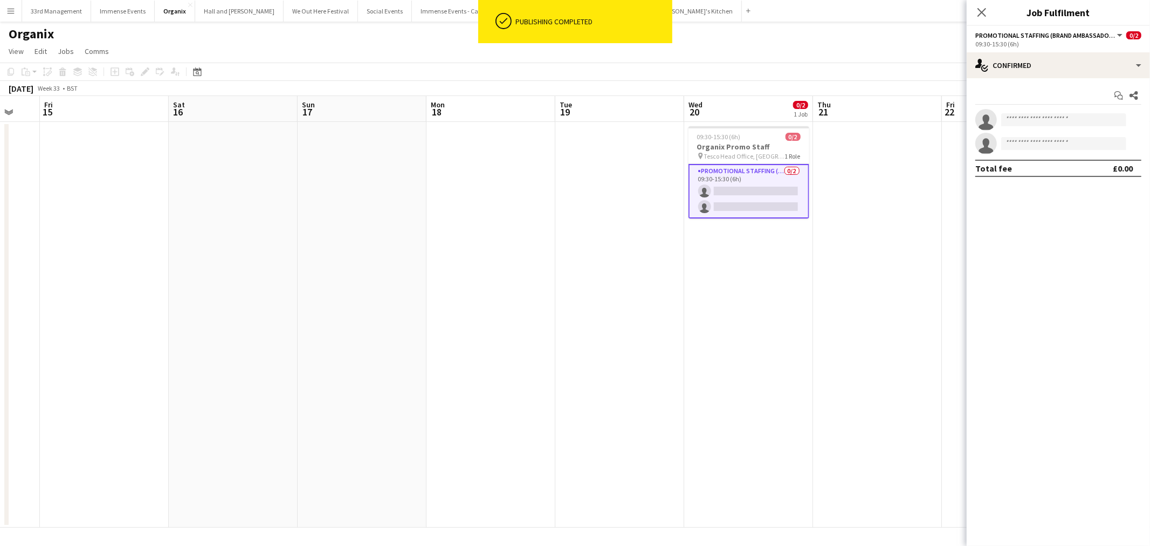
click at [1080, 40] on div "09:30-15:30 (6h)" at bounding box center [1059, 44] width 166 height 8
click at [1071, 64] on div "single-neutral-actions-check-2 Confirmed" at bounding box center [1058, 65] width 183 height 26
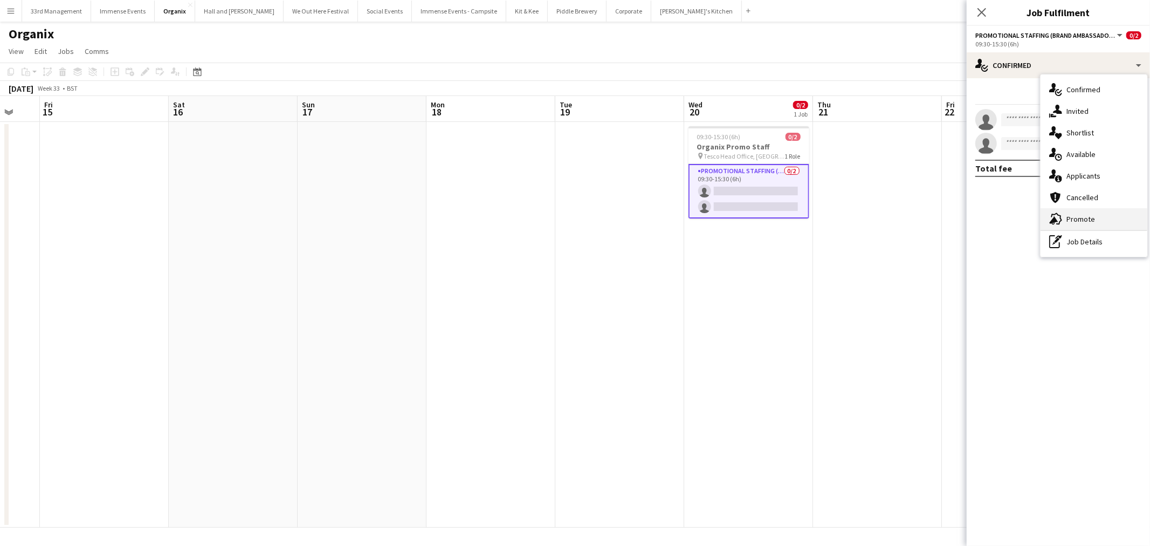
click at [1114, 215] on div "advertising-megaphone Promote" at bounding box center [1094, 219] width 107 height 22
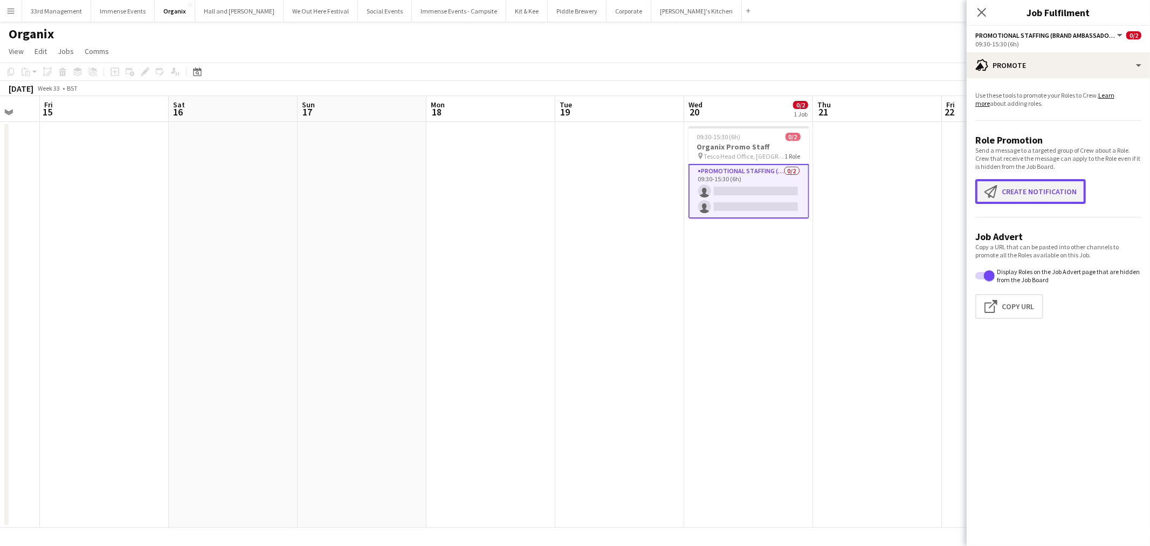
click at [1034, 189] on button "Create notification Create notification" at bounding box center [1031, 191] width 111 height 25
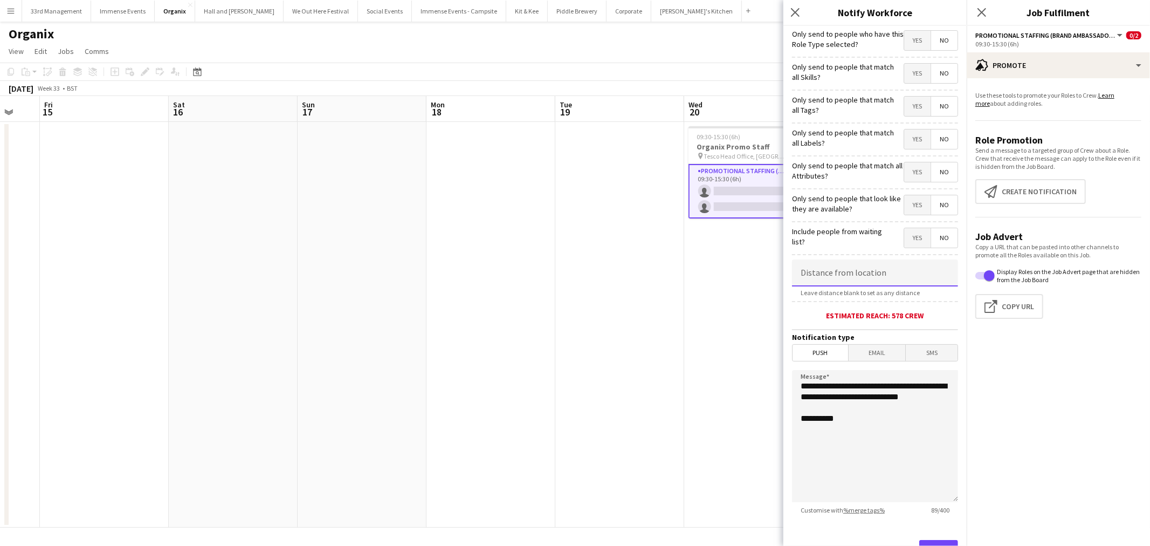
click at [828, 277] on input at bounding box center [875, 272] width 166 height 27
drag, startPoint x: 897, startPoint y: 33, endPoint x: 903, endPoint y: 42, distance: 10.5
click at [905, 33] on span "Yes" at bounding box center [918, 40] width 26 height 19
click at [905, 88] on form "**********" at bounding box center [875, 310] width 183 height 568
click at [905, 74] on span "Yes" at bounding box center [918, 73] width 26 height 19
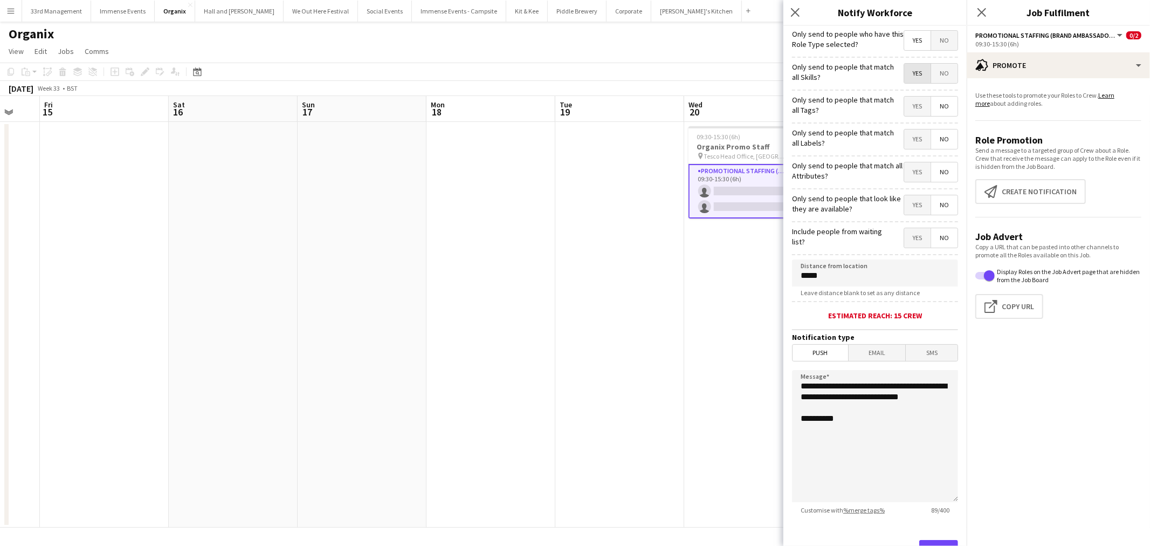
click at [912, 126] on div "Only send to people that match all Labels? Yes No" at bounding box center [875, 138] width 166 height 26
click at [908, 112] on span "Yes" at bounding box center [918, 106] width 26 height 19
click at [909, 148] on span "Yes" at bounding box center [918, 138] width 26 height 19
click at [908, 173] on span "Yes" at bounding box center [918, 171] width 26 height 19
click at [912, 203] on span "Yes" at bounding box center [918, 204] width 26 height 19
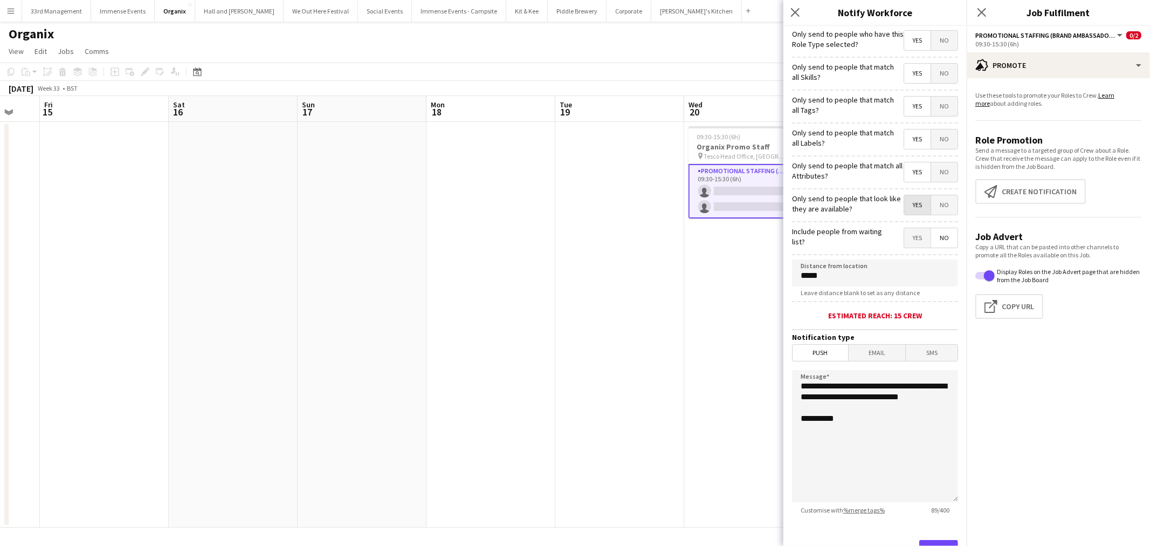
click at [909, 229] on mat-button-toggle-group "Yes No" at bounding box center [931, 238] width 54 height 20
click at [909, 238] on span "Yes" at bounding box center [918, 237] width 26 height 19
drag, startPoint x: 895, startPoint y: 407, endPoint x: 791, endPoint y: 389, distance: 105.6
click at [766, 382] on body "Menu Boards Boards Boards All jobs Status Workforce Workforce My Workforce Recr…" at bounding box center [575, 273] width 1150 height 546
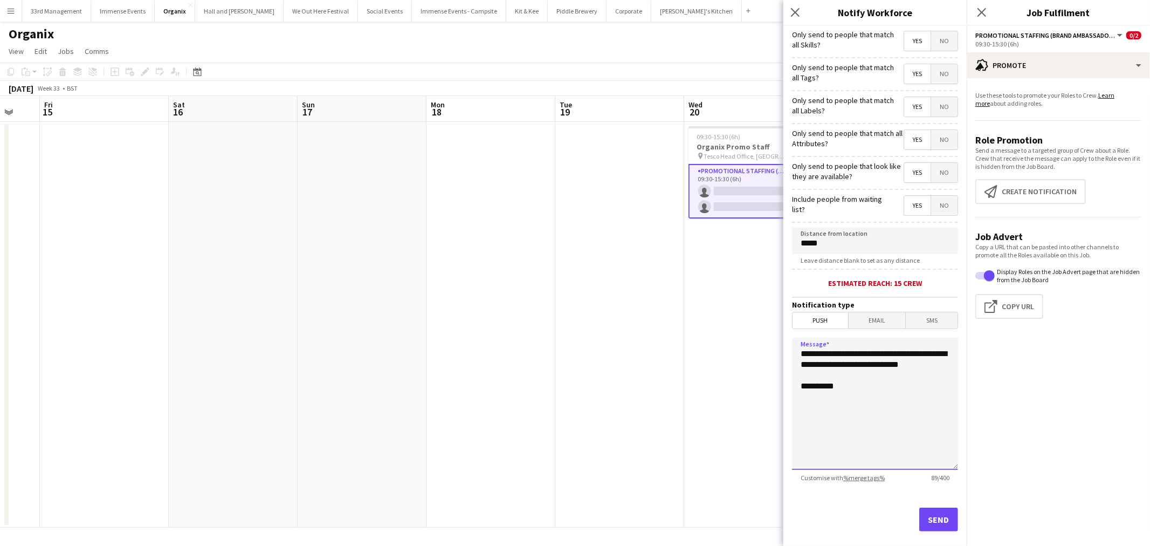
scroll to position [46, 0]
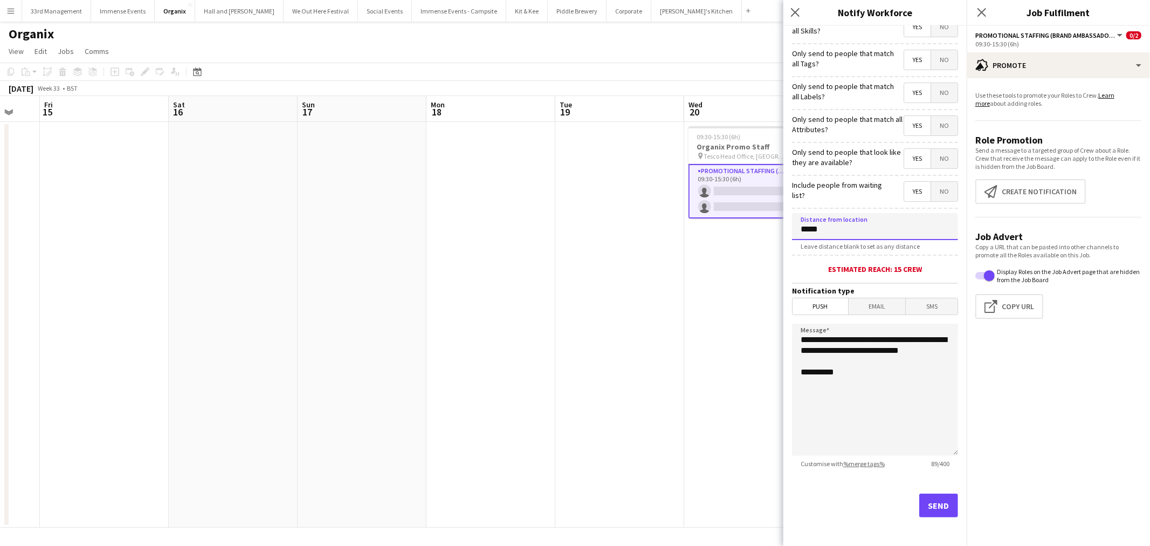
click at [806, 220] on input "*****" at bounding box center [875, 226] width 166 height 27
type input "*****"
click at [940, 509] on button "Send" at bounding box center [939, 506] width 39 height 24
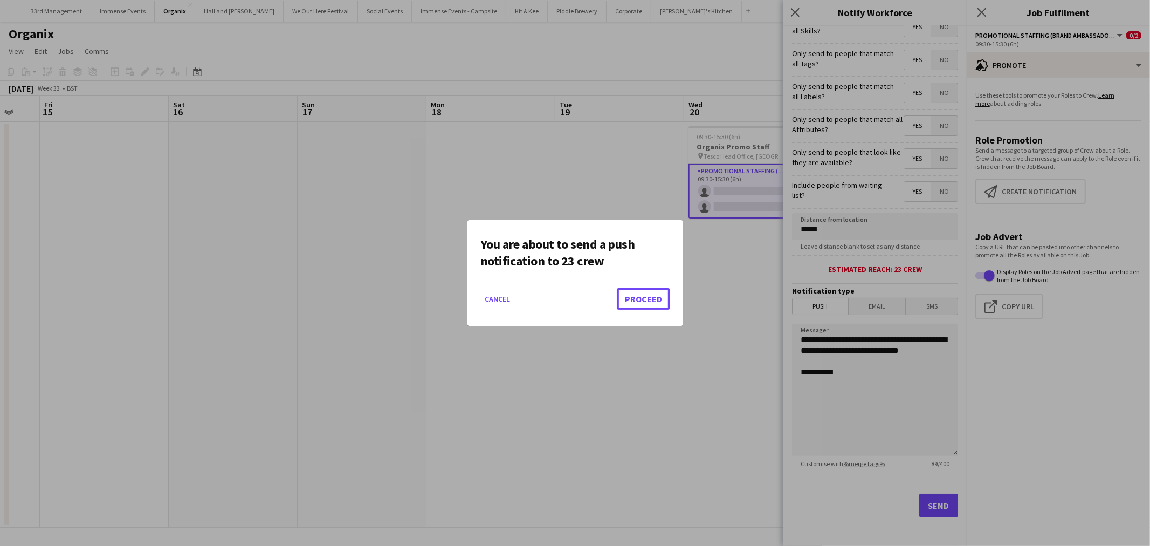
drag, startPoint x: 643, startPoint y: 293, endPoint x: 632, endPoint y: 293, distance: 11.3
click at [642, 294] on button "Proceed" at bounding box center [643, 299] width 53 height 22
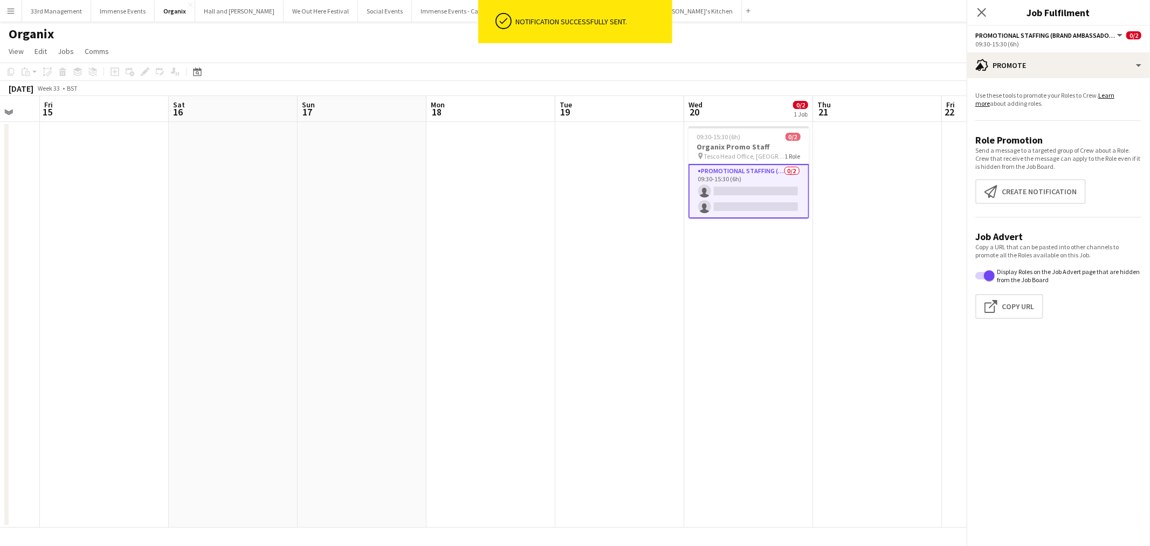
drag, startPoint x: 579, startPoint y: 287, endPoint x: 586, endPoint y: 268, distance: 20.6
click at [578, 287] on app-date-cell at bounding box center [620, 325] width 129 height 406
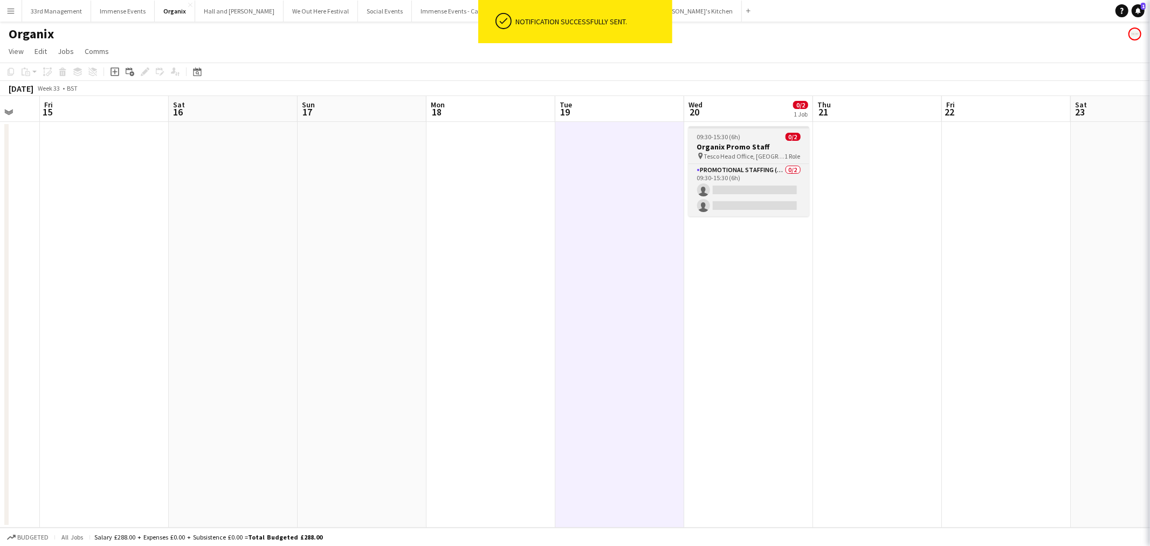
scroll to position [0, 348]
